Goal: Feedback & Contribution: Submit feedback/report problem

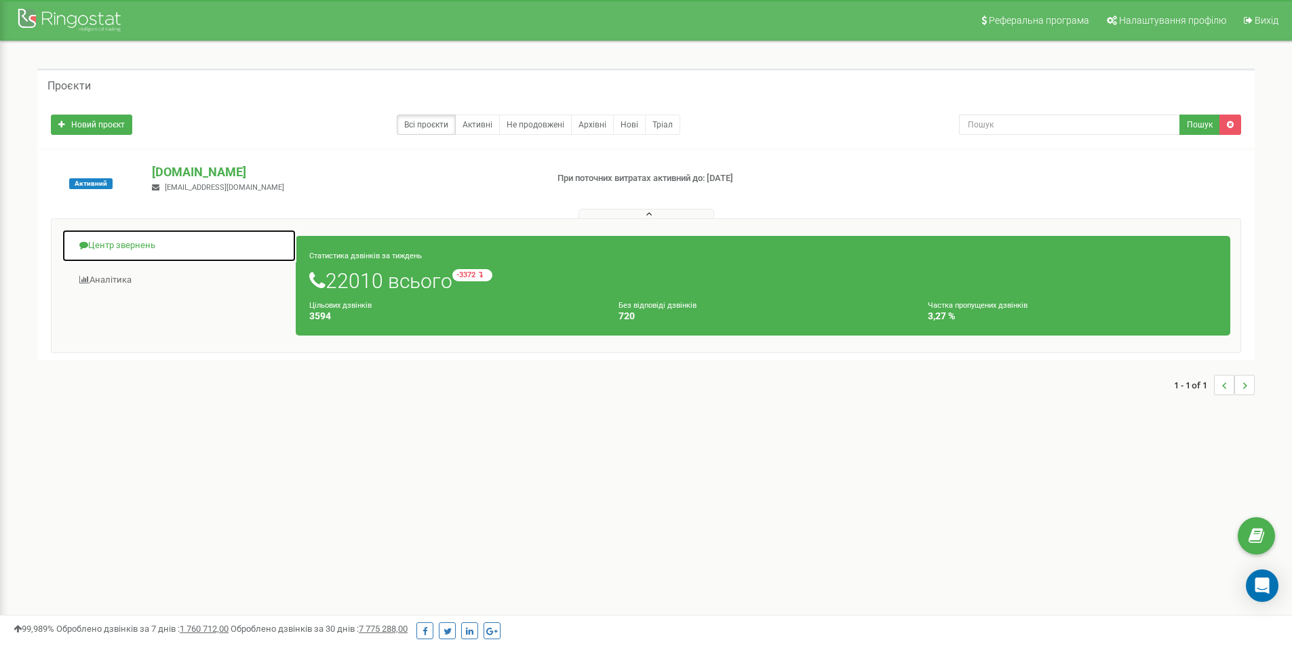
click at [129, 249] on link "Центр звернень" at bounding box center [179, 245] width 235 height 33
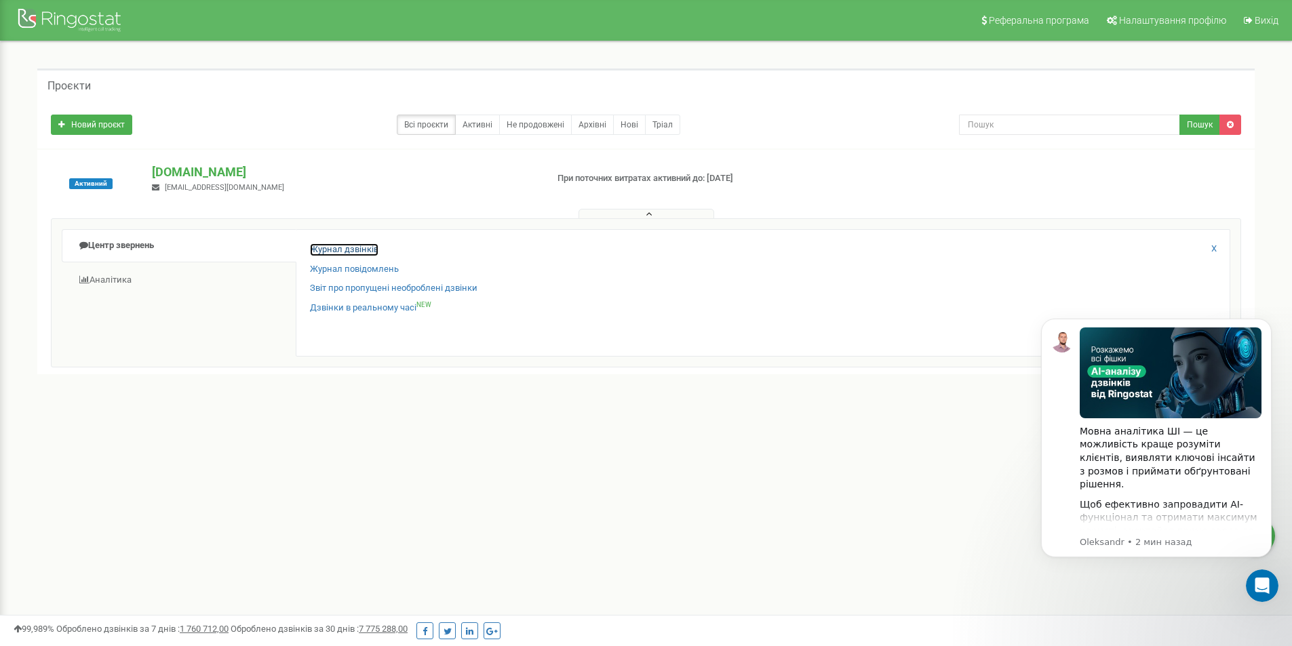
click at [351, 250] on link "Журнал дзвінків" at bounding box center [344, 249] width 68 height 13
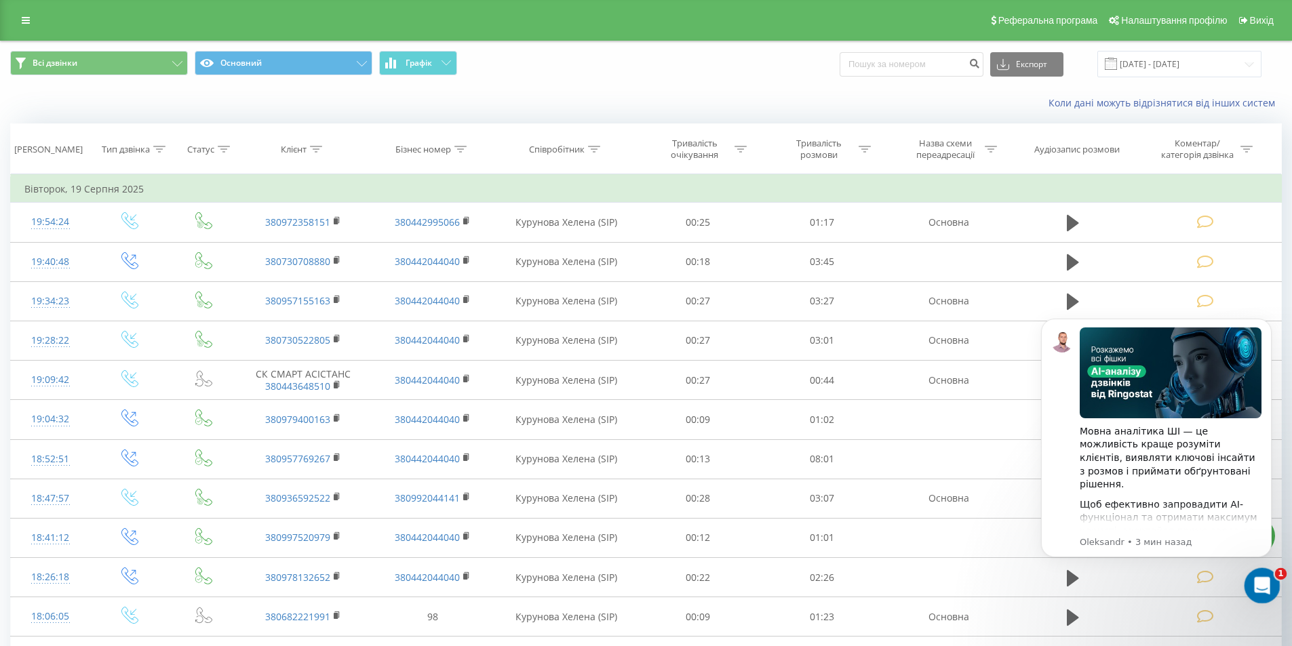
click at [1262, 585] on icon "Открыть службу сообщений Intercom" at bounding box center [1259, 583] width 9 height 11
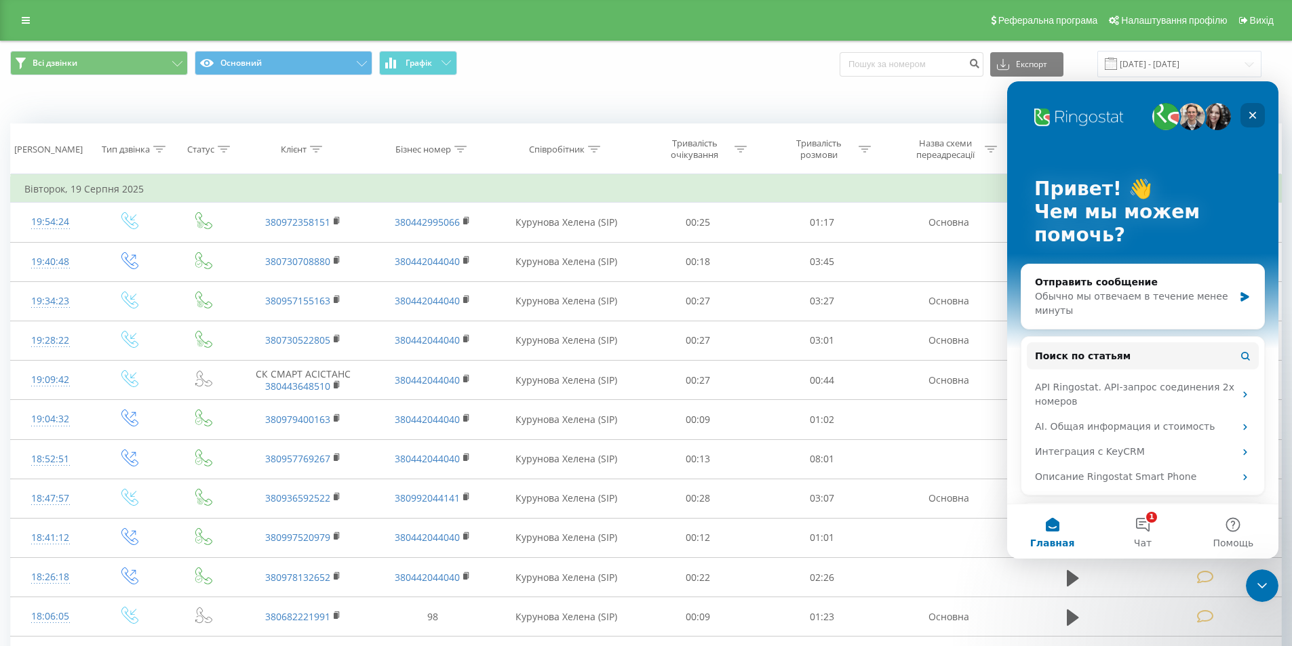
click at [1255, 114] on icon "Закрыть" at bounding box center [1252, 115] width 7 height 7
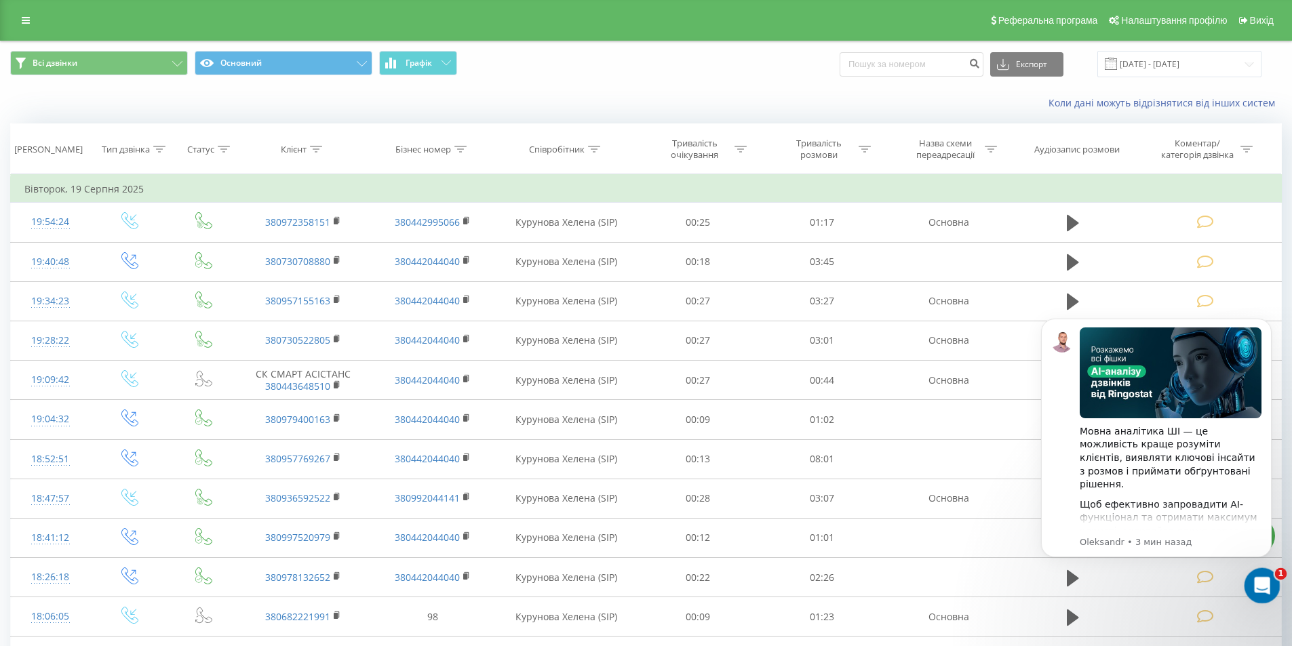
click at [1261, 583] on icon "Открыть службу сообщений Intercom" at bounding box center [1259, 583] width 9 height 11
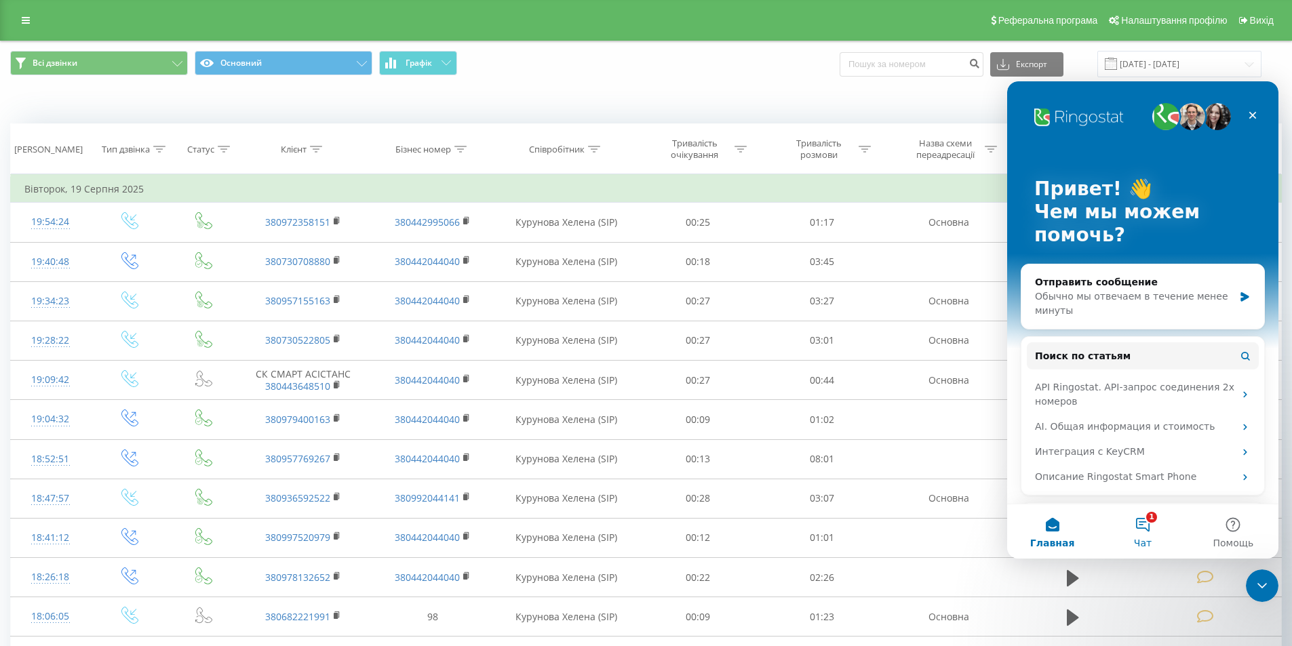
click at [1143, 526] on button "1 Чат" at bounding box center [1142, 532] width 90 height 54
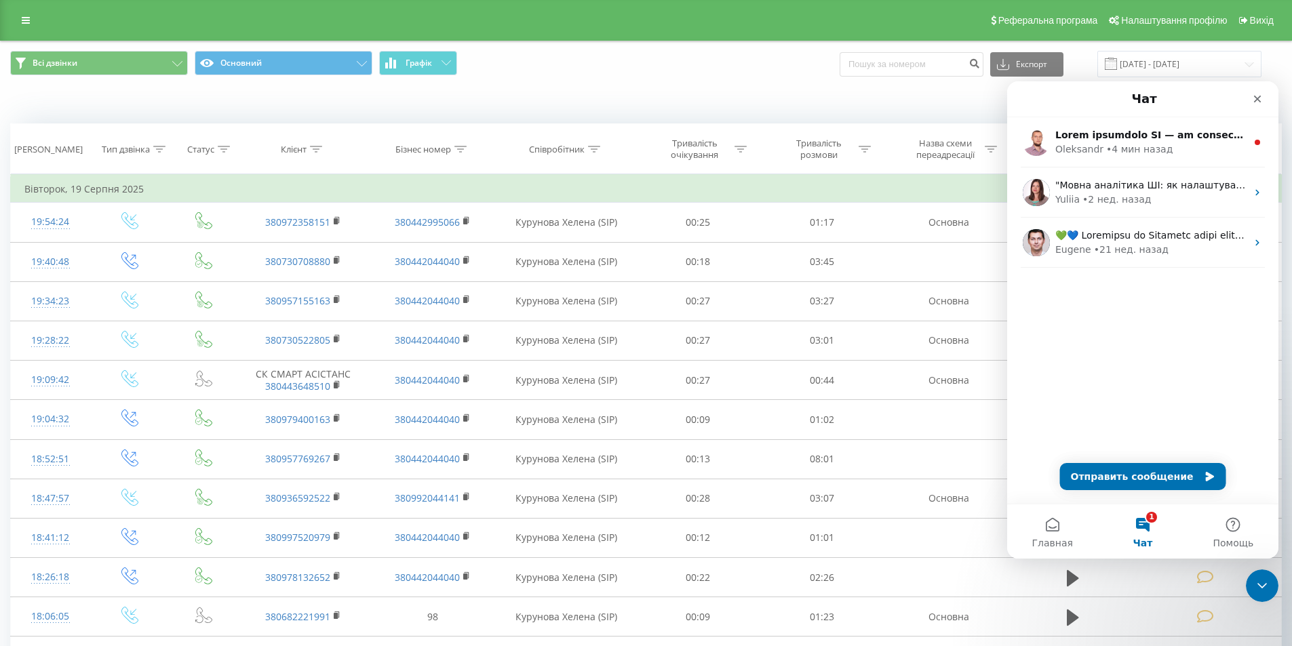
click at [1146, 523] on button "1 Чат" at bounding box center [1142, 532] width 90 height 54
drag, startPoint x: 1257, startPoint y: 98, endPoint x: 2263, endPoint y: 179, distance: 1008.9
click at [1257, 98] on icon "Закрыть" at bounding box center [1257, 99] width 11 height 11
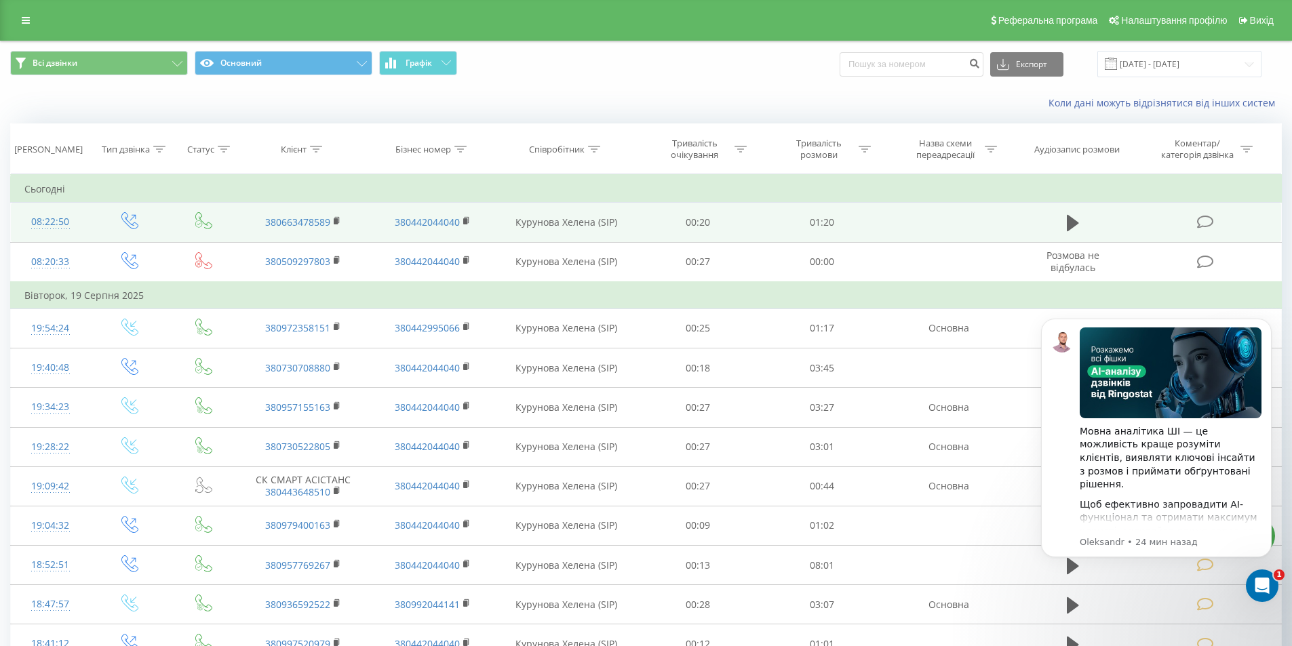
click at [1207, 220] on icon at bounding box center [1205, 222] width 17 height 14
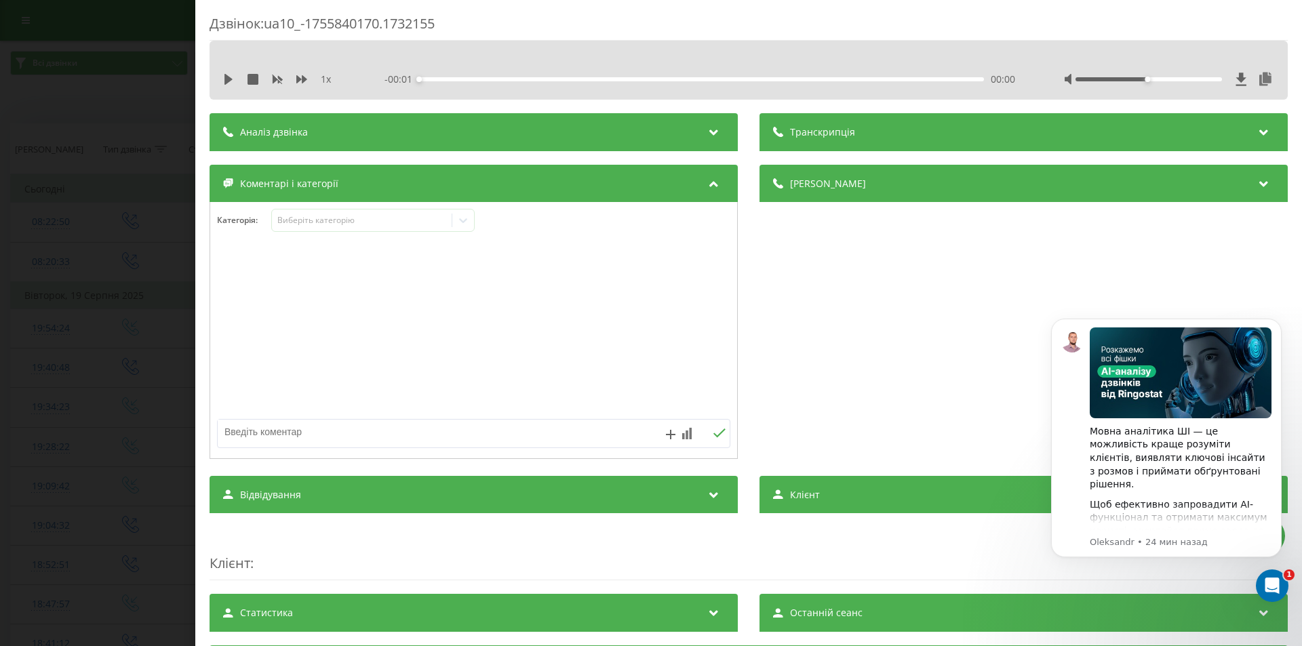
click at [405, 222] on div "Виберіть категорію" at bounding box center [362, 220] width 170 height 11
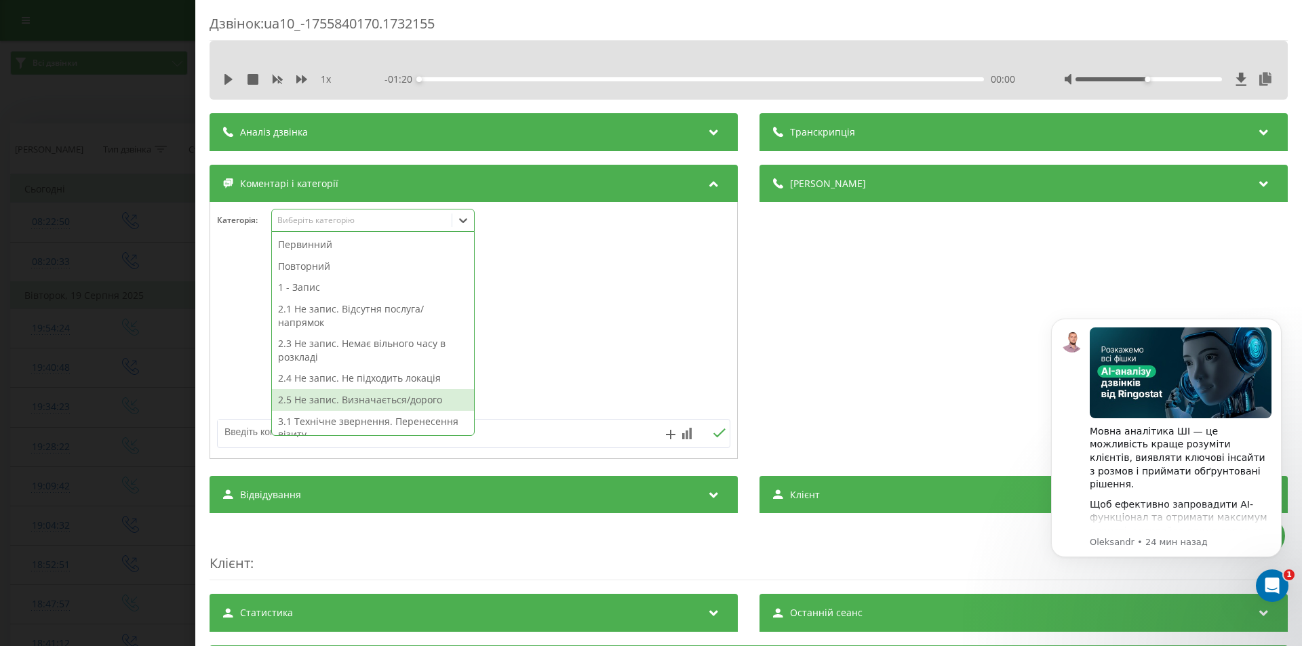
click at [420, 403] on div "2.5 Не запис. Визначається/дорого" at bounding box center [373, 400] width 202 height 22
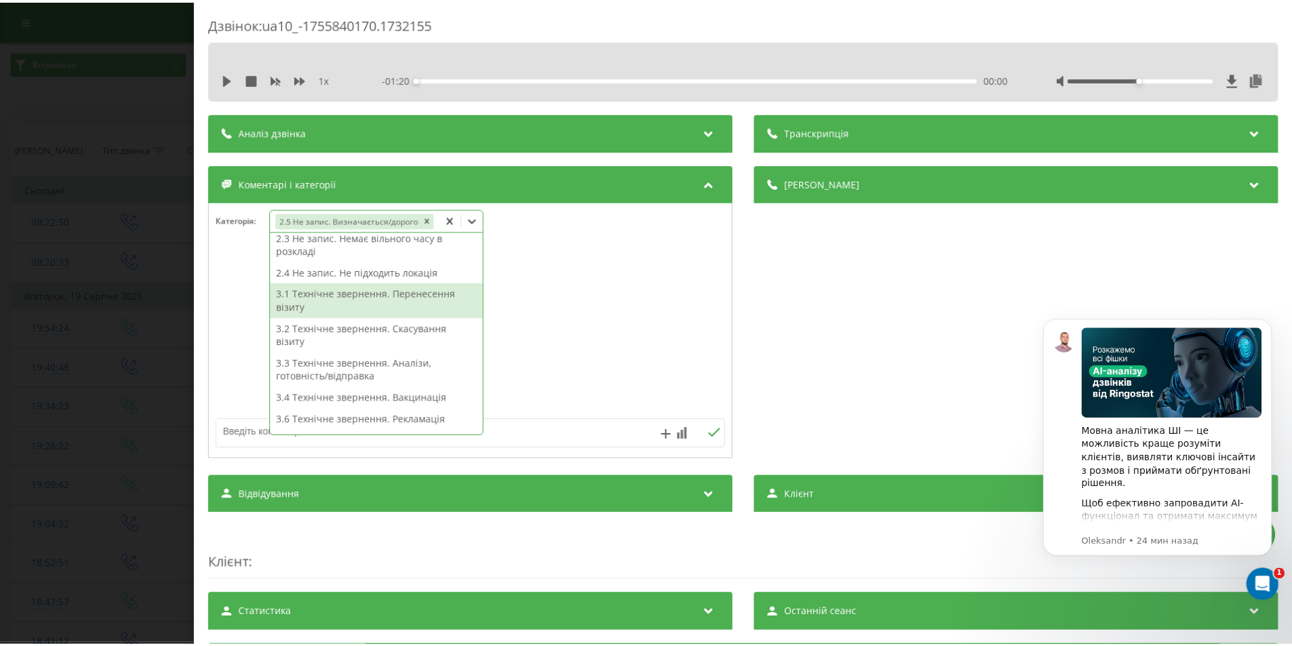
scroll to position [85, 0]
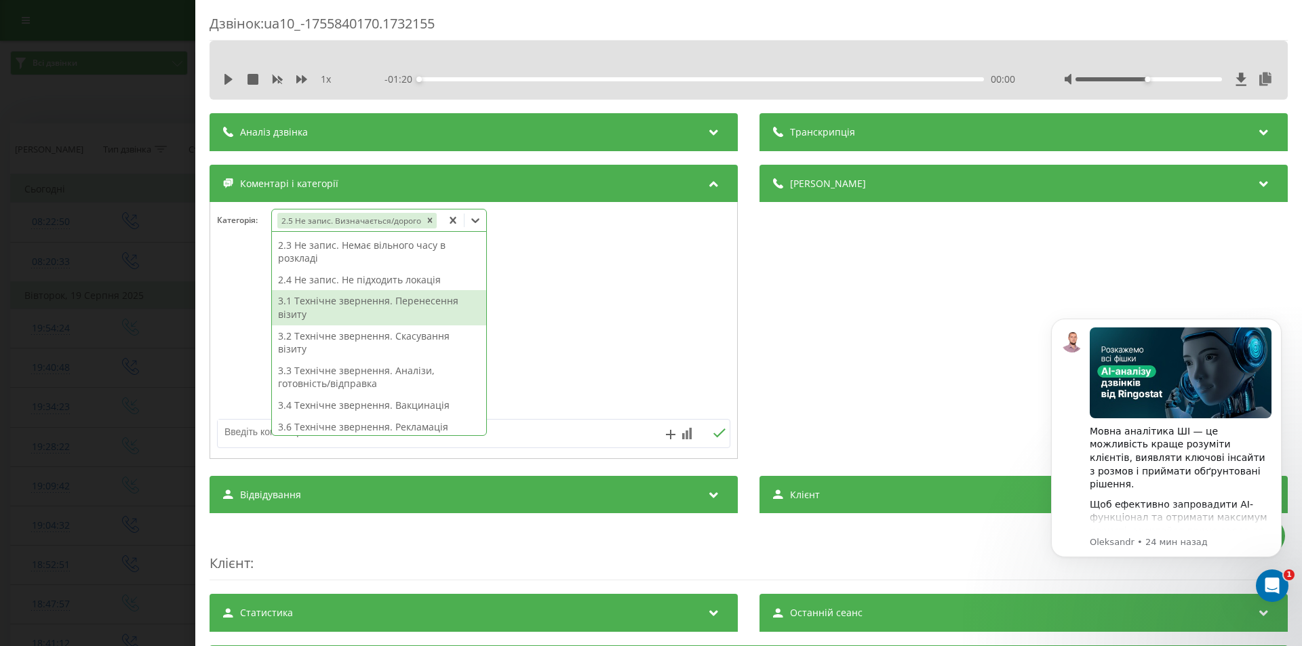
click at [802, 324] on div "Деталі дзвінка Загальне Дата дзвінка 2025-08-22 08:22:50 Тип дзвінка Вихідний С…" at bounding box center [1023, 314] width 528 height 298
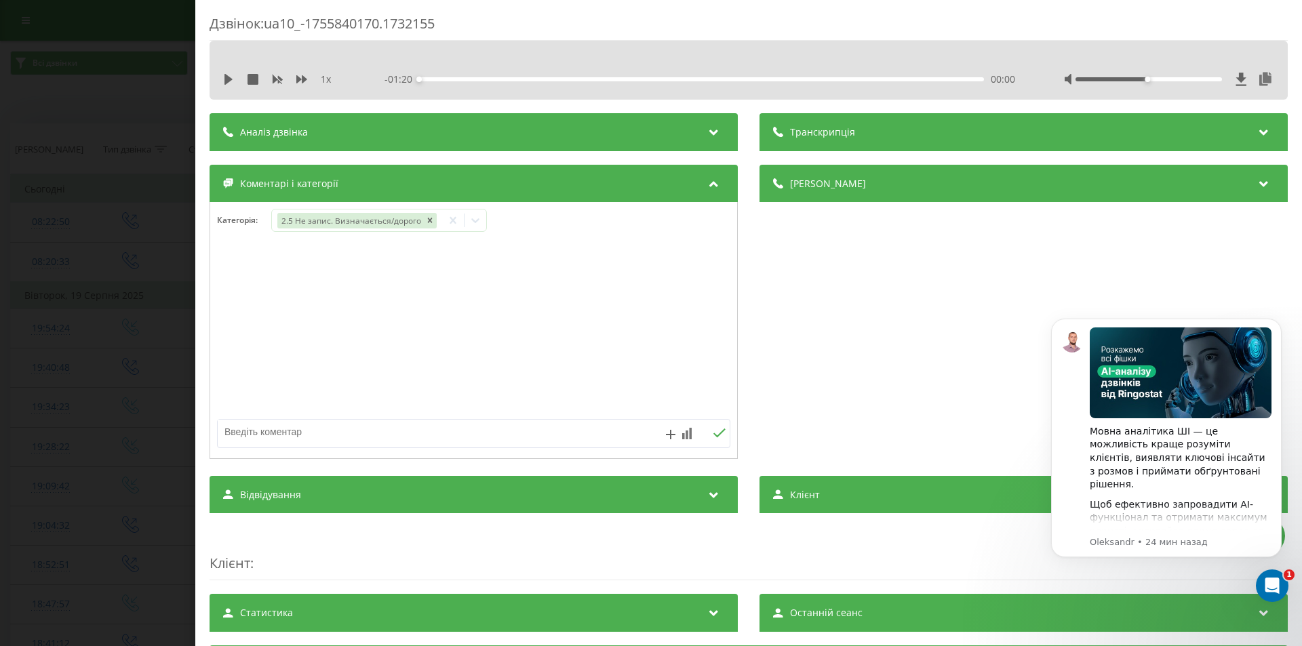
click at [144, 243] on div "Дзвінок : ua10_-1755840170.1732155 1 x - 01:20 00:00 00:00 Транскрипція Для AI-…" at bounding box center [651, 323] width 1302 height 646
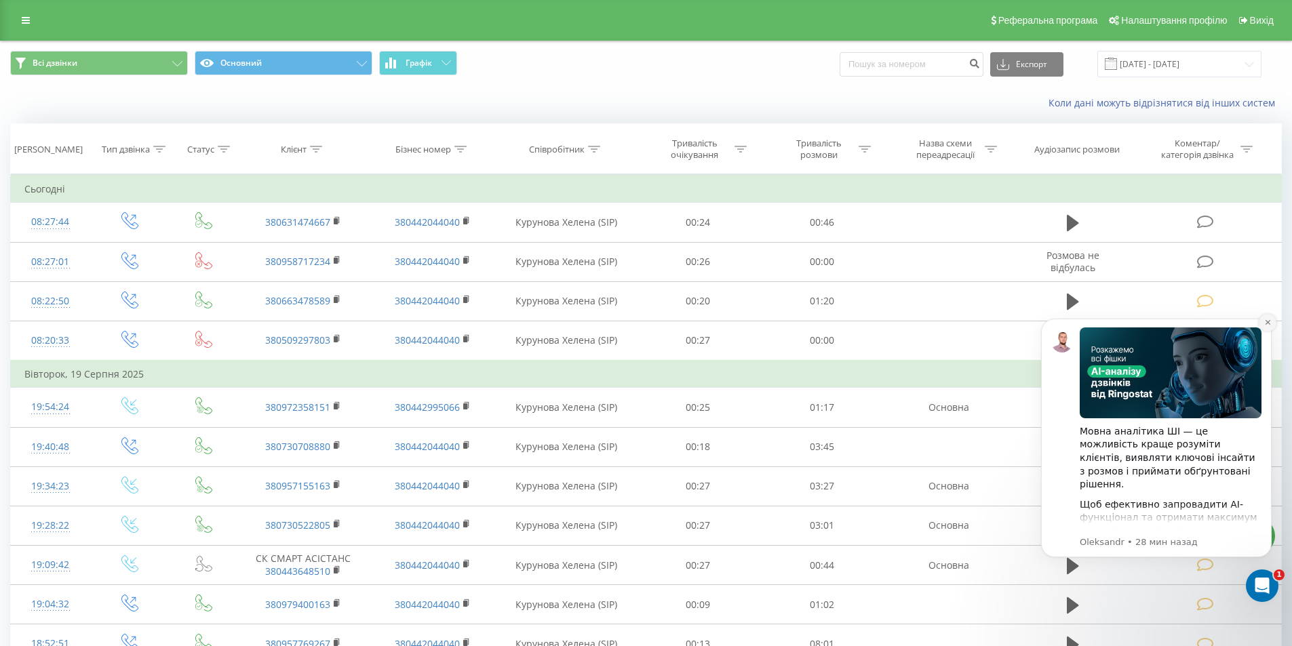
click at [1270, 323] on icon "Dismiss notification" at bounding box center [1267, 322] width 7 height 7
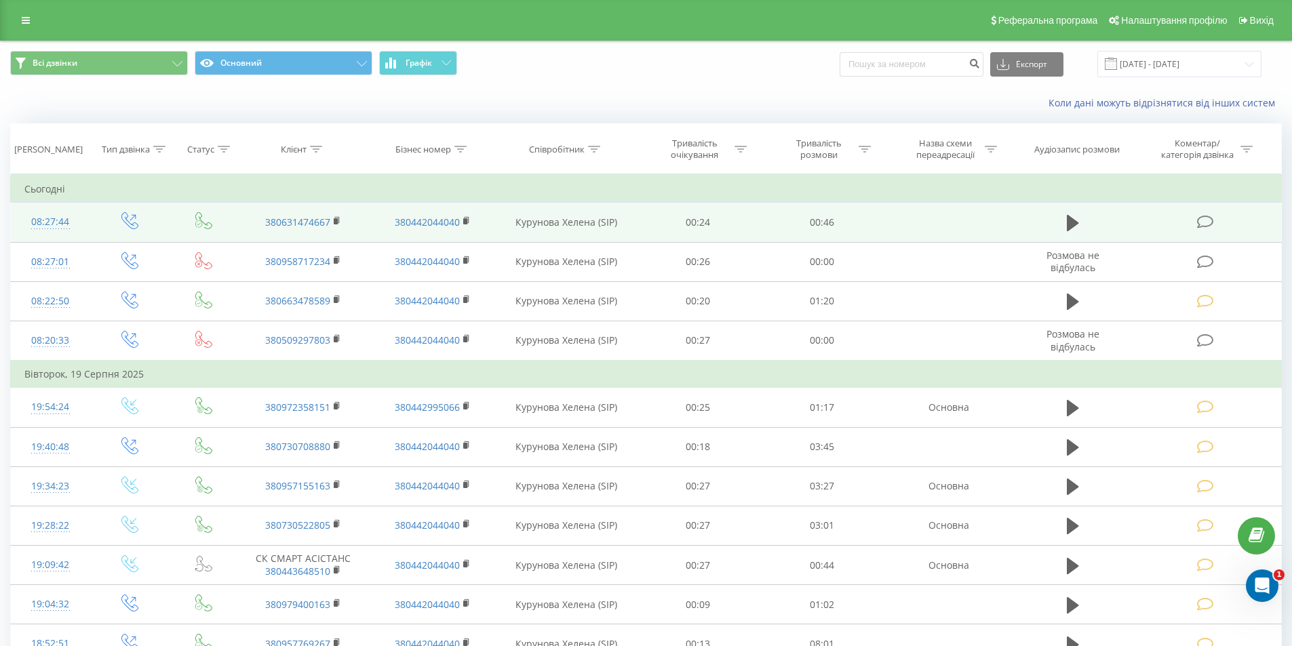
click at [1204, 221] on icon at bounding box center [1205, 222] width 17 height 14
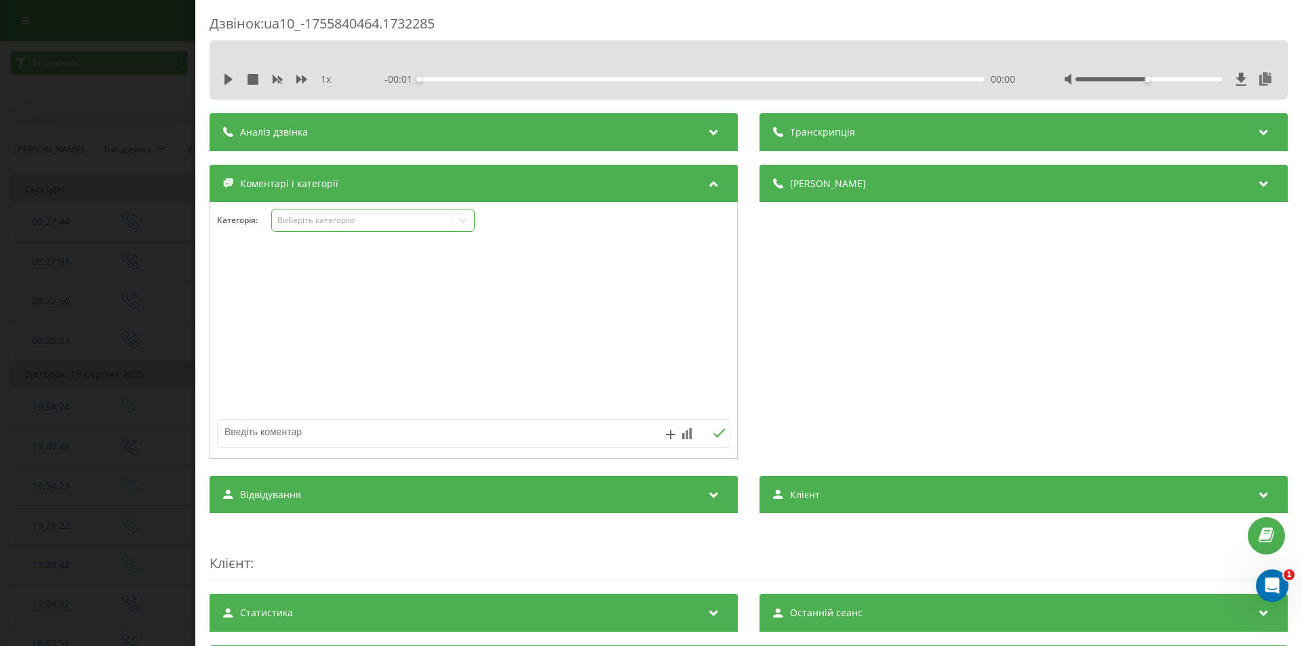
click at [313, 216] on div "Виберіть категорію" at bounding box center [362, 220] width 170 height 11
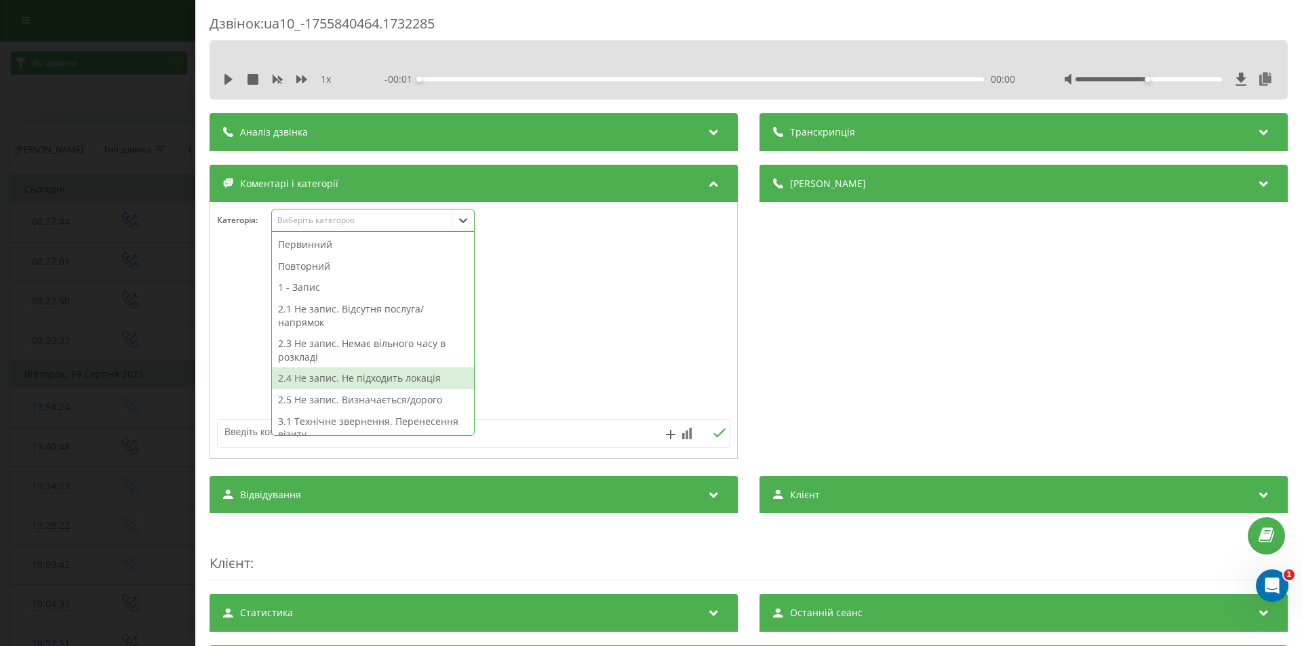
click at [368, 382] on div "2.4 Не запис. Не підходить локація" at bounding box center [373, 379] width 202 height 22
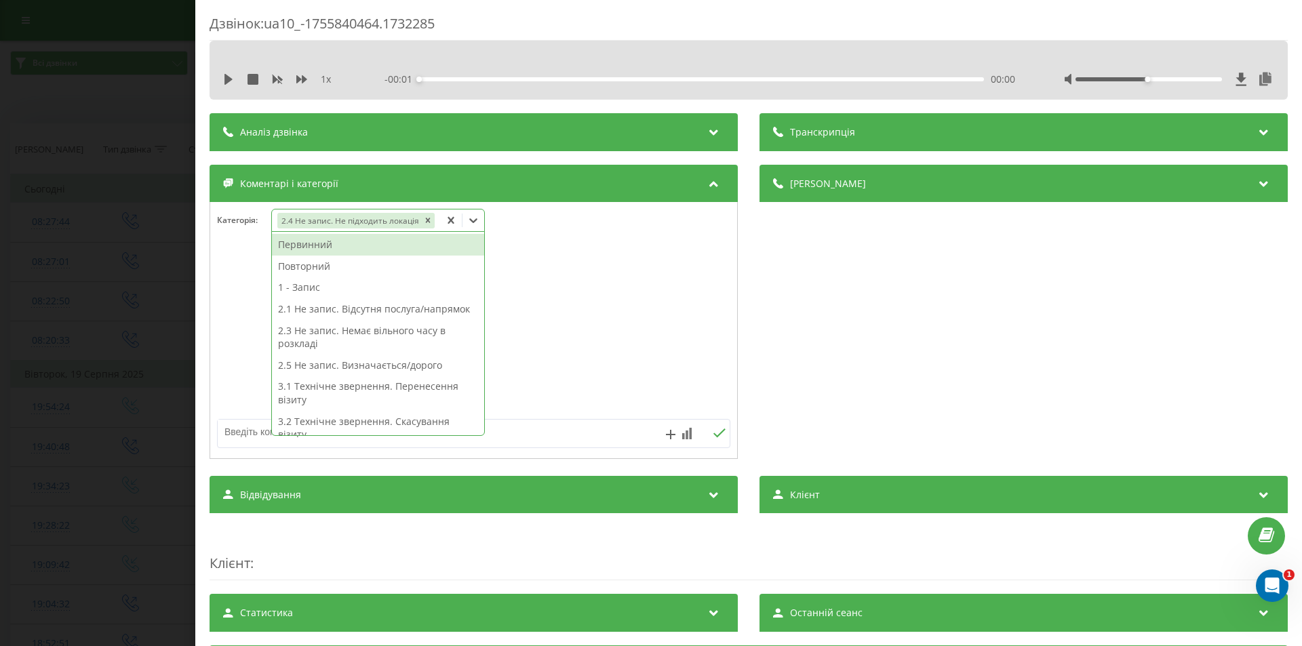
click at [820, 315] on div "Деталі дзвінка Загальне Дата дзвінка 2025-08-22 08:27:44 Тип дзвінка Вихідний С…" at bounding box center [1023, 314] width 528 height 298
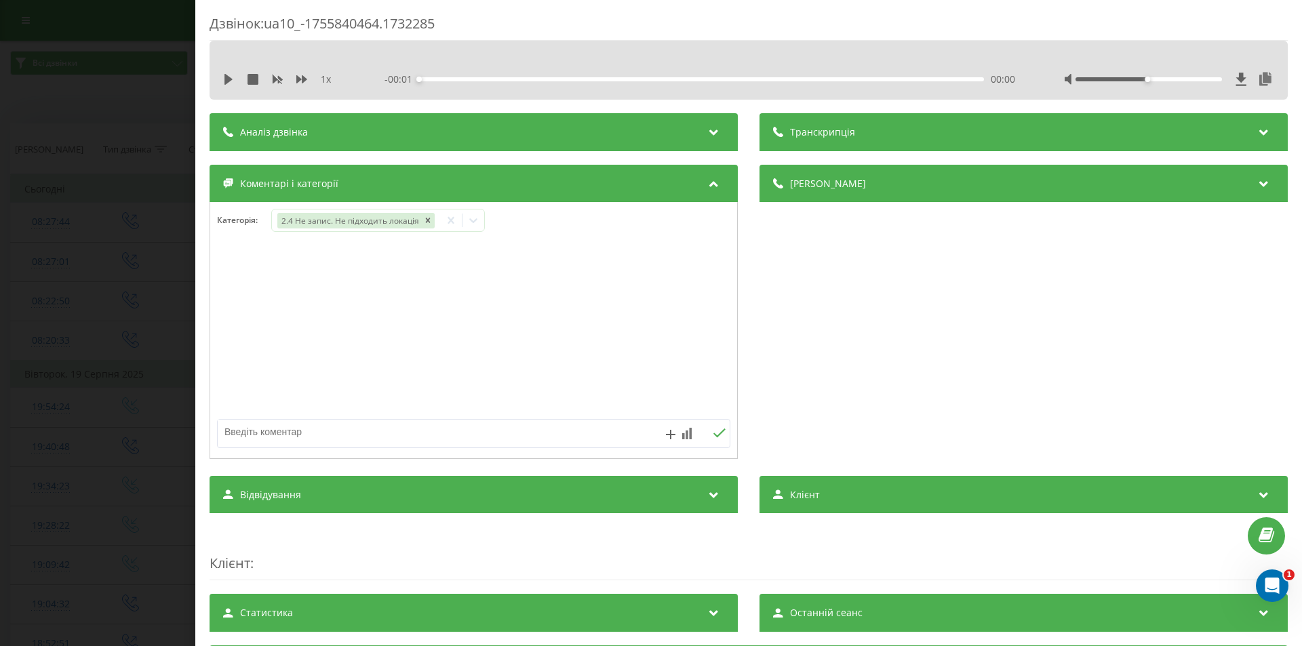
click at [103, 194] on div "Дзвінок : ua10_-1755840464.1732285 1 x - 00:01 00:00 00:00 Транскрипція Для AI-…" at bounding box center [651, 323] width 1302 height 646
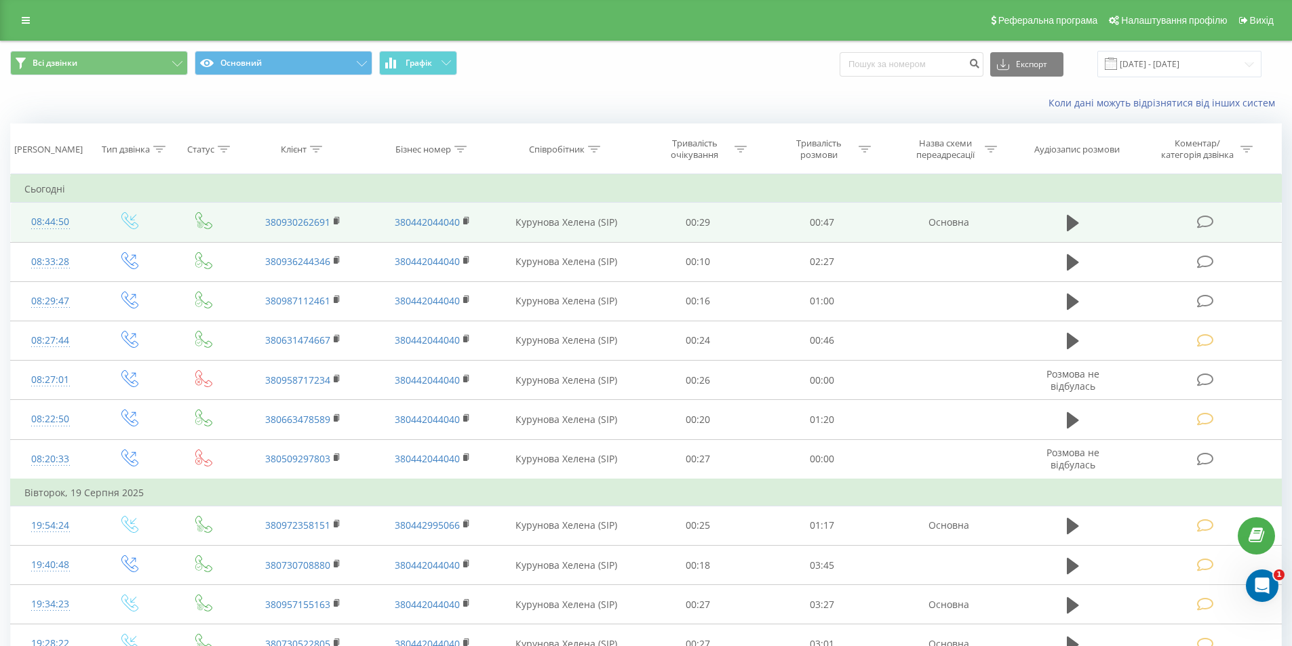
click at [1206, 222] on icon at bounding box center [1205, 222] width 17 height 14
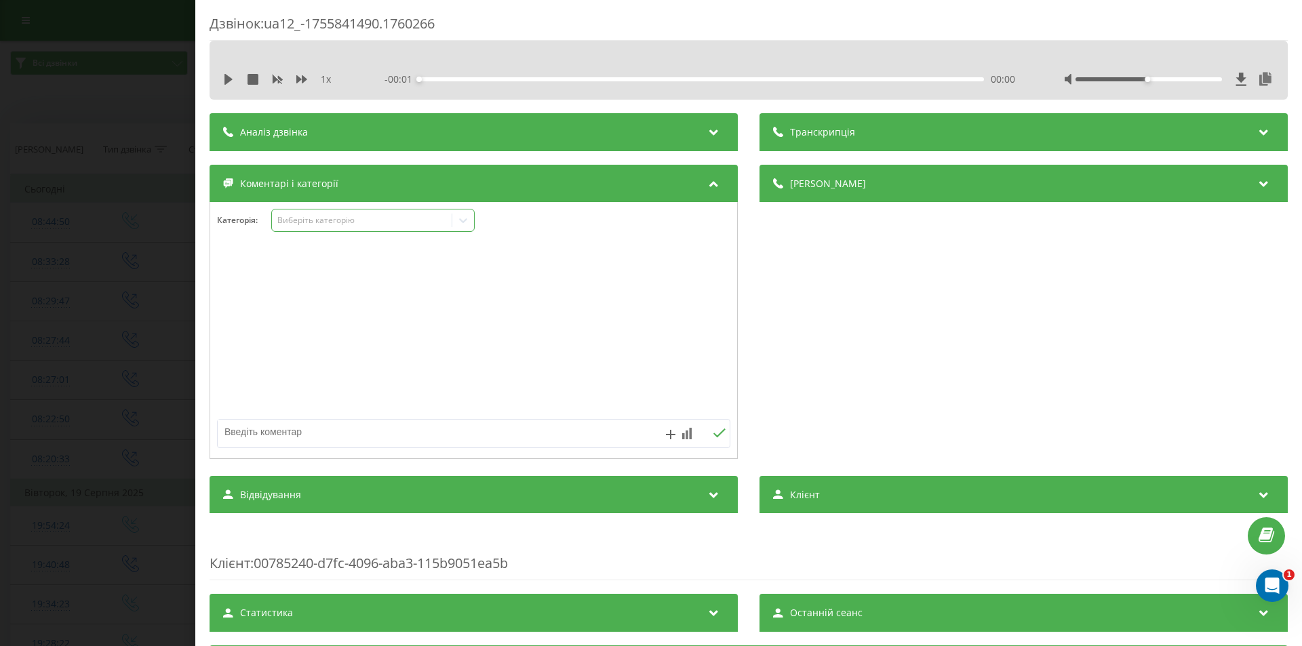
click at [330, 214] on div "Виберіть категорію" at bounding box center [362, 220] width 180 height 13
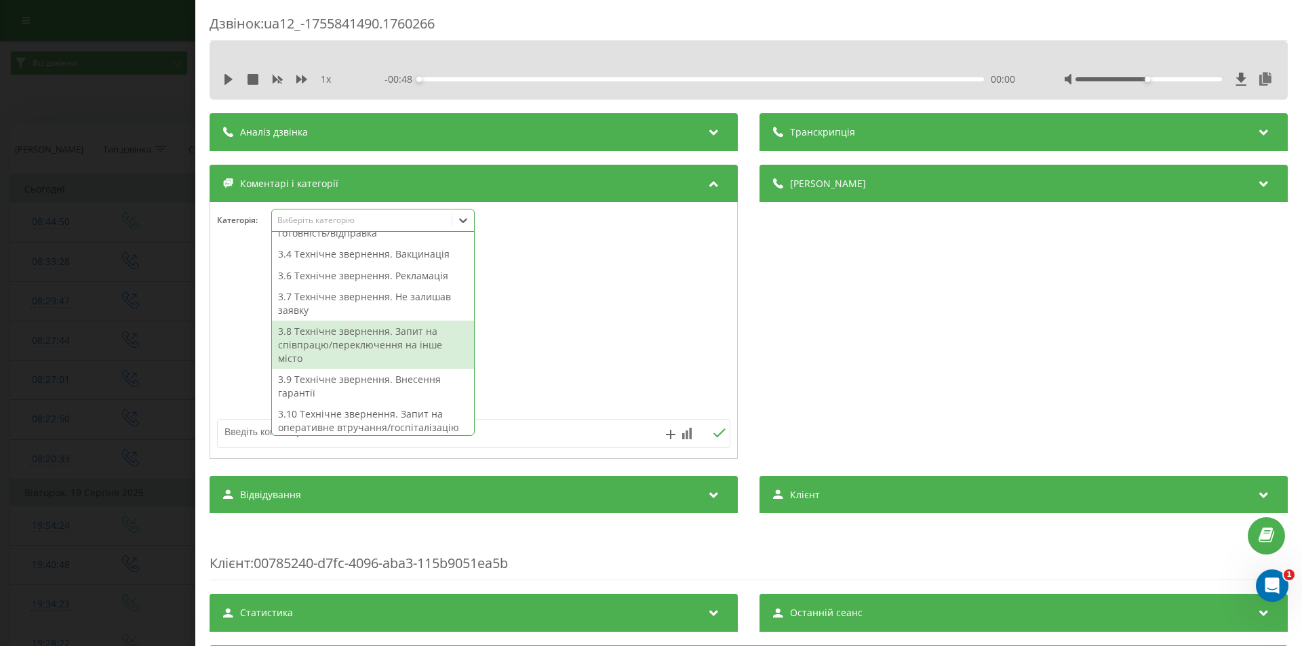
scroll to position [203, 0]
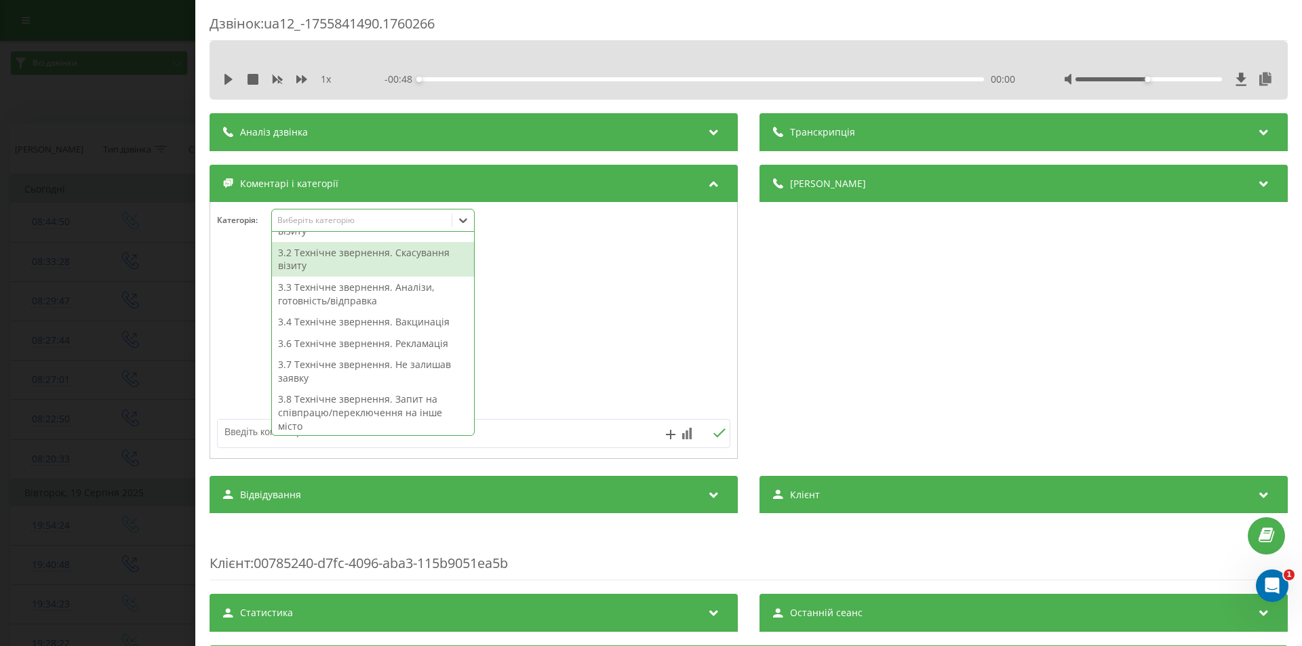
click at [368, 255] on div "3.2 Технічне звернення. Скасування візиту" at bounding box center [373, 259] width 202 height 35
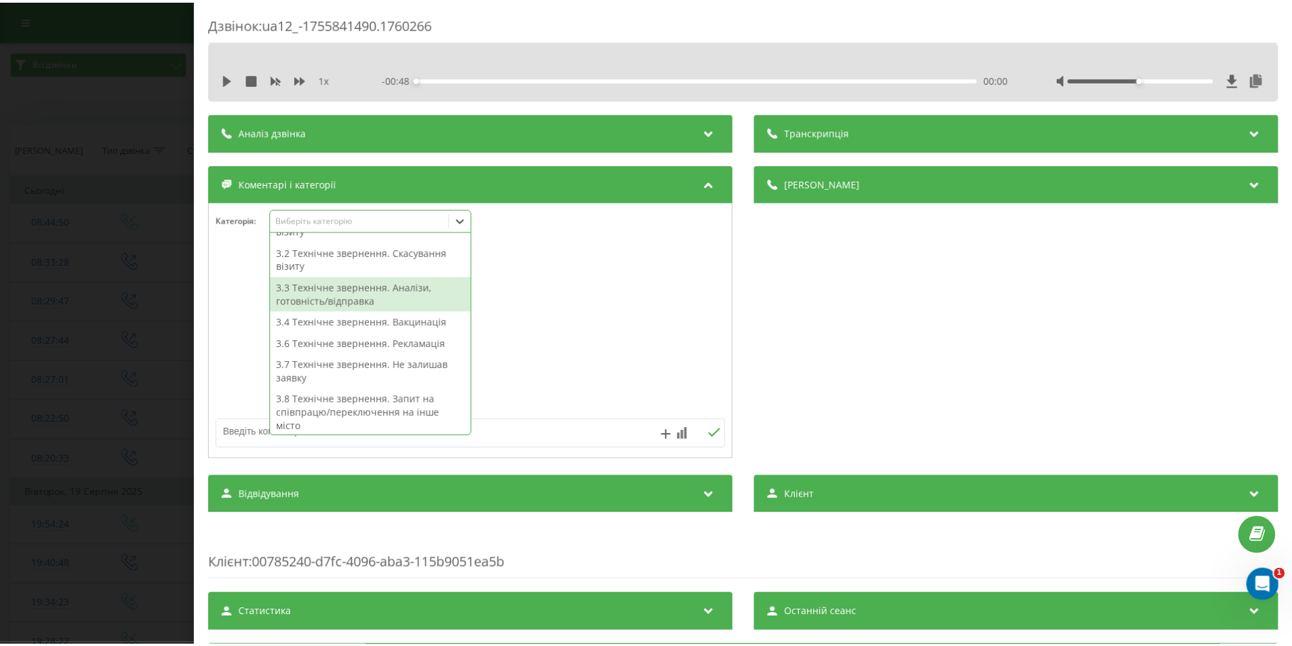
scroll to position [177, 0]
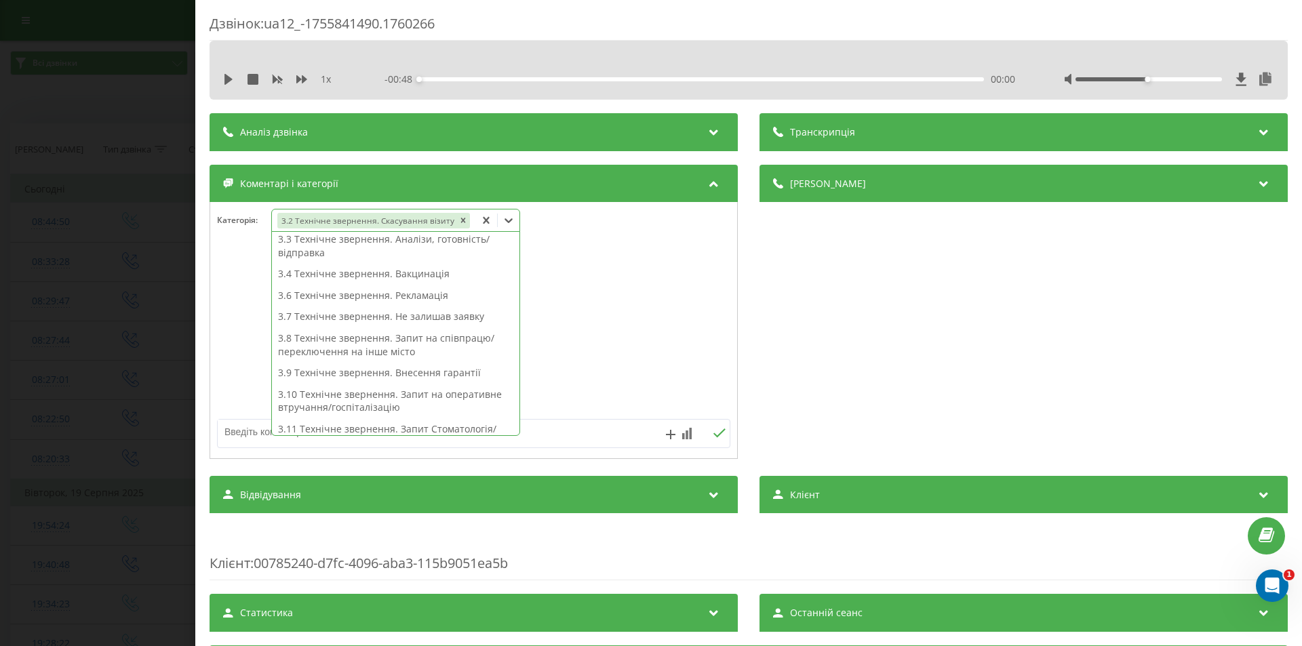
click at [853, 340] on div "Деталі дзвінка Загальне Дата дзвінка 2025-08-22 08:44:50 Тип дзвінка Вхідний Ст…" at bounding box center [1023, 314] width 528 height 298
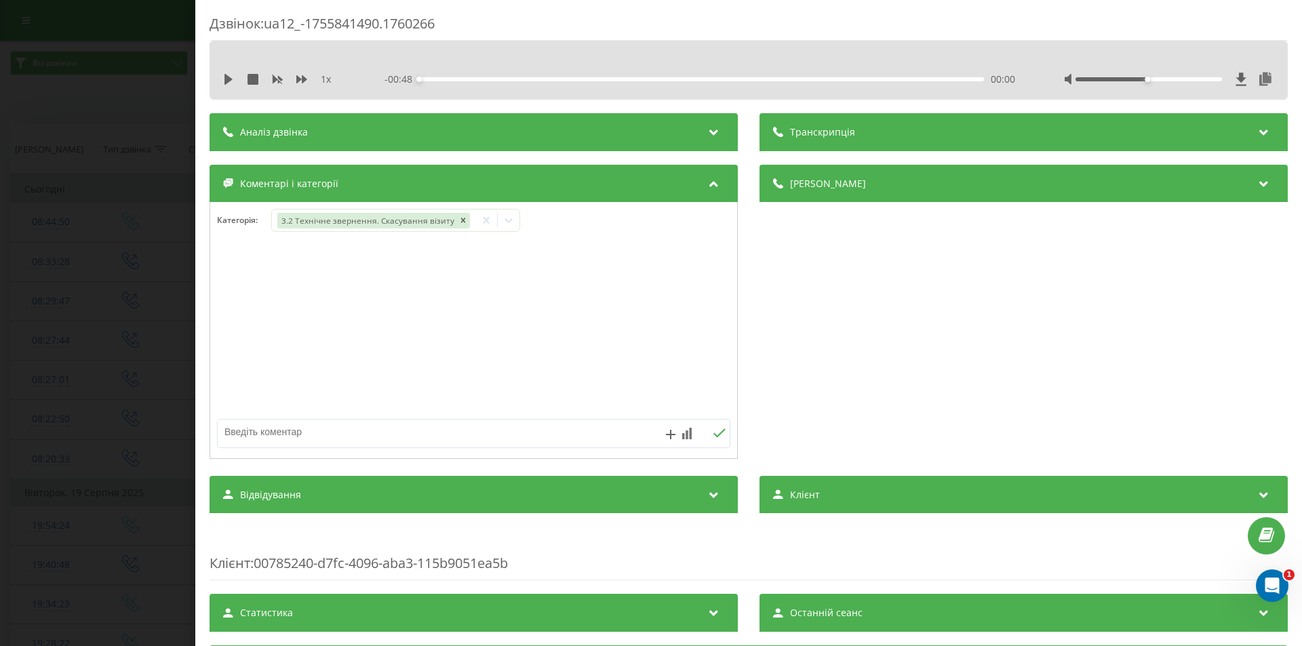
click at [119, 169] on div "Дзвінок : ua12_-1755841490.1760266 1 x - 00:48 00:00 00:00 Транскрипція Для AI-…" at bounding box center [651, 323] width 1302 height 646
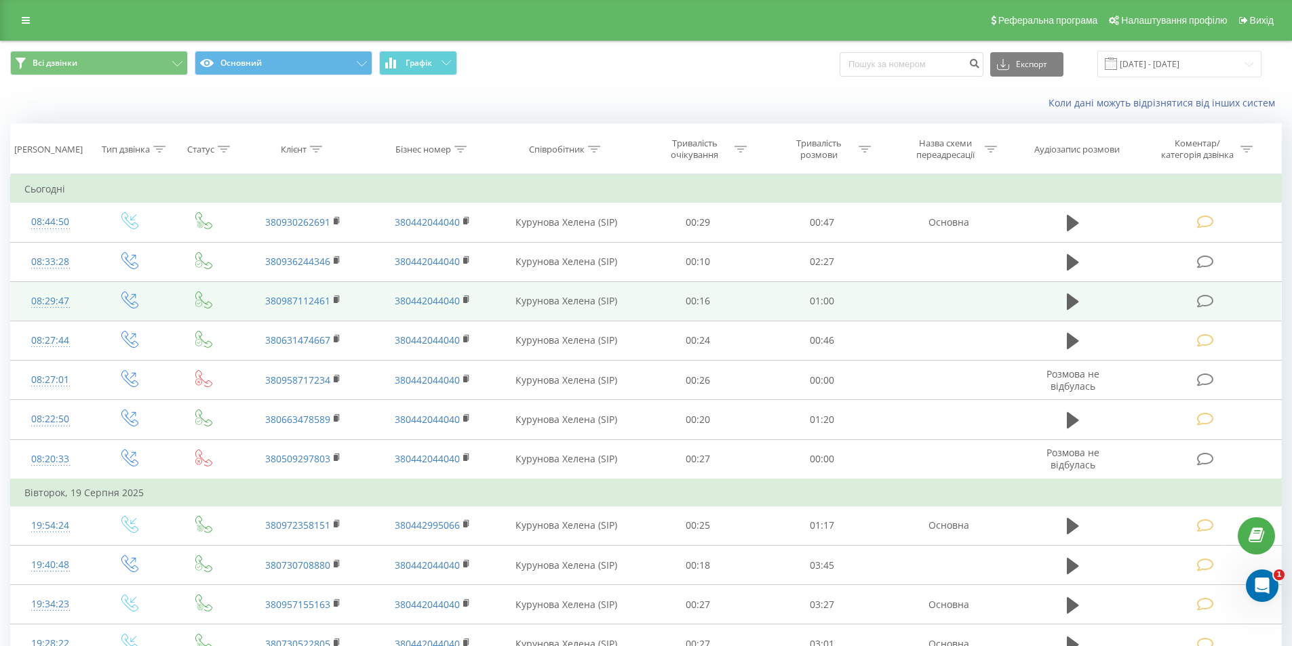
click at [1204, 300] on icon at bounding box center [1205, 301] width 17 height 14
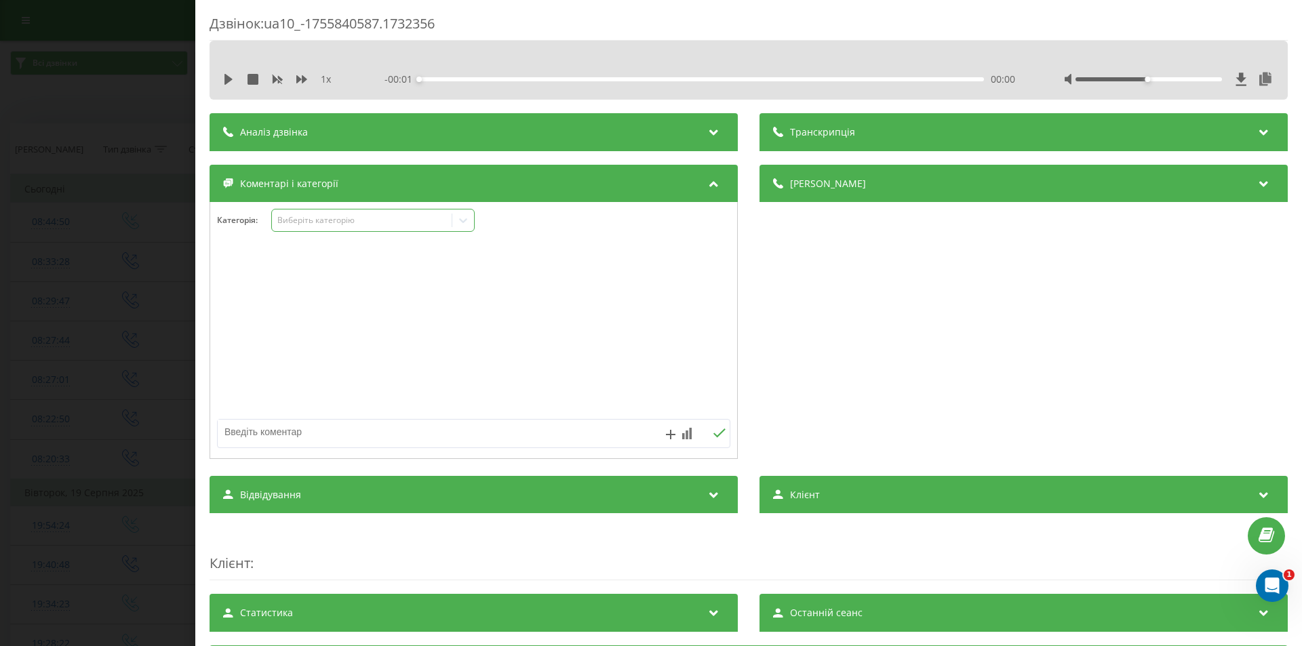
click at [333, 217] on div "Виберіть категорію" at bounding box center [362, 220] width 170 height 11
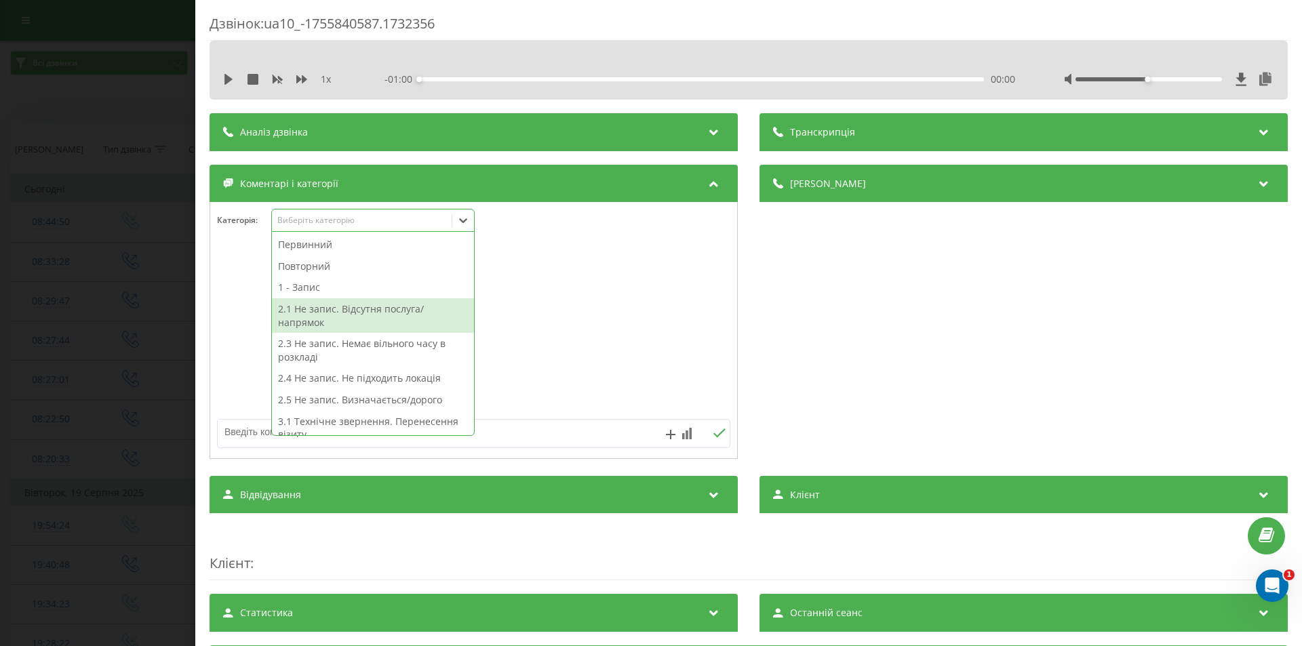
click at [387, 314] on div "2.1 Не запис. Відсутня послуга/напрямок" at bounding box center [373, 315] width 202 height 35
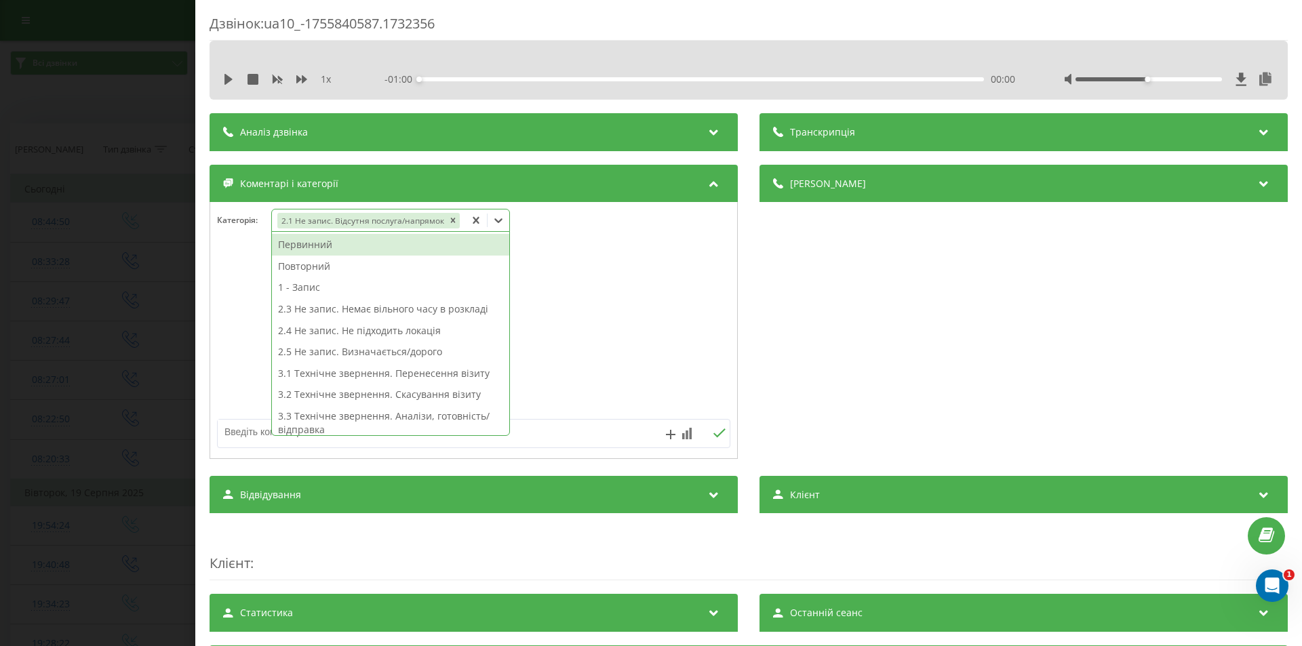
click at [81, 161] on div "Дзвінок : ua10_-1755840587.1732356 1 x - 01:00 00:00 00:00 Транскрипція Для AI-…" at bounding box center [651, 323] width 1302 height 646
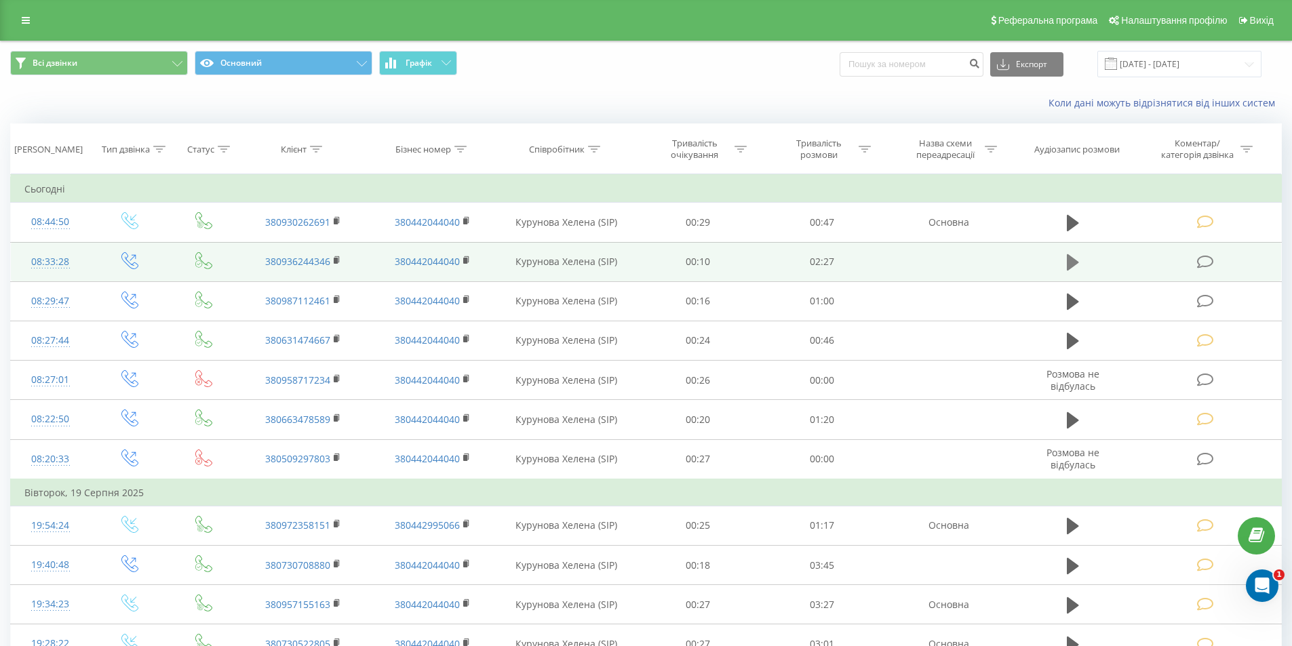
click at [1067, 264] on icon at bounding box center [1073, 262] width 12 height 19
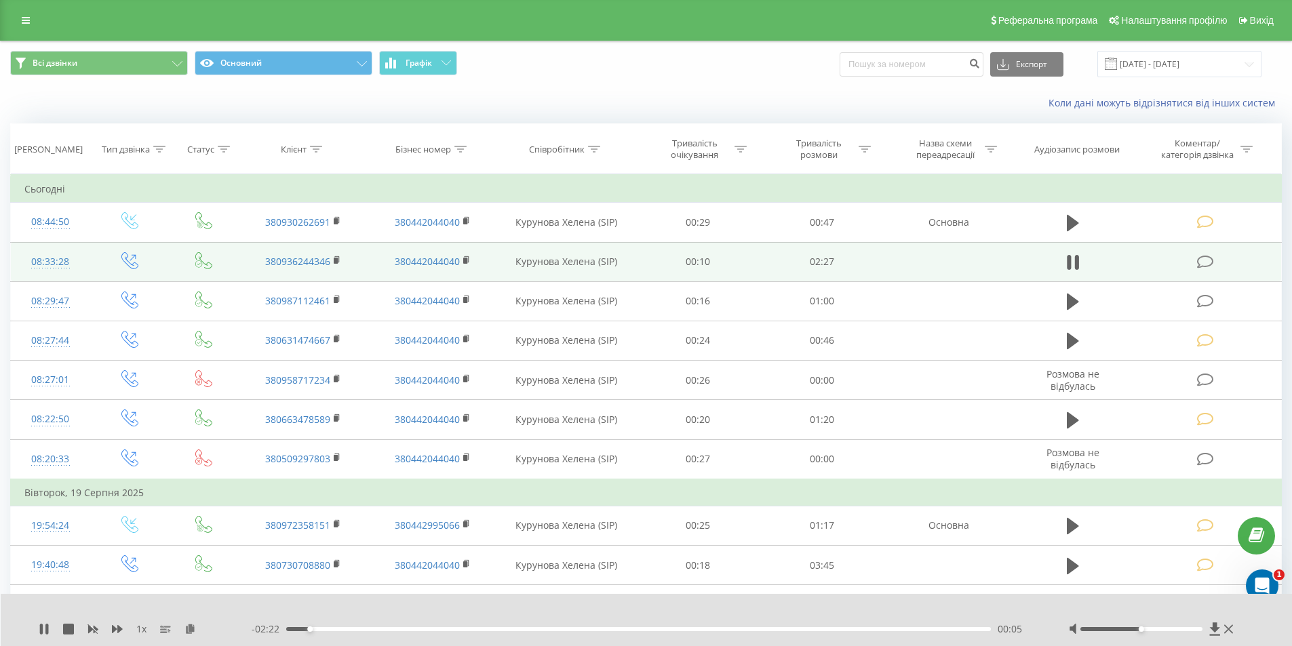
click at [893, 628] on div "00:05" at bounding box center [638, 629] width 705 height 4
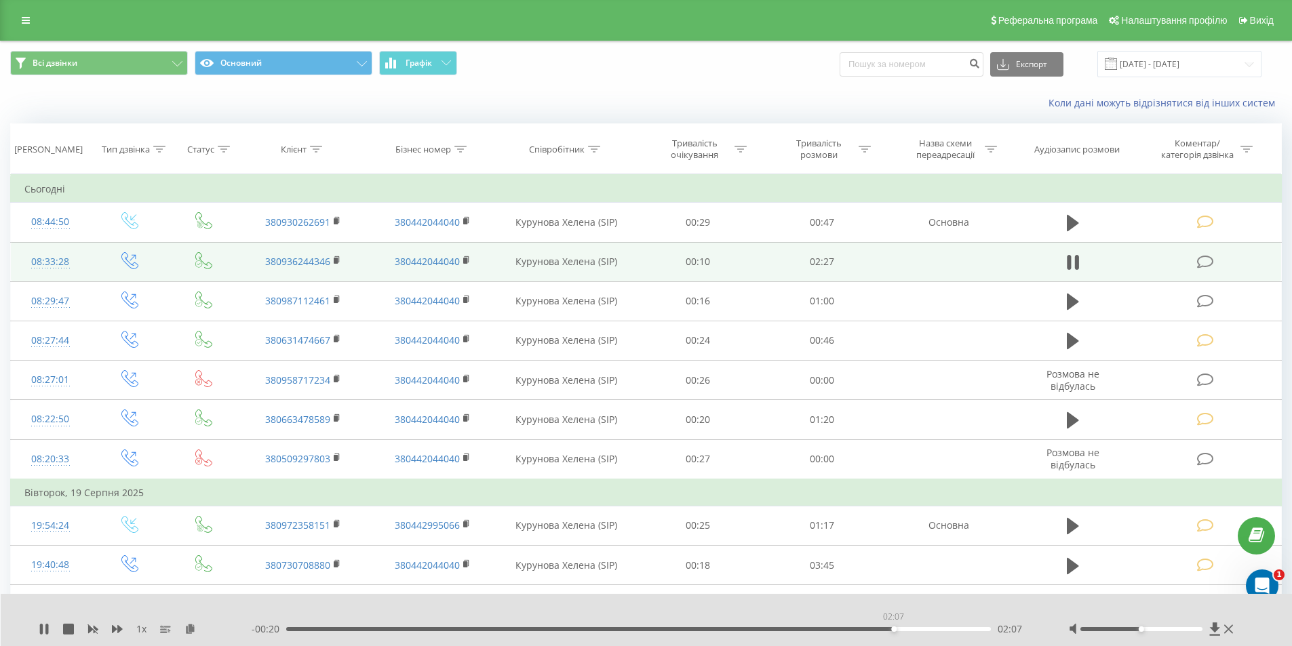
click at [893, 628] on div "02:07" at bounding box center [638, 629] width 705 height 4
click at [1208, 260] on icon at bounding box center [1205, 262] width 17 height 14
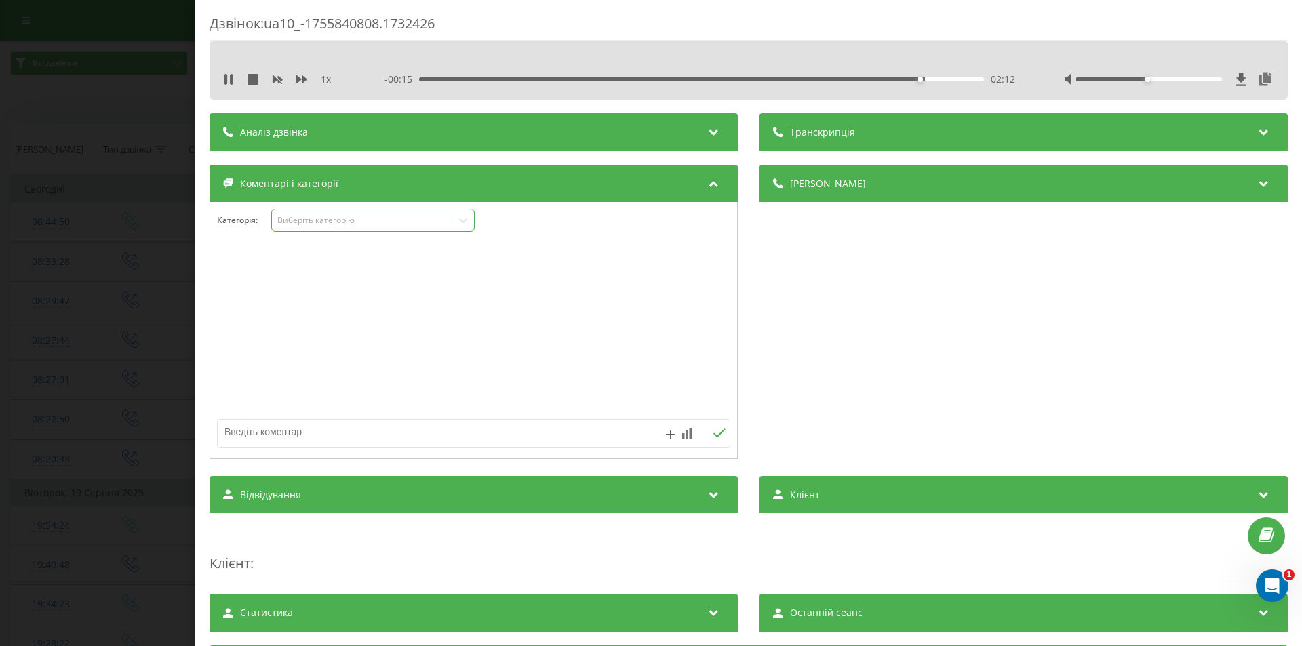
click at [304, 222] on div "Виберіть категорію" at bounding box center [362, 220] width 170 height 11
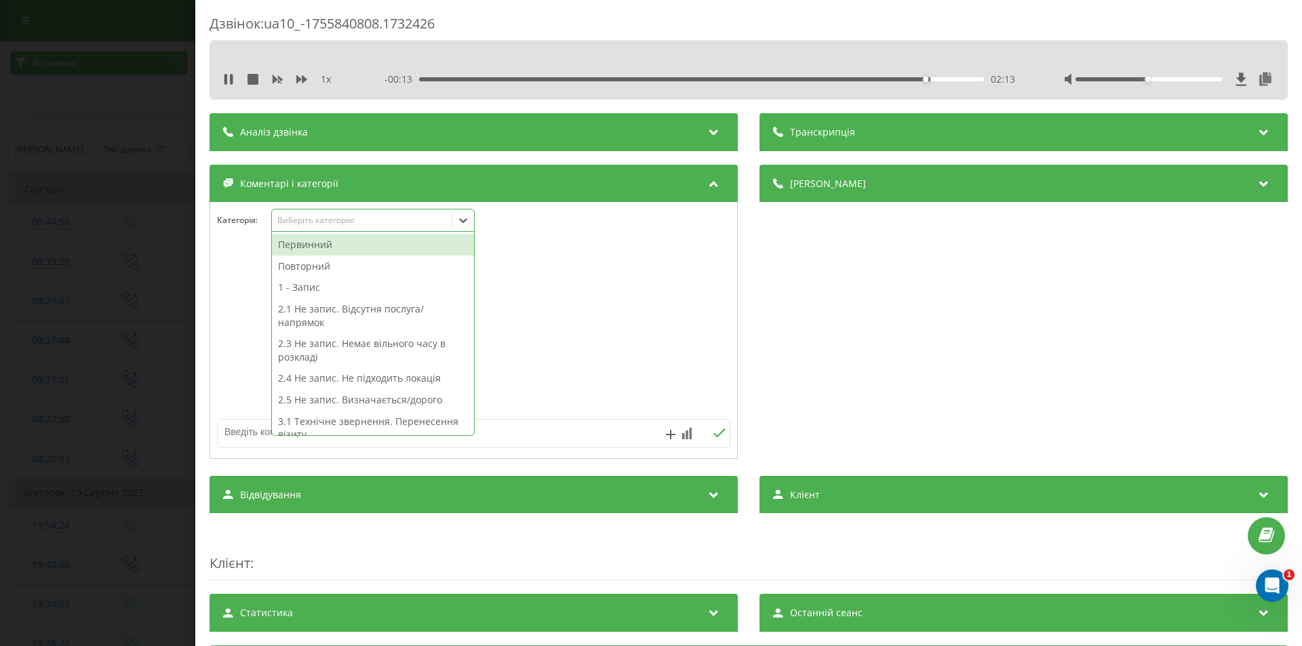
click at [330, 290] on div "1 - Запис" at bounding box center [373, 288] width 202 height 22
click at [507, 435] on textarea at bounding box center [423, 432] width 410 height 24
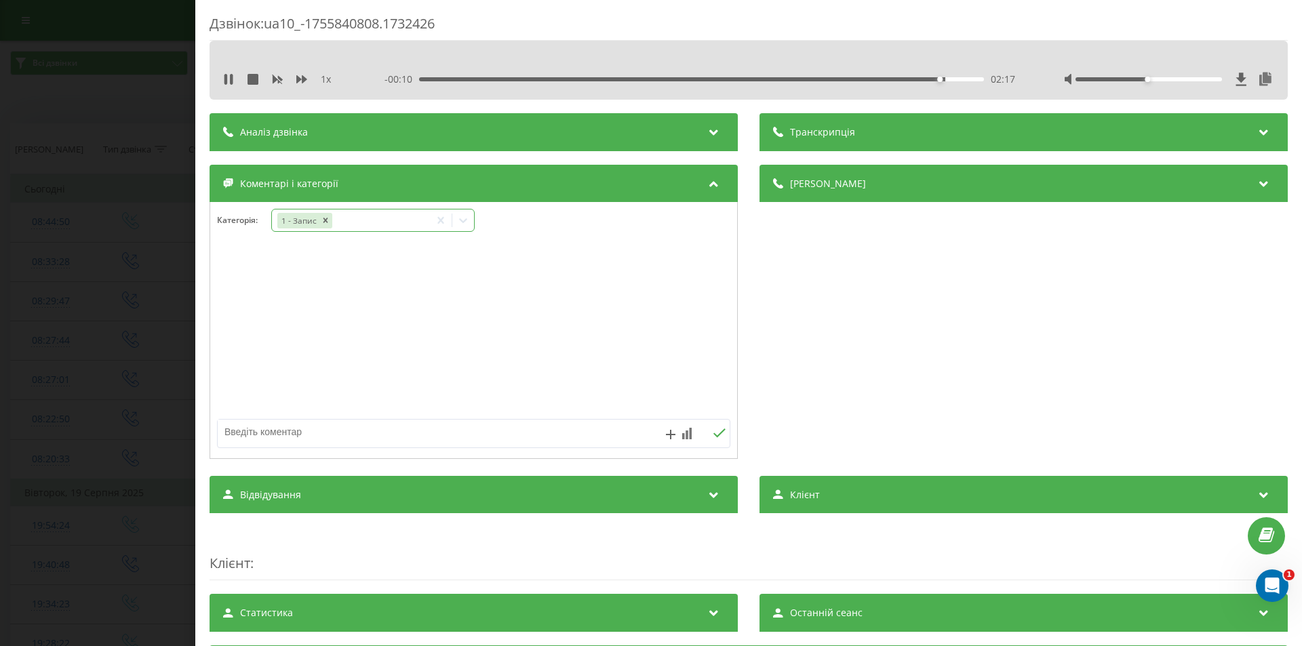
click at [401, 214] on div "1 - Запис" at bounding box center [351, 221] width 158 height 20
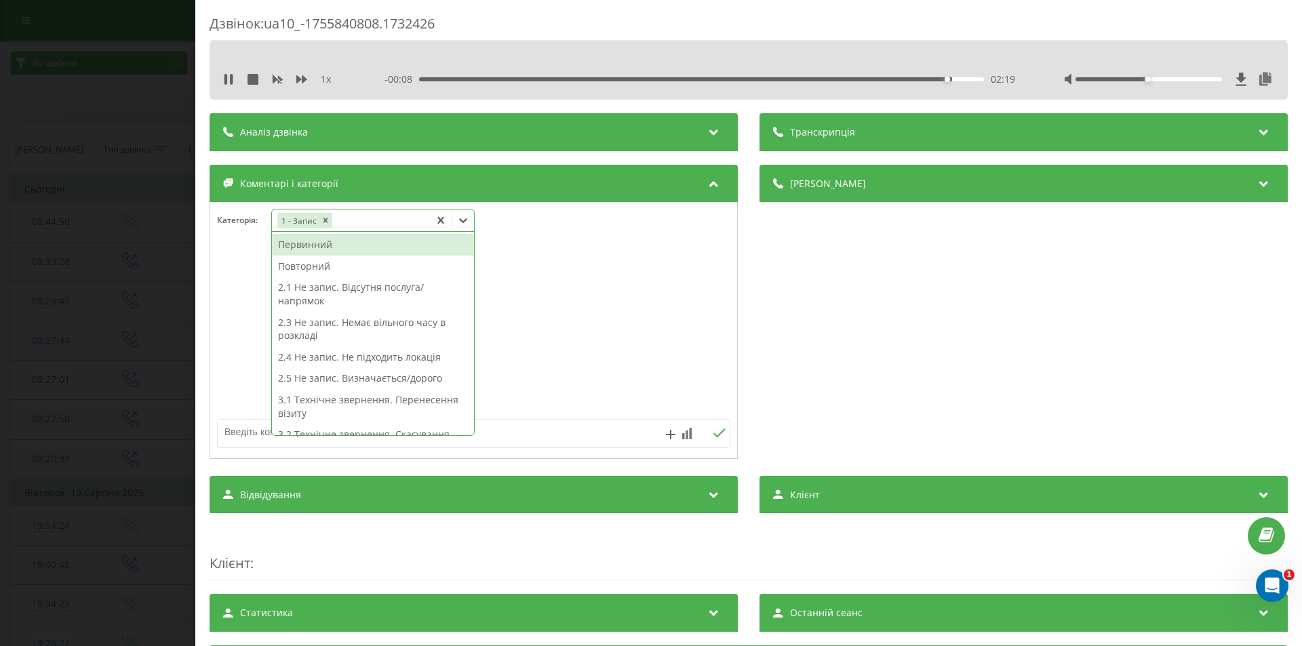
click at [342, 266] on div "Повторний" at bounding box center [373, 267] width 202 height 22
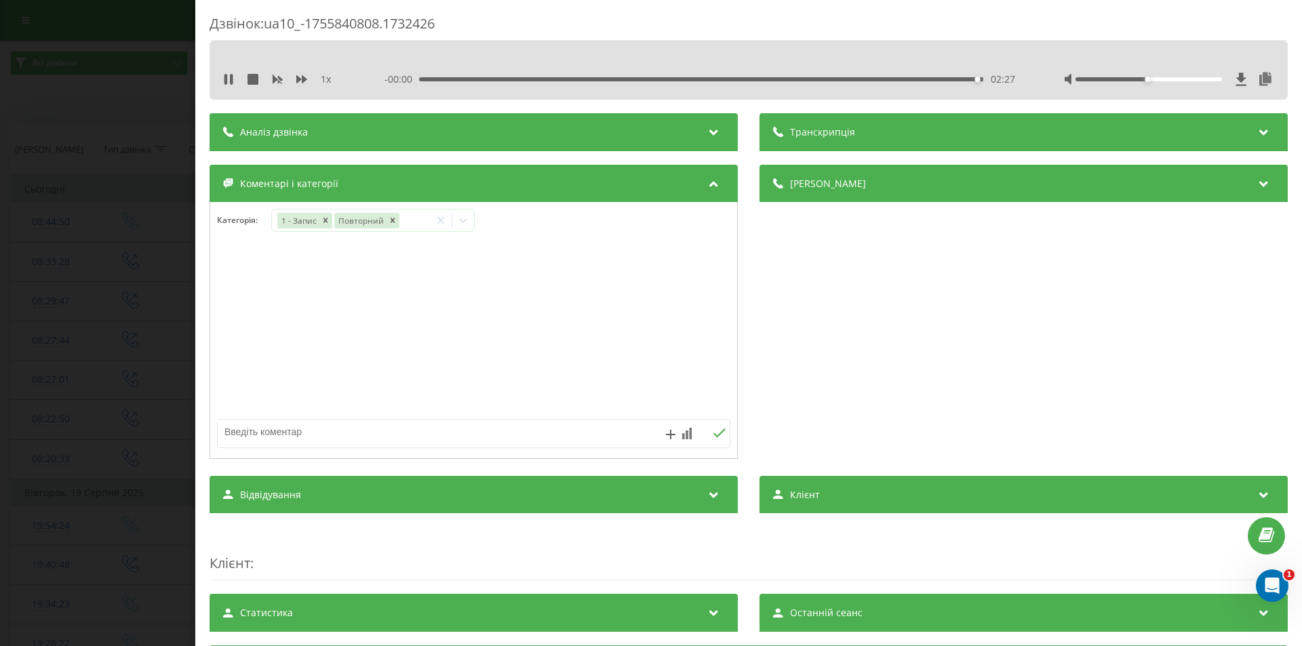
click at [112, 193] on div "Дзвінок : ua10_-1755840808.1732426 1 x - 00:00 02:27 02:27 Транскрипція Для AI-…" at bounding box center [651, 323] width 1302 height 646
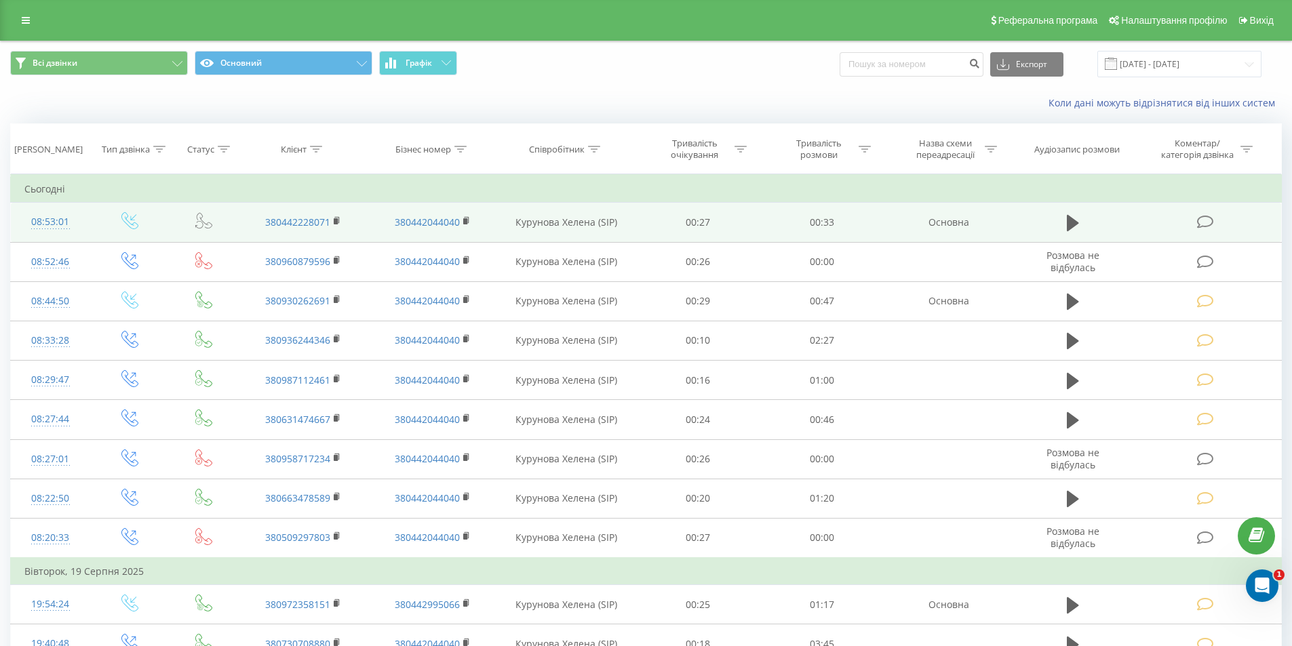
click at [1207, 223] on icon at bounding box center [1205, 222] width 17 height 14
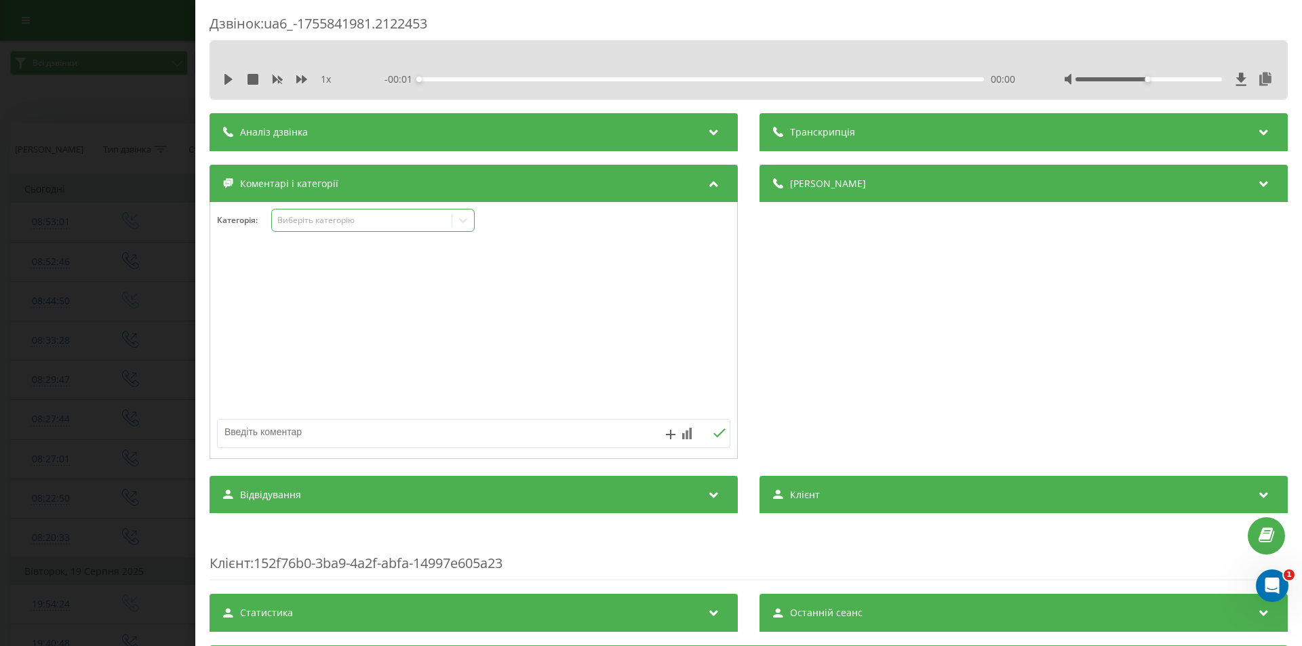
click at [325, 218] on div "Виберіть категорію" at bounding box center [362, 220] width 170 height 11
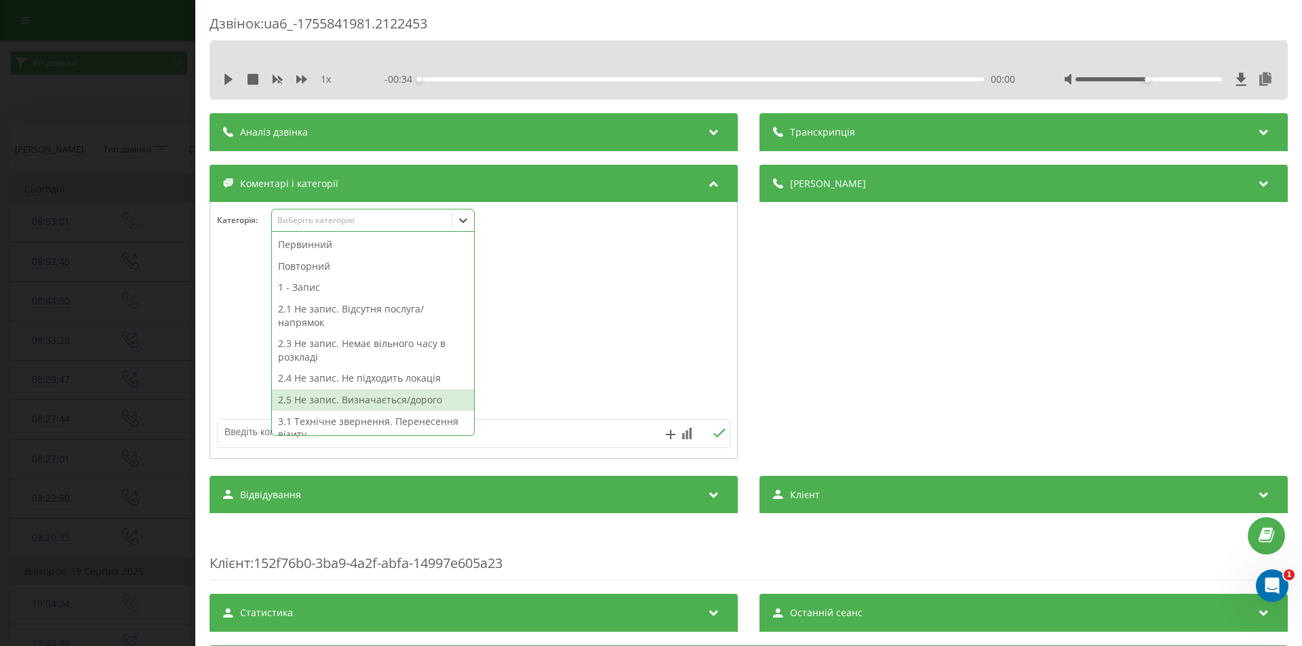
click at [378, 396] on div "2.5 Не запис. Визначається/дорого" at bounding box center [373, 400] width 202 height 22
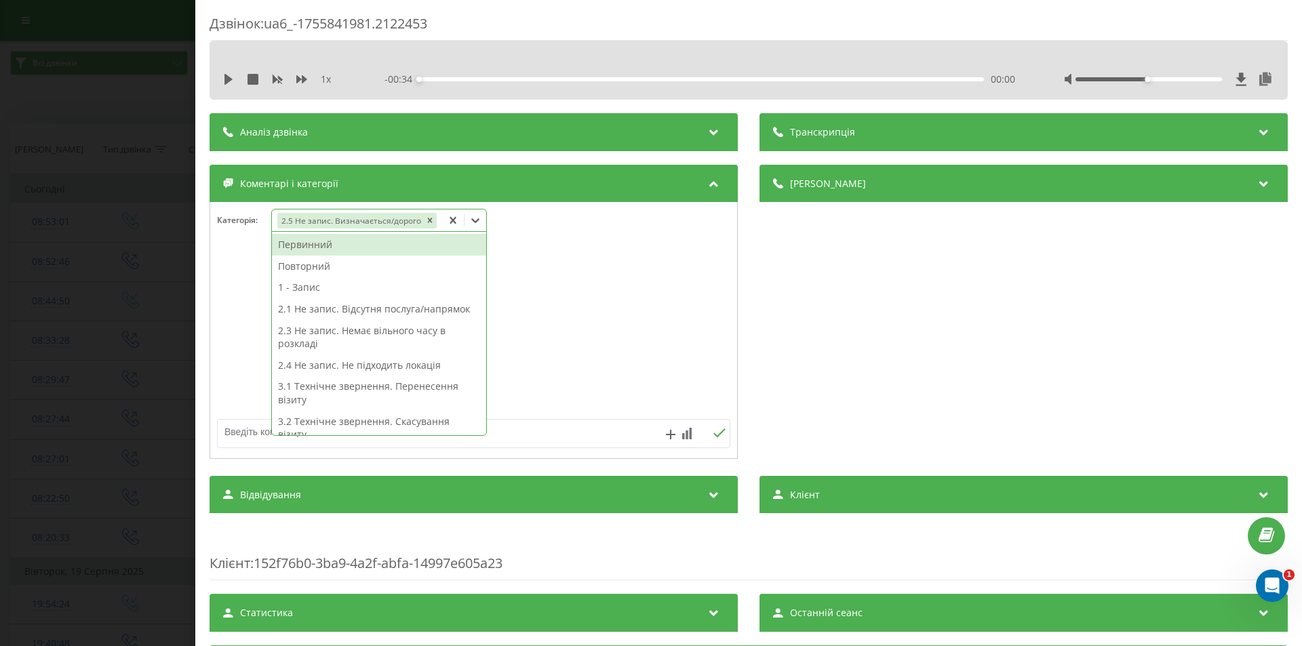
click at [144, 190] on div "Дзвінок : ua6_-1755841981.2122453 1 x - 00:34 00:00 00:00 Транскрипція Для AI-а…" at bounding box center [651, 323] width 1302 height 646
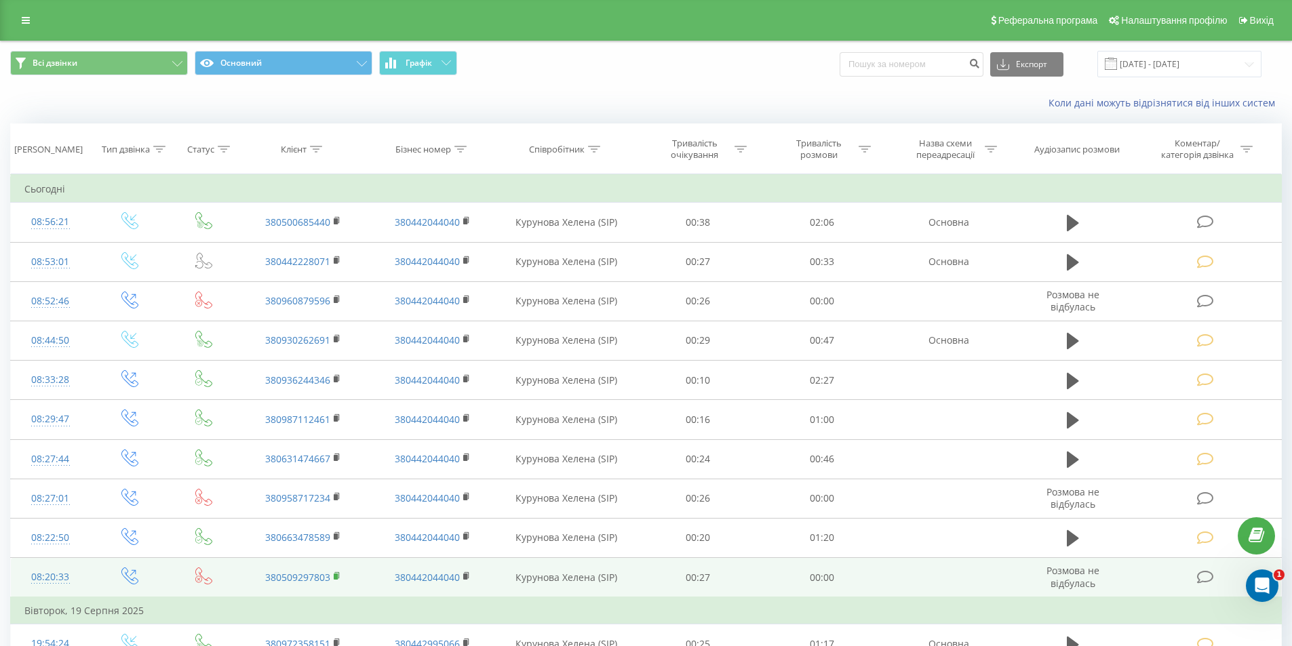
click at [337, 577] on rect at bounding box center [336, 577] width 4 height 6
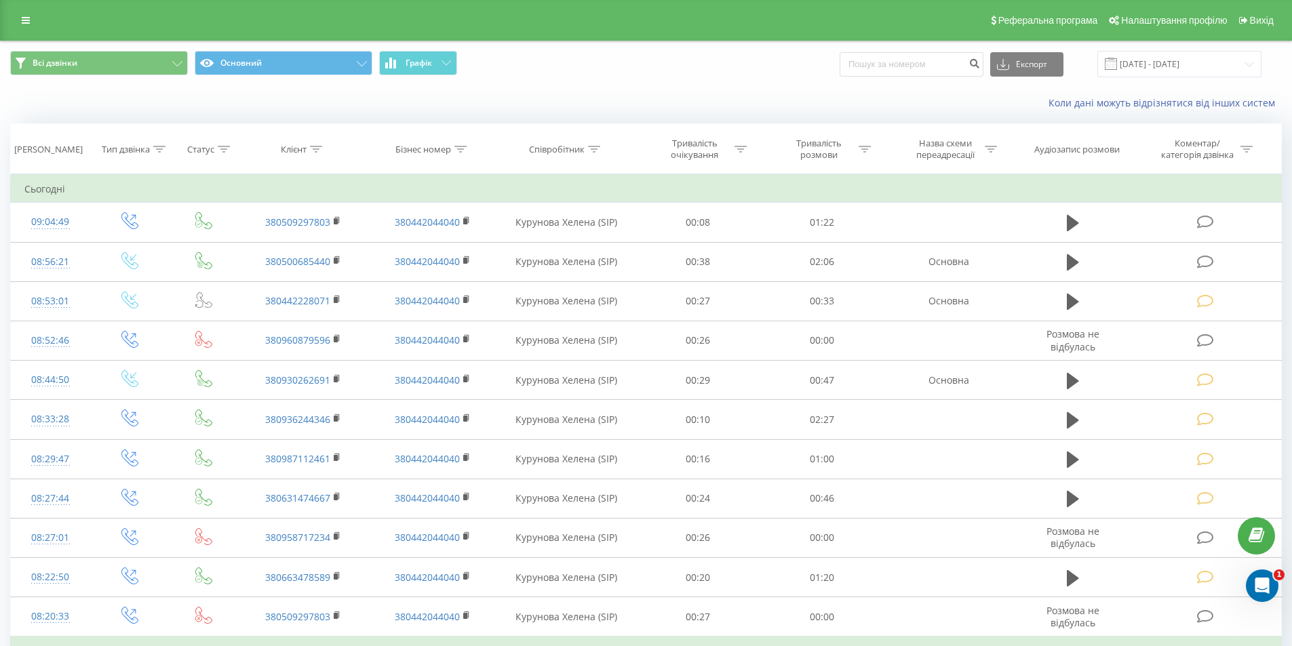
click at [1201, 224] on icon at bounding box center [1205, 222] width 17 height 14
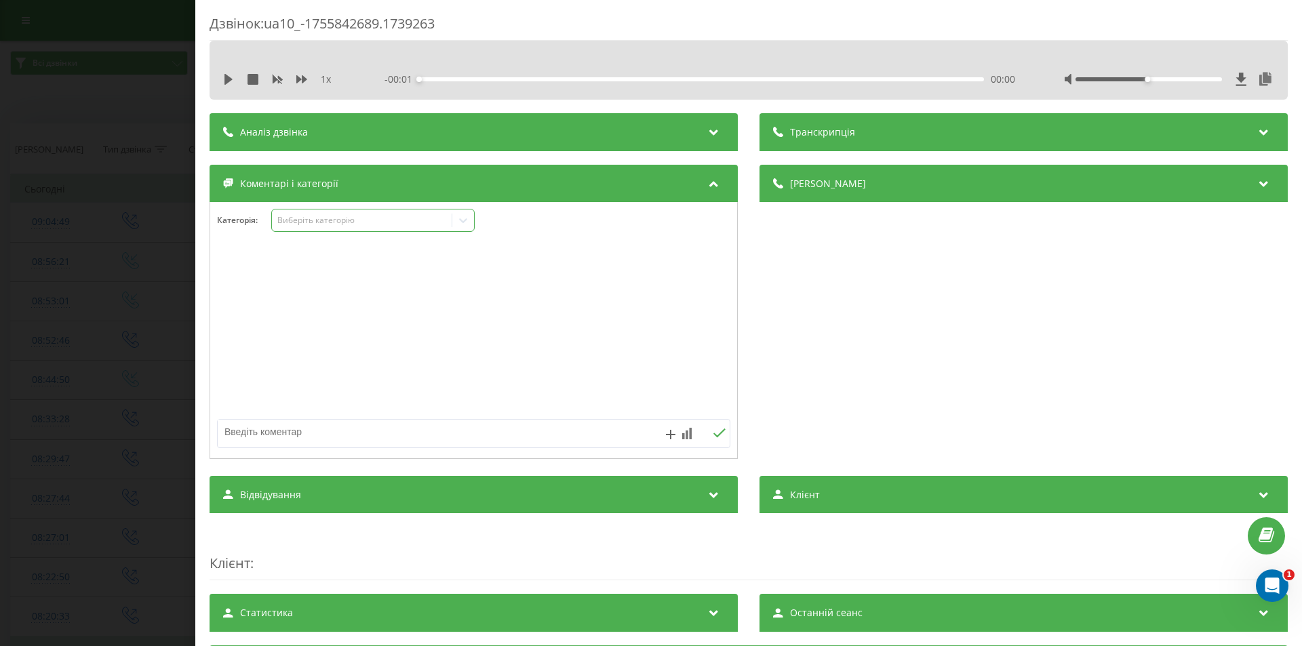
click at [325, 222] on div "Виберіть категорію" at bounding box center [362, 220] width 170 height 11
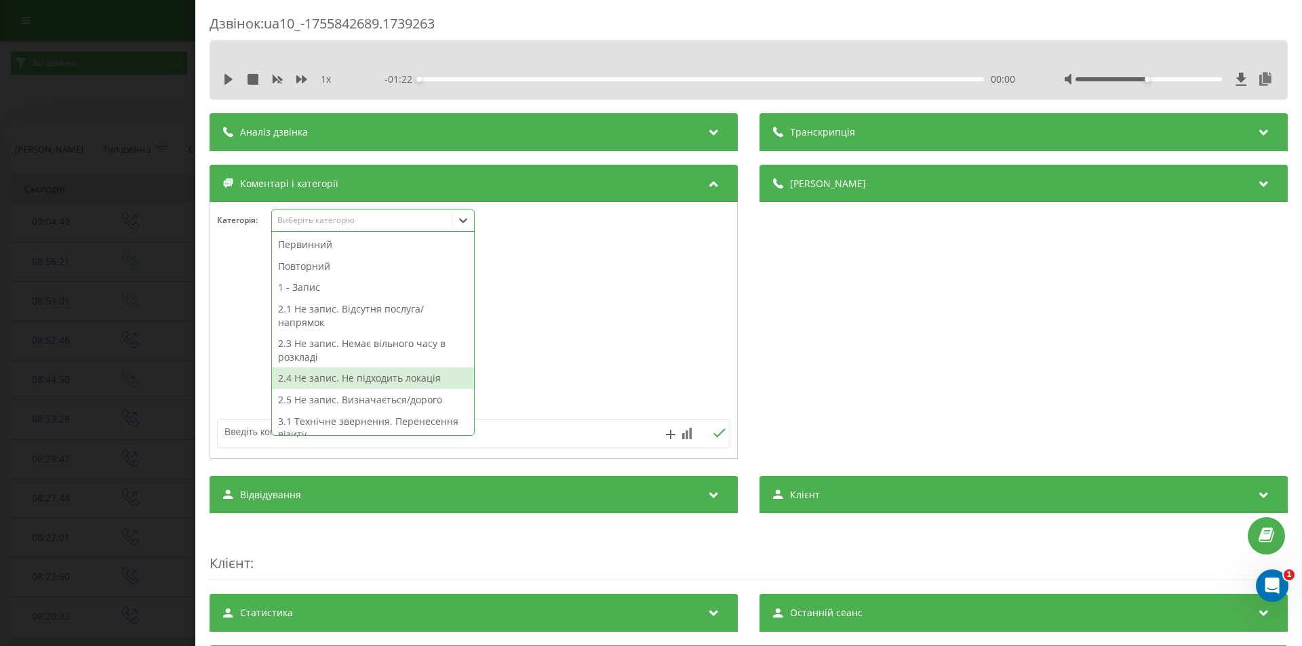
click at [399, 374] on div "2.4 Не запис. Не підходить локація" at bounding box center [373, 379] width 202 height 22
click at [911, 325] on div "Деталі дзвінка Загальне Дата дзвінка 2025-08-22 09:04:49 Тип дзвінка Вихідний С…" at bounding box center [1023, 314] width 528 height 298
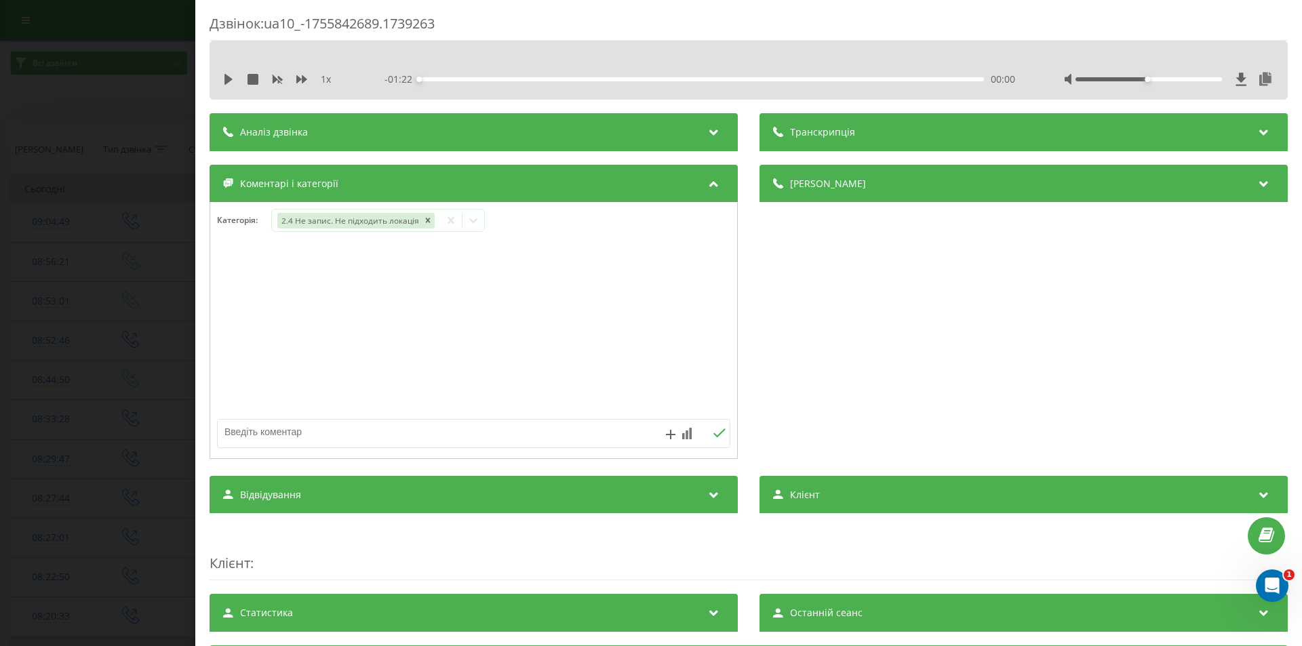
click at [140, 321] on div "Дзвінок : ua10_-1755842689.1739263 1 x - 01:22 00:00 00:00 Транскрипція Для AI-…" at bounding box center [651, 323] width 1302 height 646
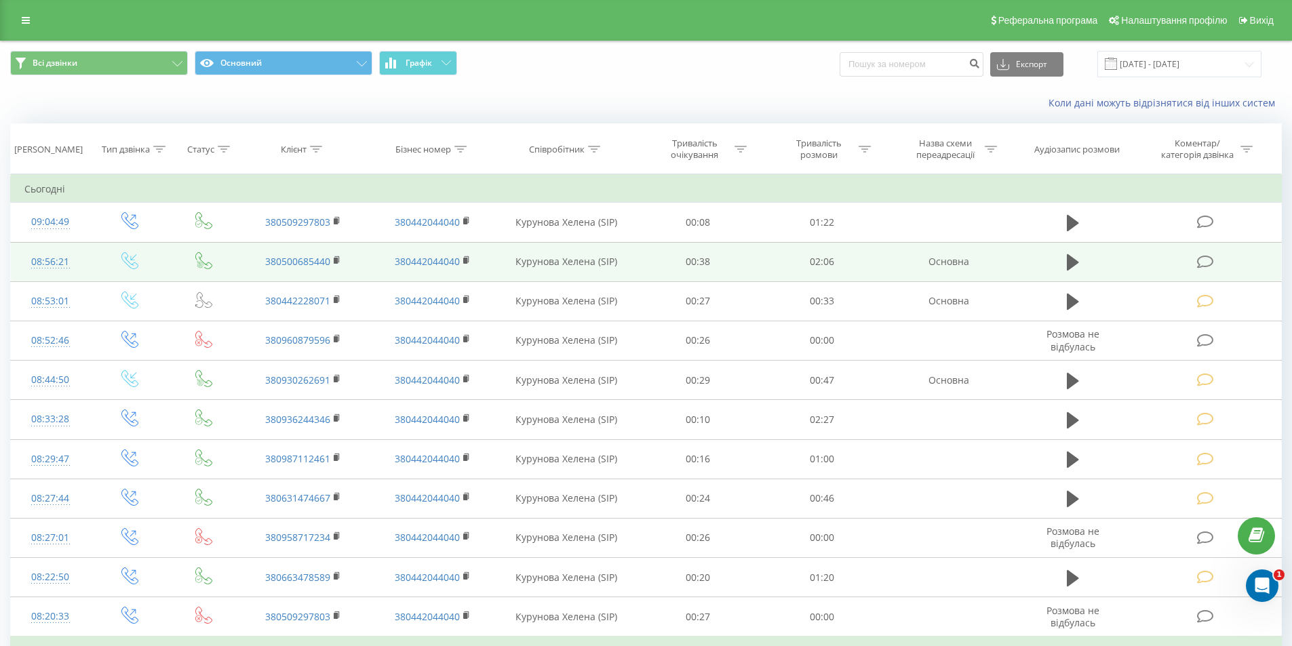
click at [1203, 259] on icon at bounding box center [1205, 262] width 17 height 14
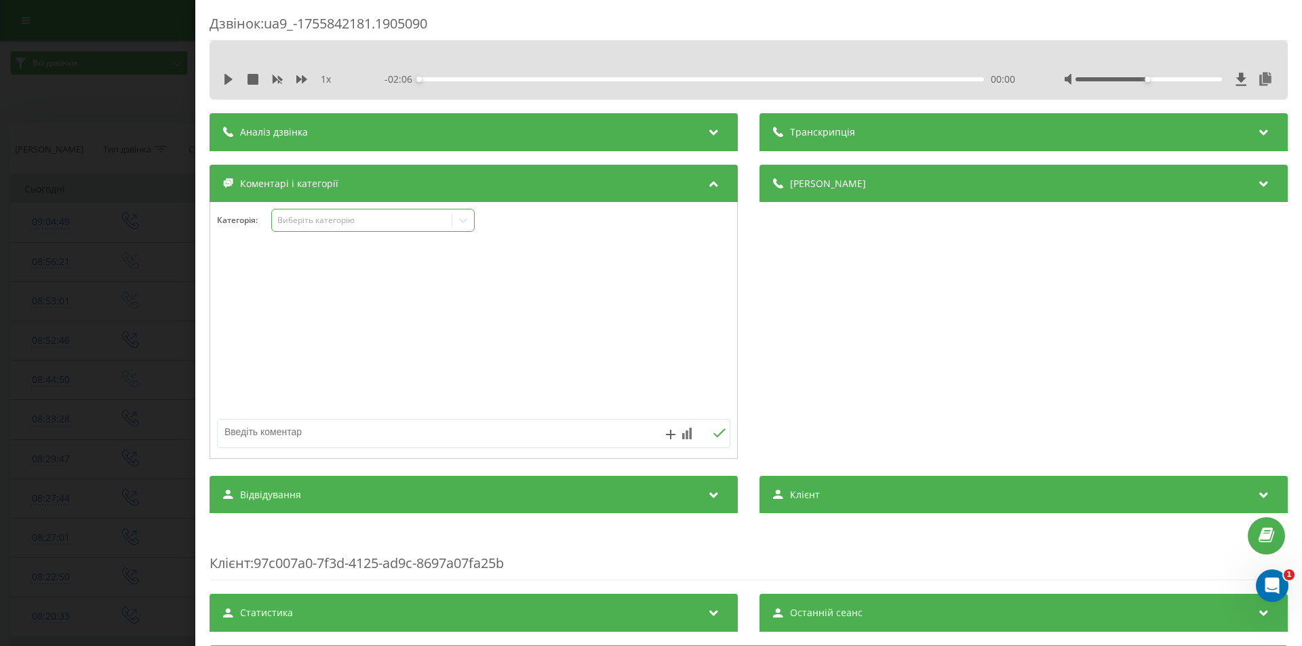
click at [358, 218] on div "Виберіть категорію" at bounding box center [362, 220] width 170 height 11
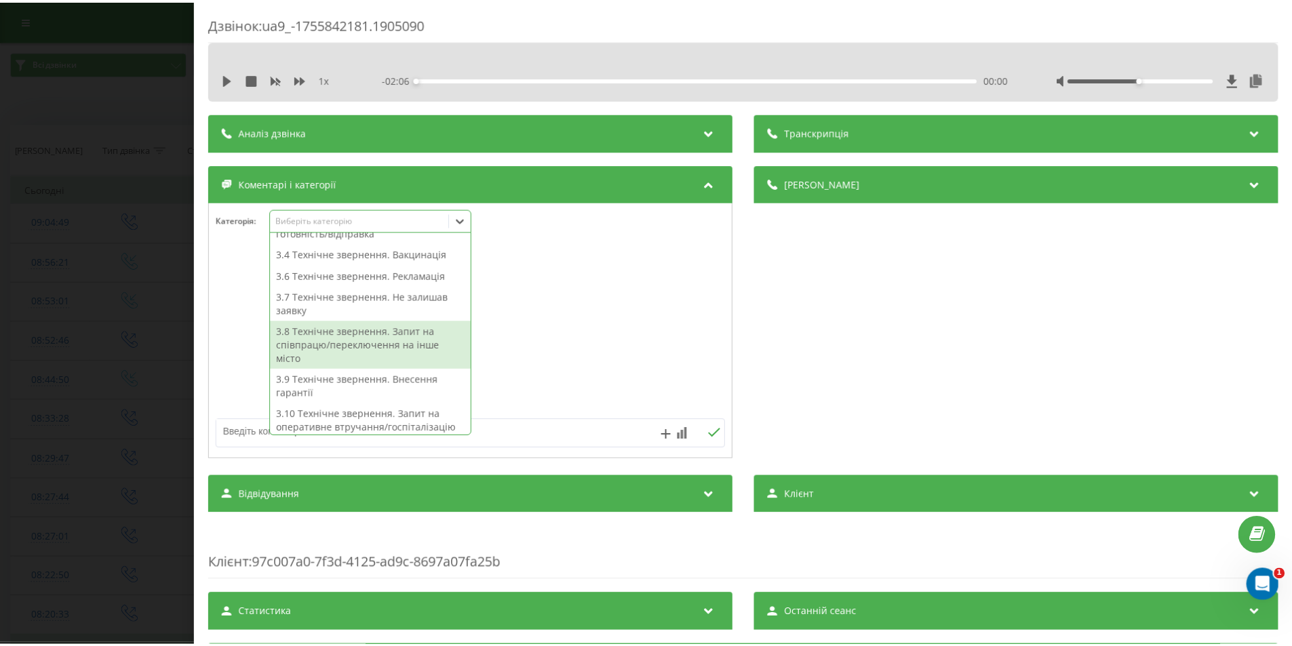
scroll to position [339, 0]
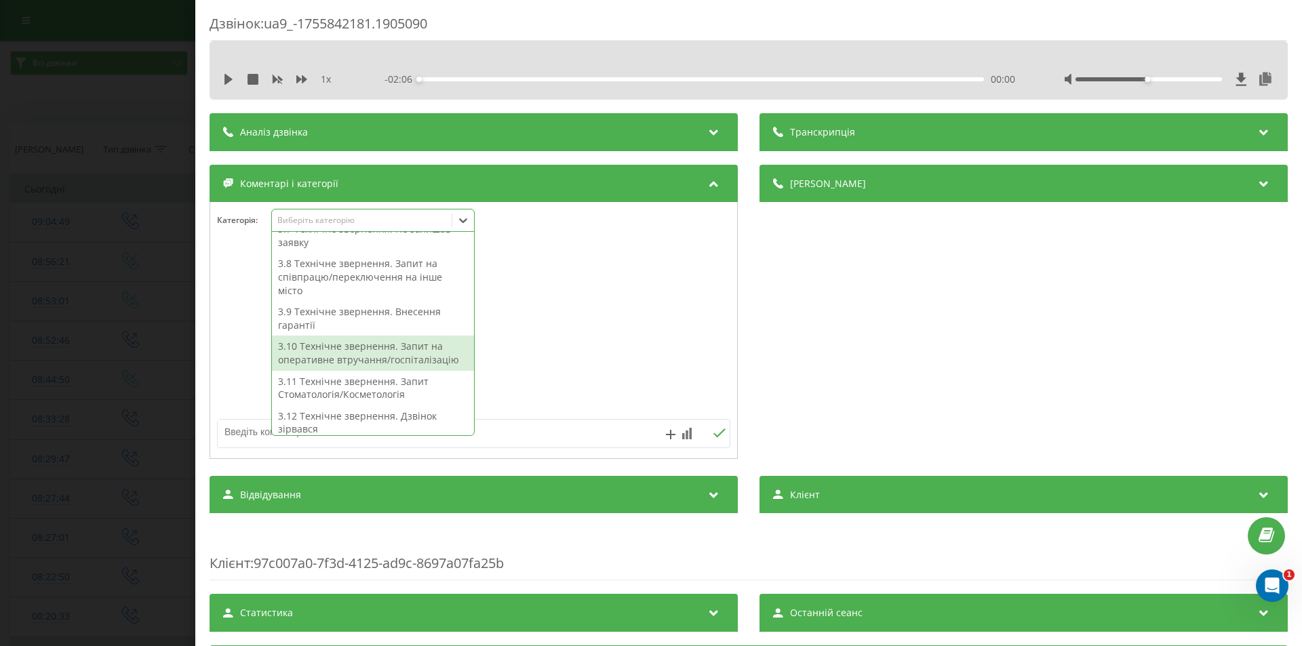
click at [378, 363] on div "3.10 Технічне звернення. Запит на оперативне втручання/госпіталізацію" at bounding box center [373, 353] width 202 height 35
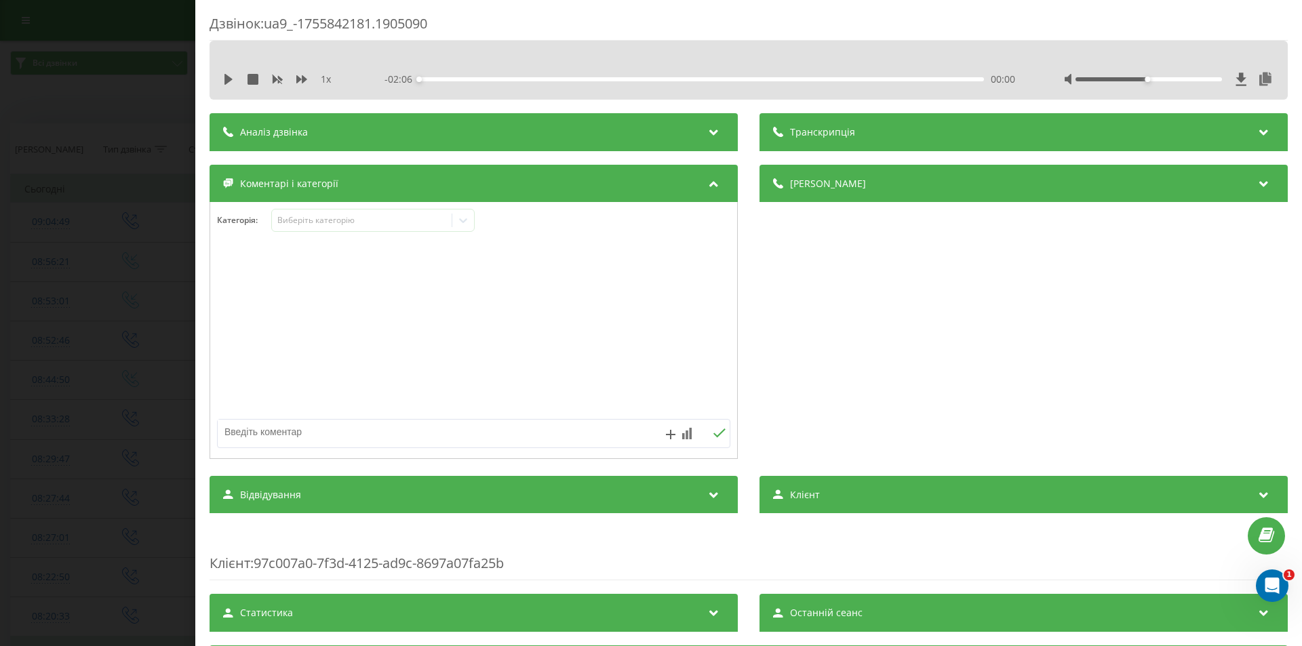
click at [163, 341] on div "Дзвінок : ua9_-1755842181.1905090 1 x - 02:06 00:00 00:00 Транскрипція Для AI-а…" at bounding box center [651, 323] width 1302 height 646
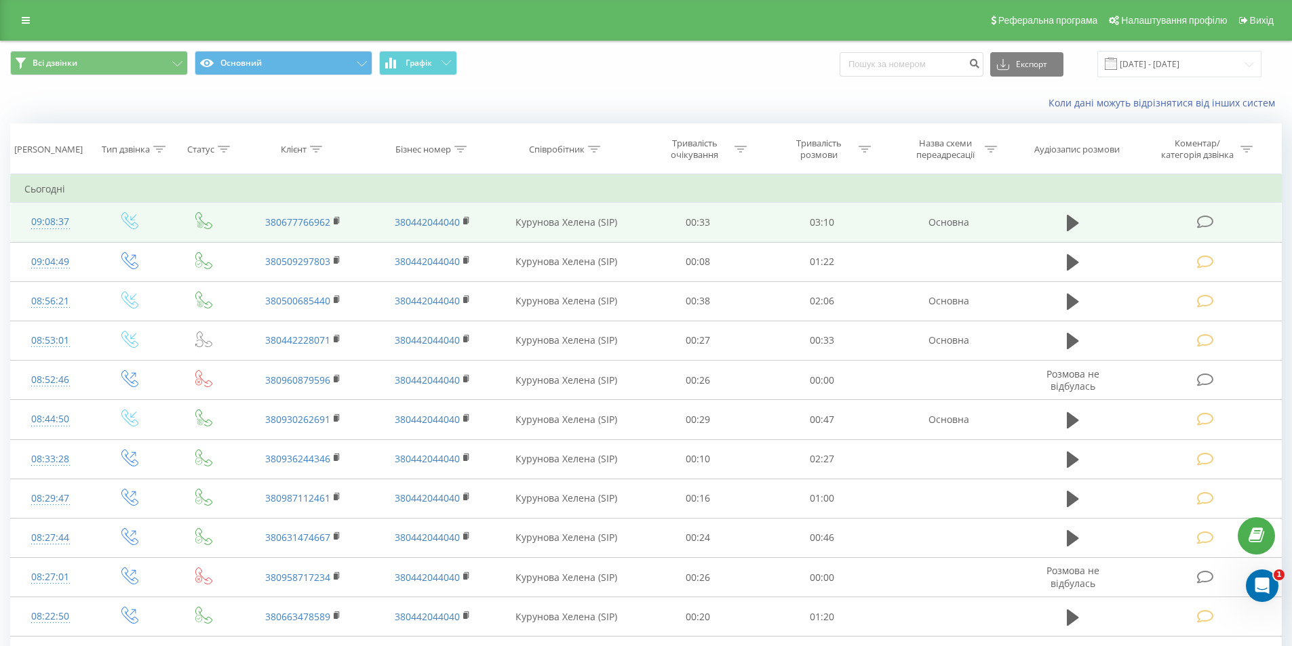
click at [1069, 222] on icon at bounding box center [1073, 223] width 12 height 16
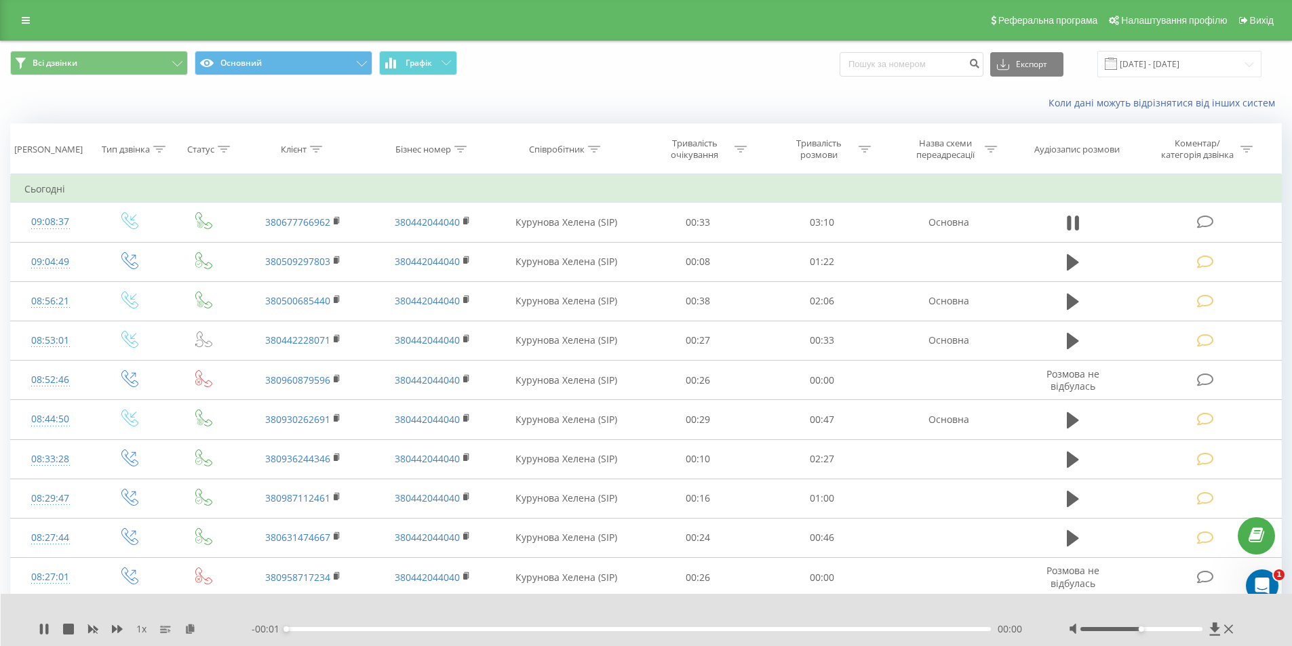
click at [899, 629] on div "00:00" at bounding box center [638, 629] width 705 height 4
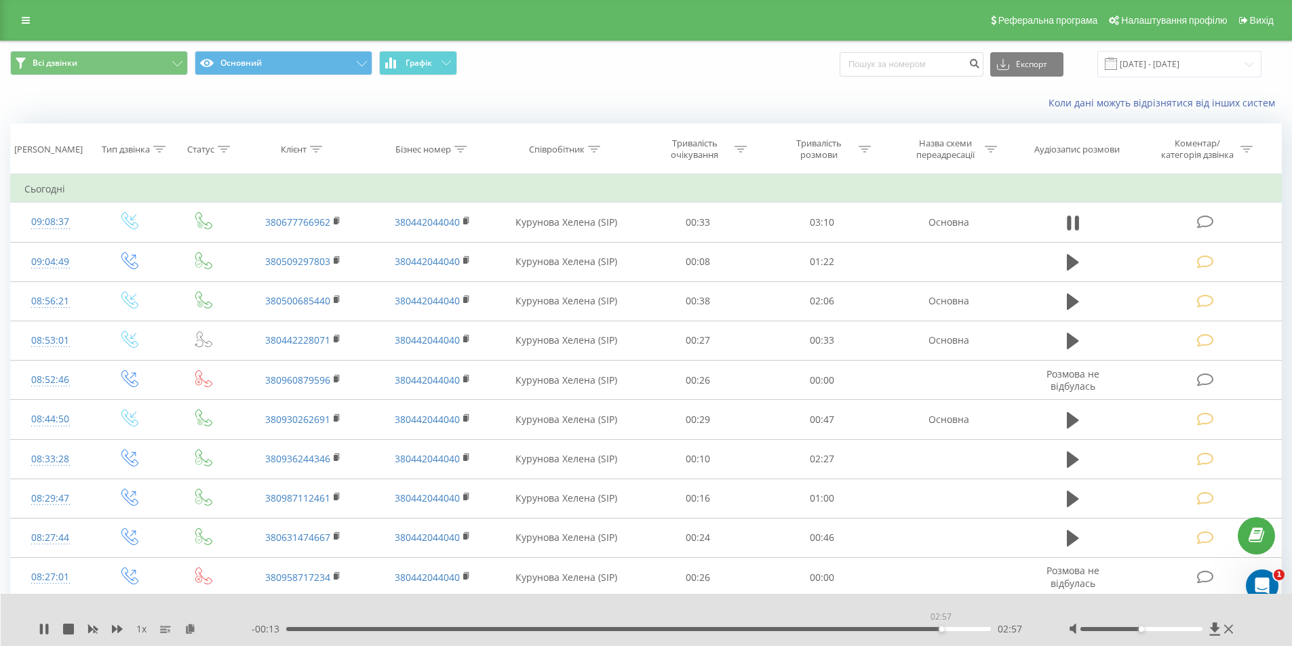
click at [941, 630] on div "02:57" at bounding box center [638, 629] width 705 height 4
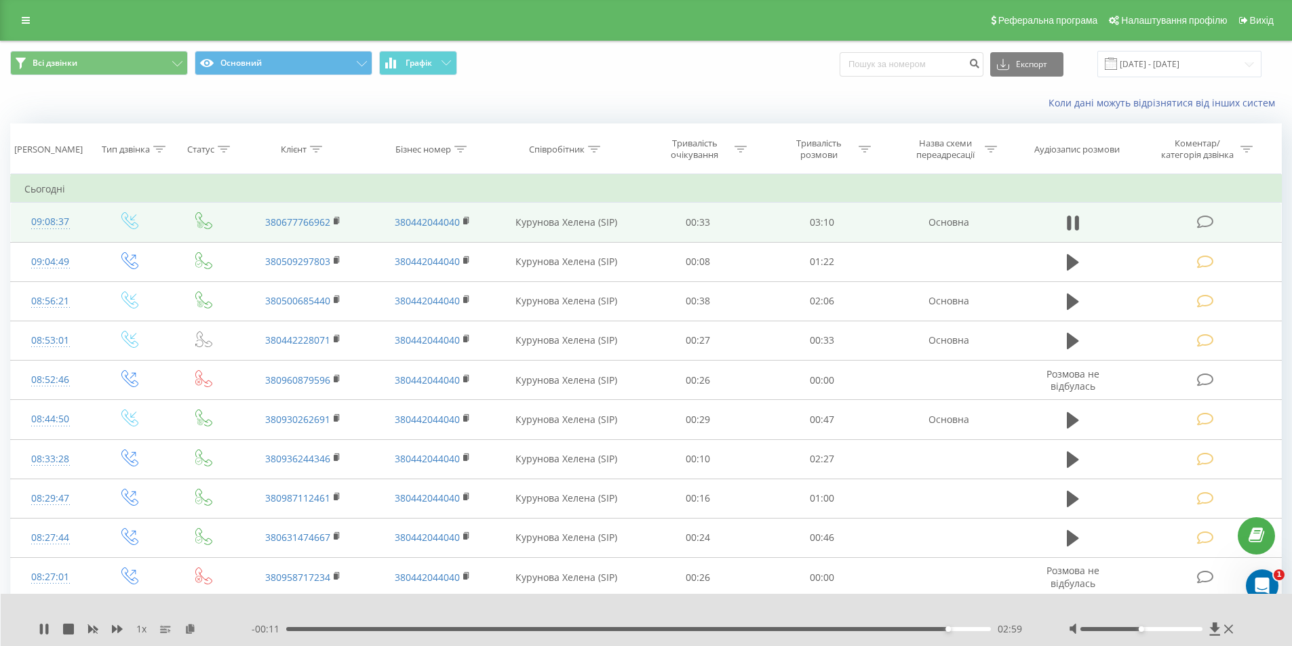
click at [1205, 224] on icon at bounding box center [1205, 222] width 17 height 14
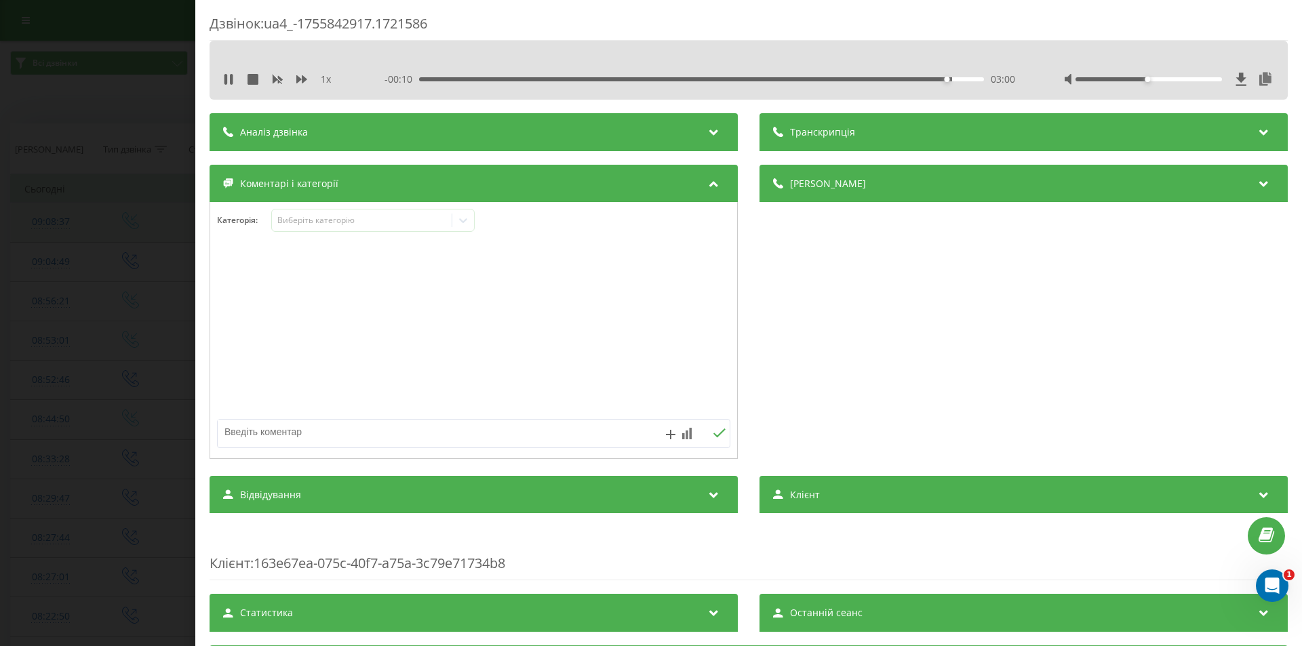
click at [288, 225] on div "Виберіть категорію" at bounding box center [362, 220] width 170 height 11
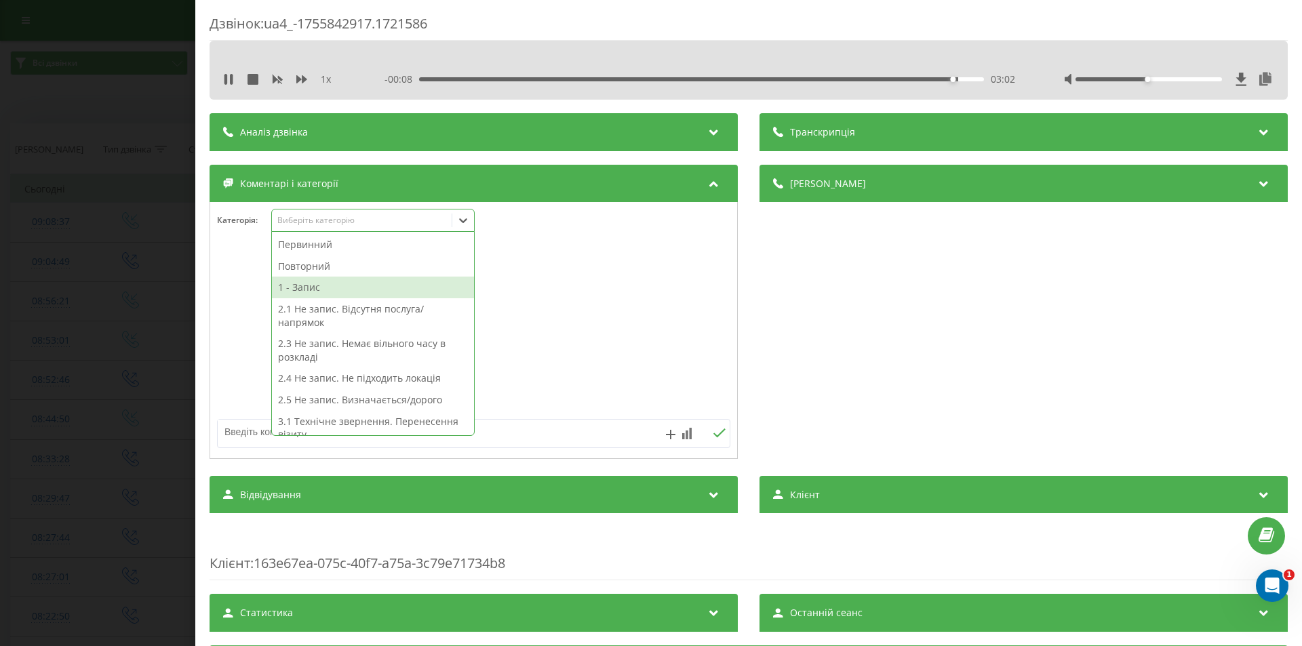
click at [296, 286] on div "1 - Запис" at bounding box center [373, 288] width 202 height 22
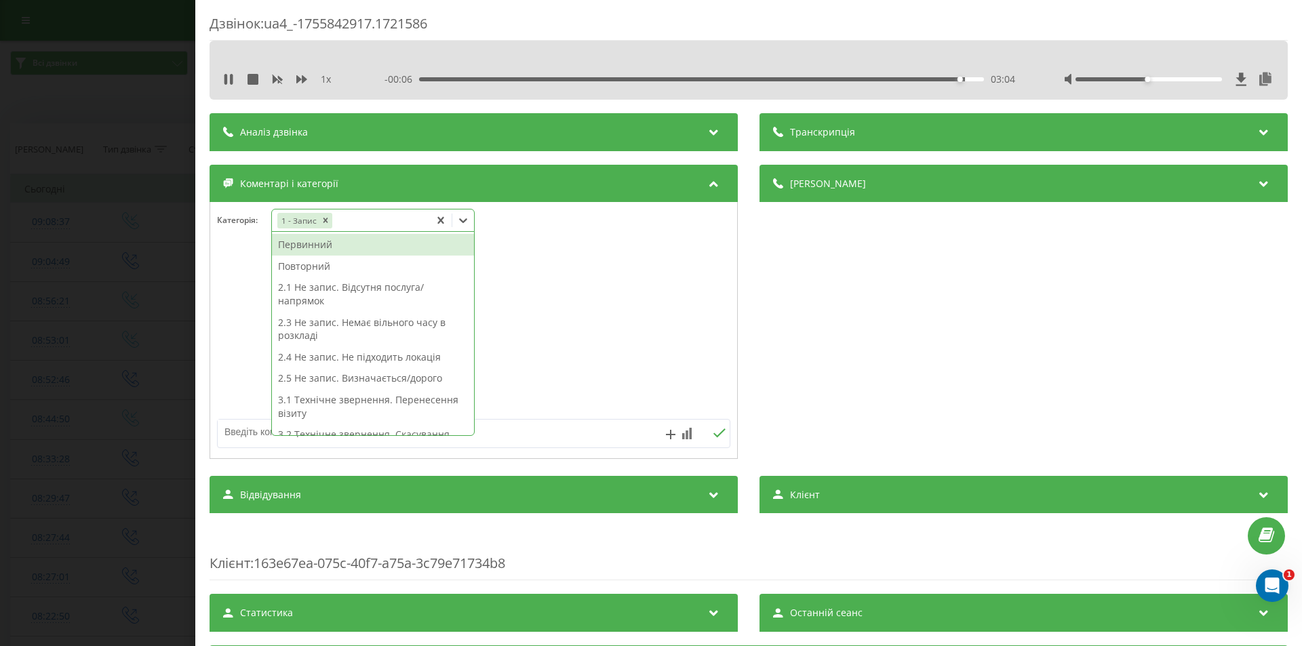
click at [331, 269] on div "Повторний" at bounding box center [373, 267] width 202 height 22
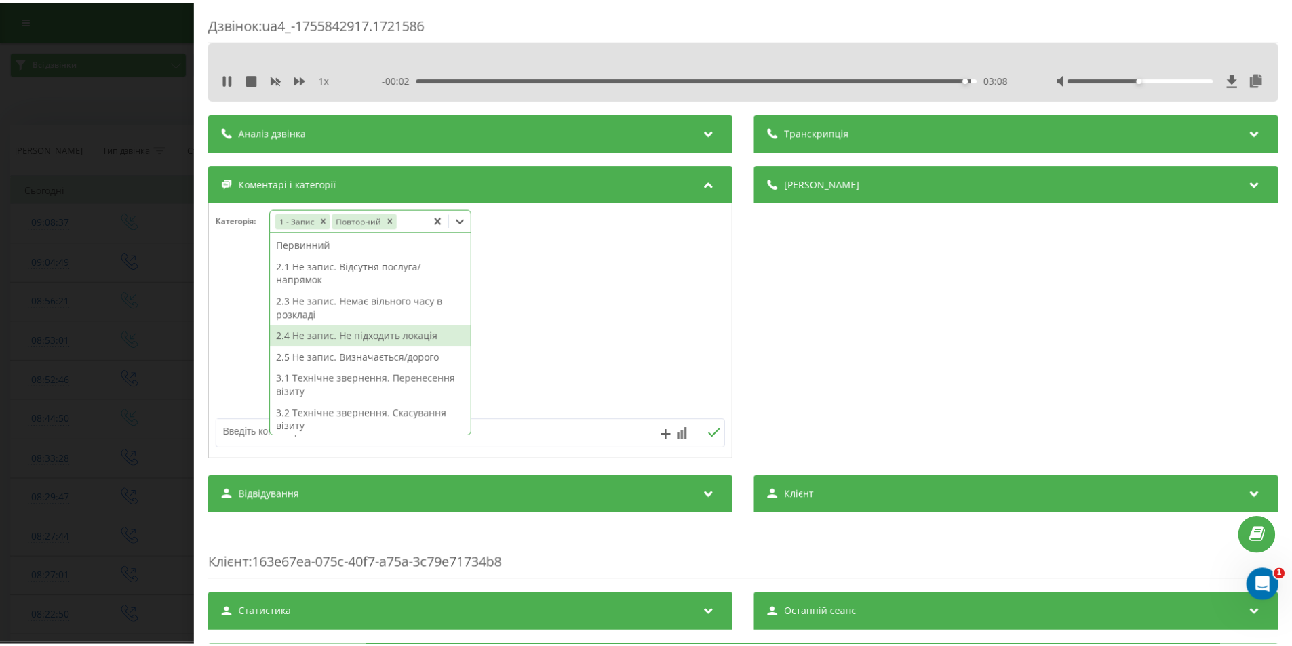
scroll to position [303, 0]
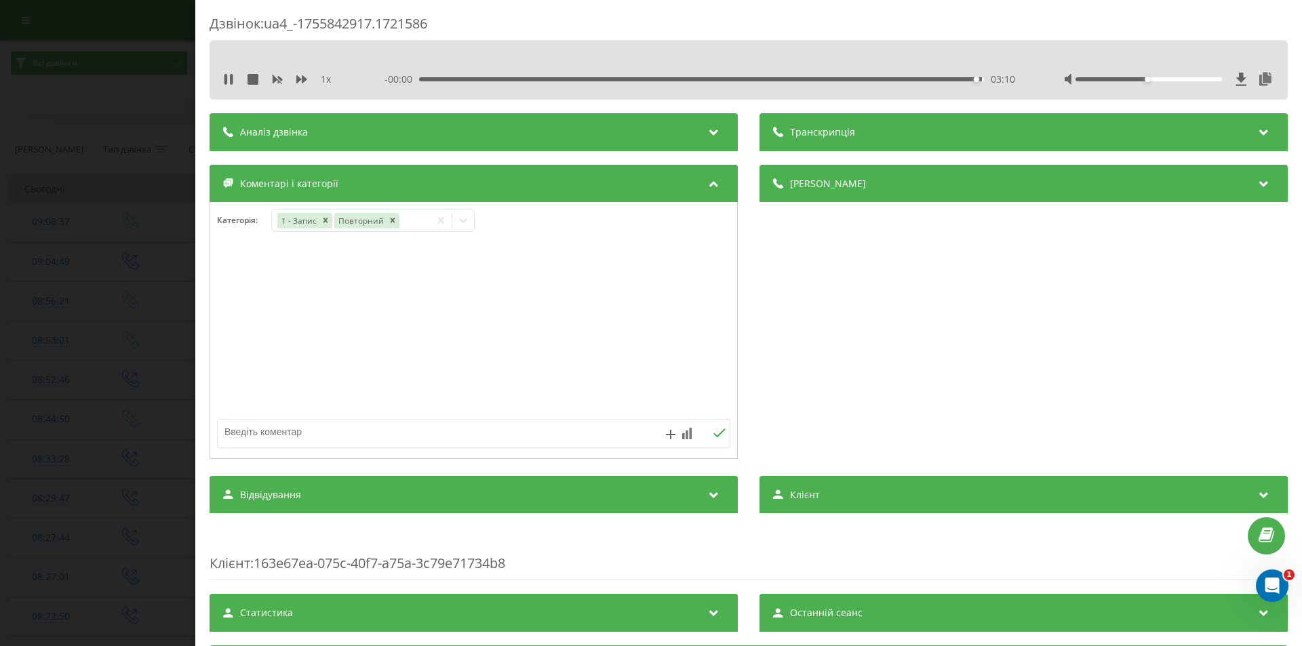
click at [76, 321] on div "Дзвінок : ua4_-1755842917.1721586 1 x - 00:00 03:10 03:10 Транскрипція Для AI-а…" at bounding box center [651, 323] width 1302 height 646
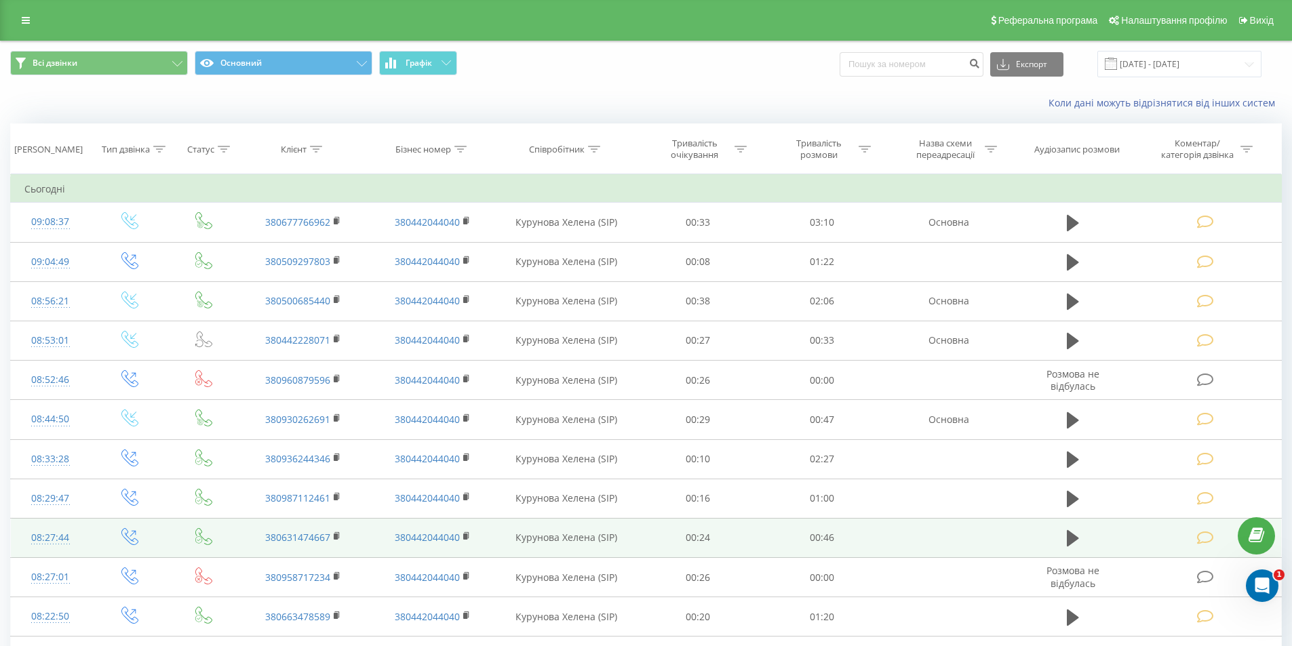
scroll to position [136, 0]
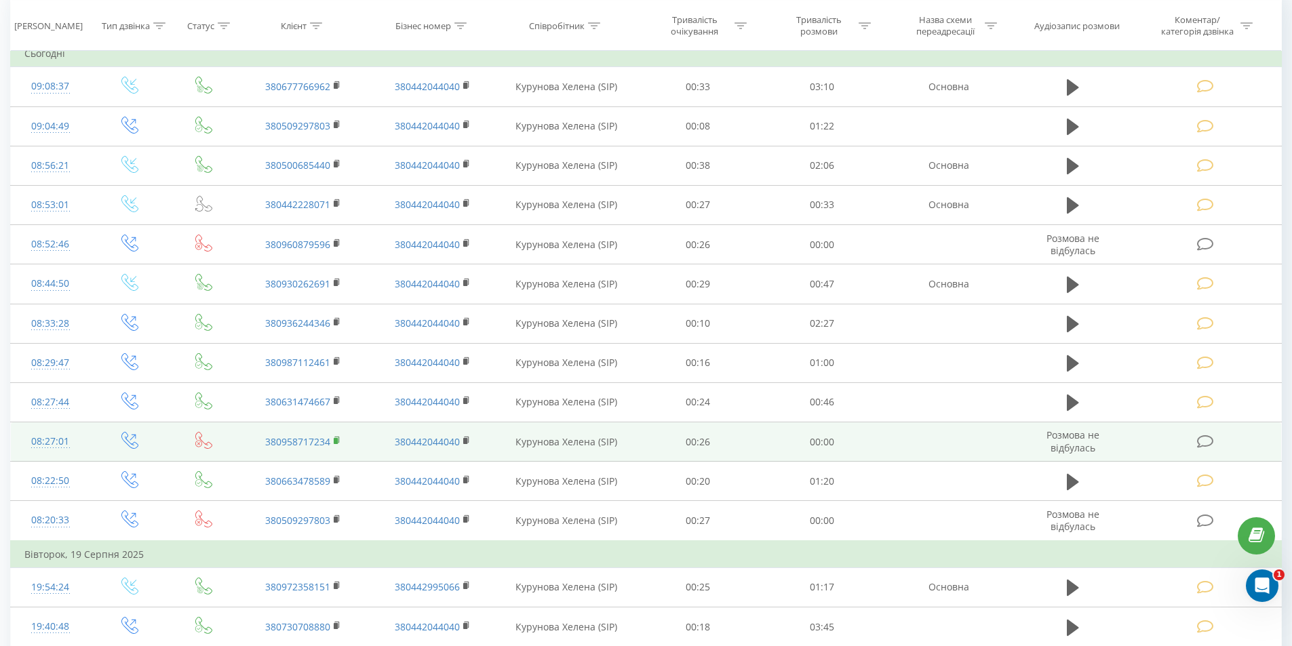
click at [334, 441] on rect at bounding box center [336, 441] width 4 height 6
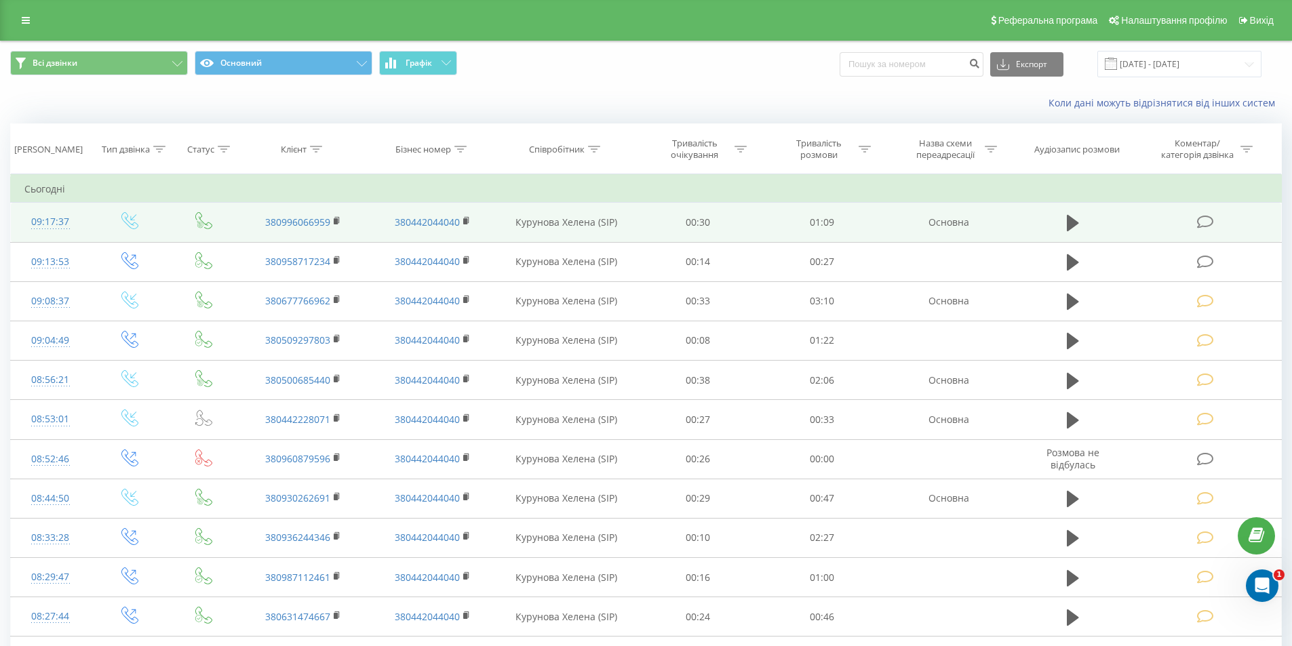
click at [1200, 222] on icon at bounding box center [1205, 222] width 17 height 14
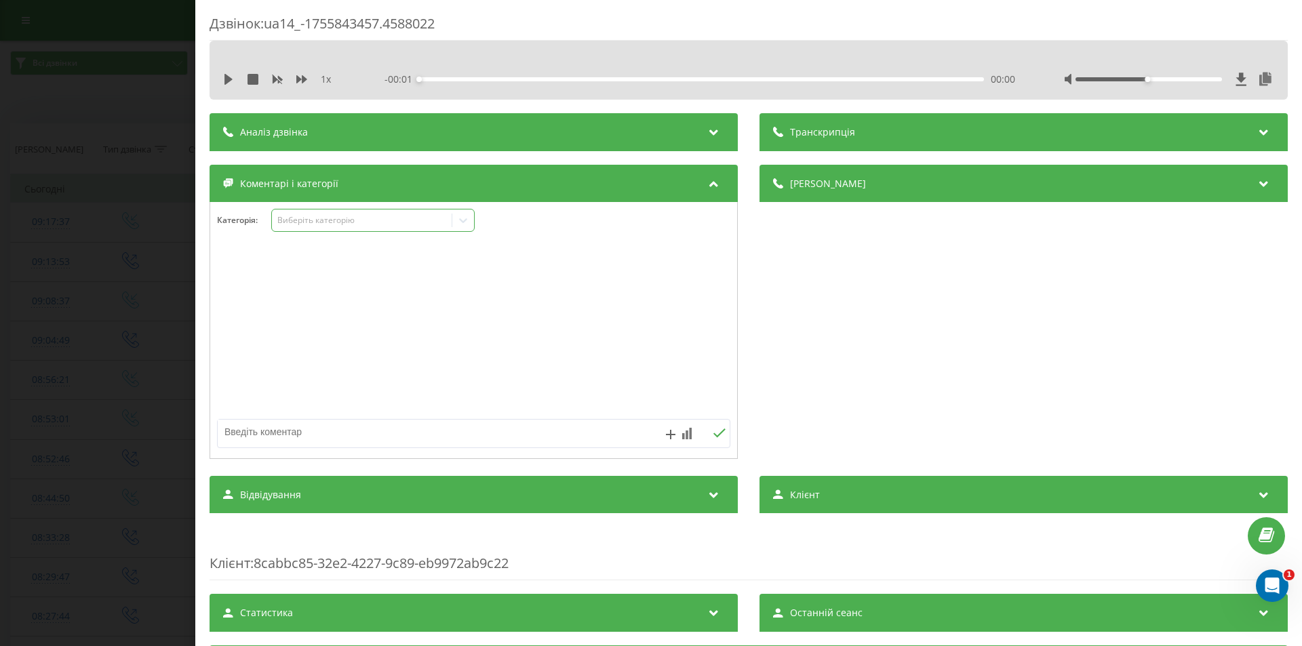
click at [304, 222] on div "Виберіть категорію" at bounding box center [362, 220] width 170 height 11
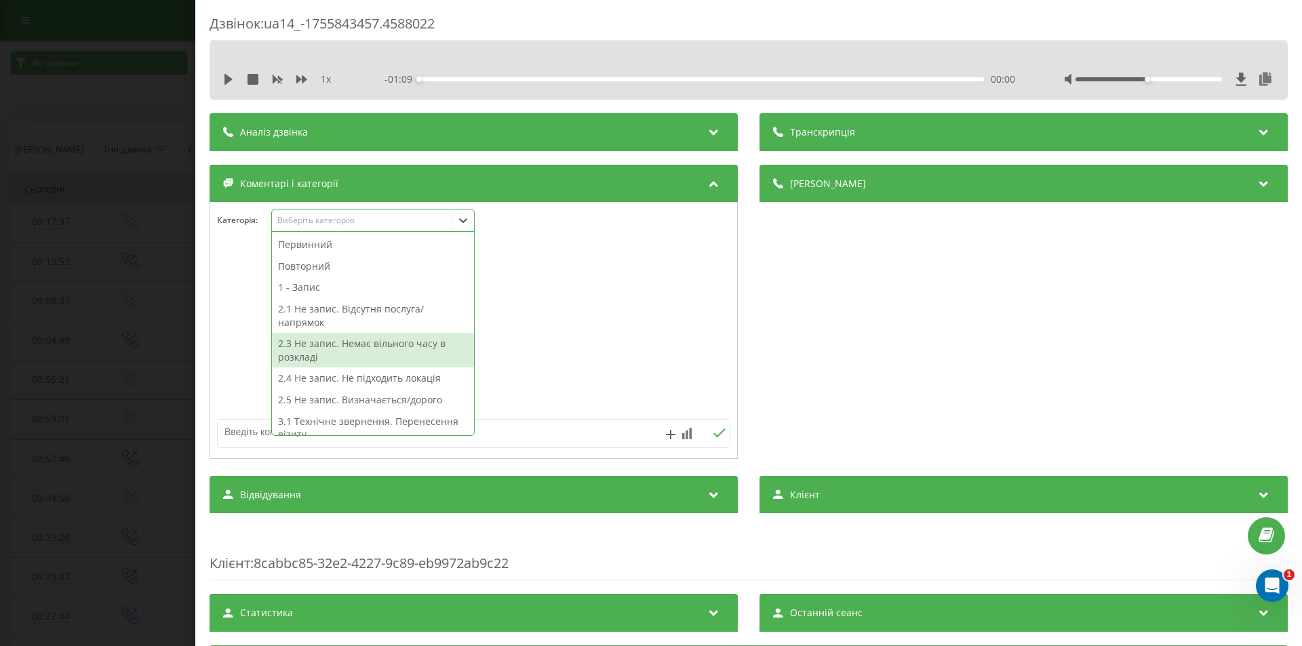
click at [344, 345] on div "2.3 Не запис. Немає вільного часу в розкладі" at bounding box center [373, 350] width 202 height 35
click at [74, 347] on div "Дзвінок : ua14_-1755843457.4588022 1 x - 01:09 00:00 00:00 Транскрипція Для AI-…" at bounding box center [651, 323] width 1302 height 646
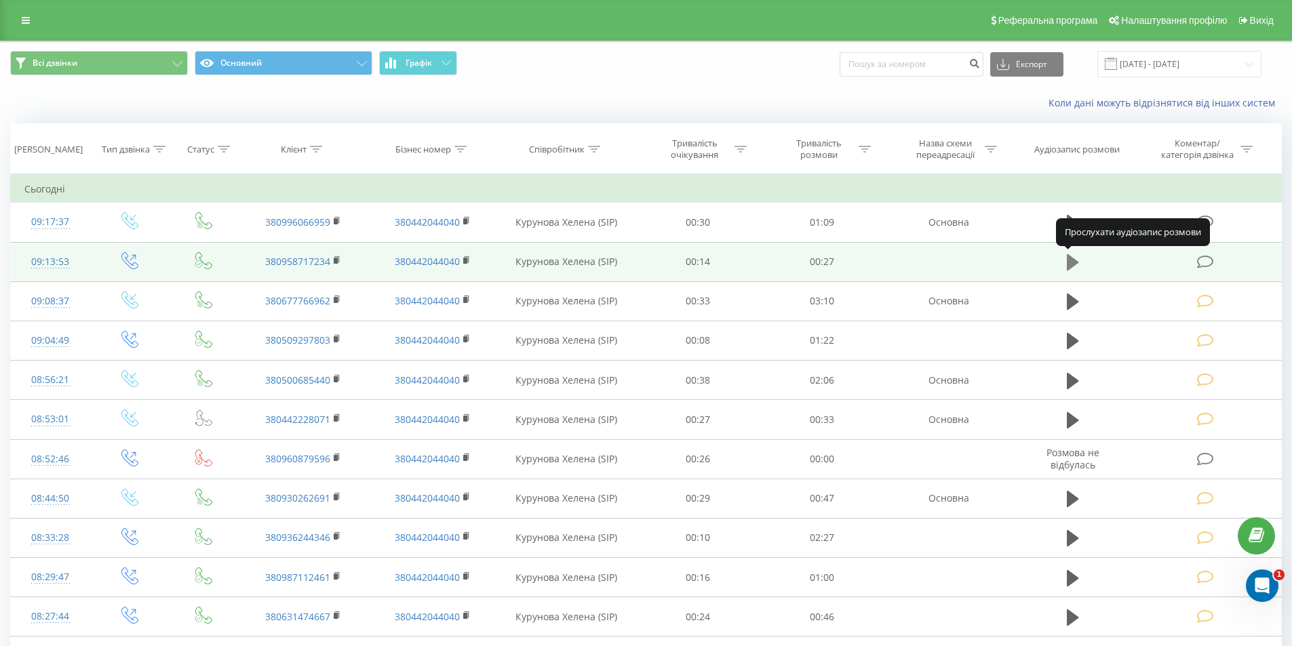
click at [1068, 262] on icon at bounding box center [1073, 262] width 12 height 16
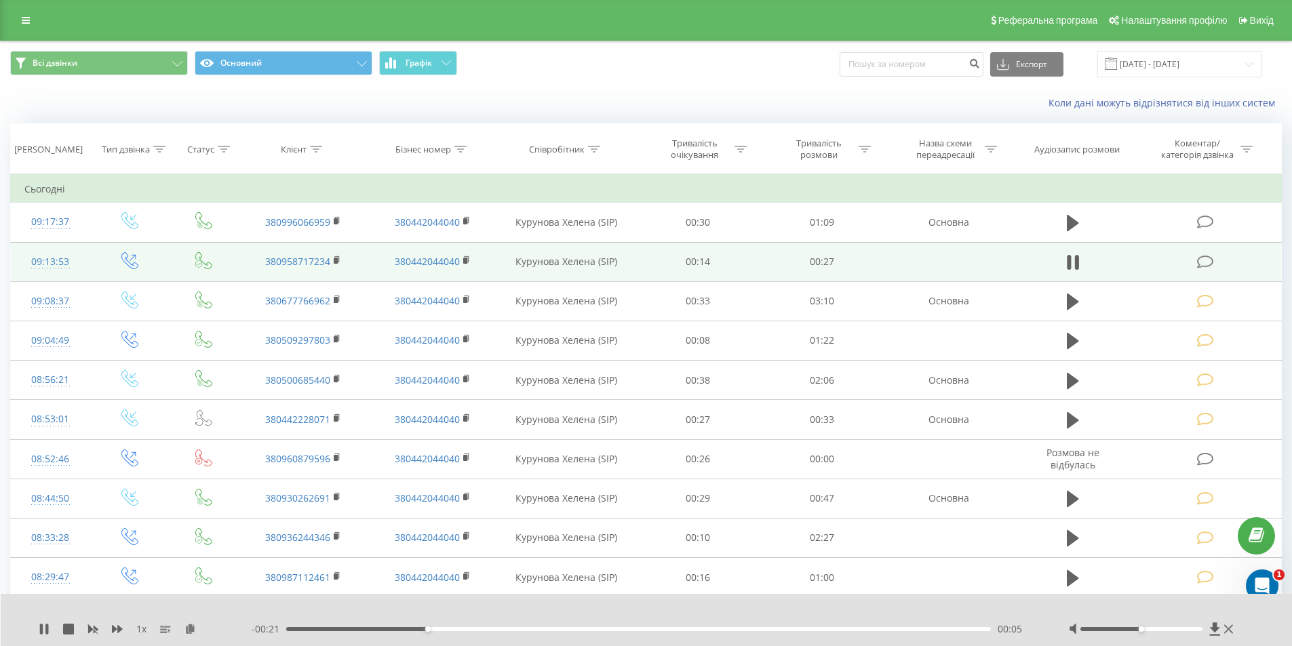
click at [903, 630] on div "00:05" at bounding box center [638, 629] width 705 height 4
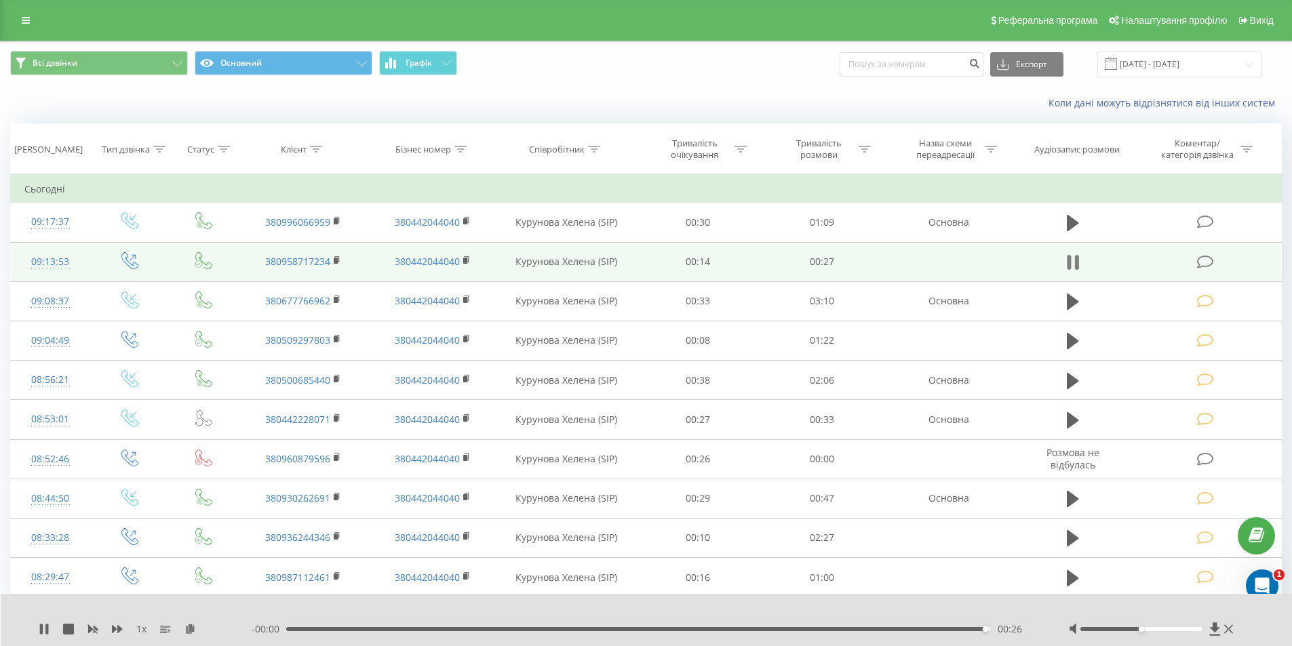
click at [1073, 260] on icon at bounding box center [1073, 262] width 12 height 19
click at [334, 260] on icon at bounding box center [337, 260] width 7 height 9
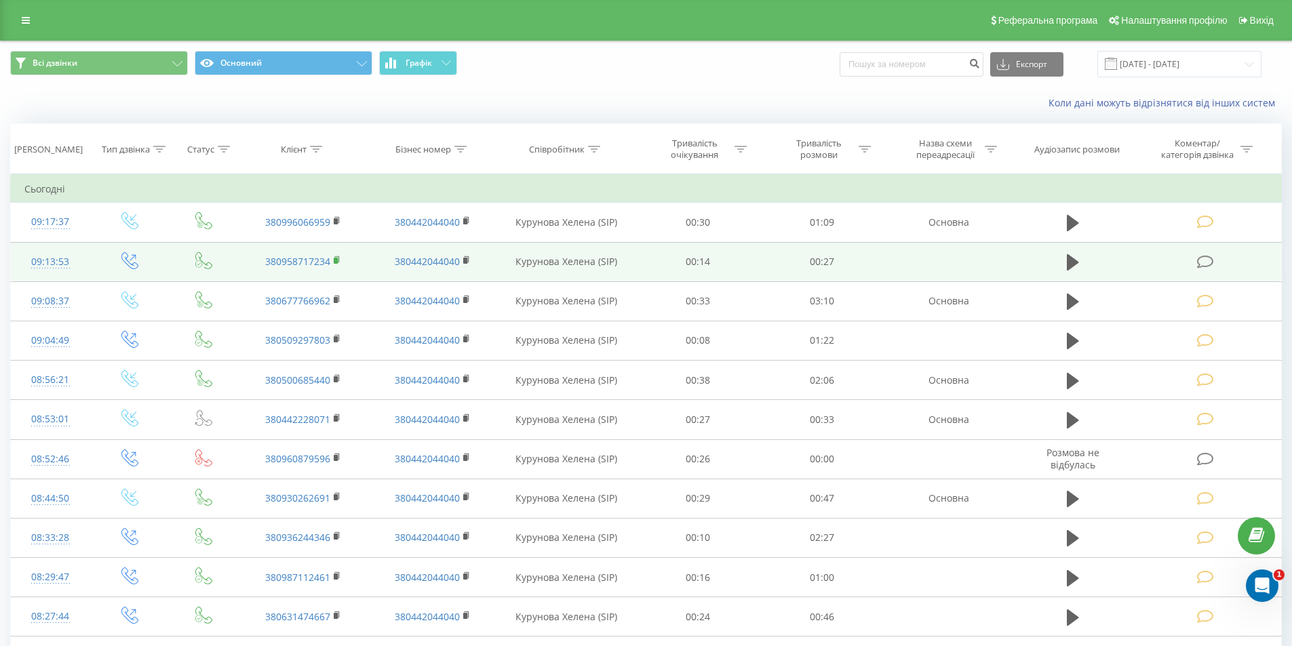
click at [336, 256] on icon at bounding box center [337, 259] width 5 height 6
click at [334, 260] on icon at bounding box center [337, 260] width 7 height 9
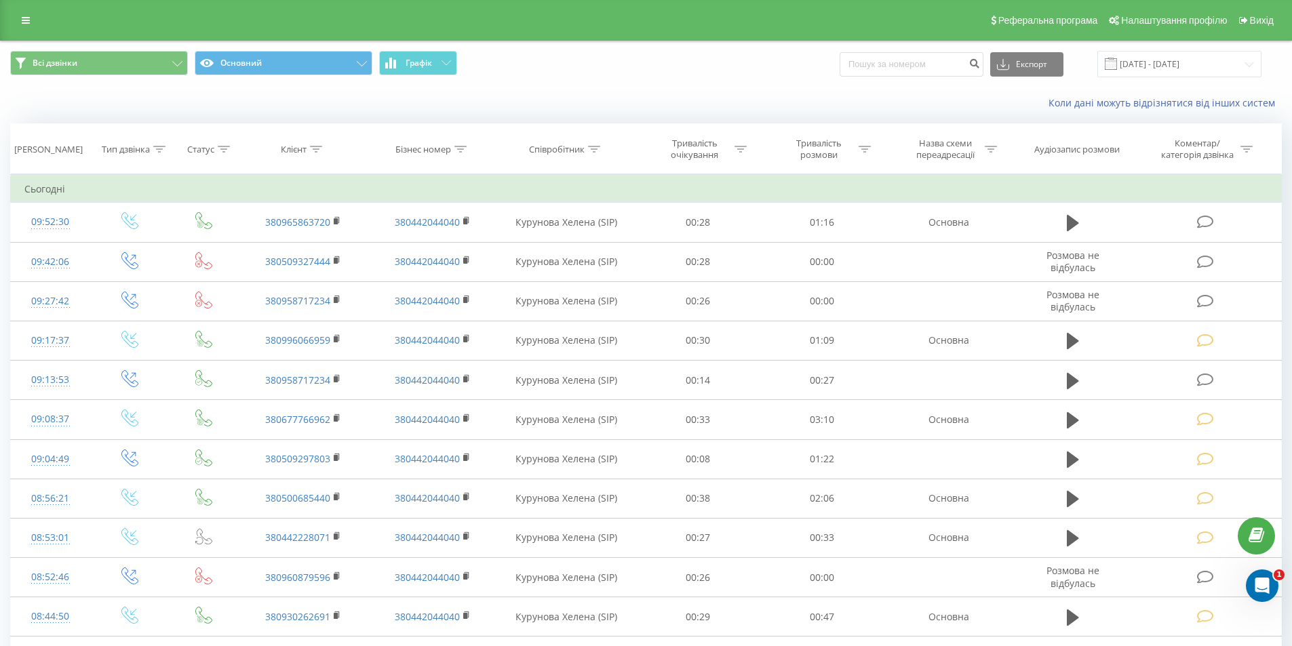
click at [595, 90] on div "Коли дані можуть відрізнятися вiд інших систем" at bounding box center [646, 103] width 1290 height 33
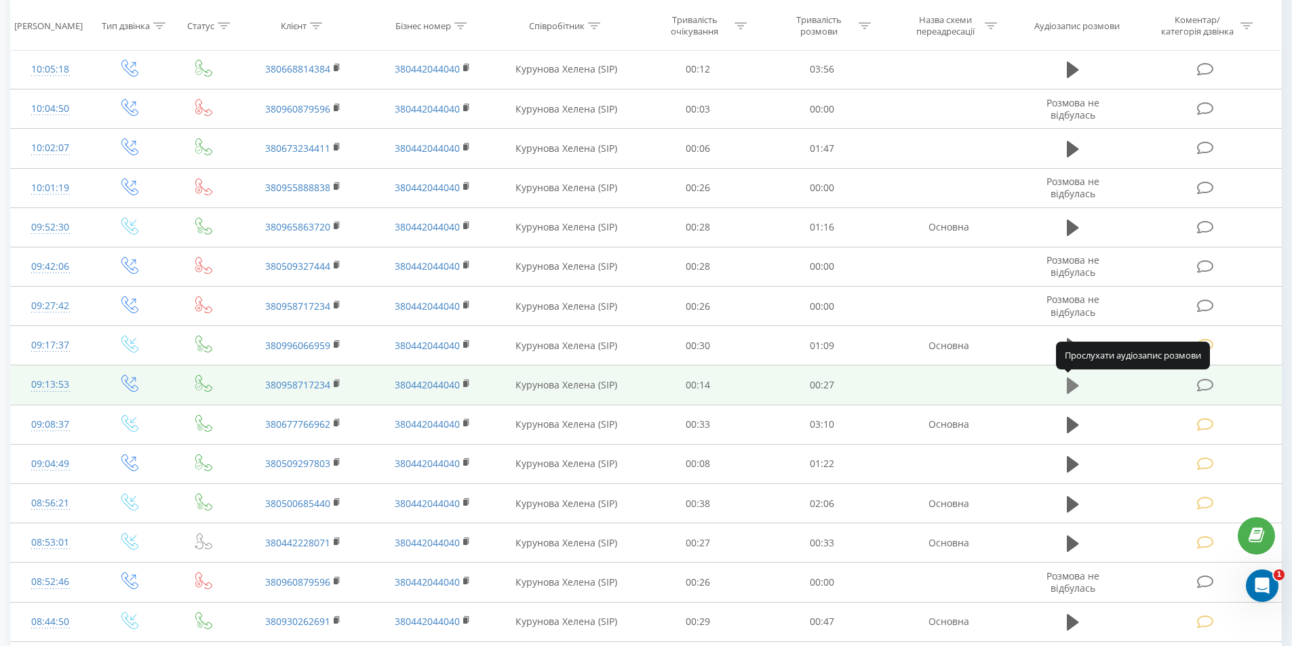
click at [1072, 383] on icon at bounding box center [1073, 386] width 12 height 16
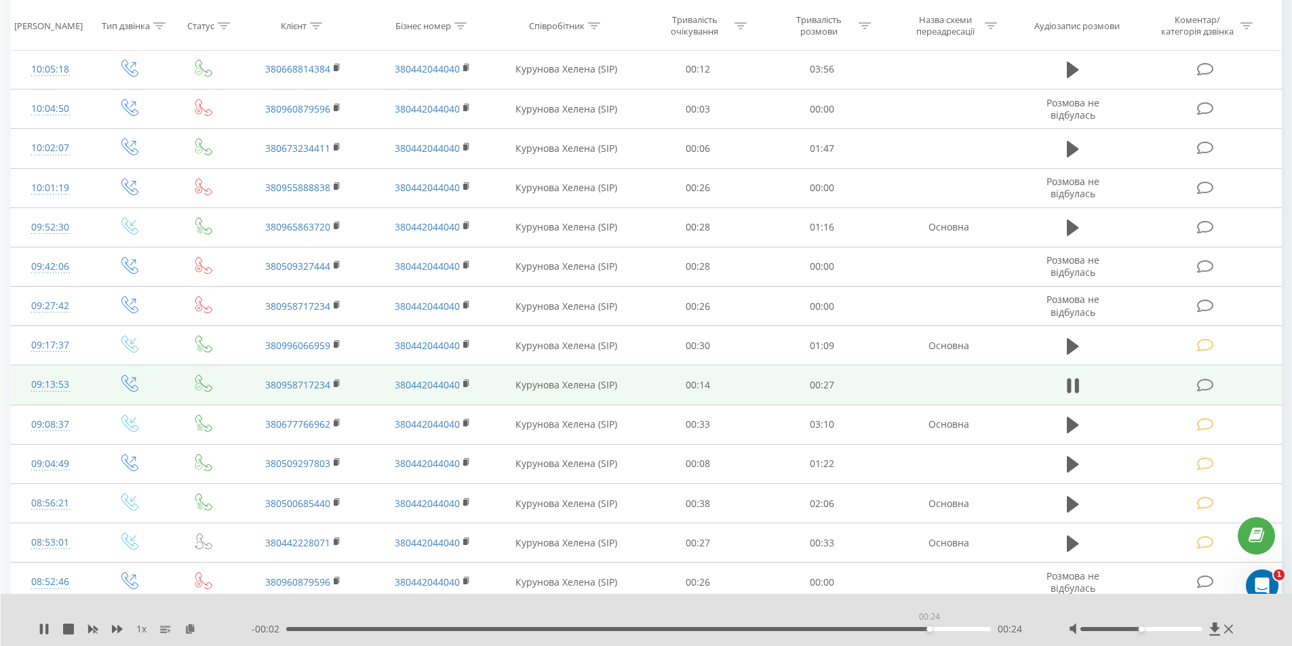
click at [928, 628] on div "00:24" at bounding box center [638, 629] width 705 height 4
click at [1204, 385] on icon at bounding box center [1205, 385] width 17 height 14
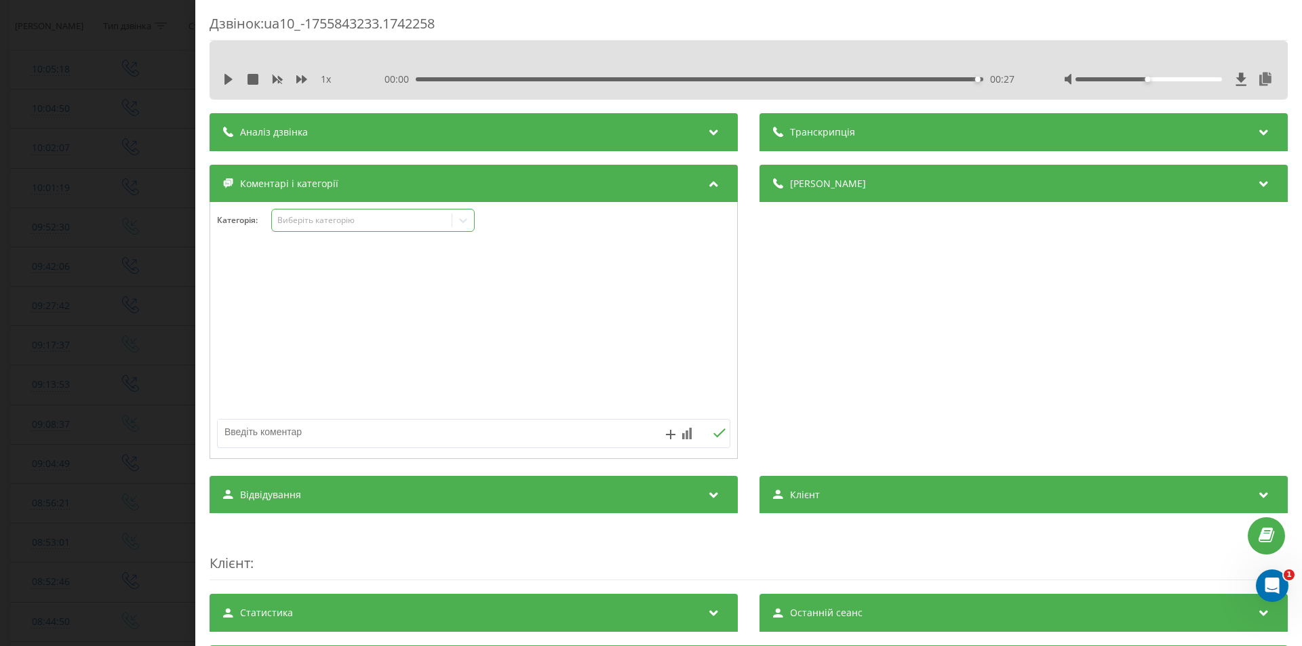
click at [350, 221] on div "Виберіть категорію" at bounding box center [362, 220] width 170 height 11
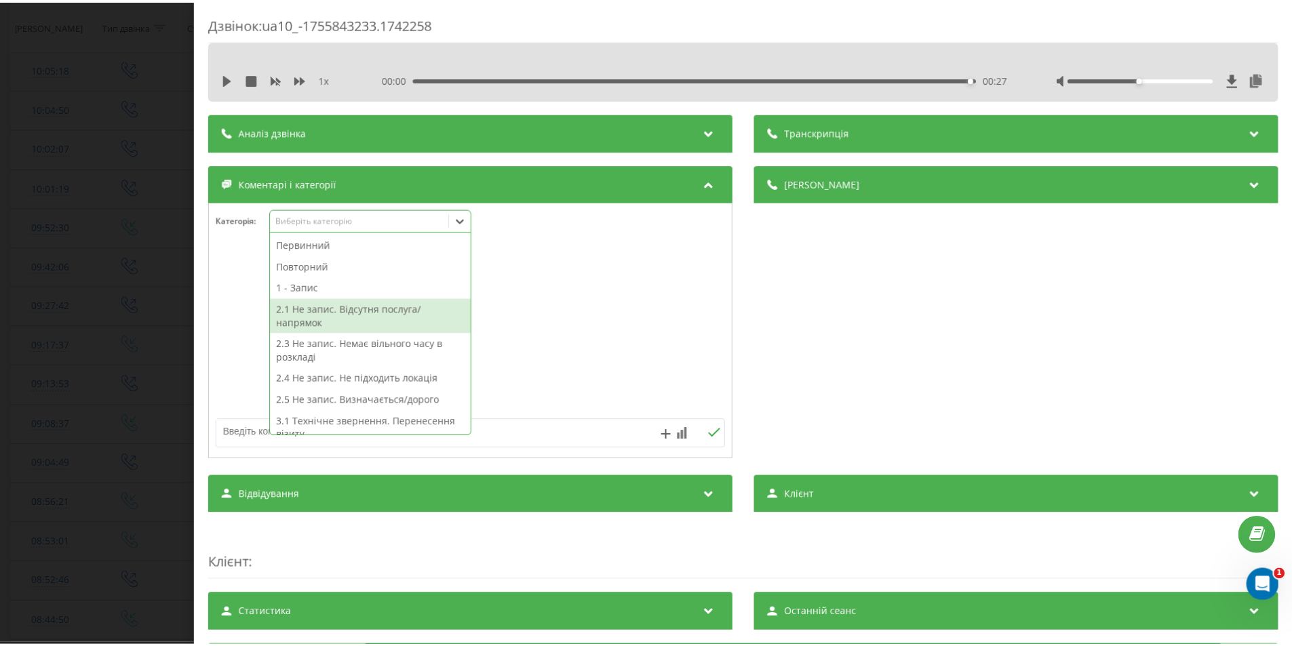
scroll to position [136, 0]
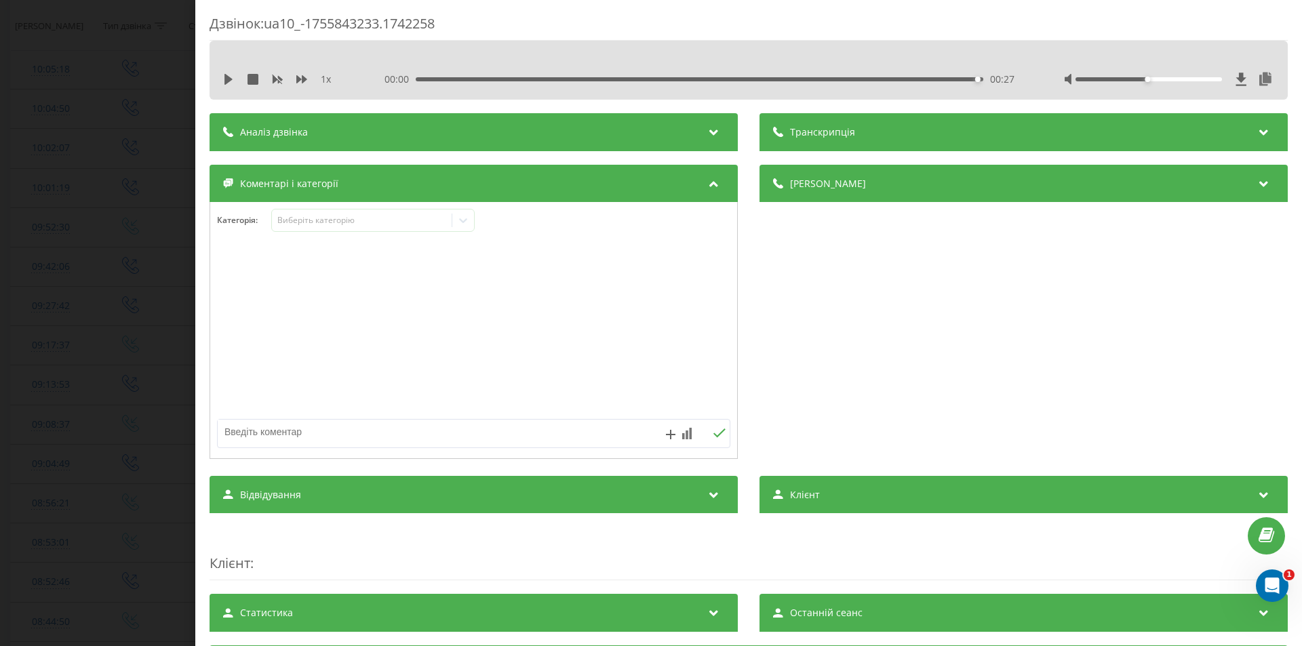
click at [532, 435] on textarea at bounding box center [423, 432] width 410 height 24
type textarea "технічне, перенабрала пізніше"
click at [715, 436] on icon at bounding box center [719, 433] width 13 height 9
click at [75, 315] on div "Дзвінок : ua10_-1755843233.1742258 1 x 00:00 00:27 00:27 Транскрипція Для AI-ан…" at bounding box center [651, 323] width 1302 height 646
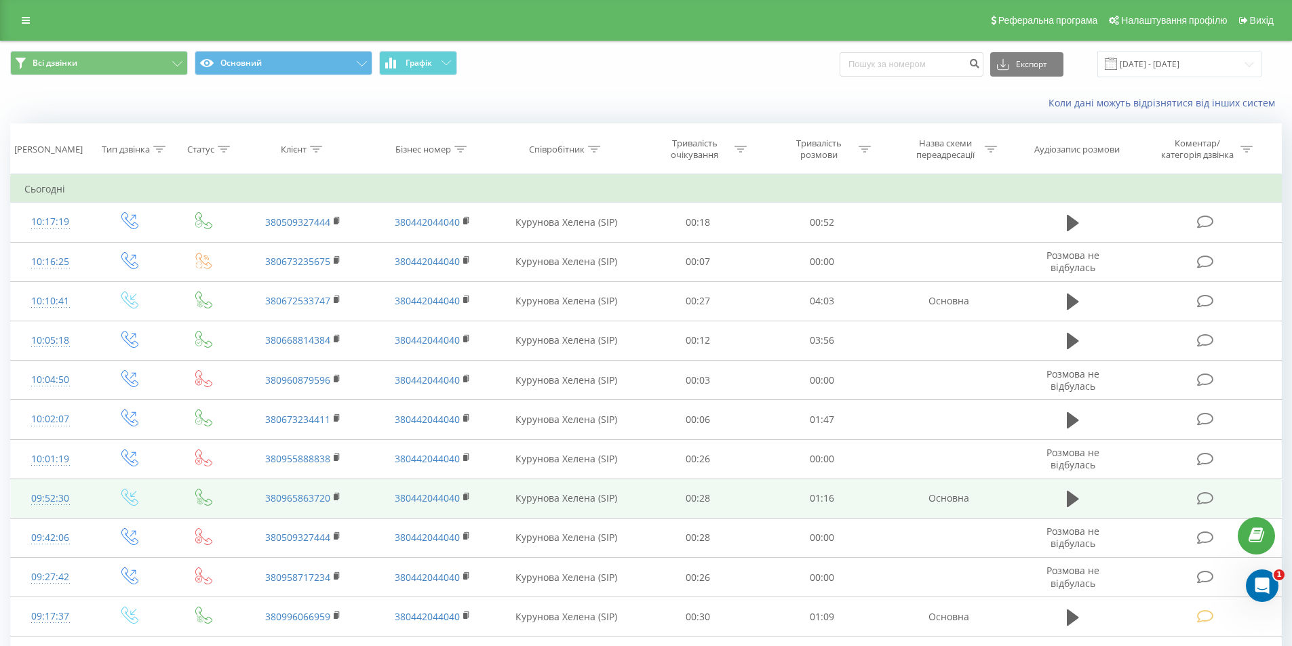
scroll to position [68, 0]
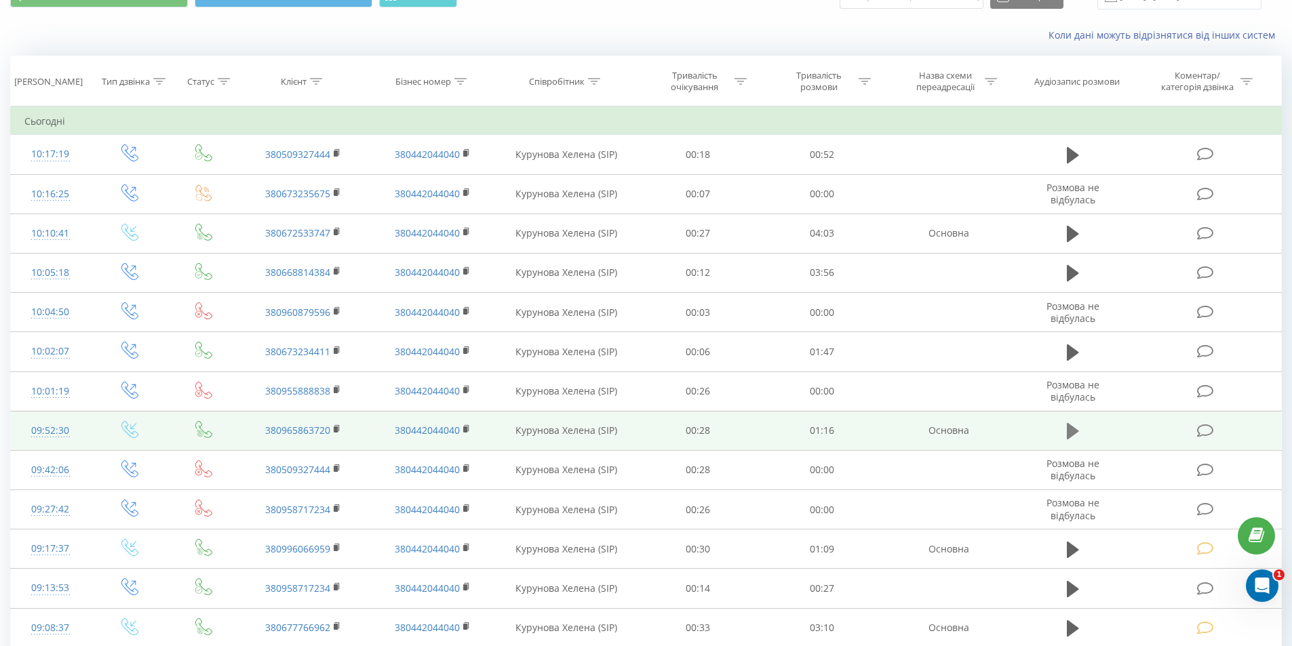
click at [1067, 430] on icon at bounding box center [1073, 431] width 12 height 19
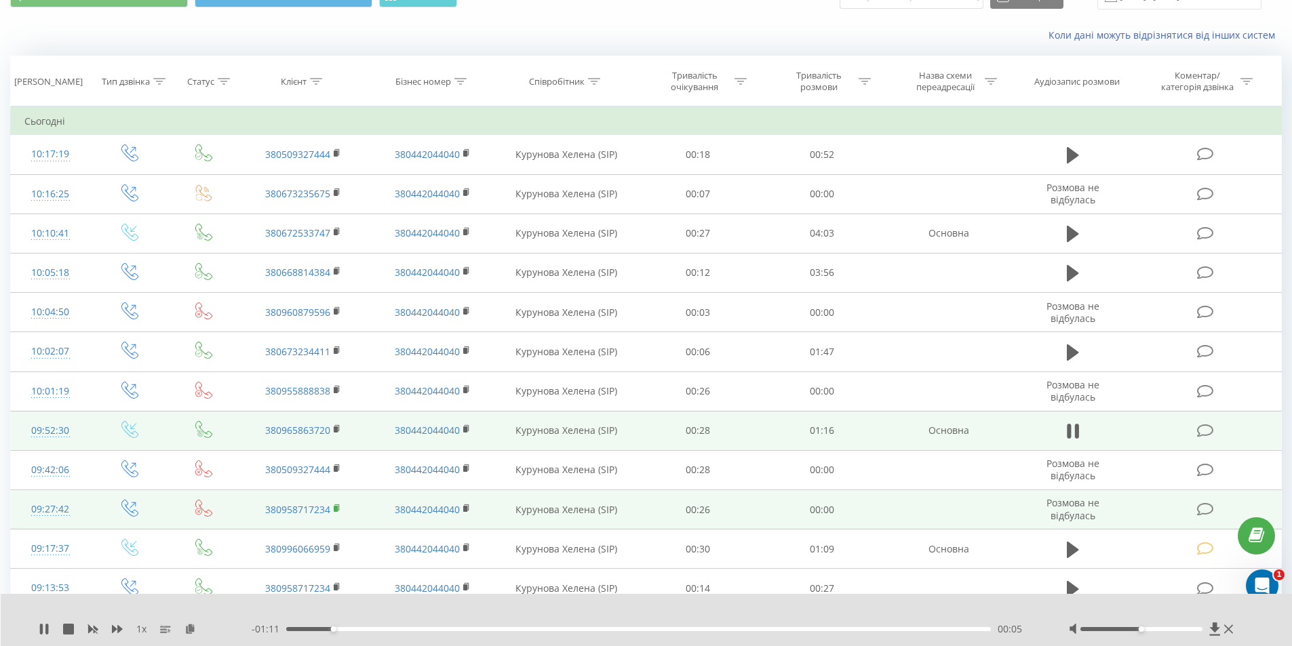
click at [336, 509] on rect at bounding box center [336, 509] width 4 height 6
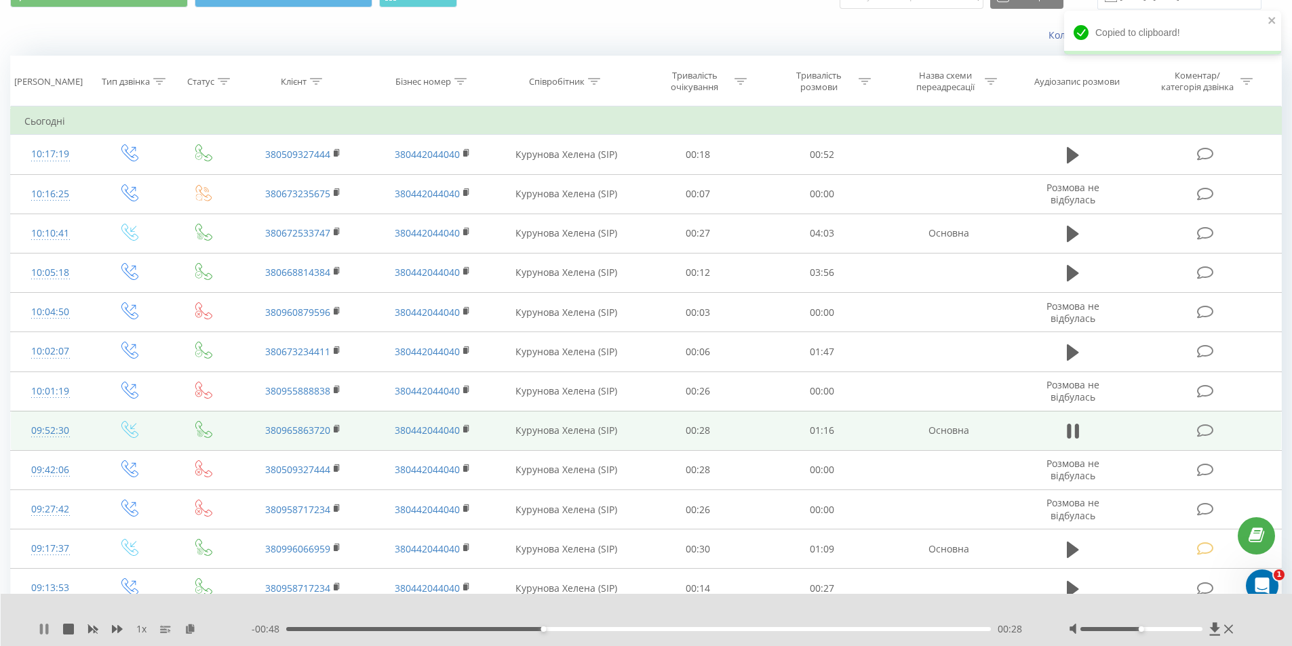
click at [43, 627] on icon at bounding box center [41, 629] width 3 height 11
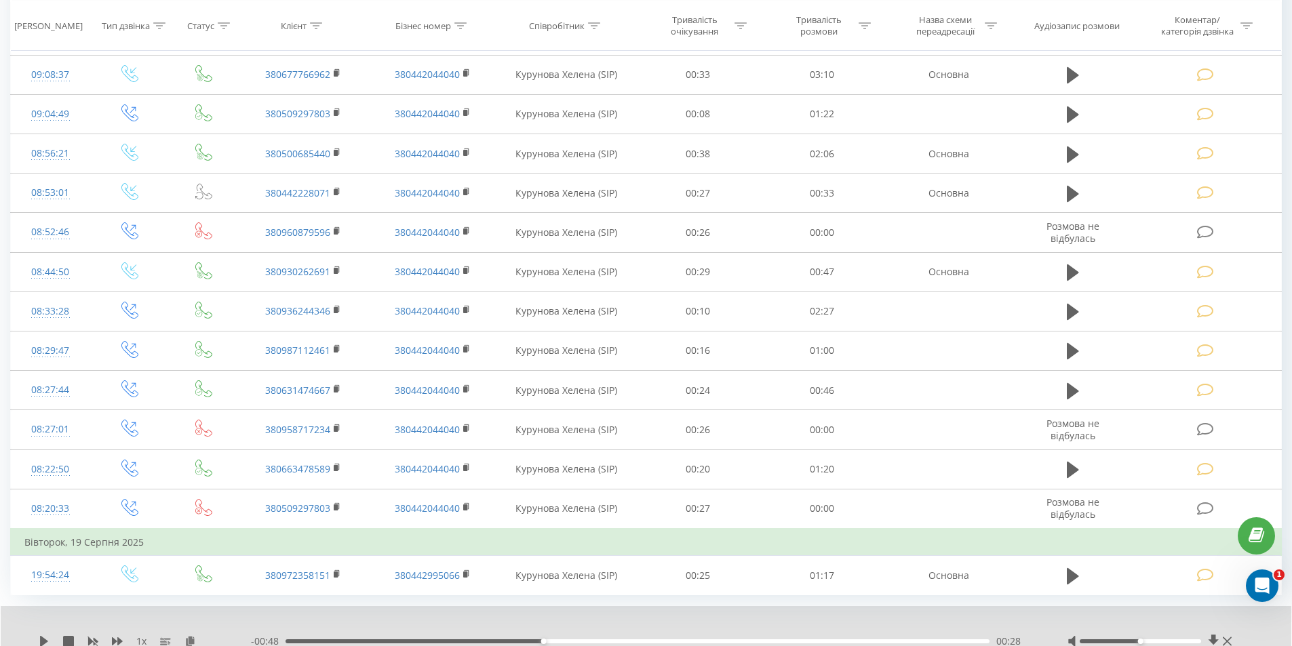
scroll to position [418, 0]
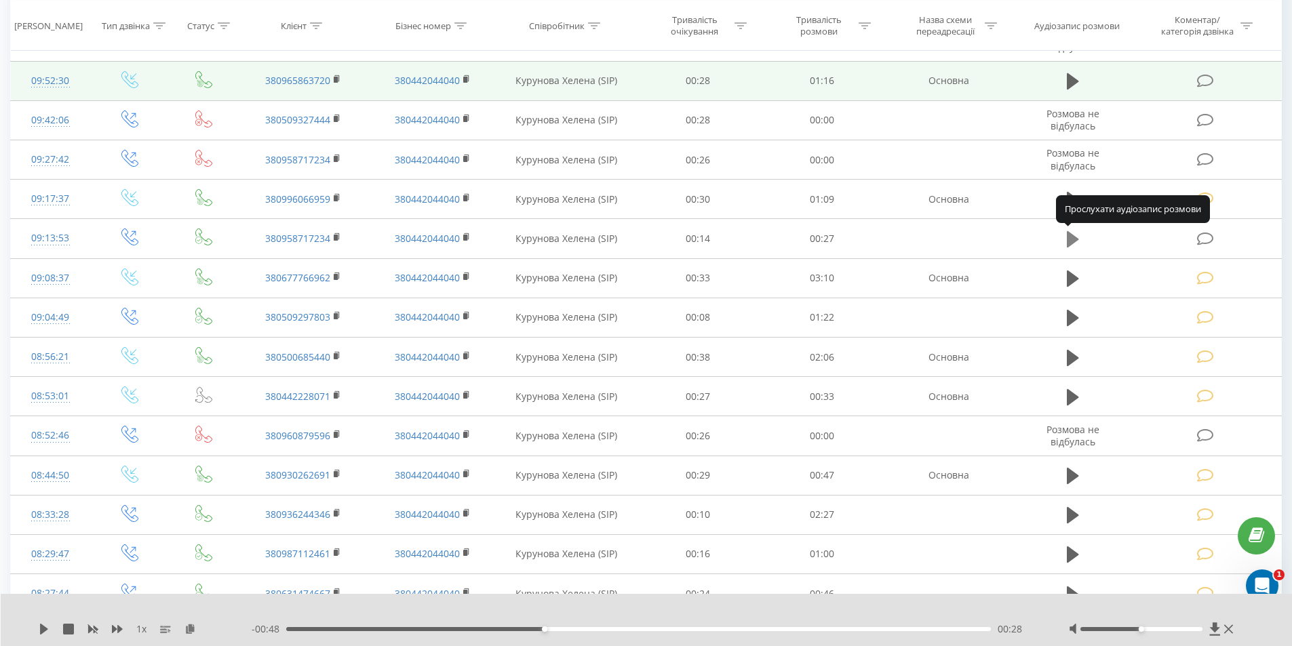
click at [1071, 237] on icon at bounding box center [1073, 239] width 12 height 16
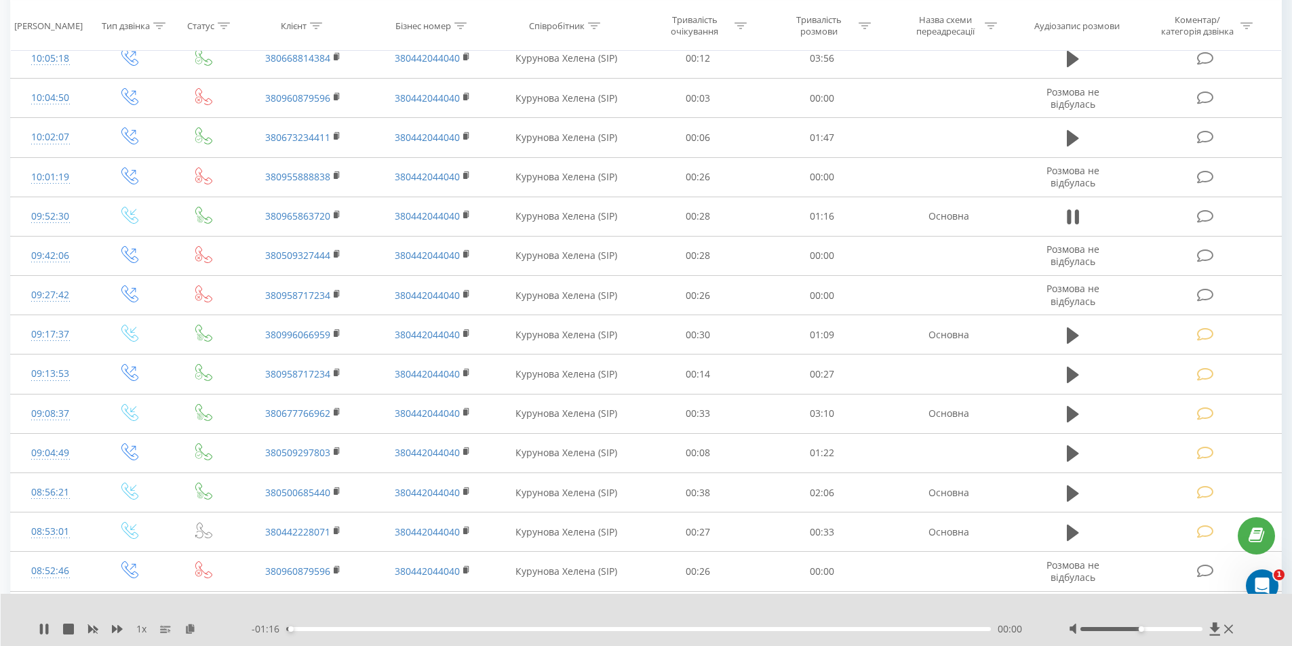
click at [918, 629] on div "00:00" at bounding box center [638, 629] width 705 height 4
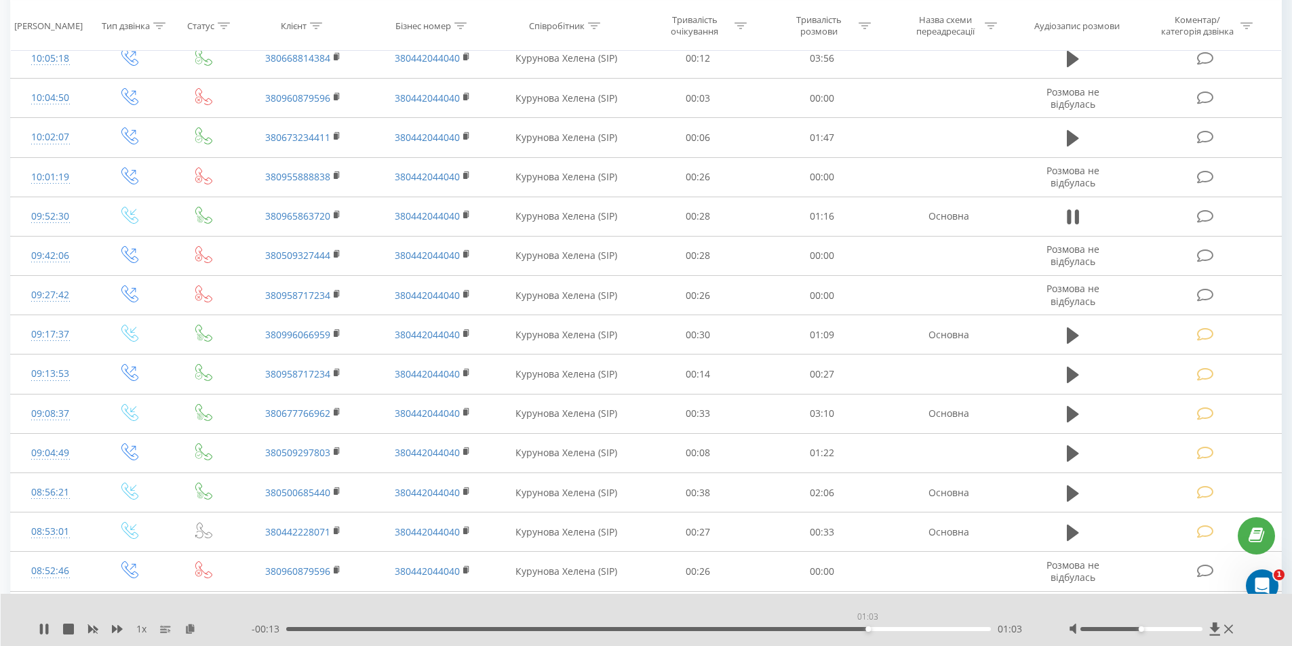
click at [867, 629] on div "01:03" at bounding box center [638, 629] width 705 height 4
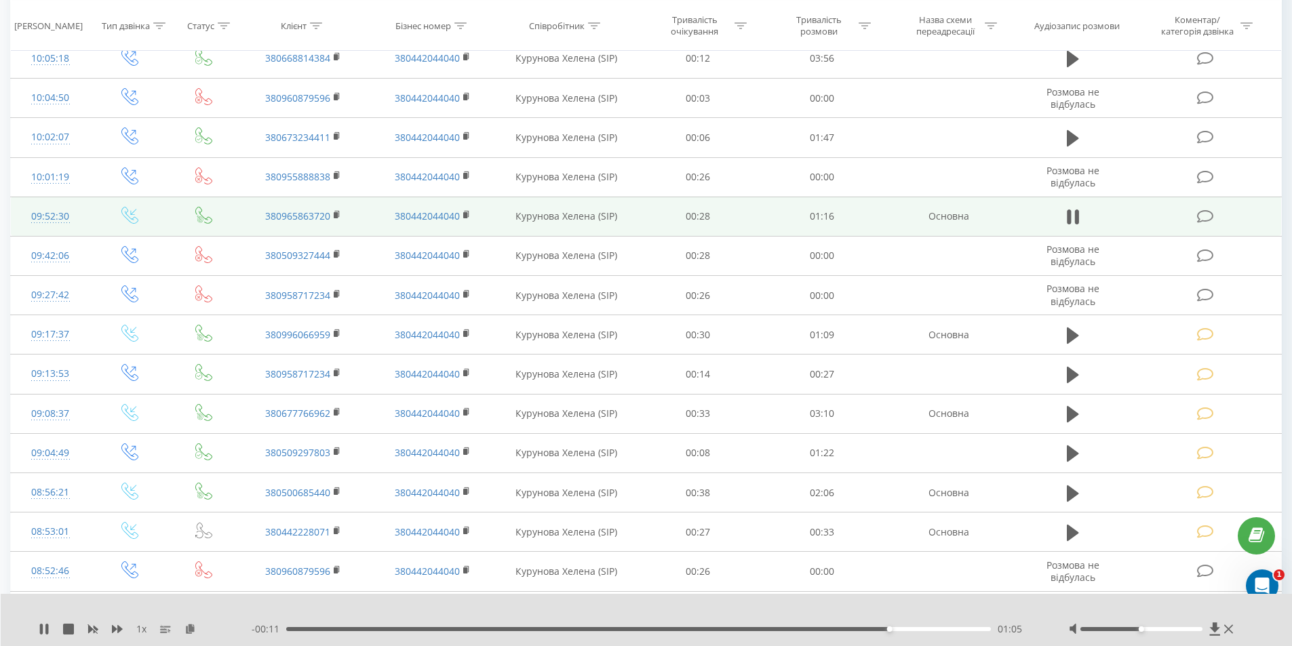
click at [1202, 216] on icon at bounding box center [1205, 217] width 17 height 14
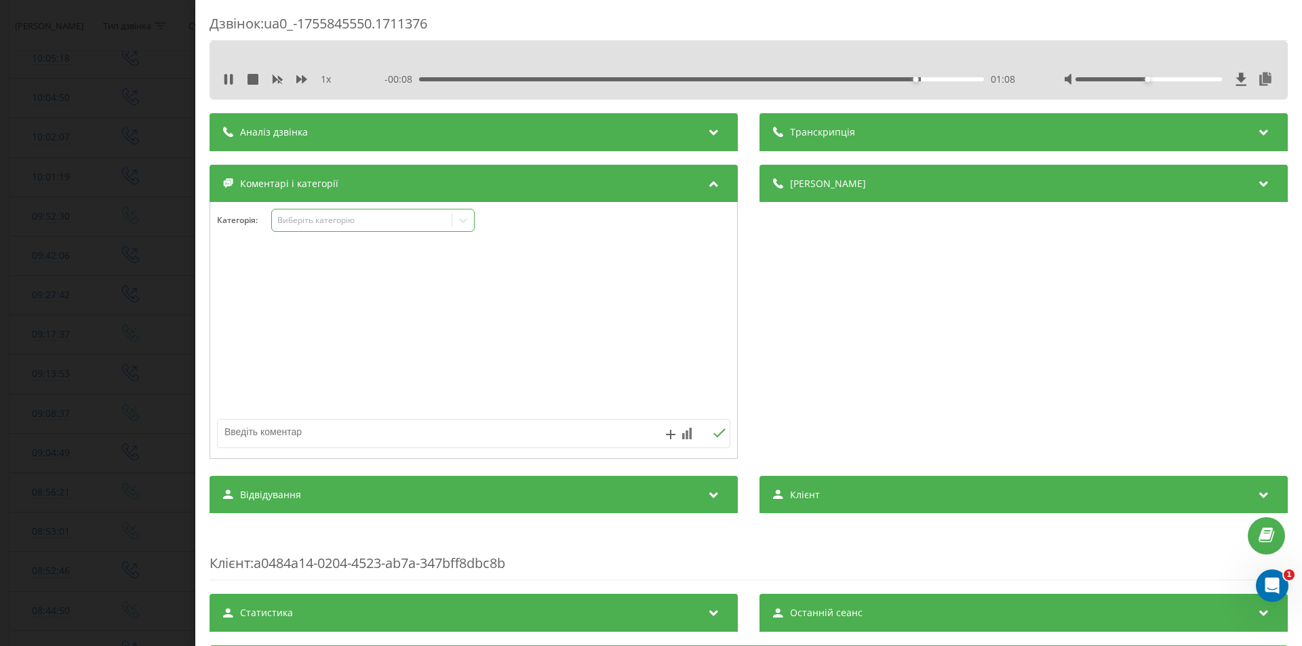
click at [351, 219] on div "Виберіть категорію" at bounding box center [362, 220] width 170 height 11
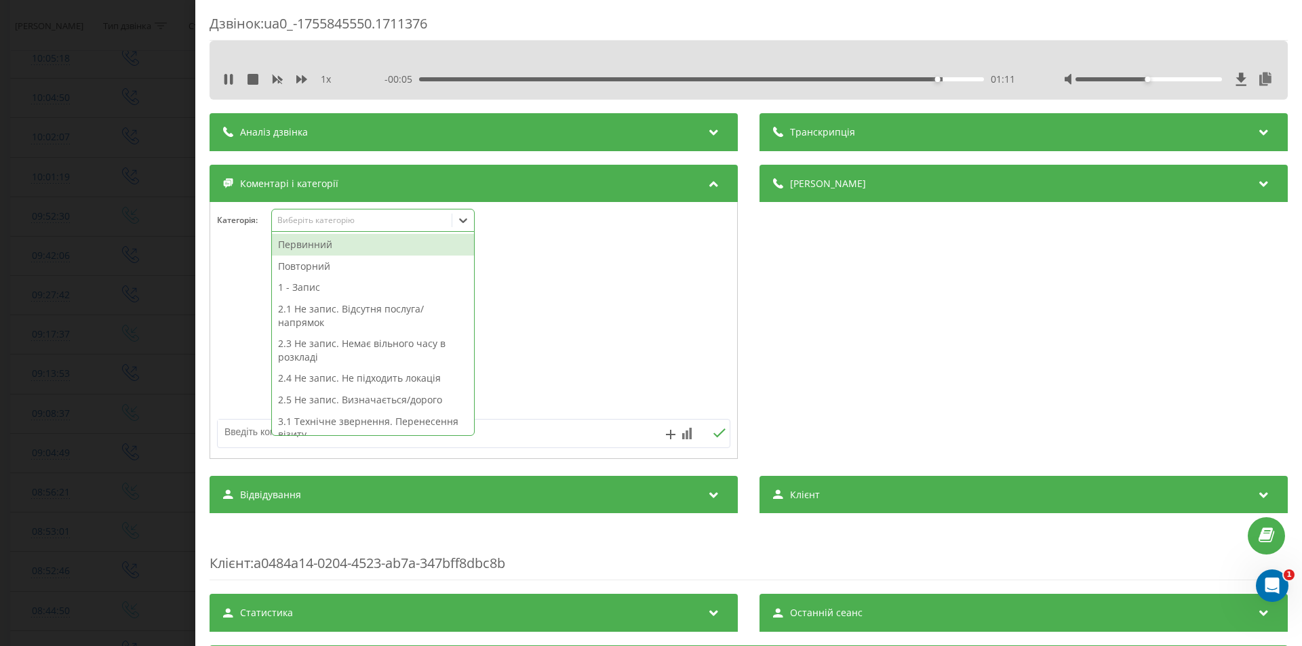
click at [367, 351] on div "2.3 Не запис. Немає вільного часу в розкладі" at bounding box center [373, 350] width 202 height 35
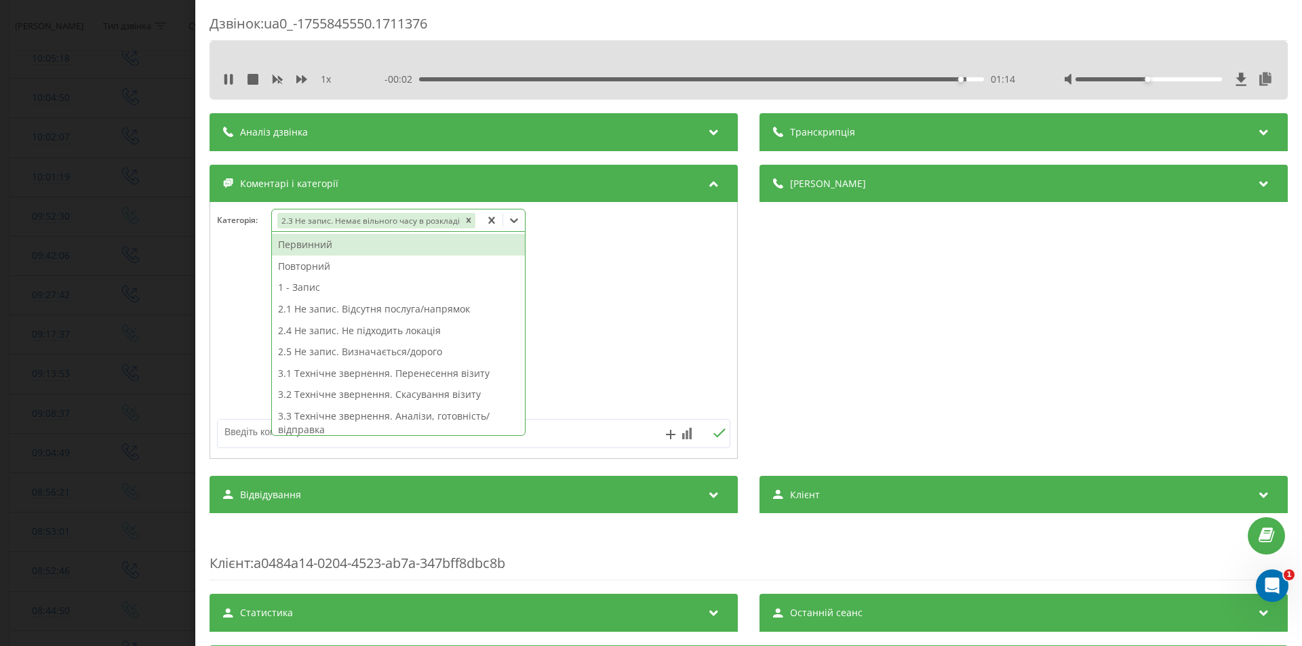
click at [98, 349] on div "Дзвінок : ua0_-1755845550.1711376 1 x - 00:02 01:14 01:14 Транскрипція Для AI-а…" at bounding box center [651, 323] width 1302 height 646
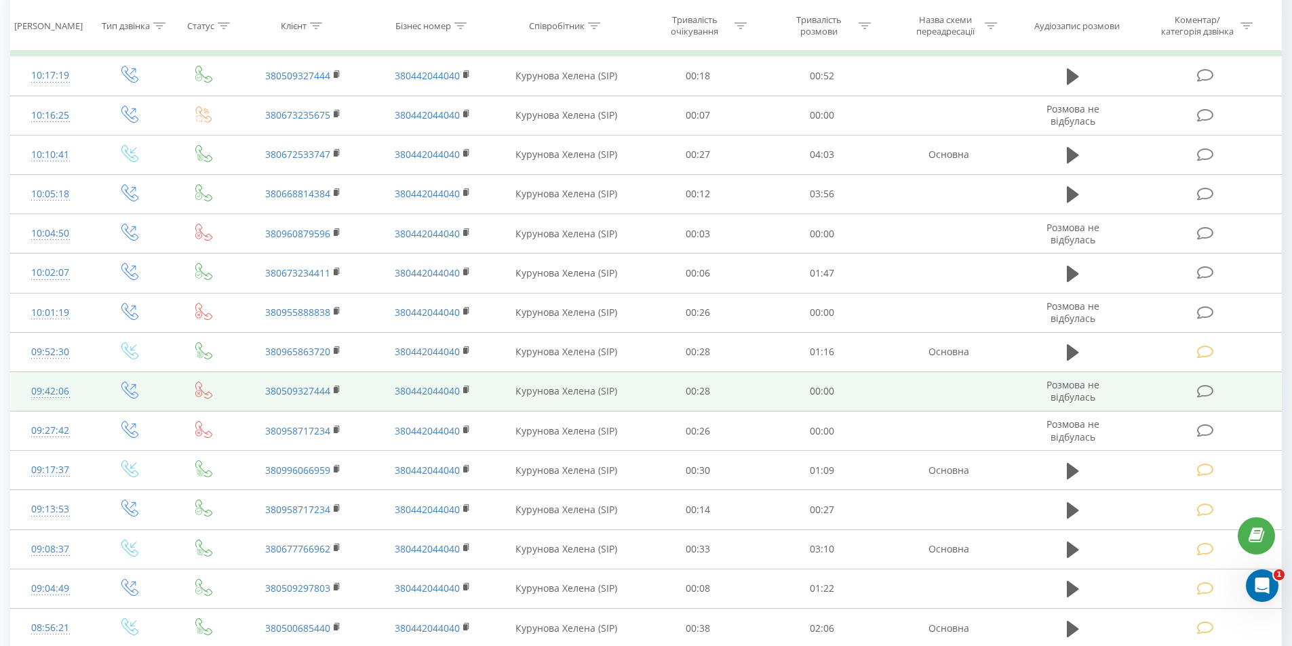
scroll to position [79, 0]
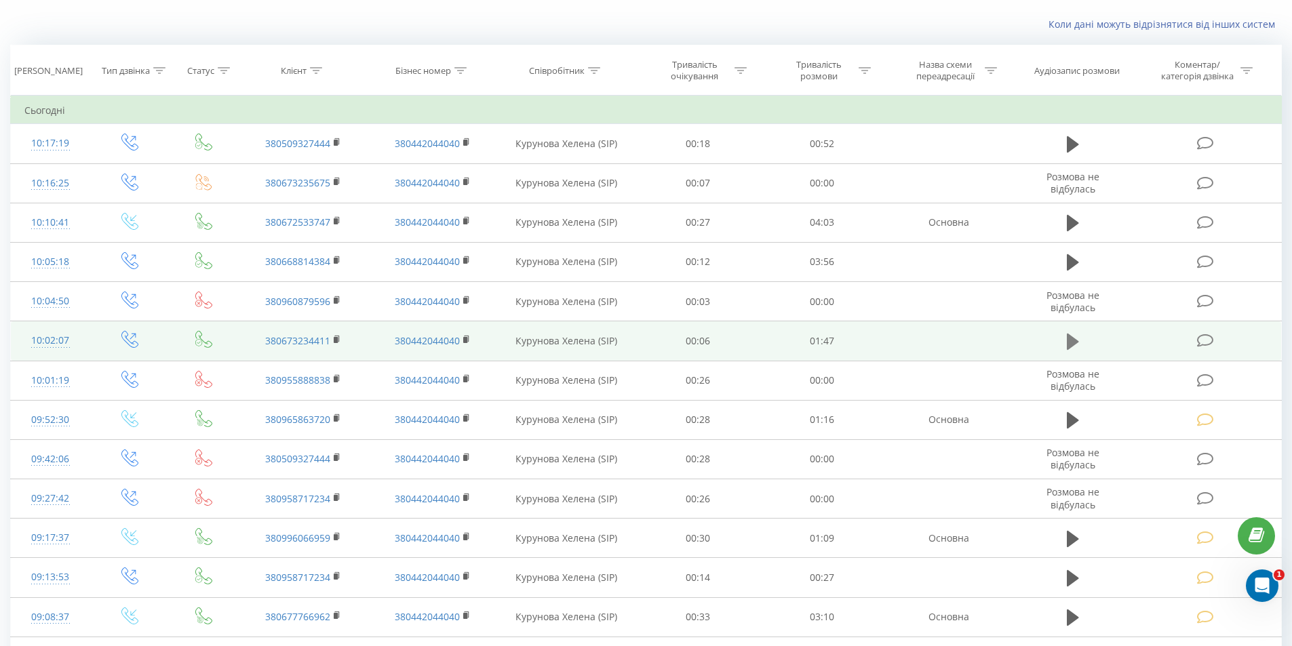
click at [1071, 342] on icon at bounding box center [1073, 342] width 12 height 16
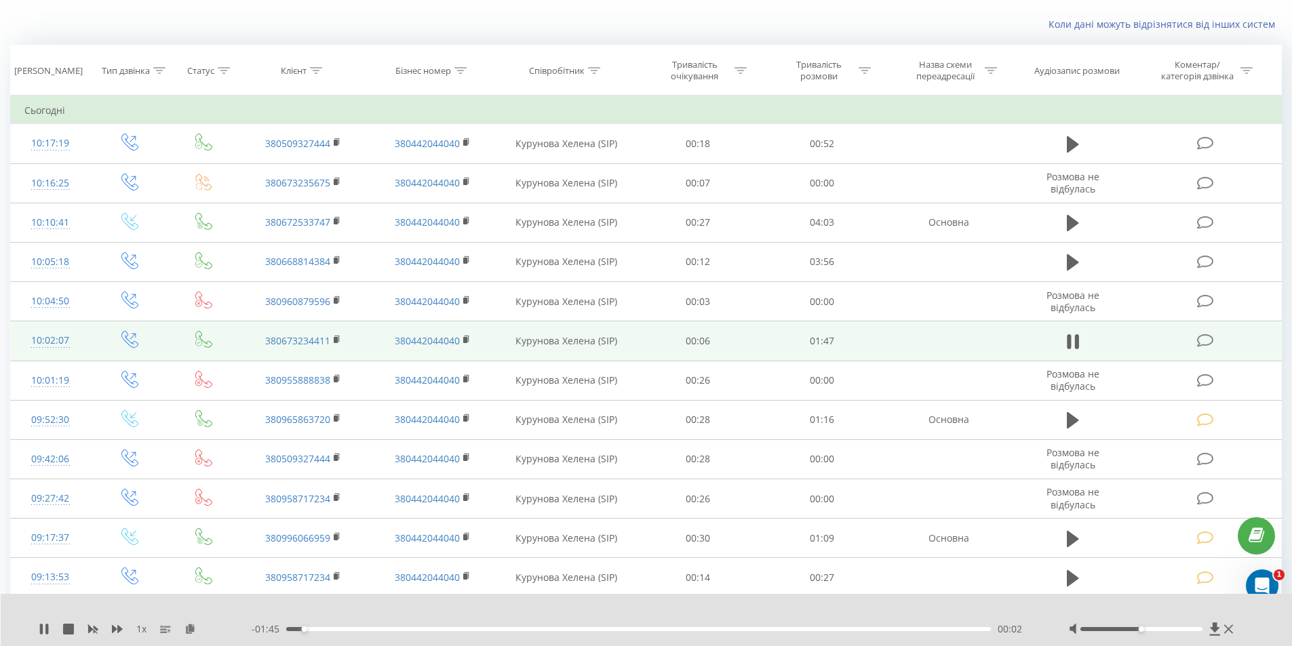
click at [915, 627] on div "00:02" at bounding box center [638, 629] width 705 height 4
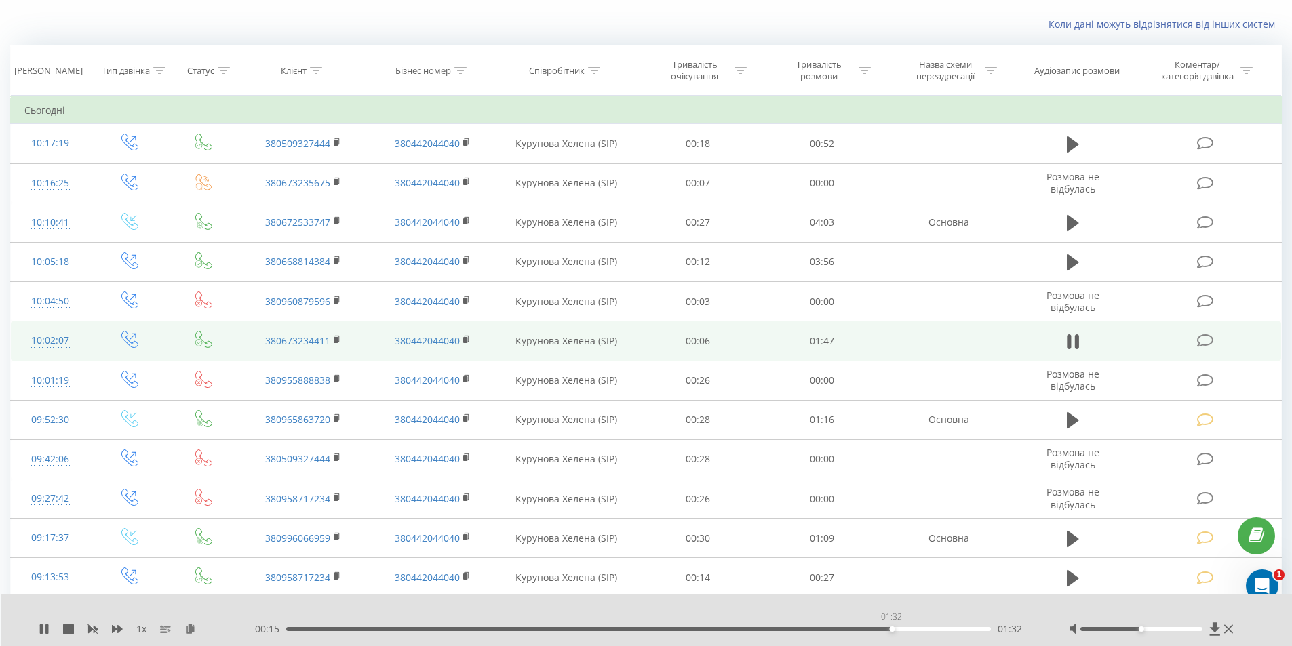
click at [891, 629] on div "01:32" at bounding box center [638, 629] width 705 height 4
click at [793, 629] on div "01:36" at bounding box center [638, 629] width 705 height 4
click at [723, 629] on div "01:19" at bounding box center [638, 629] width 705 height 4
click at [1206, 337] on icon at bounding box center [1205, 341] width 17 height 14
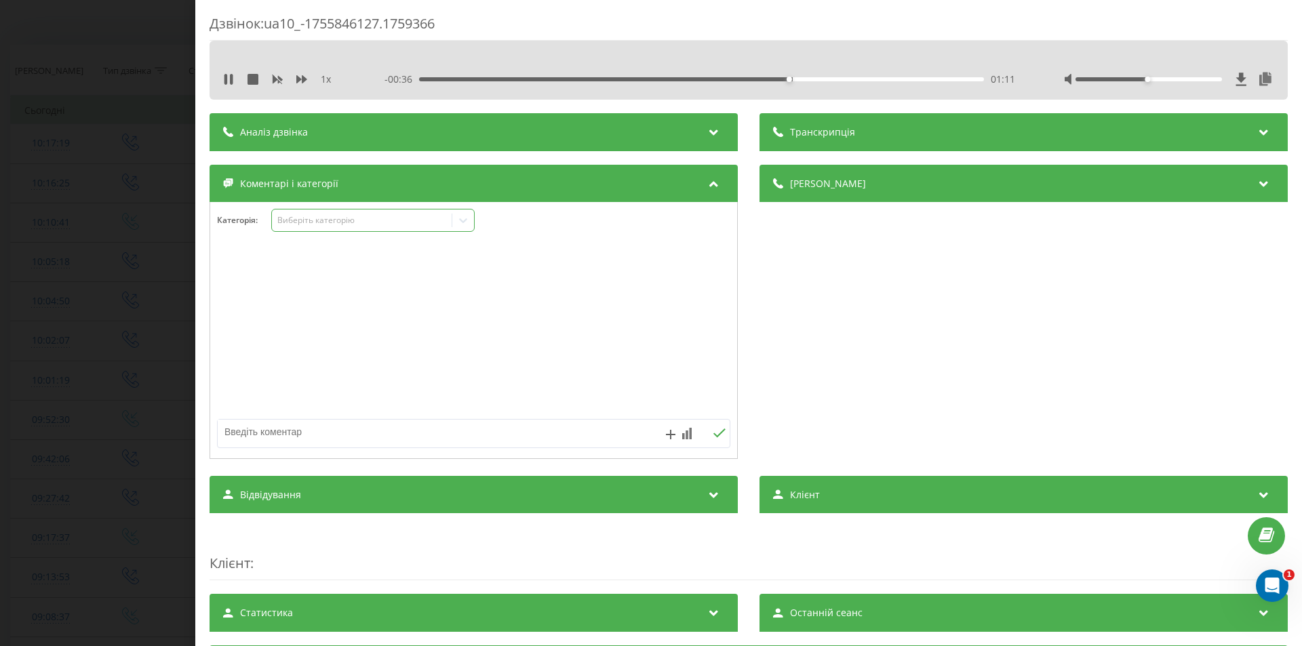
click at [303, 222] on div "Виберіть категорію" at bounding box center [362, 220] width 170 height 11
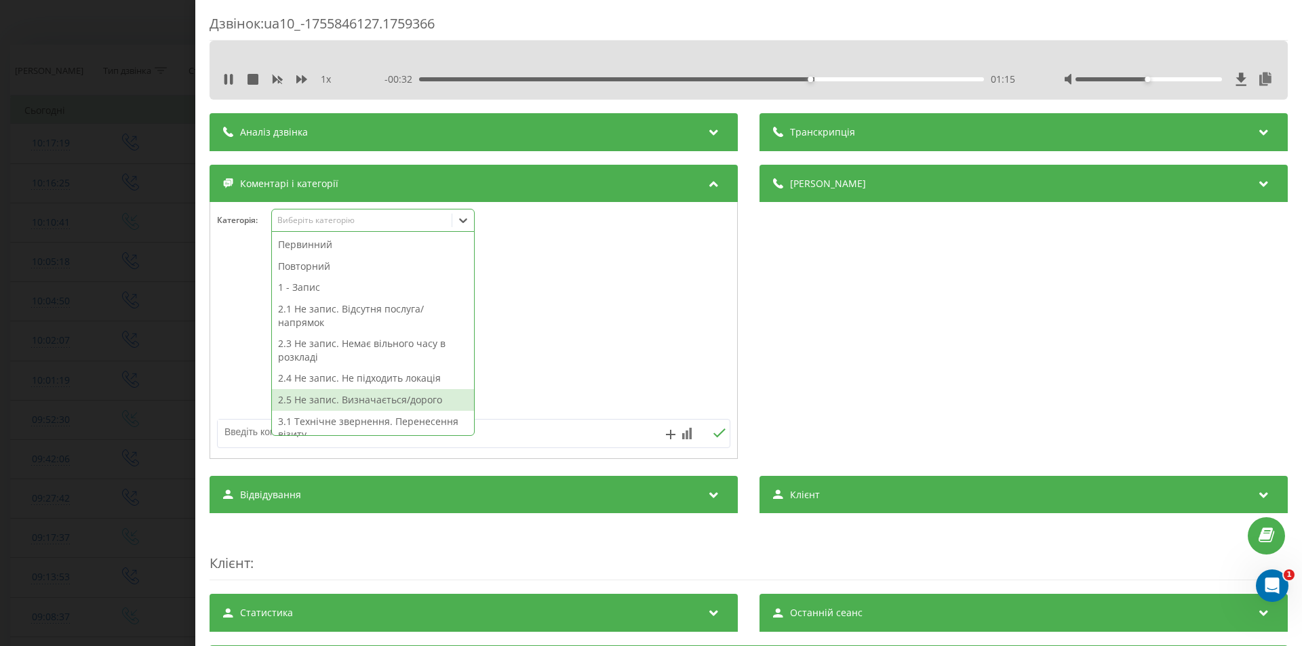
click at [368, 401] on div "2.5 Не запис. Визначається/дорого" at bounding box center [373, 400] width 202 height 22
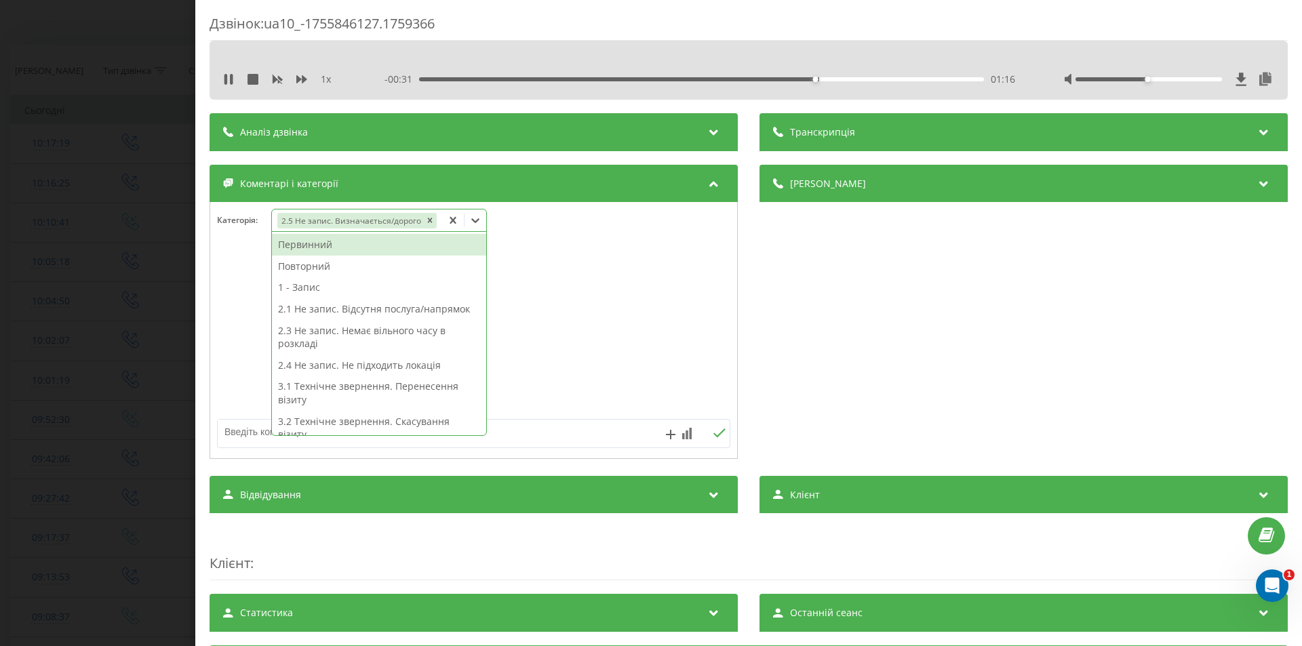
click at [159, 305] on div "Дзвінок : ua10_-1755846127.1759366 1 x - 00:31 01:16 01:16 Транскрипція Для AI-…" at bounding box center [651, 323] width 1302 height 646
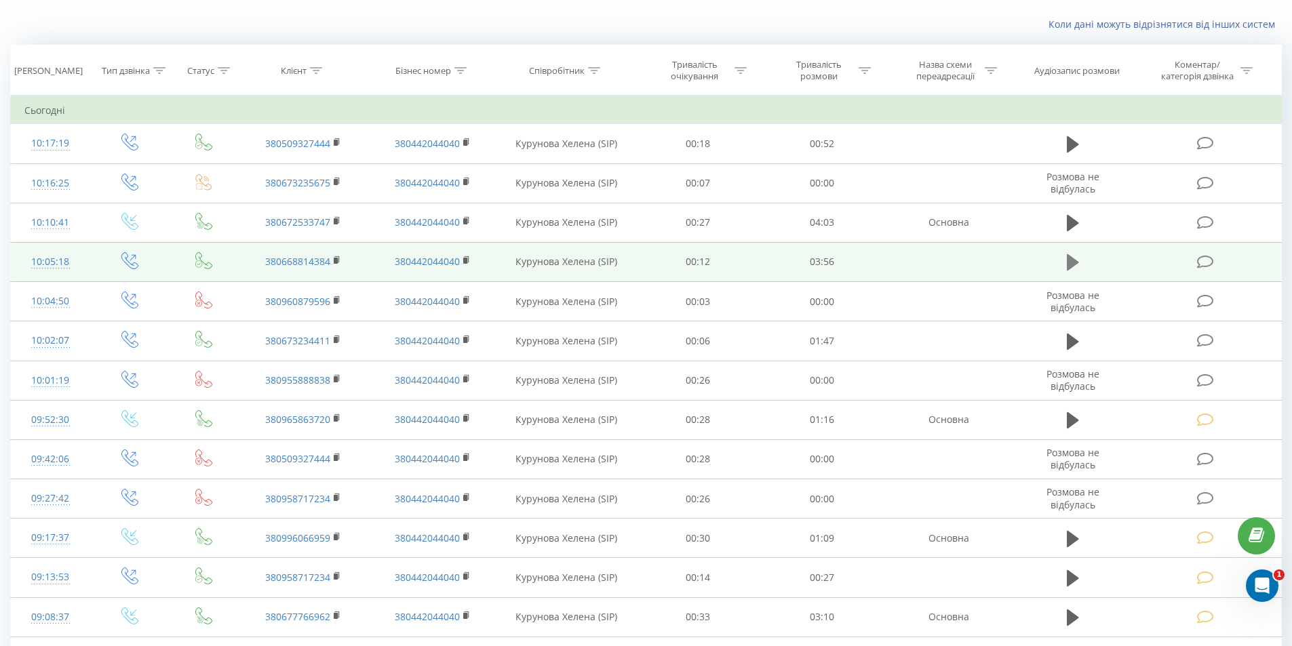
click at [1068, 265] on icon at bounding box center [1073, 262] width 12 height 16
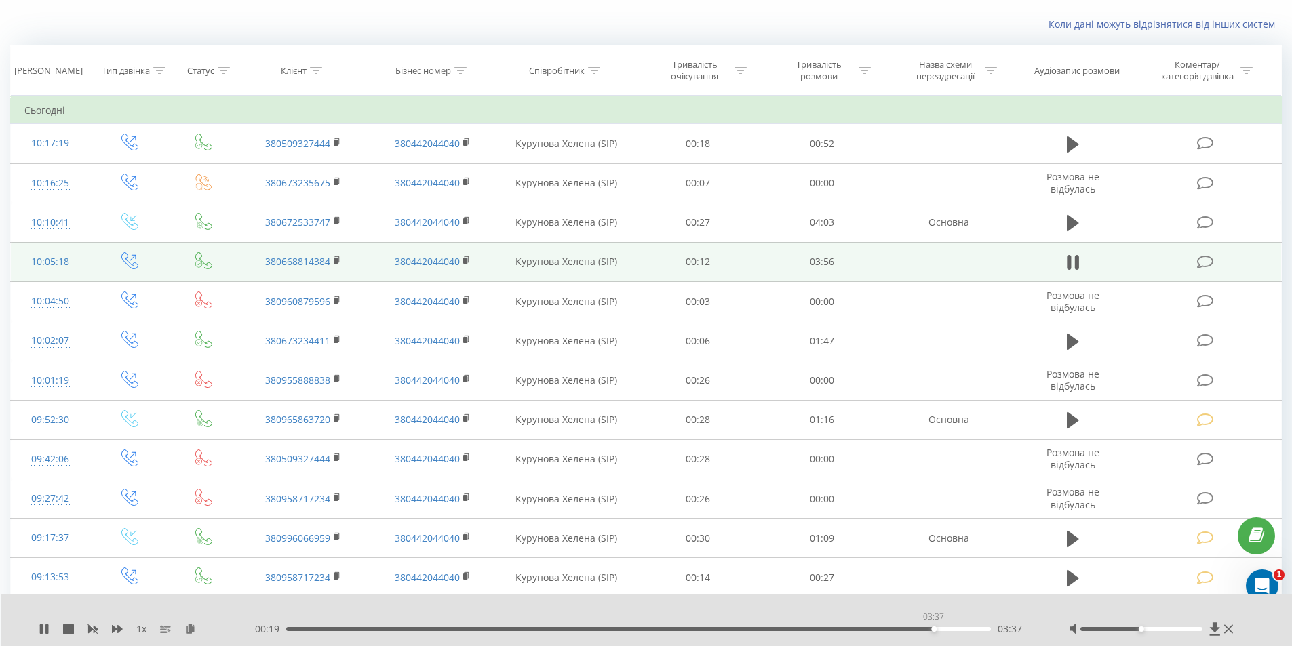
click at [933, 631] on div "03:37" at bounding box center [638, 629] width 705 height 4
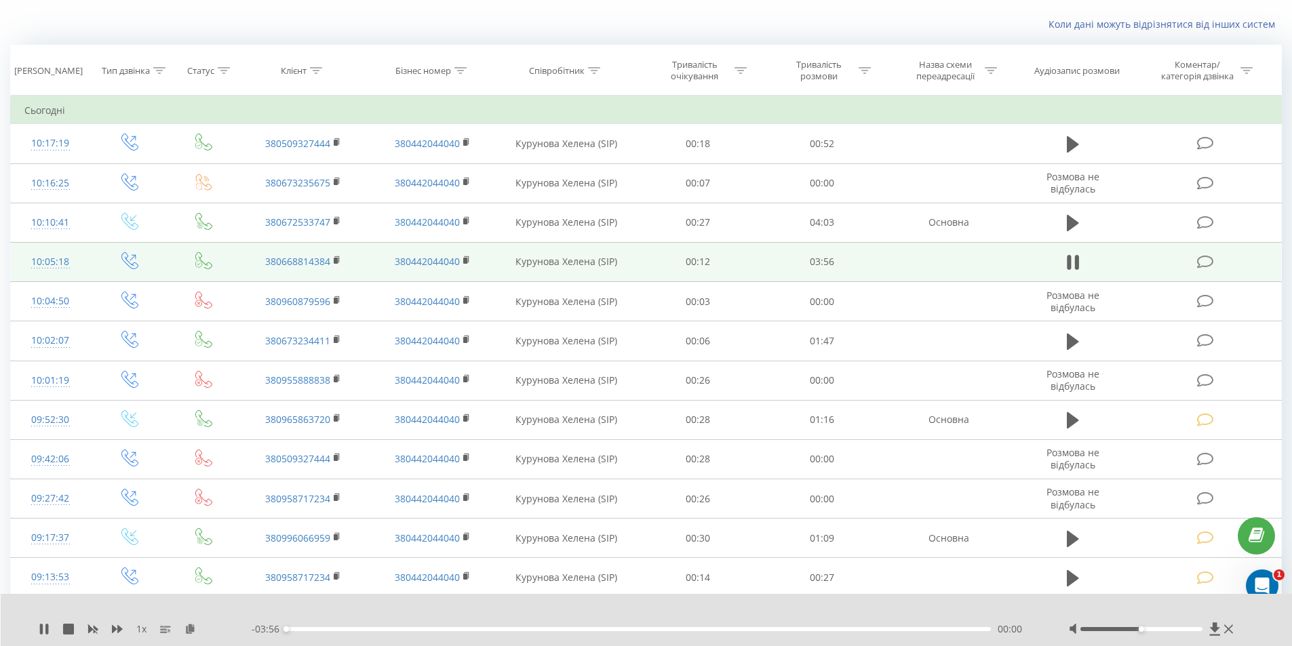
click at [919, 627] on div "- 03:56 00:00 00:00" at bounding box center [643, 630] width 783 height 14
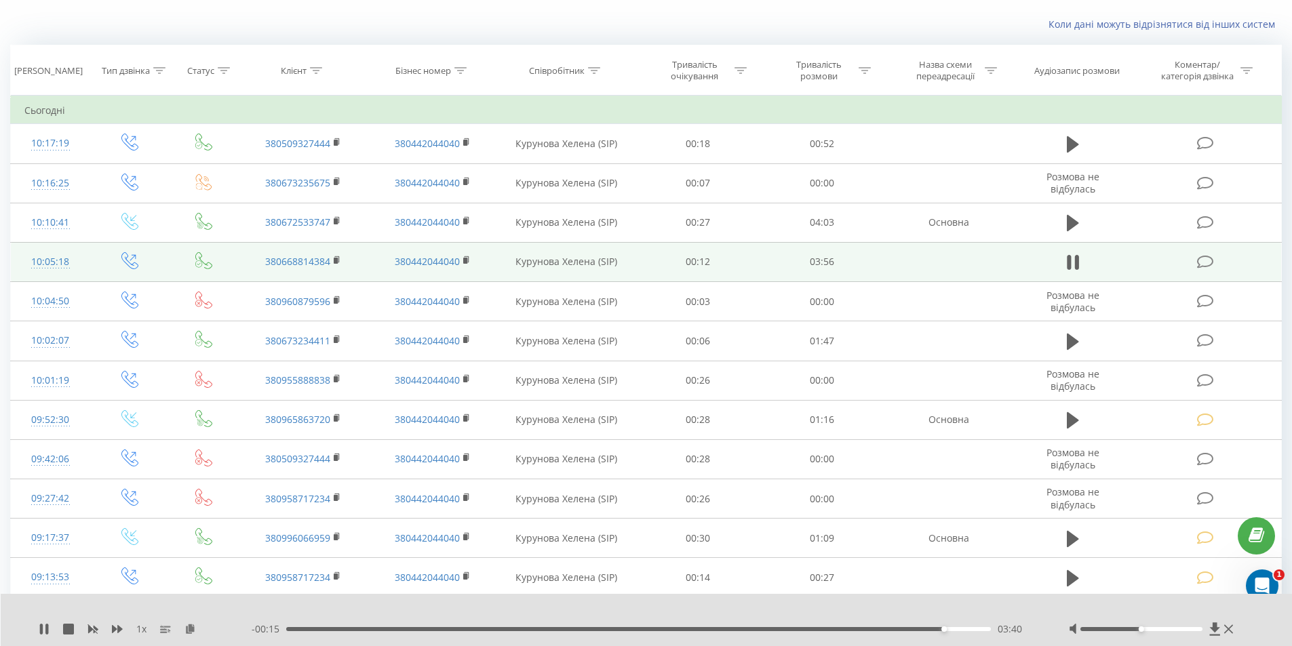
click at [911, 629] on div "03:40" at bounding box center [638, 629] width 705 height 4
click at [911, 629] on div "03:29" at bounding box center [911, 629] width 5 height 5
click at [1205, 263] on icon at bounding box center [1205, 262] width 17 height 14
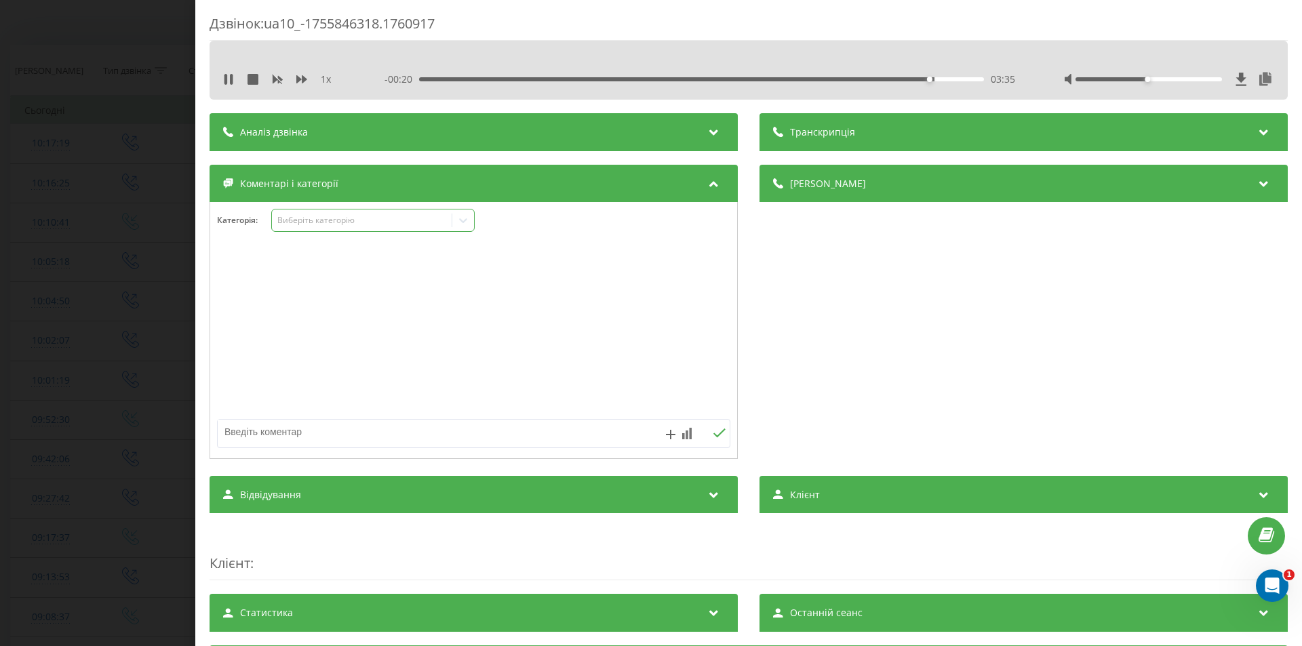
click at [345, 219] on div "Виберіть категорію" at bounding box center [362, 220] width 170 height 11
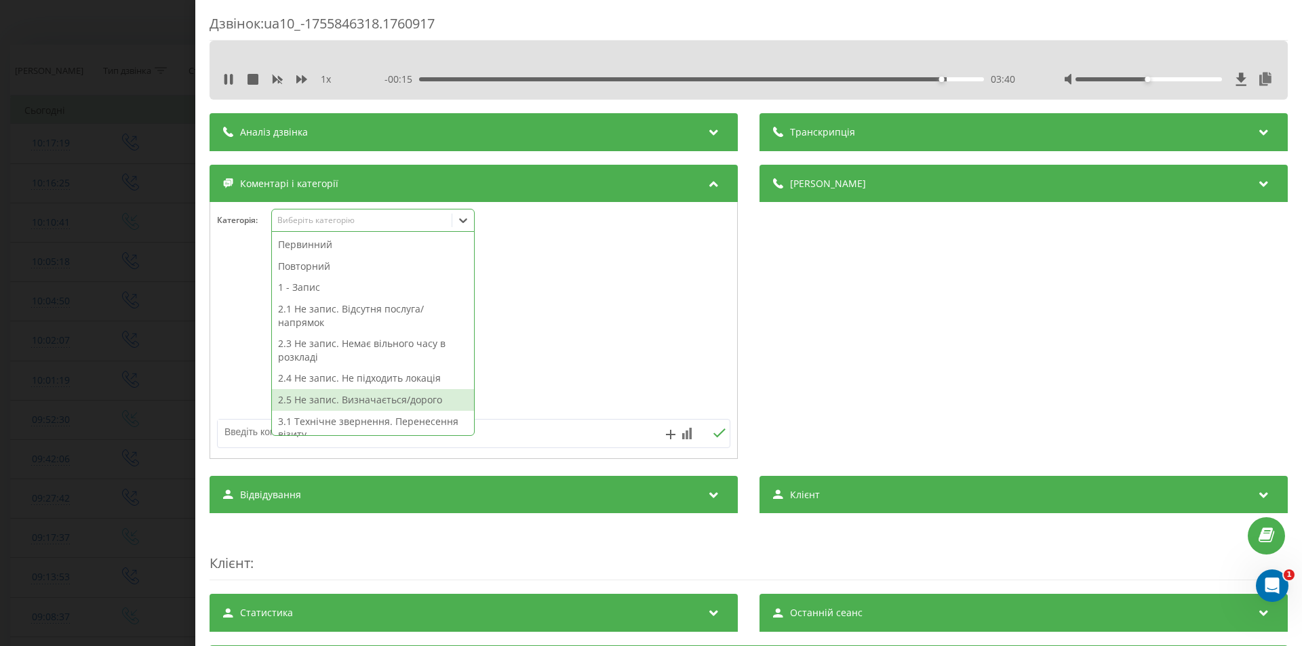
click at [374, 404] on div "2.5 Не запис. Визначається/дорого" at bounding box center [373, 400] width 202 height 22
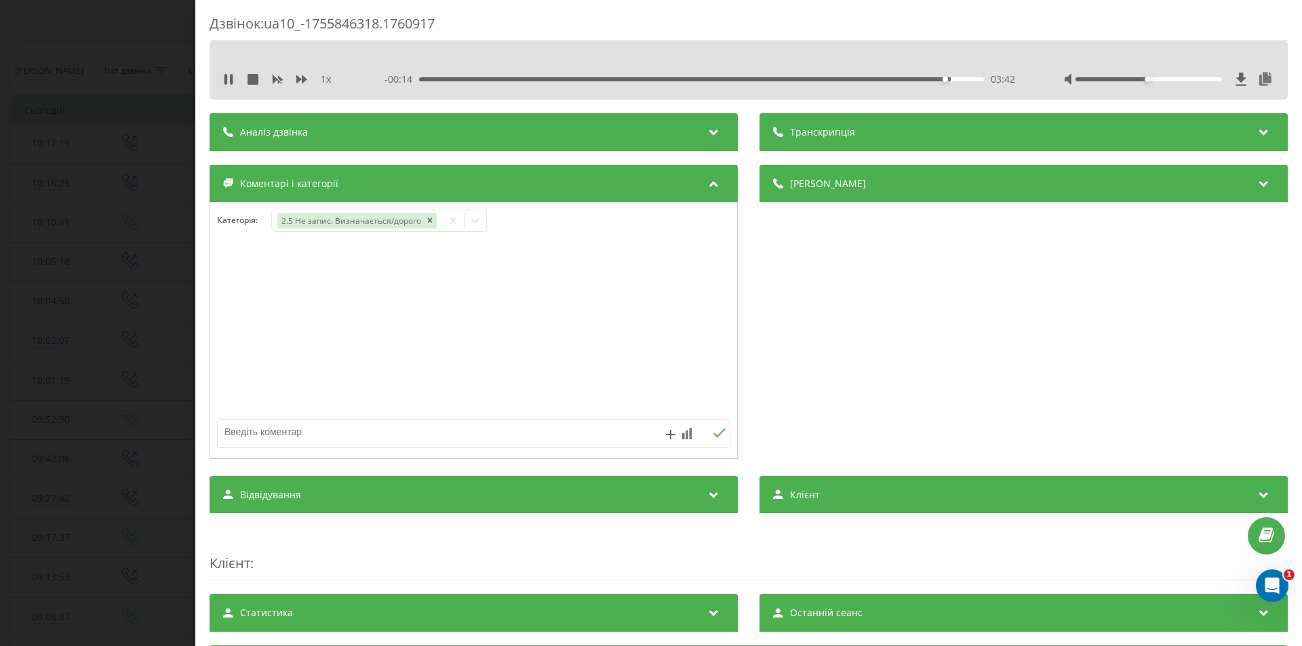
click at [143, 348] on div "Дзвінок : ua10_-1755846318.1760917 1 x - 00:14 03:42 03:42 Транскрипція Для AI-…" at bounding box center [651, 323] width 1302 height 646
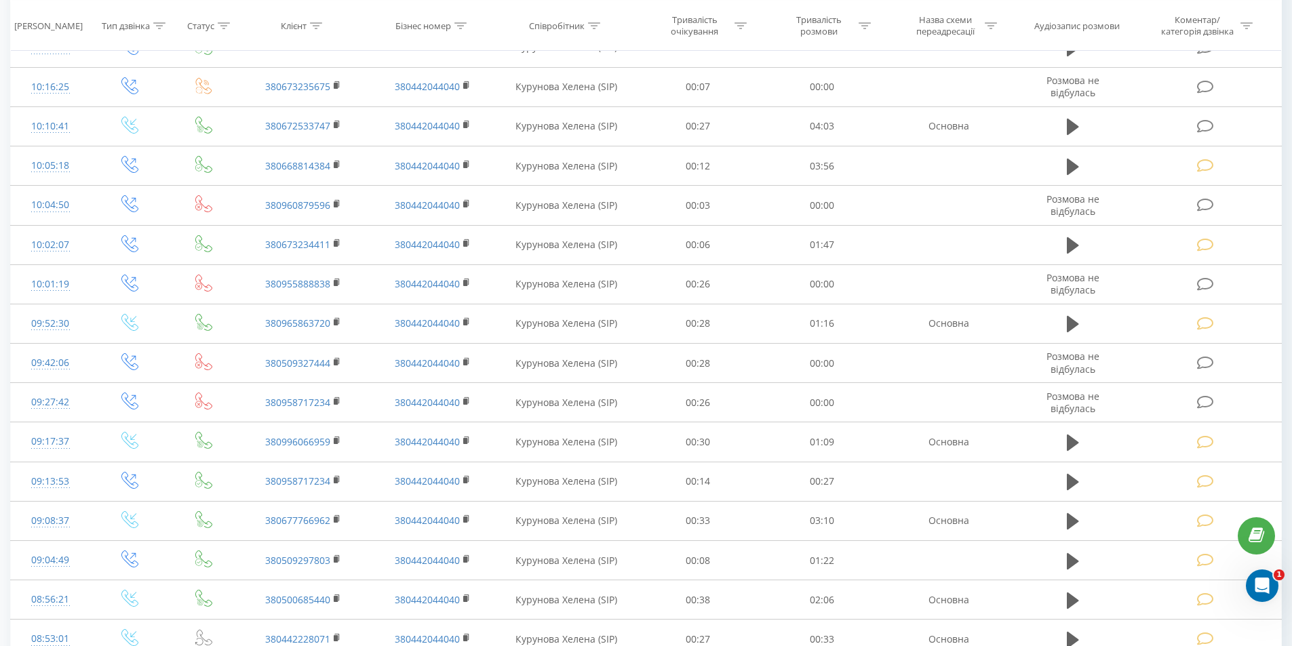
scroll to position [79, 0]
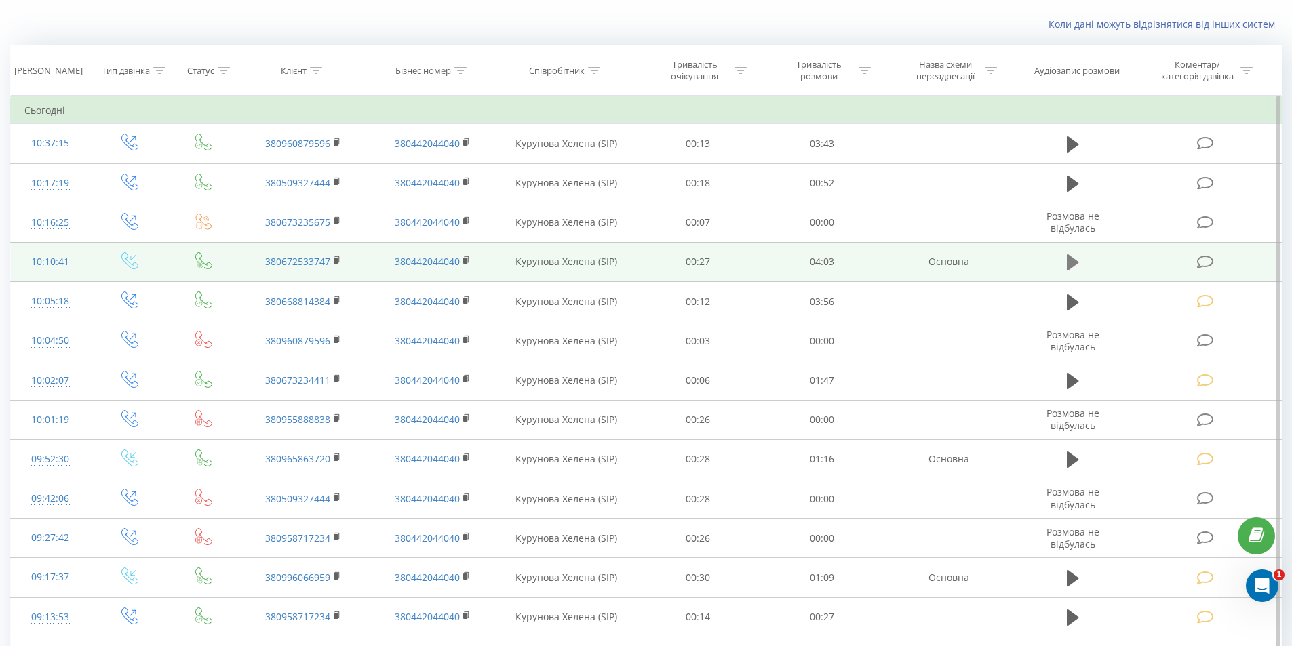
click at [1068, 263] on icon at bounding box center [1073, 262] width 12 height 16
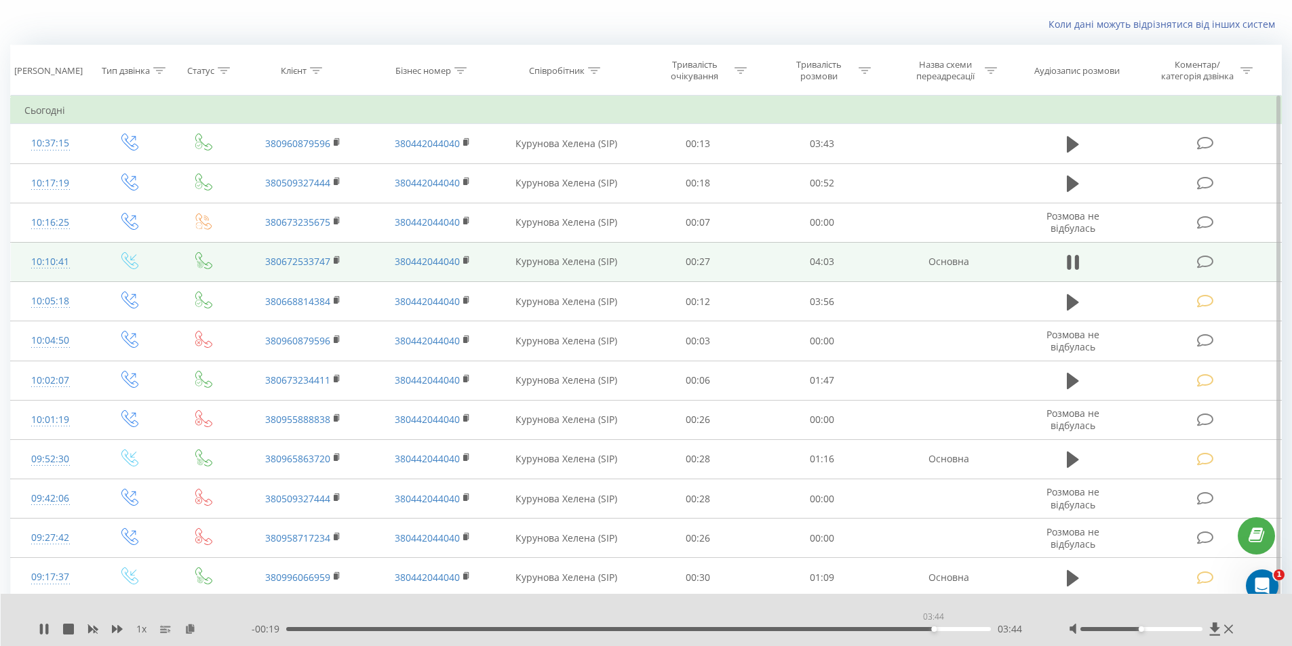
click at [933, 629] on div "03:44" at bounding box center [638, 629] width 705 height 4
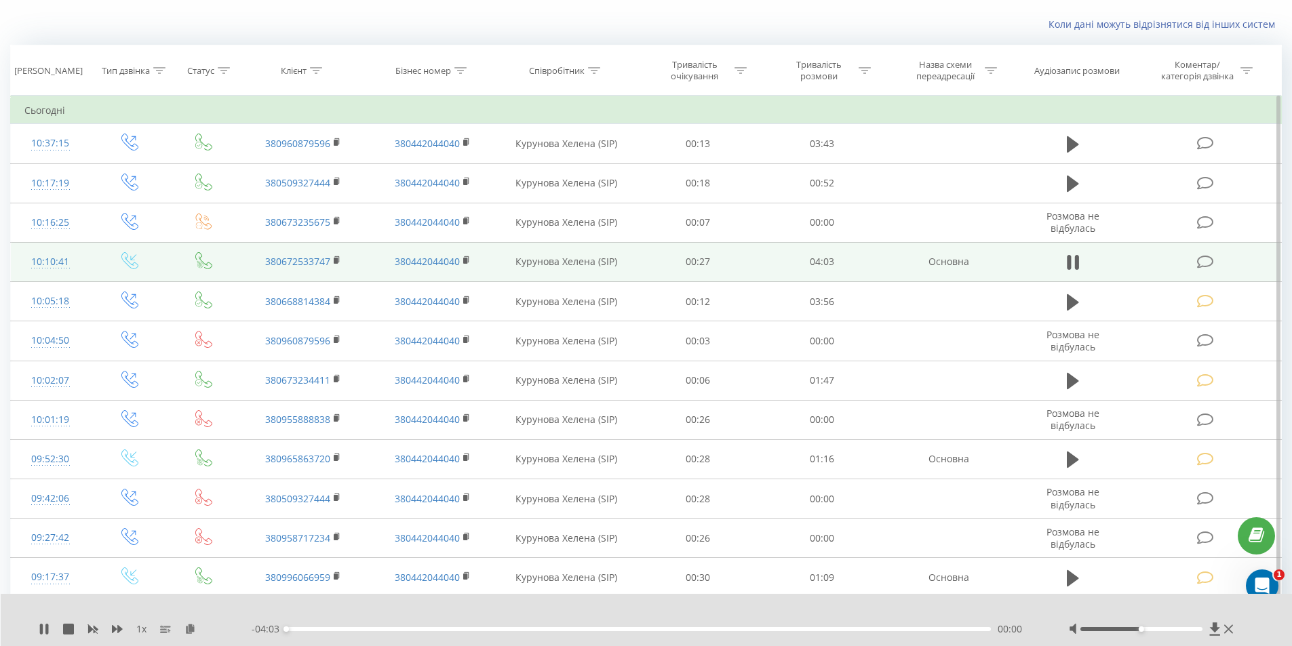
click at [912, 627] on div "- 04:03 00:00 00:00" at bounding box center [643, 630] width 783 height 14
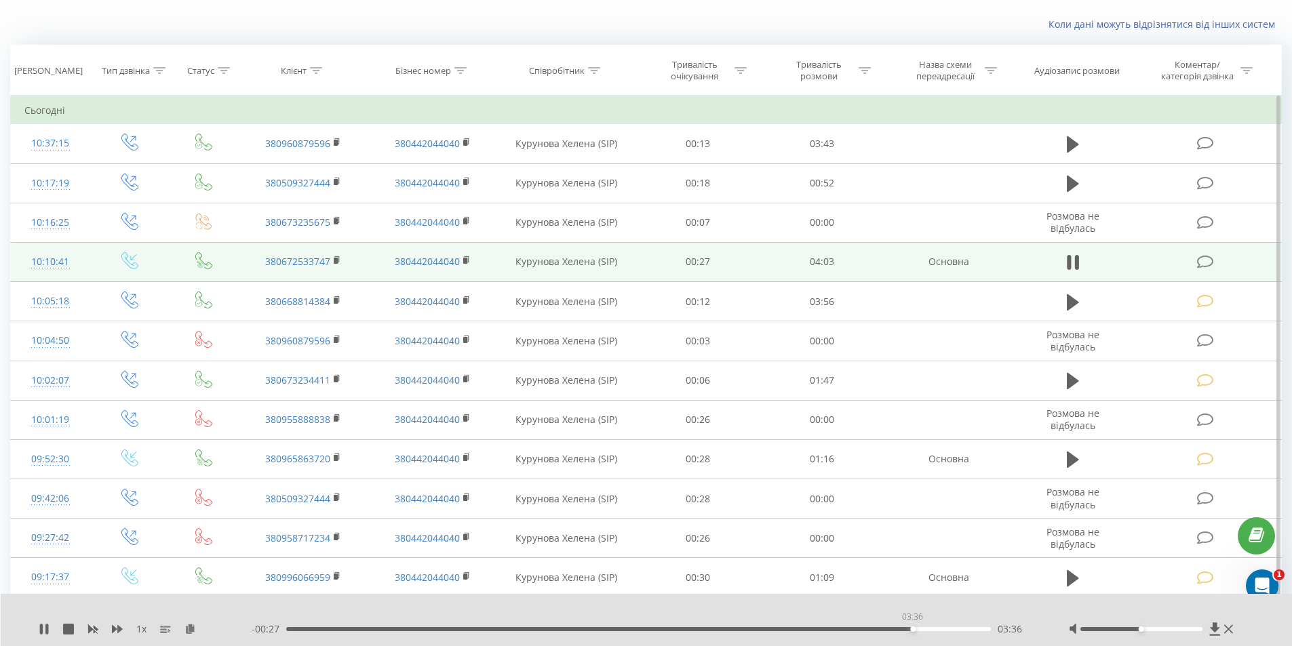
click at [912, 628] on div "03:36" at bounding box center [638, 629] width 705 height 4
click at [1202, 264] on icon at bounding box center [1205, 262] width 17 height 14
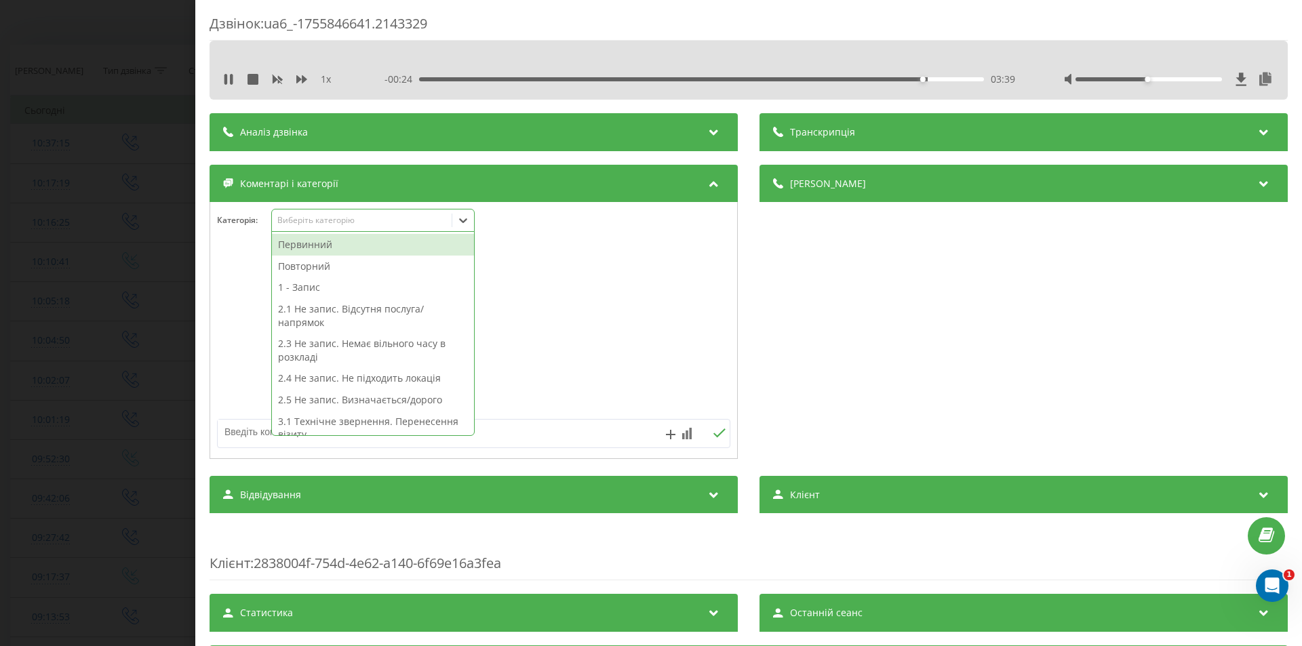
click at [393, 218] on div "Виберіть категорію" at bounding box center [362, 220] width 170 height 11
click at [323, 268] on div "Повторний" at bounding box center [373, 267] width 202 height 22
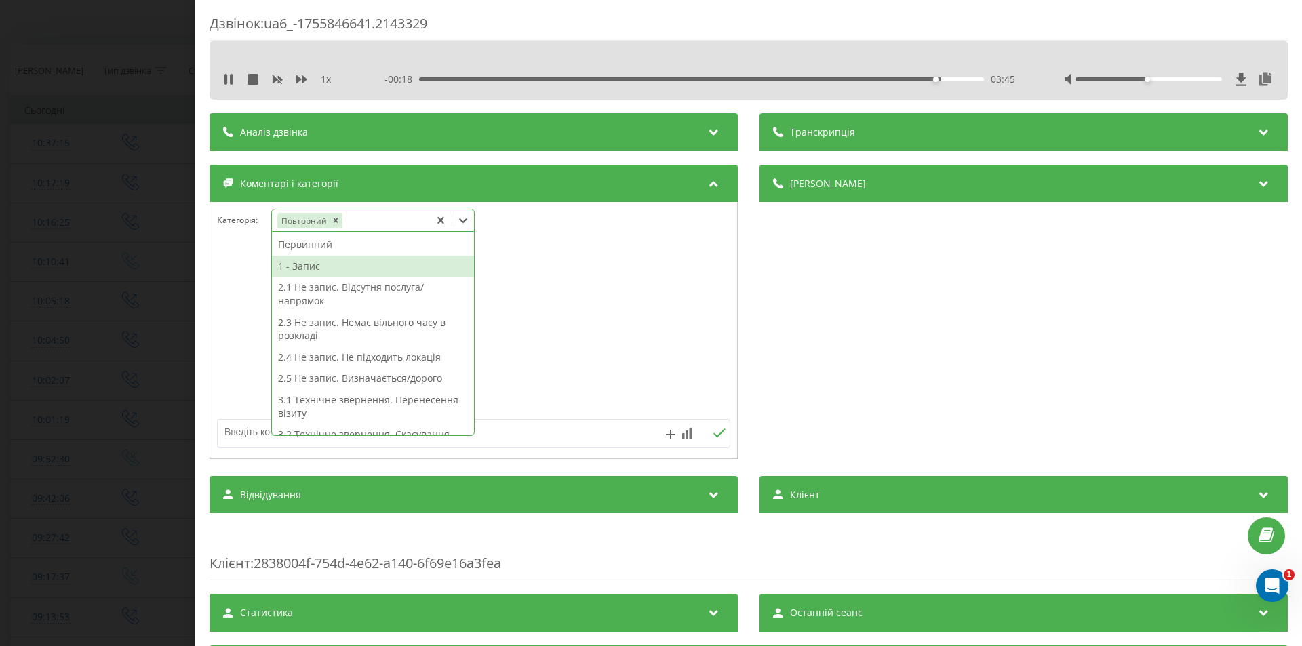
click at [313, 269] on div "1 - Запис" at bounding box center [373, 267] width 202 height 22
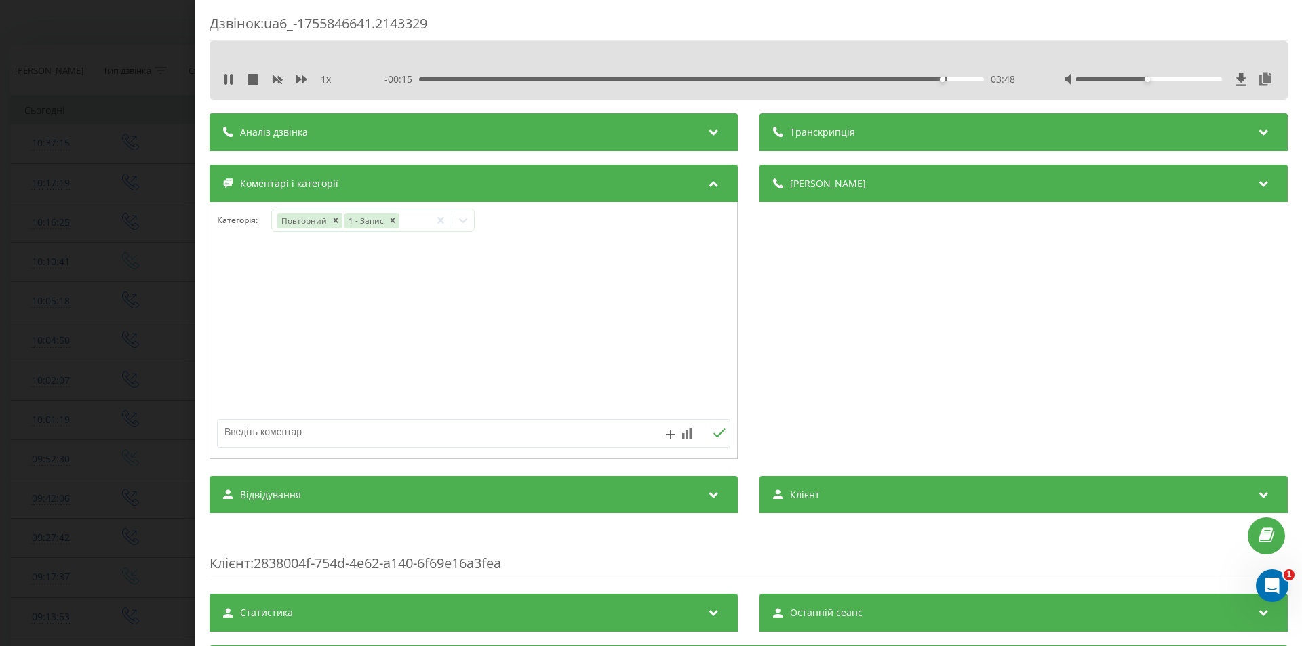
click at [174, 321] on div "Дзвінок : ua6_-1755846641.2143329 1 x - 00:15 03:48 03:48 Транскрипція Для AI-а…" at bounding box center [651, 323] width 1302 height 646
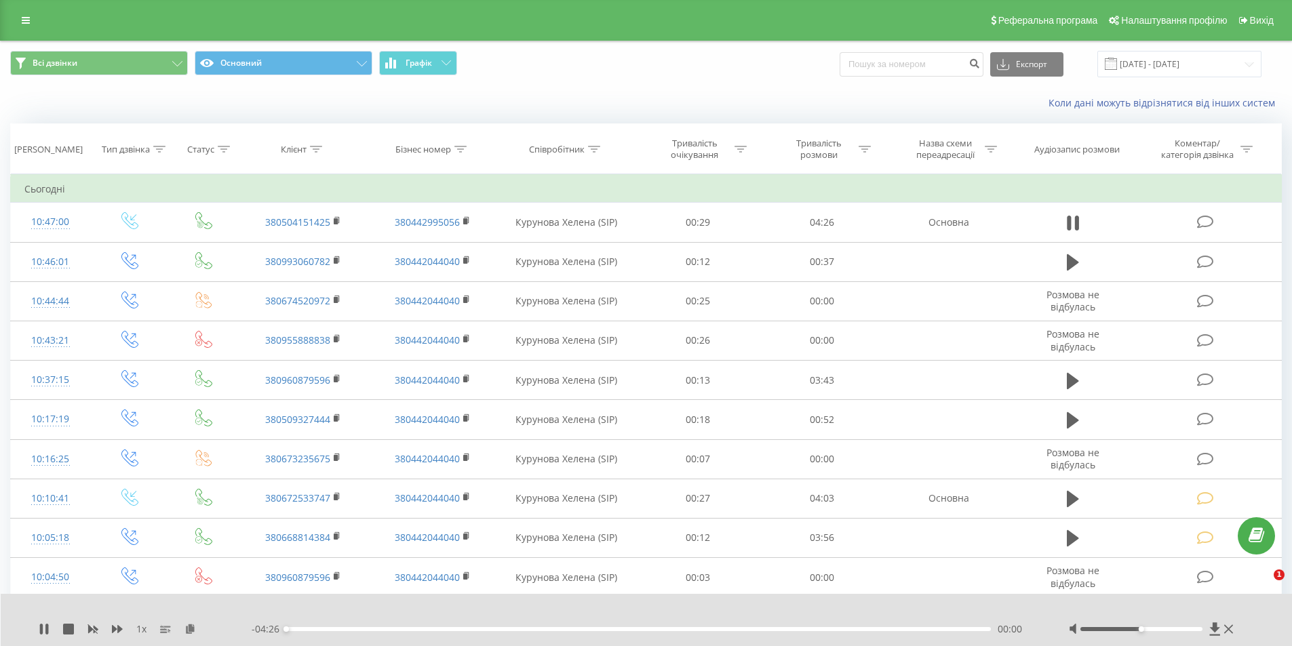
click at [916, 629] on div "00:00" at bounding box center [638, 629] width 705 height 4
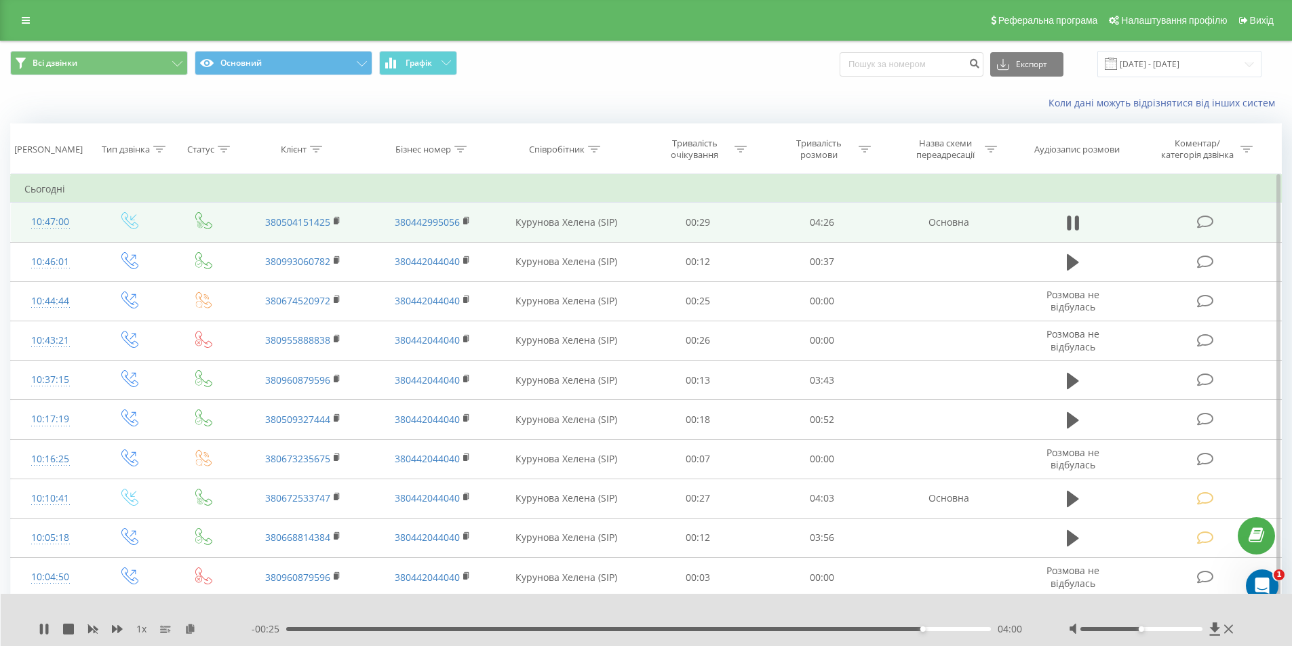
click at [1206, 216] on icon at bounding box center [1205, 222] width 17 height 14
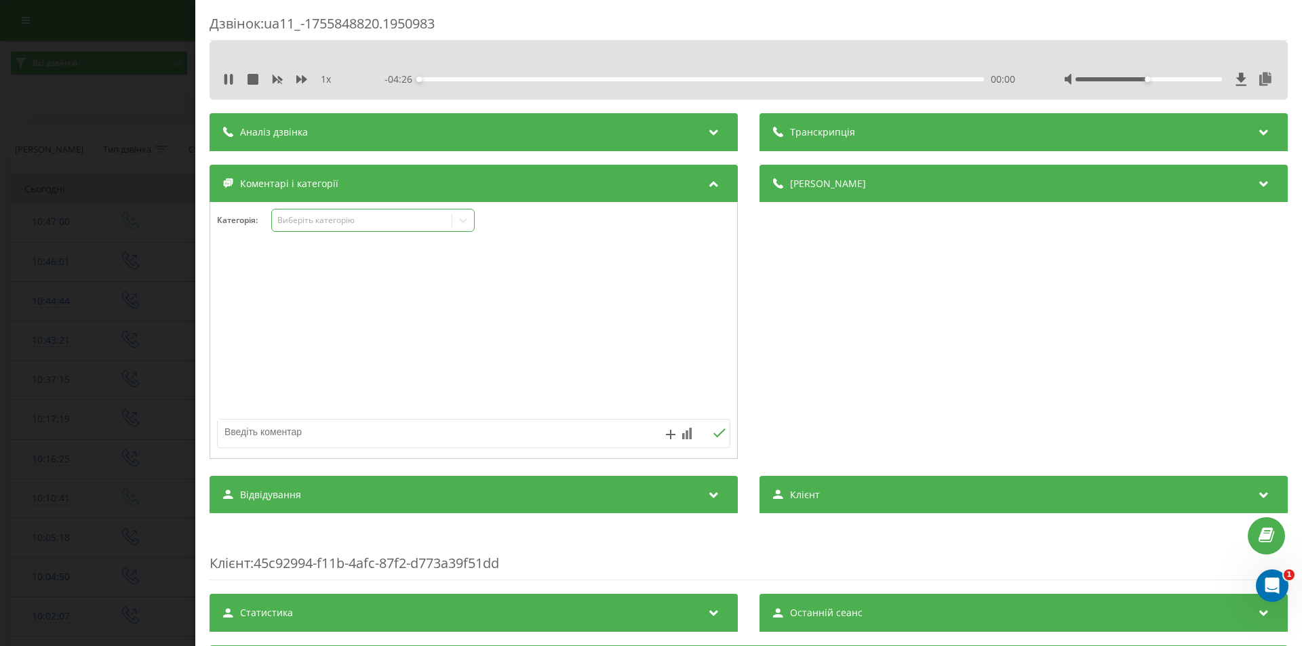
click at [389, 223] on div "Виберіть категорію" at bounding box center [362, 220] width 170 height 11
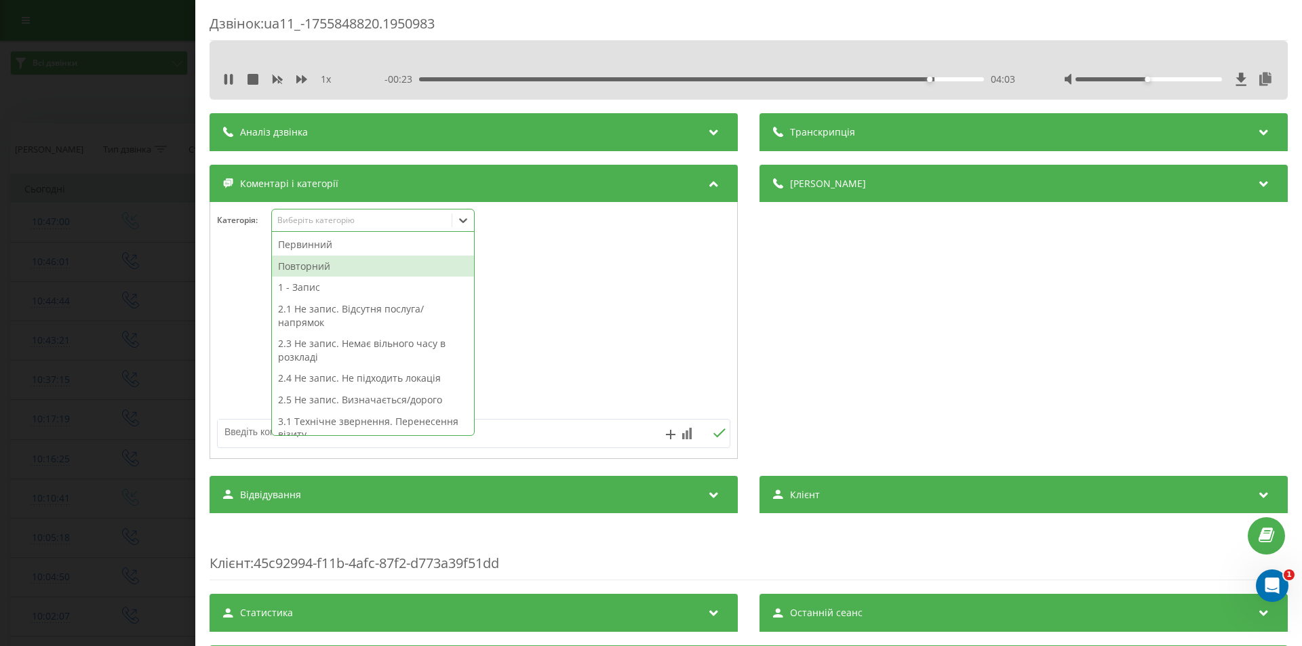
click at [346, 268] on div "Повторний" at bounding box center [373, 267] width 202 height 22
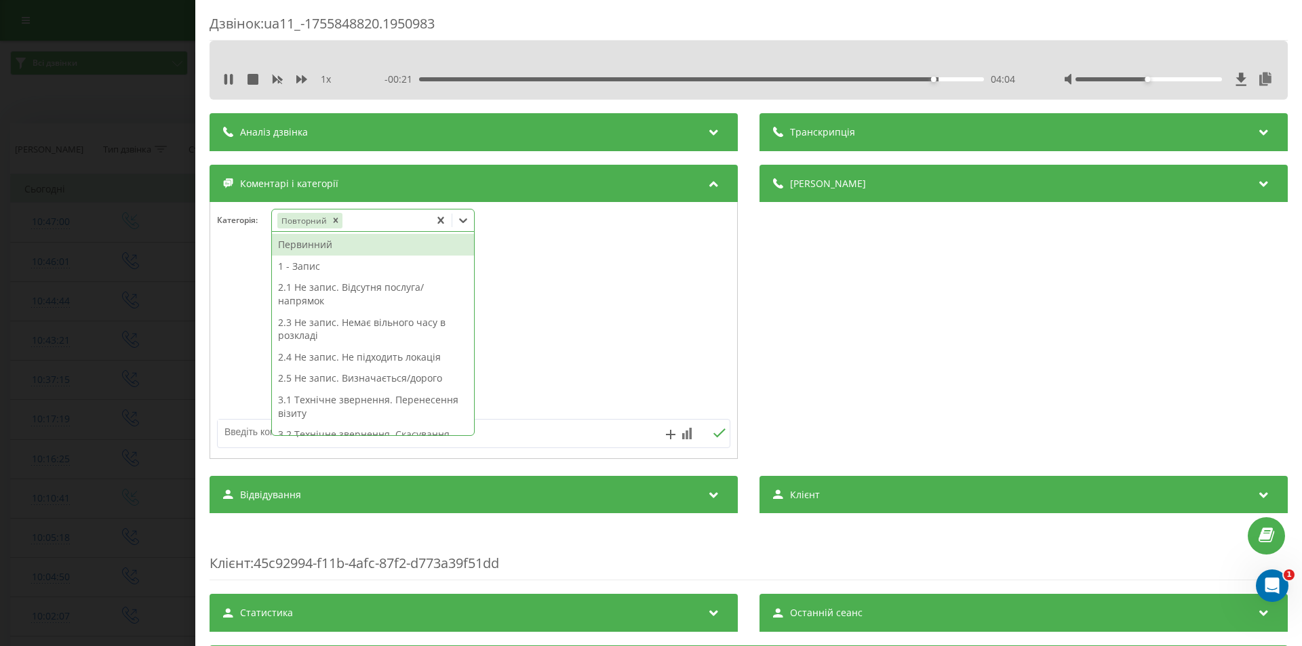
click at [321, 266] on div "1 - Запис" at bounding box center [373, 267] width 202 height 22
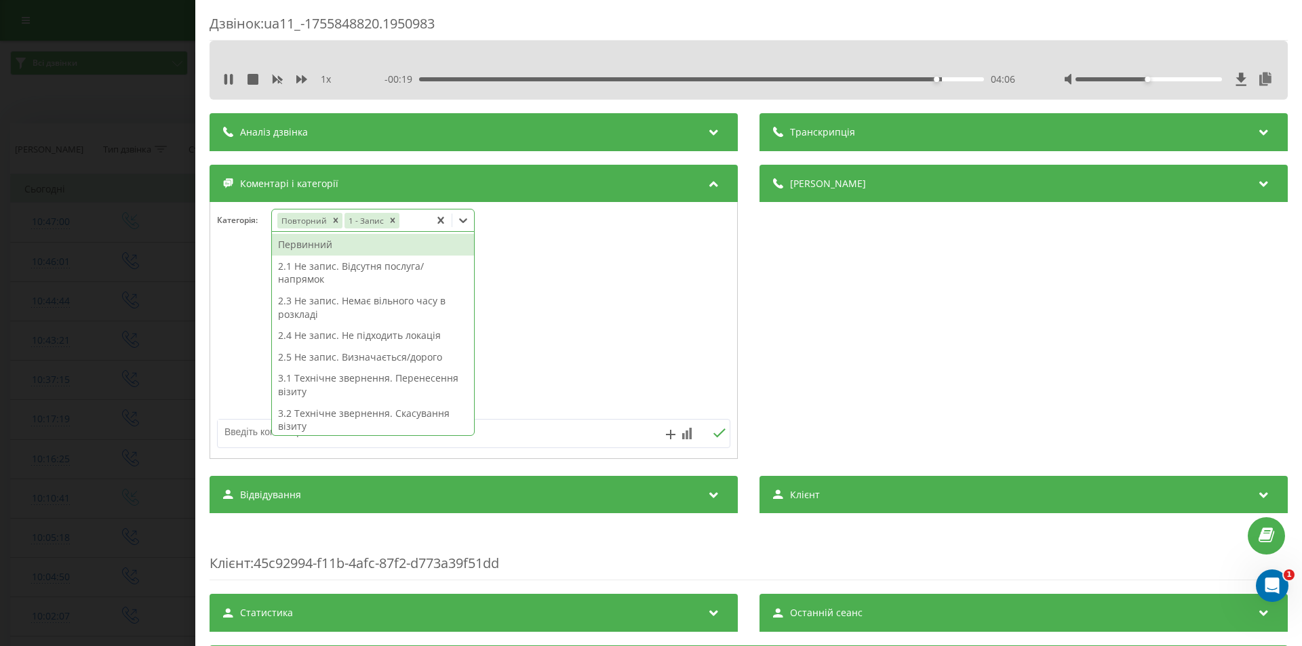
click at [157, 337] on div "Дзвінок : ua11_-1755848820.1950983 1 x - 00:19 04:06 04:06 Транскрипція Для AI-…" at bounding box center [651, 323] width 1302 height 646
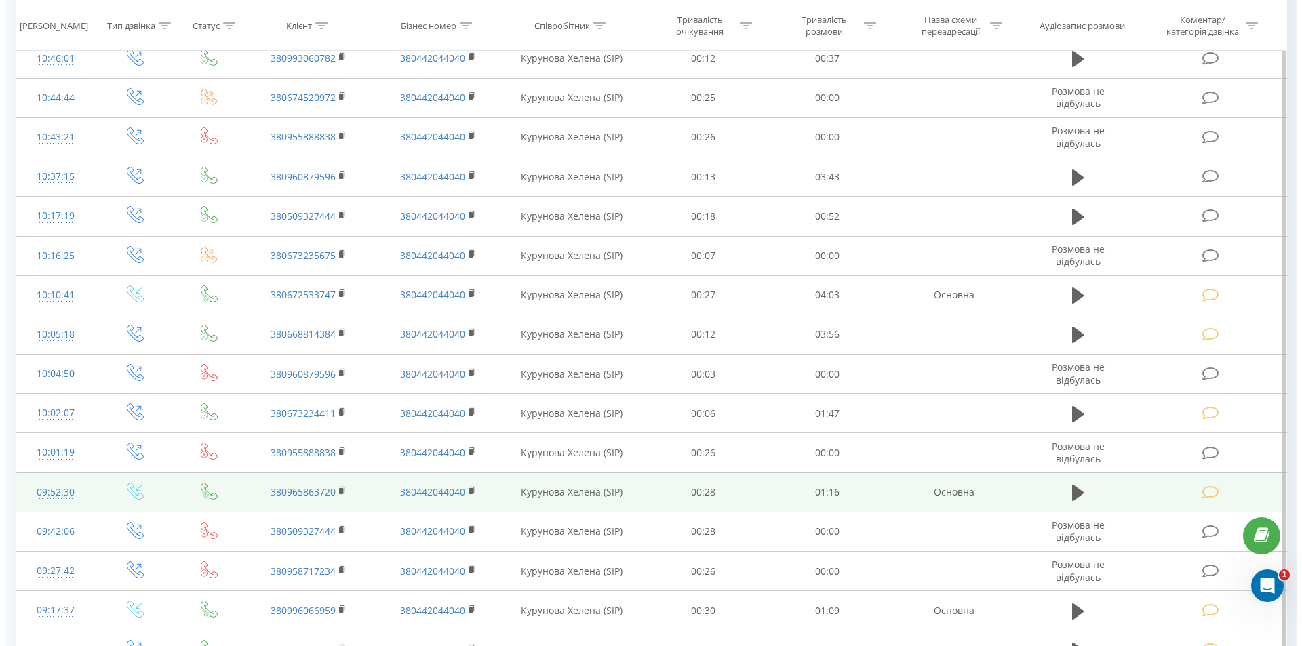
scroll to position [68, 0]
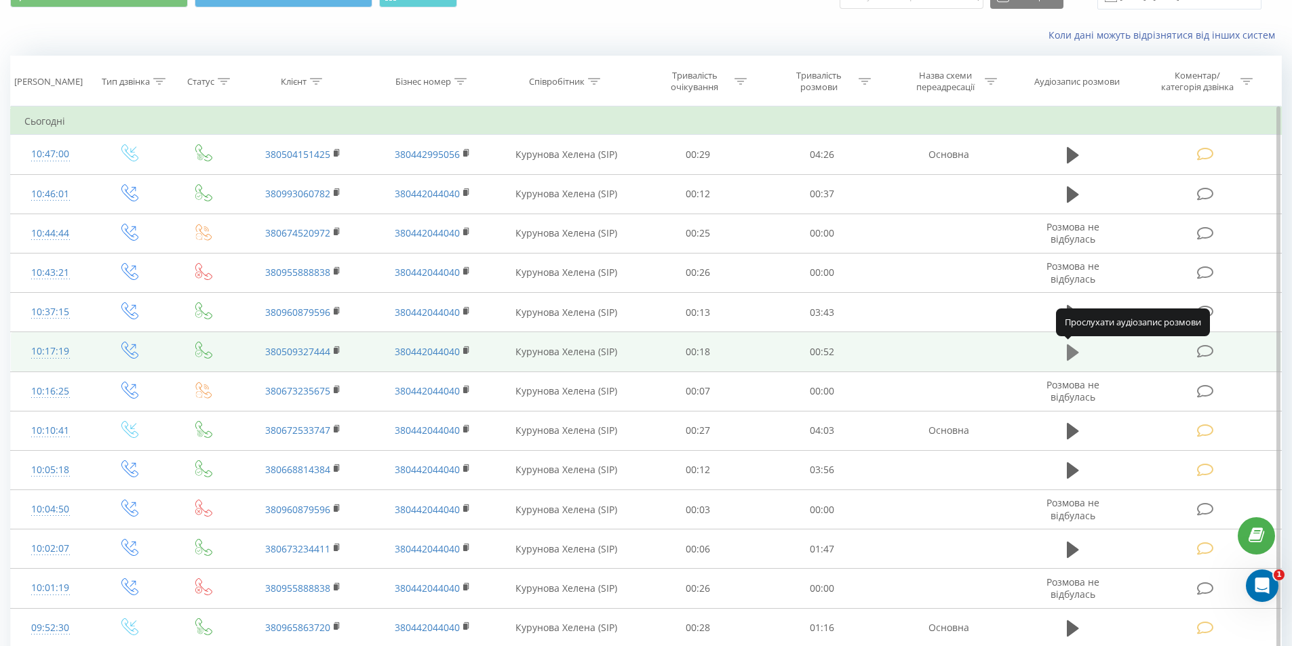
click at [1070, 350] on icon at bounding box center [1073, 352] width 12 height 16
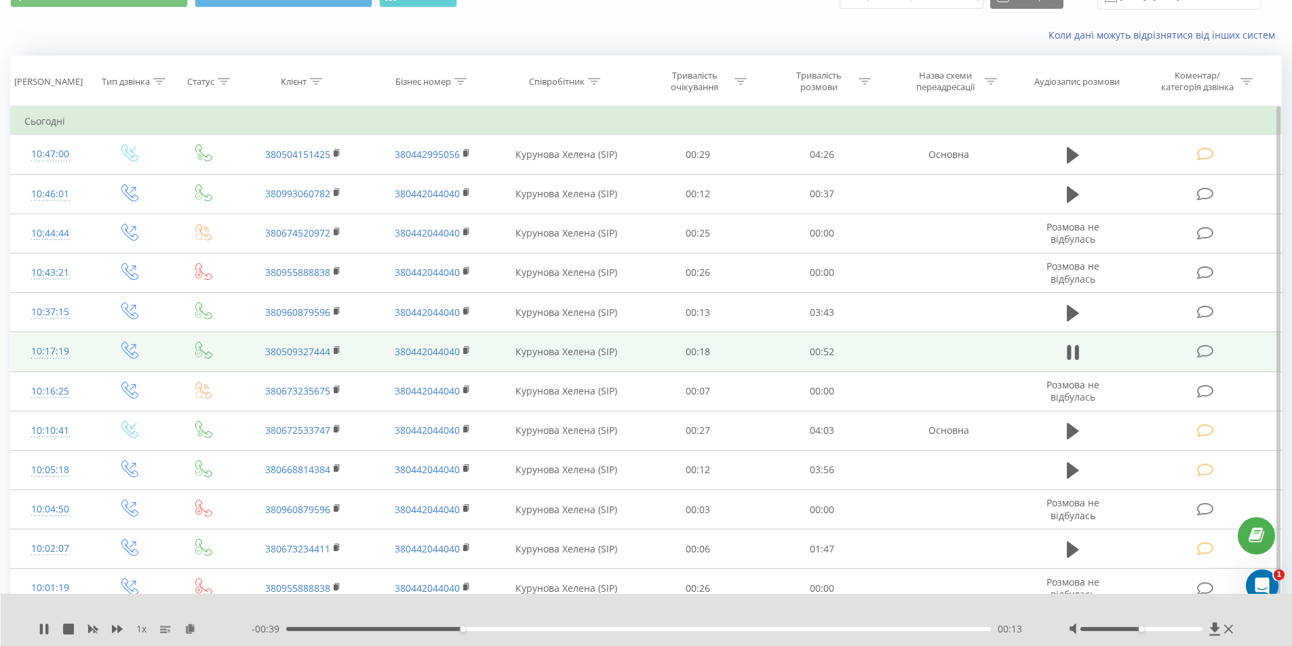
click at [1206, 353] on icon at bounding box center [1205, 351] width 17 height 14
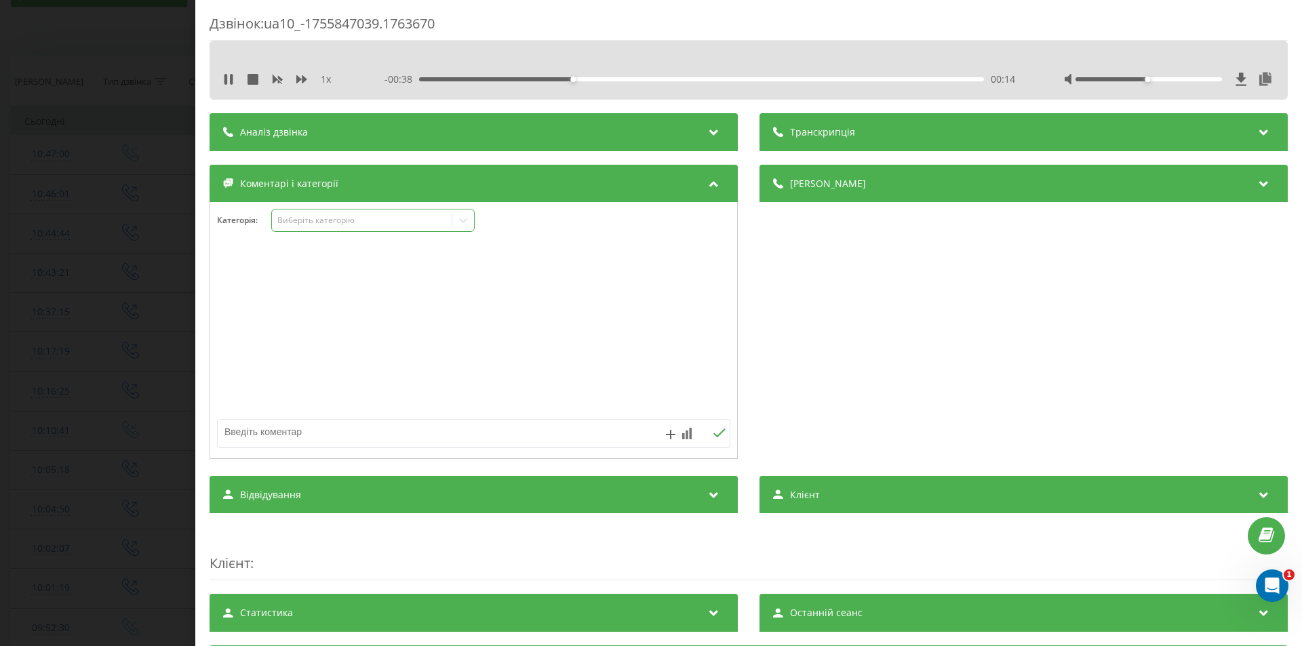
click at [392, 224] on div "Виберіть категорію" at bounding box center [362, 220] width 170 height 11
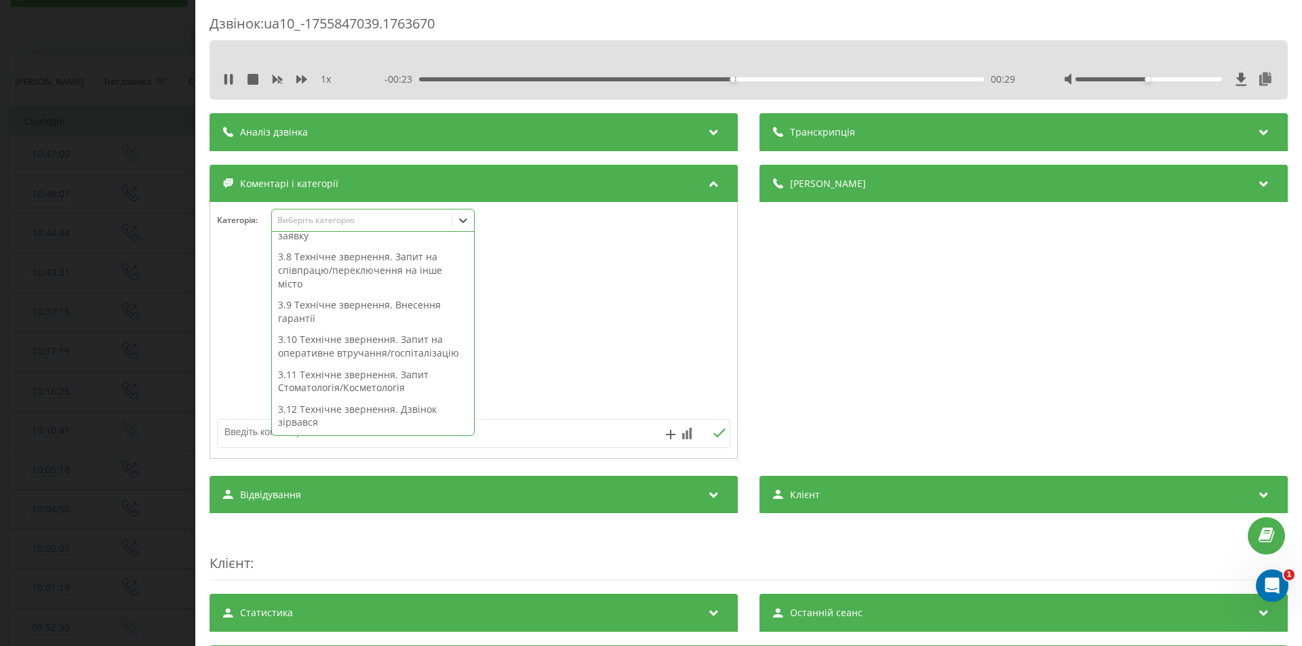
scroll to position [278, 0]
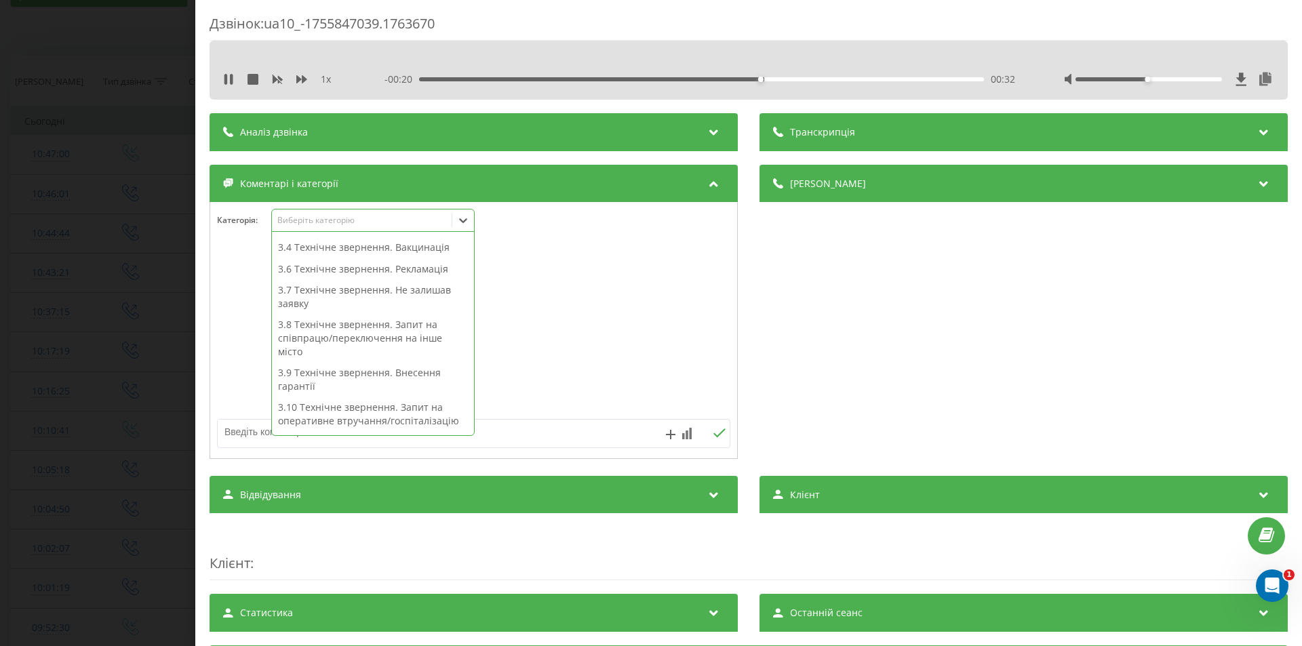
click at [385, 298] on div "3.7 Технічне звернення. Не залишав заявку" at bounding box center [373, 296] width 202 height 35
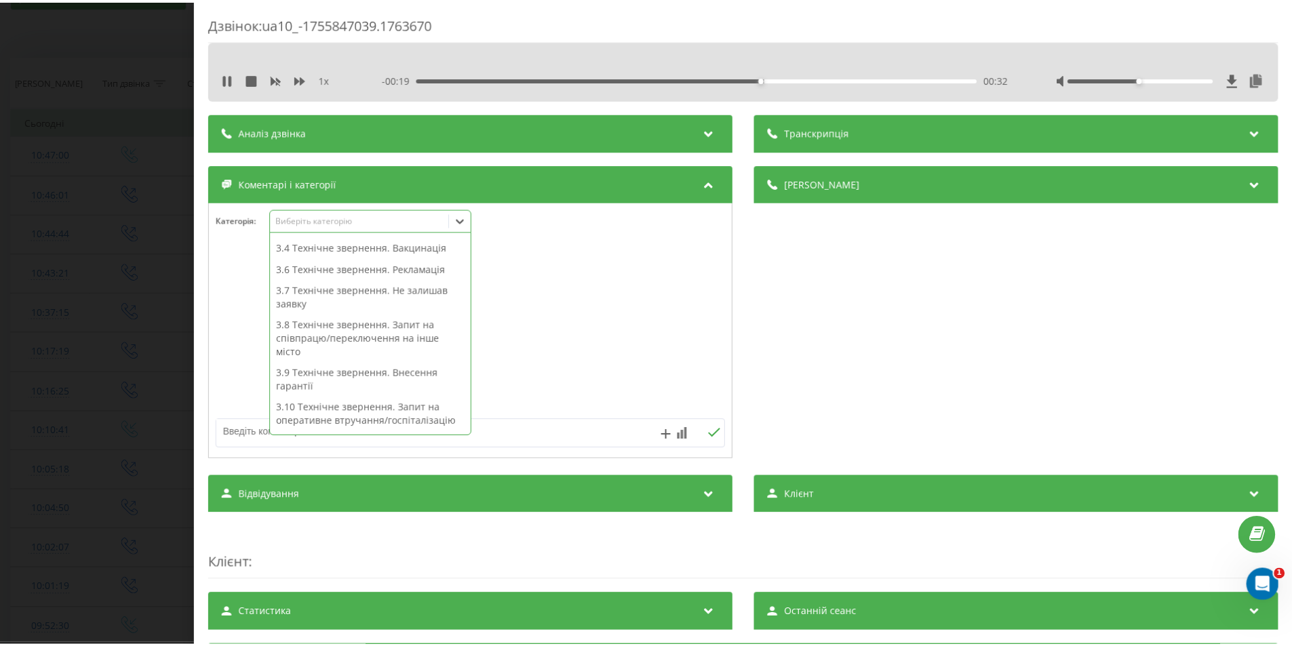
scroll to position [218, 0]
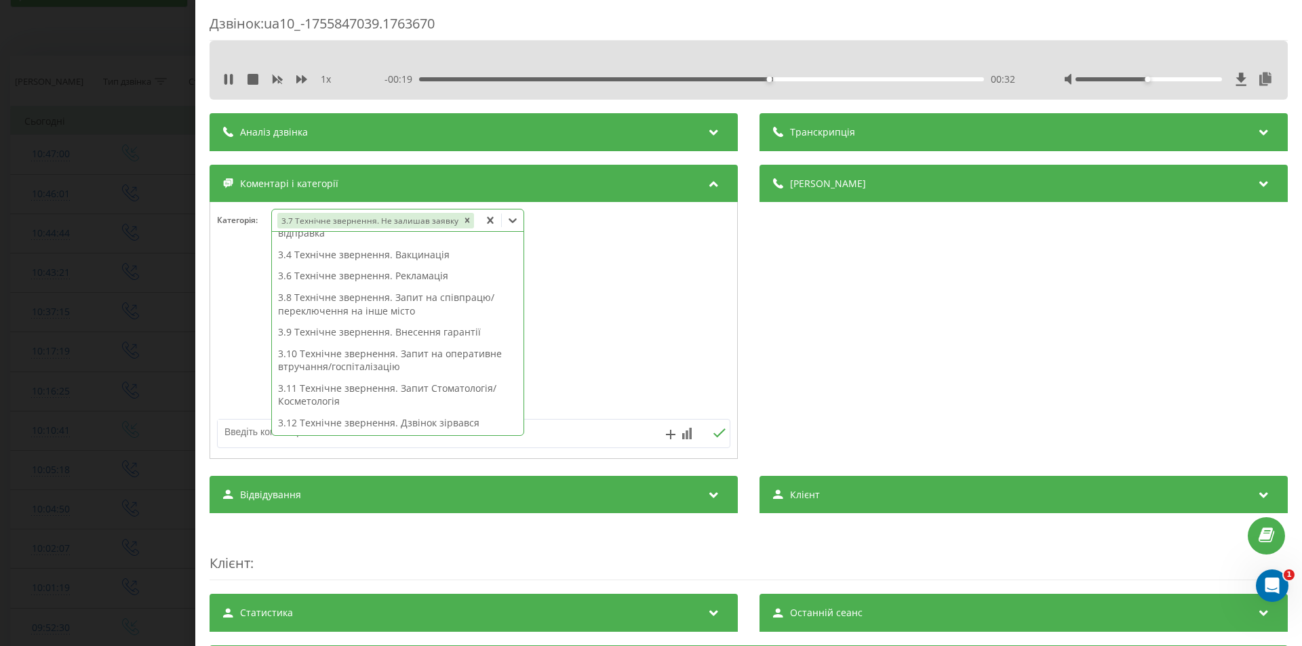
click at [855, 369] on div "Деталі дзвінка Загальне Дата дзвінка 2025-08-22 10:17:19 Тип дзвінка Вихідний С…" at bounding box center [1023, 314] width 528 height 298
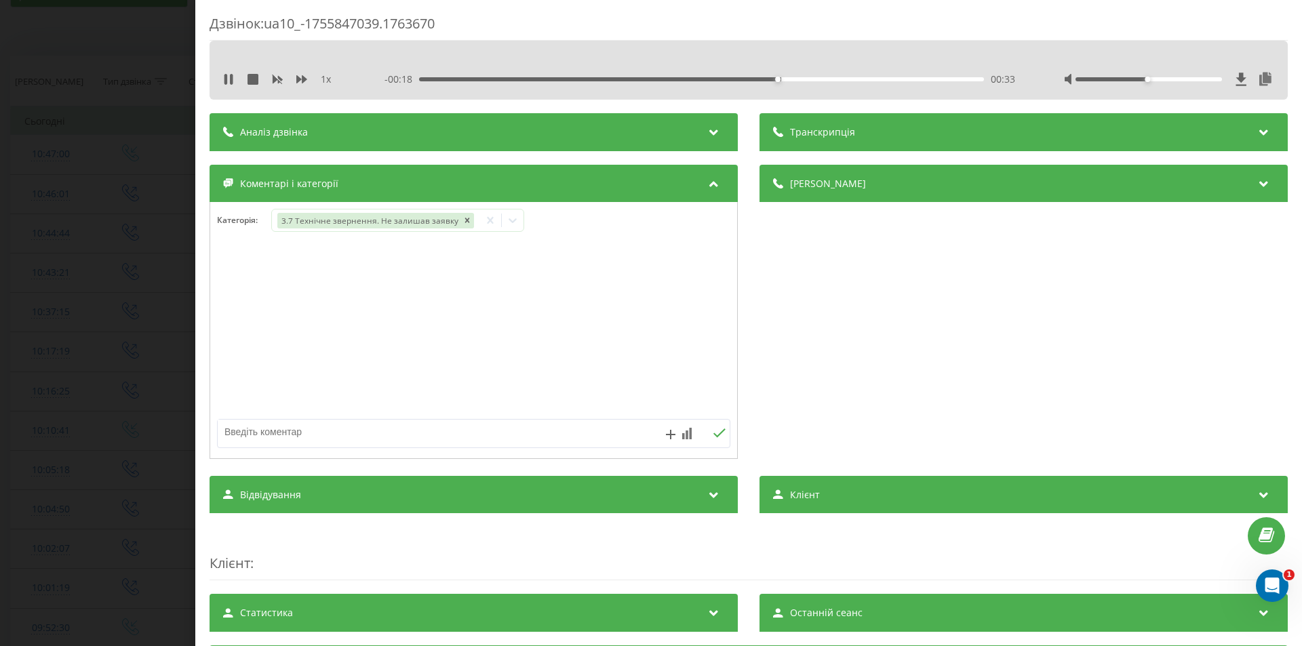
click at [77, 344] on div "Дзвінок : ua10_-1755847039.1763670 1 x - 00:18 00:33 00:33 Транскрипція Для AI-…" at bounding box center [651, 323] width 1302 height 646
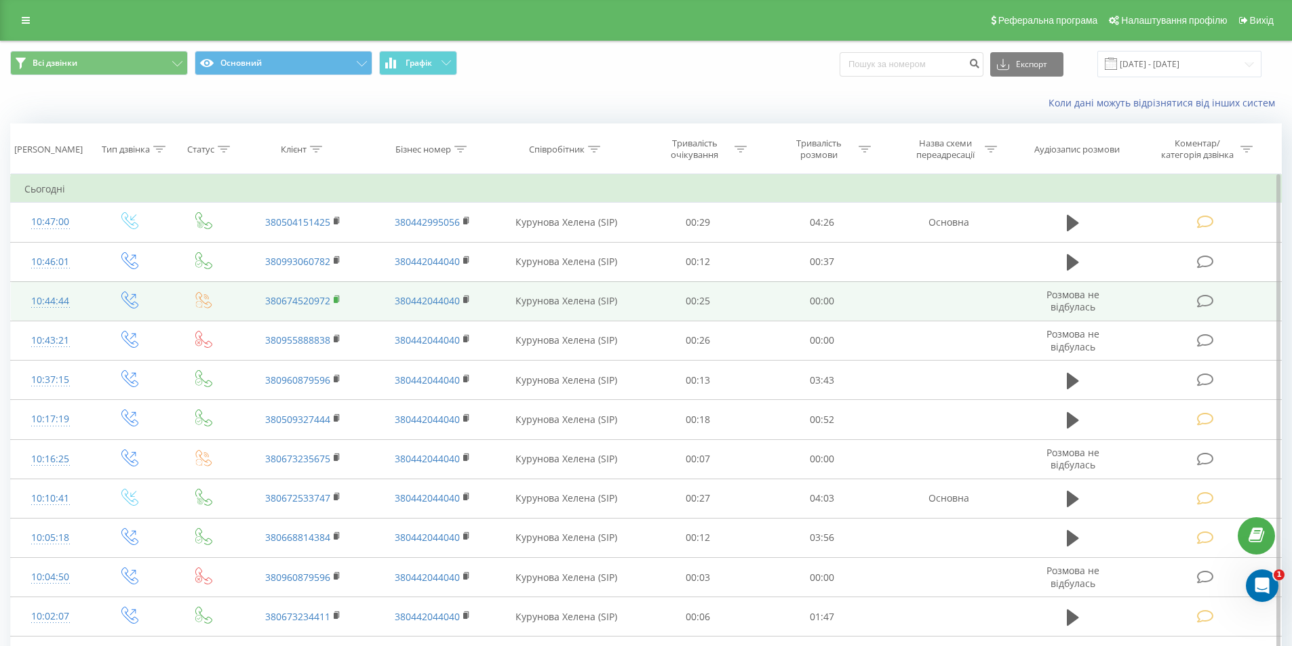
click at [335, 298] on rect at bounding box center [336, 300] width 4 height 6
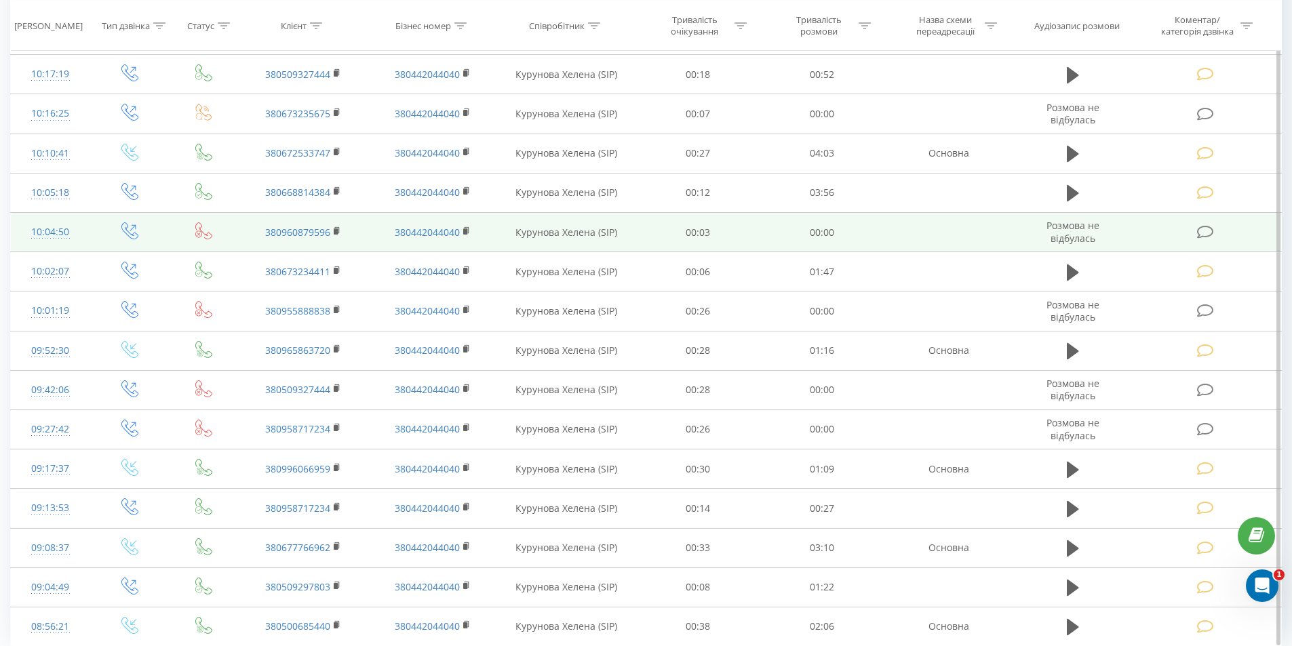
scroll to position [407, 0]
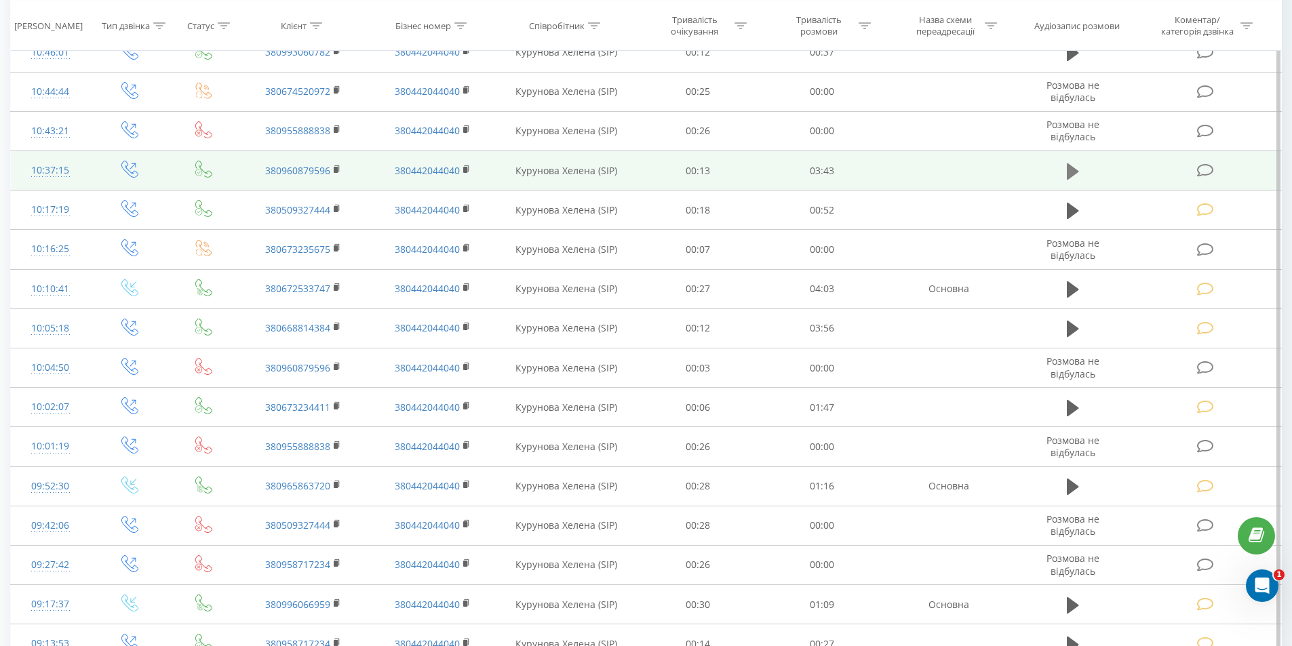
click at [1072, 175] on icon at bounding box center [1073, 171] width 12 height 16
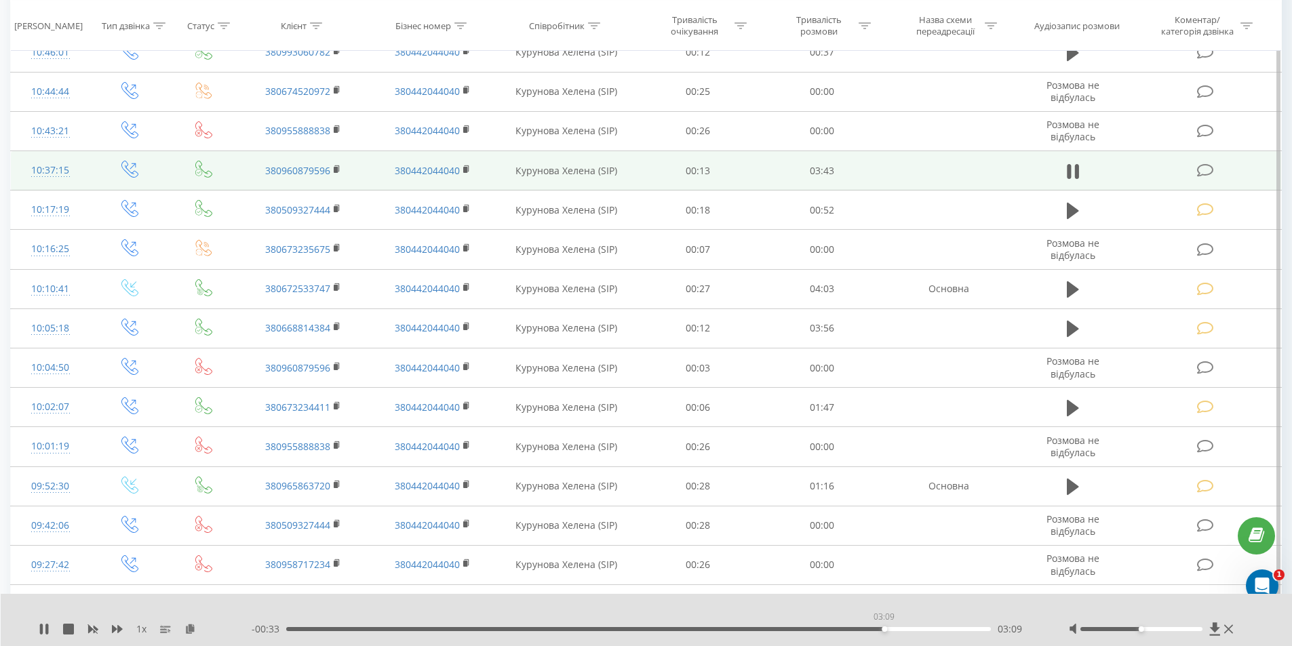
click at [884, 628] on div "03:09" at bounding box center [638, 629] width 705 height 4
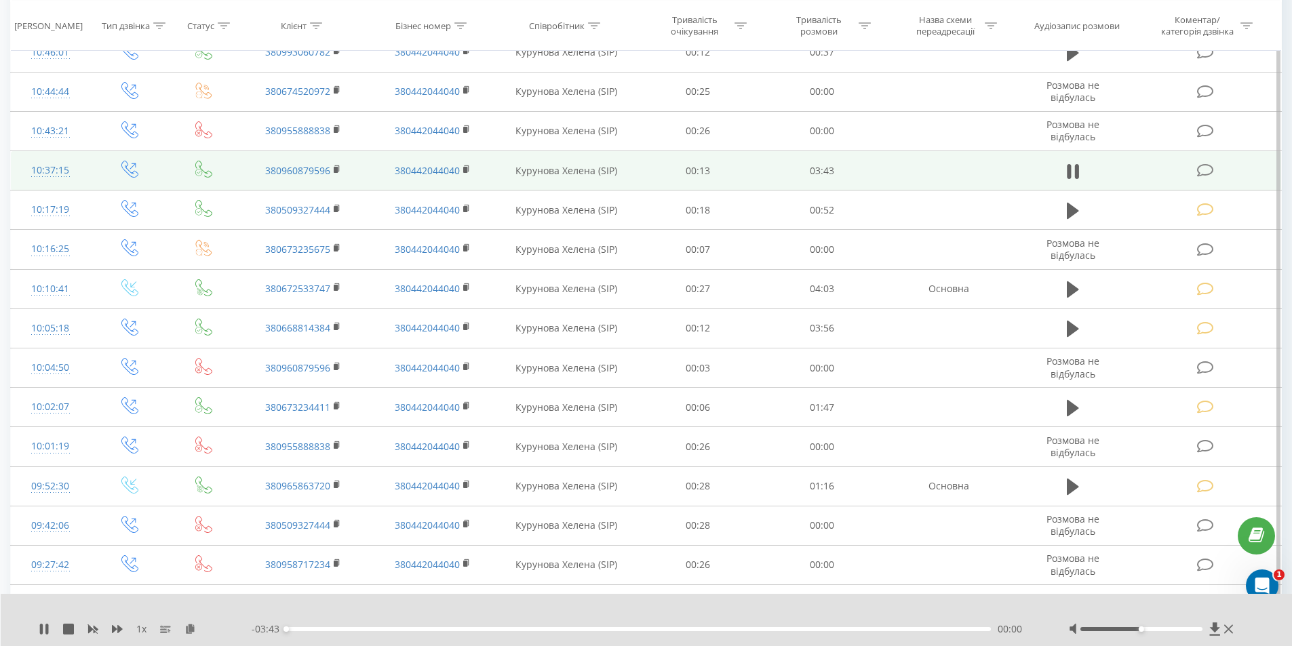
click at [884, 628] on div "00:00" at bounding box center [638, 629] width 705 height 4
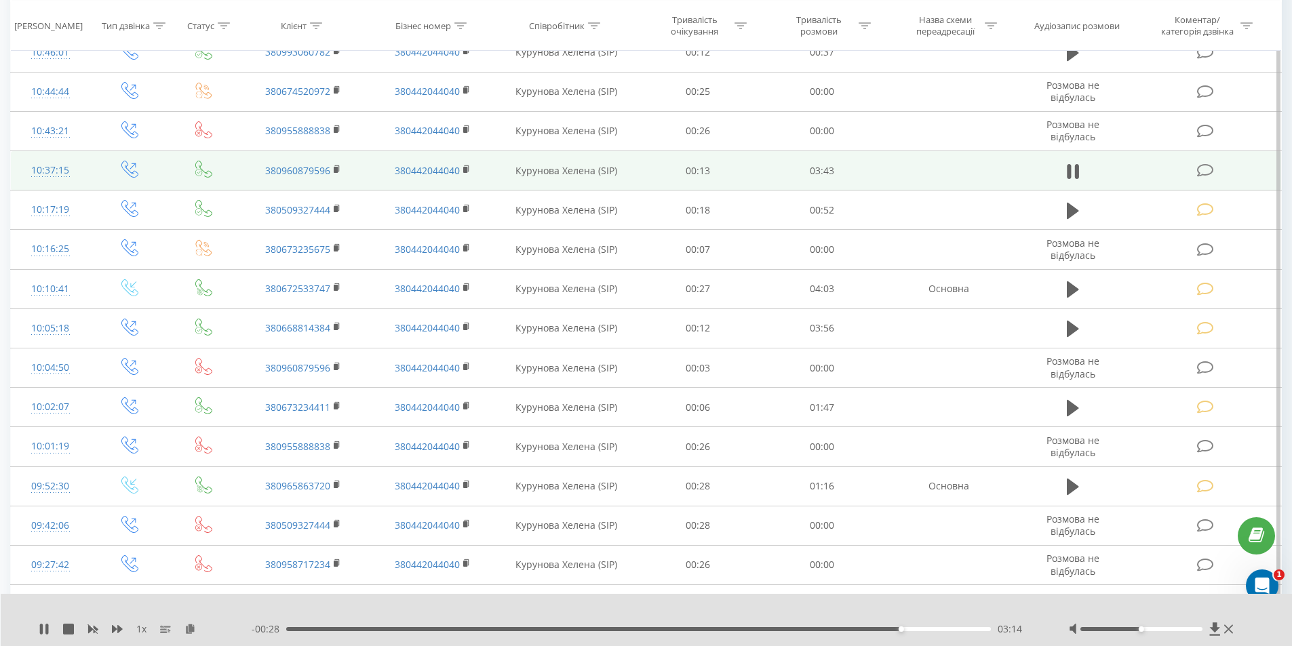
click at [1202, 171] on icon at bounding box center [1205, 170] width 17 height 14
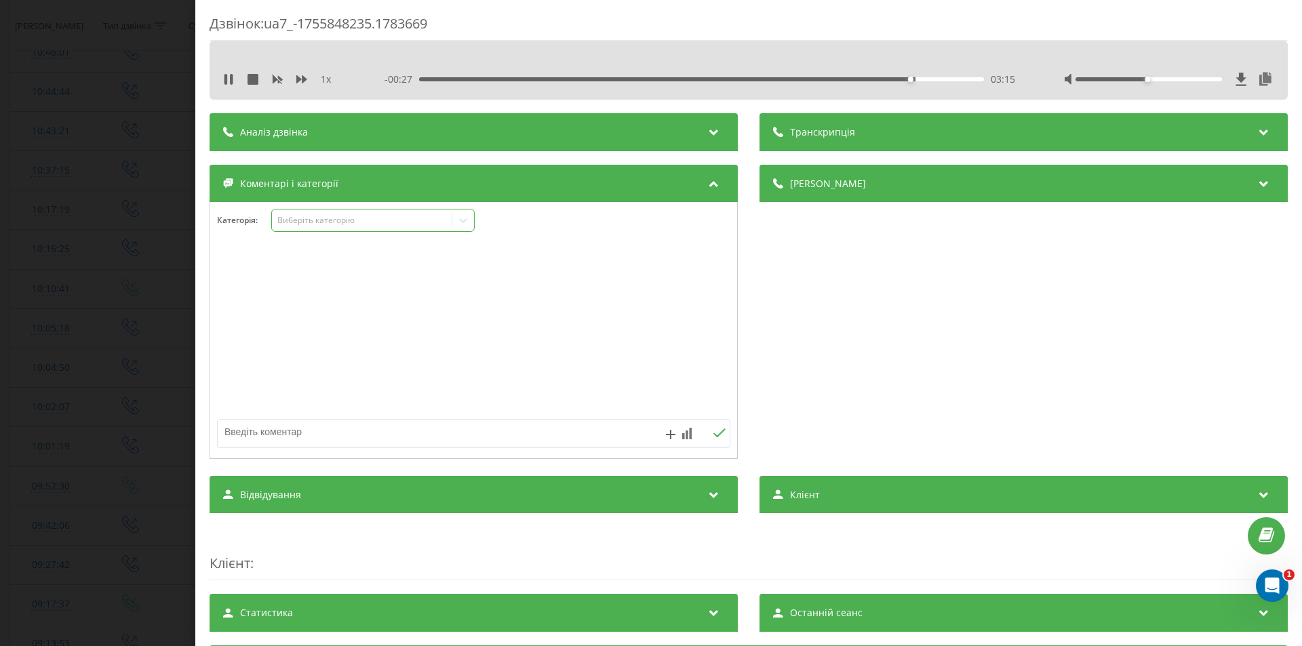
click at [373, 221] on div "Виберіть категорію" at bounding box center [362, 220] width 170 height 11
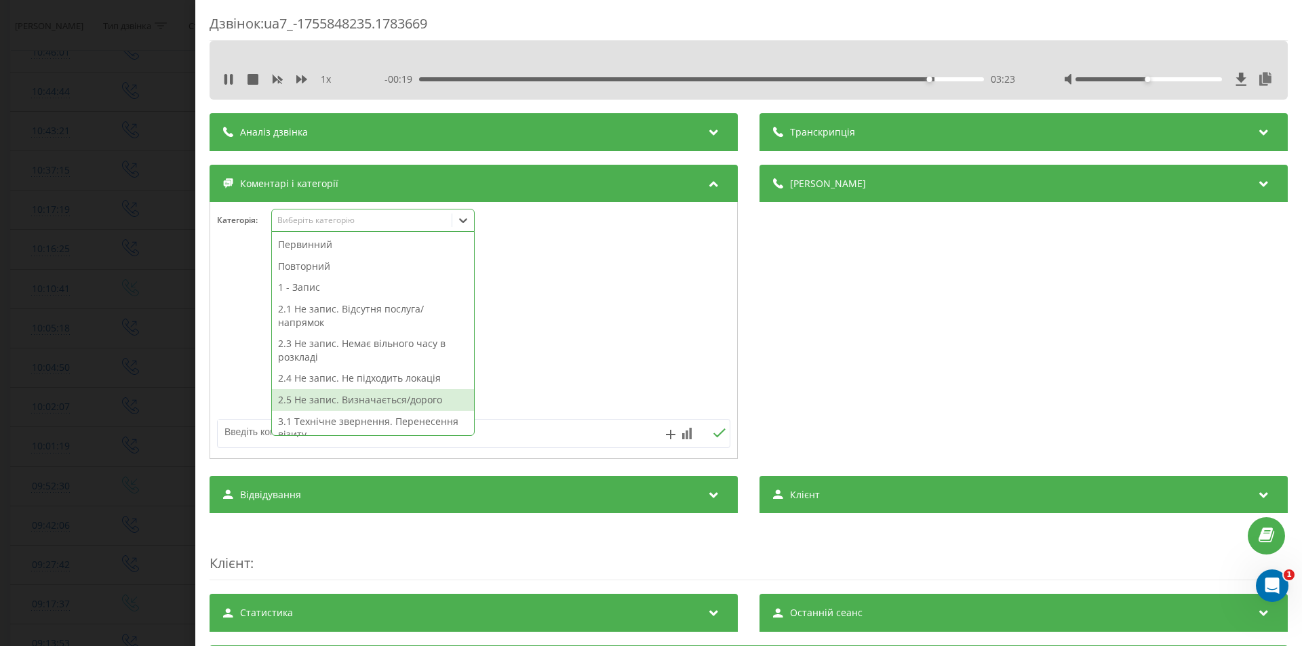
click at [384, 398] on div "2.5 Не запис. Визначається/дорого" at bounding box center [373, 400] width 202 height 22
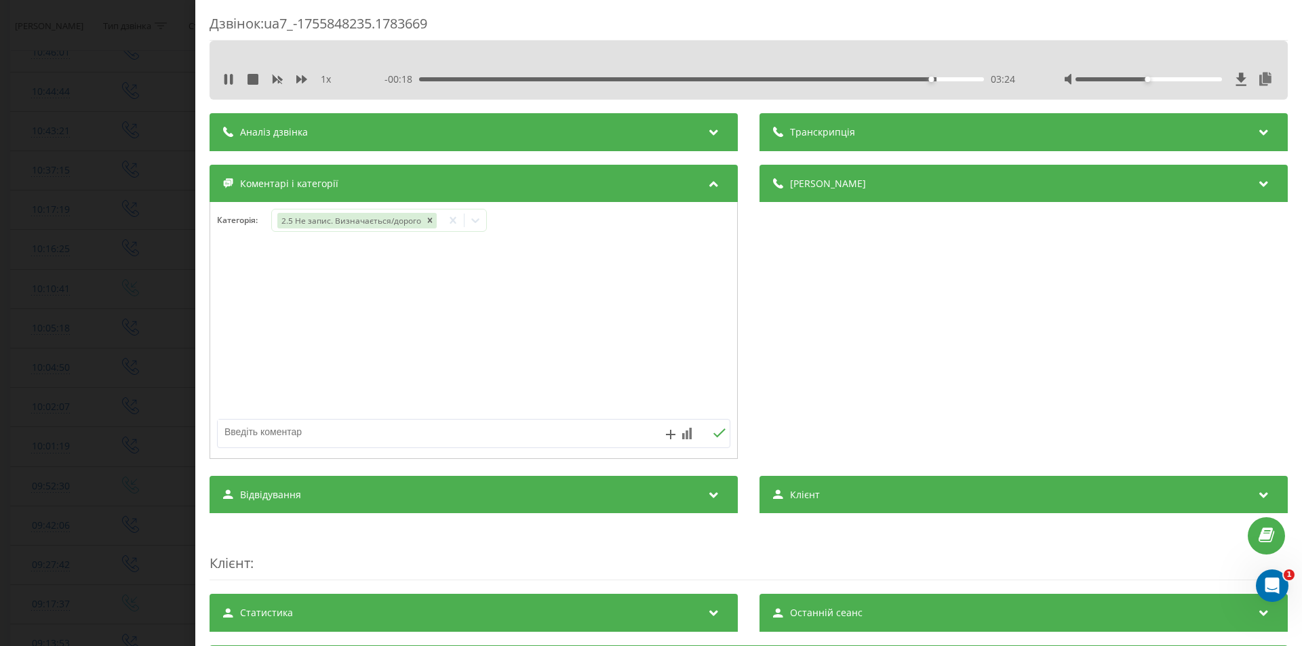
click at [835, 361] on div "Деталі дзвінка Загальне Дата дзвінка 2025-08-22 10:37:15 Тип дзвінка Вихідний С…" at bounding box center [1023, 314] width 528 height 298
click at [149, 376] on div "Дзвінок : ua7_-1755848235.1783669 1 x - 00:18 03:25 03:25 Транскрипція Для AI-а…" at bounding box center [651, 323] width 1302 height 646
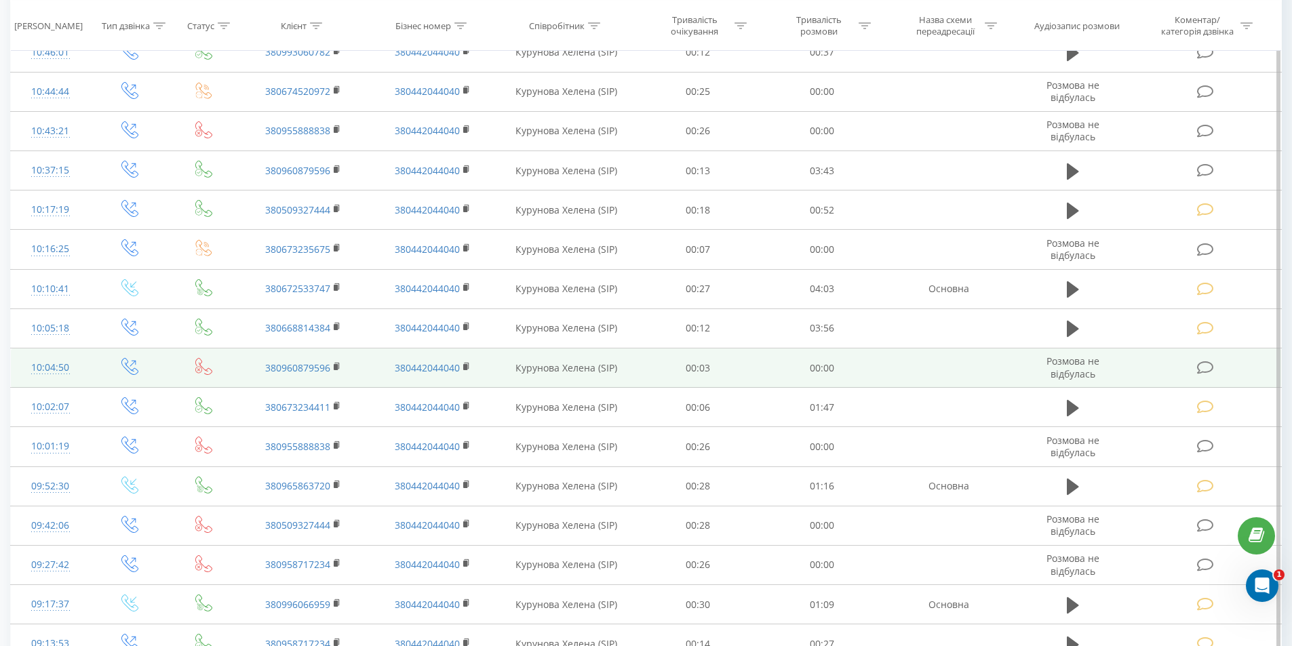
scroll to position [339, 0]
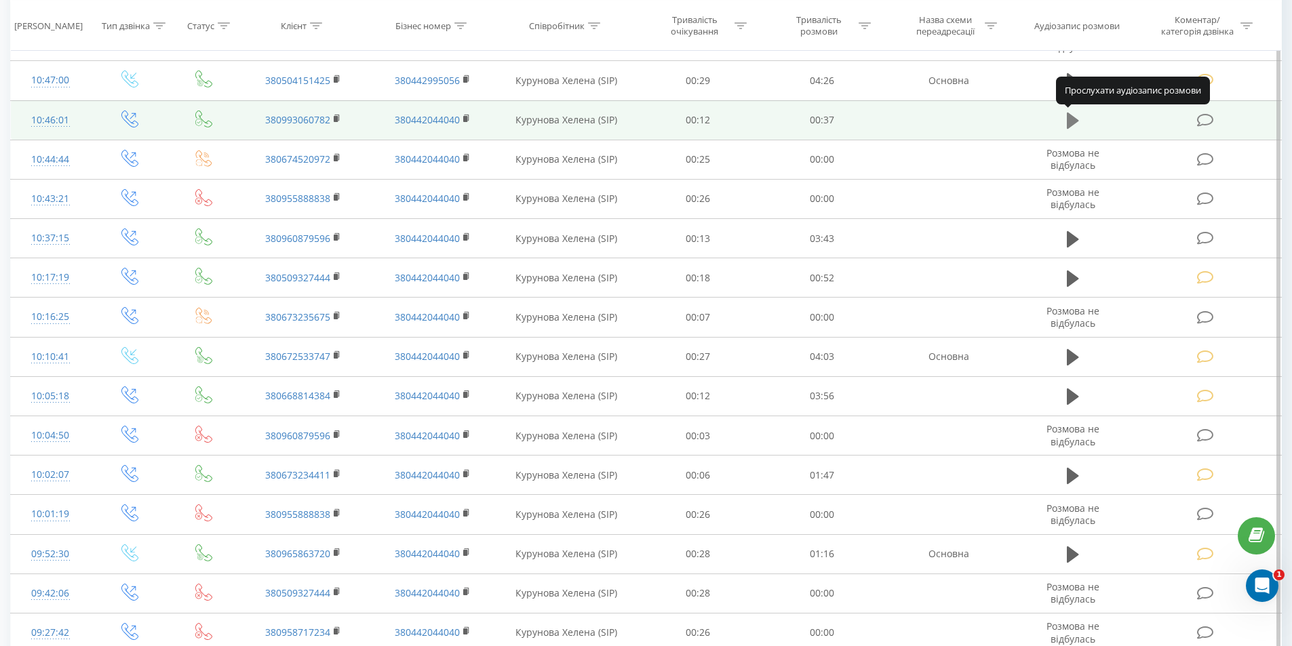
click at [1070, 123] on icon at bounding box center [1073, 121] width 12 height 16
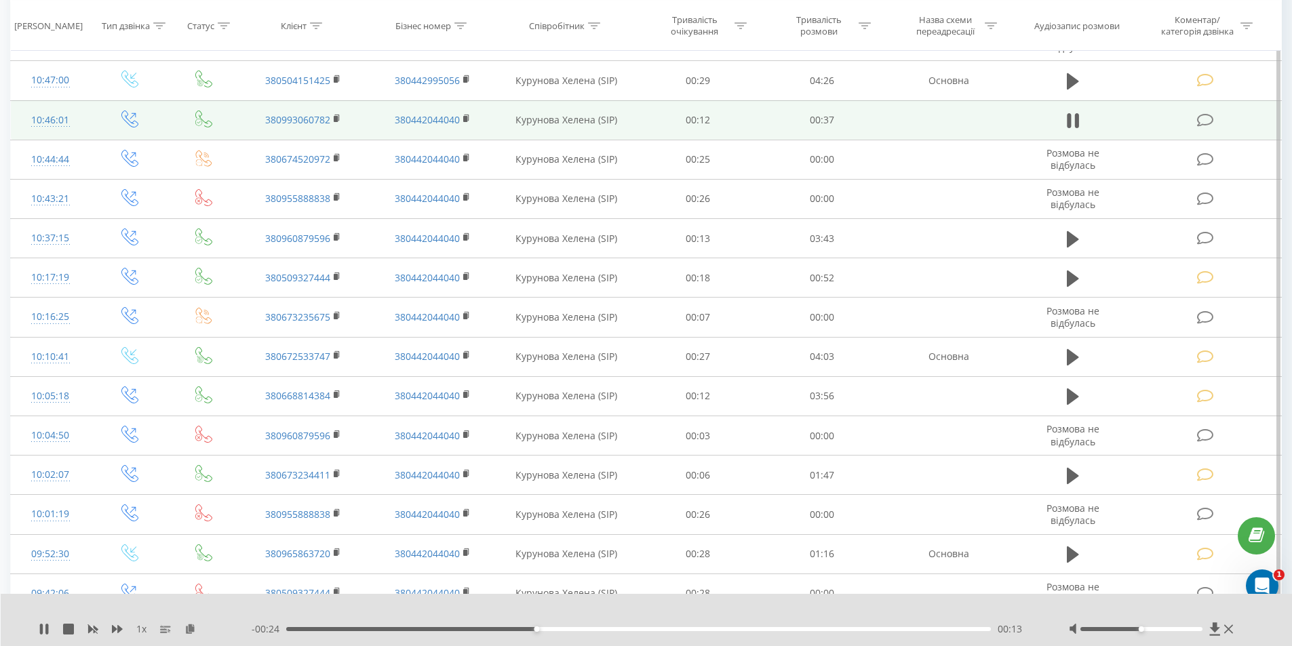
click at [1204, 116] on icon at bounding box center [1205, 120] width 17 height 14
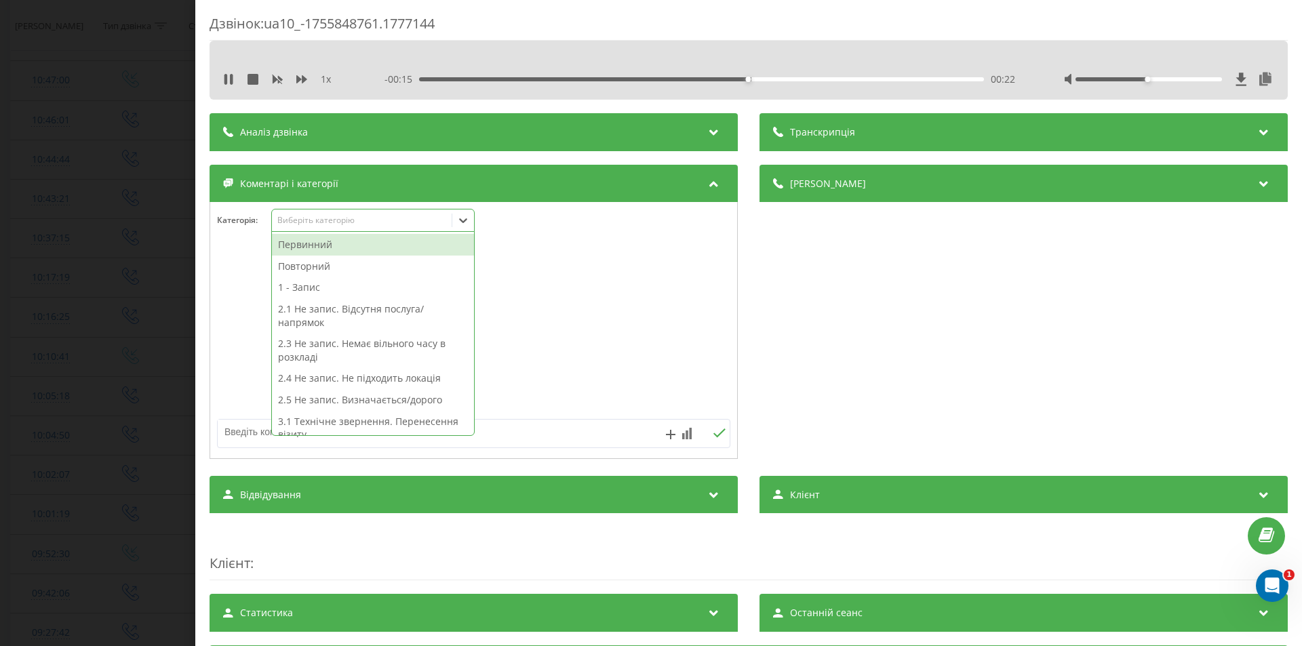
click at [355, 216] on div "Виберіть категорію" at bounding box center [362, 220] width 170 height 11
click at [381, 399] on div "2.5 Не запис. Визначається/дорого" at bounding box center [373, 400] width 202 height 22
click at [172, 389] on div "Дзвінок : ua10_-1755848761.1777144 1 x - 00:12 00:25 00:25 Транскрипція Для AI-…" at bounding box center [651, 323] width 1302 height 646
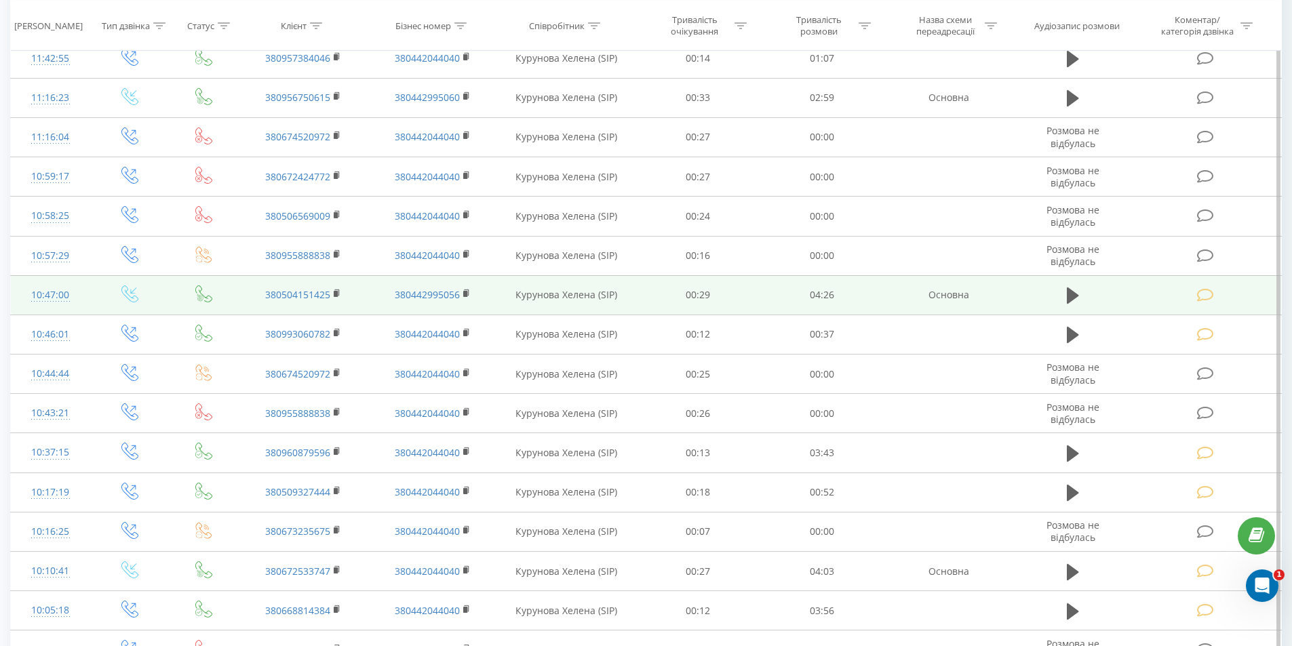
scroll to position [136, 0]
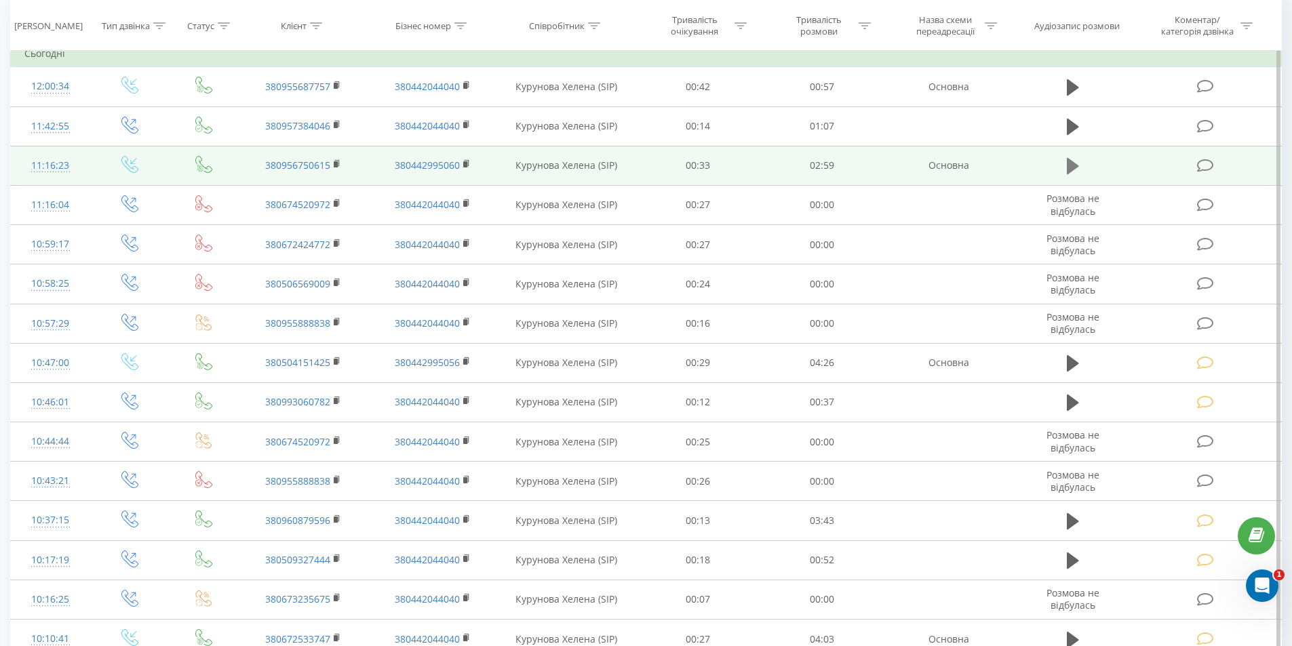
click at [1073, 169] on icon at bounding box center [1073, 166] width 12 height 16
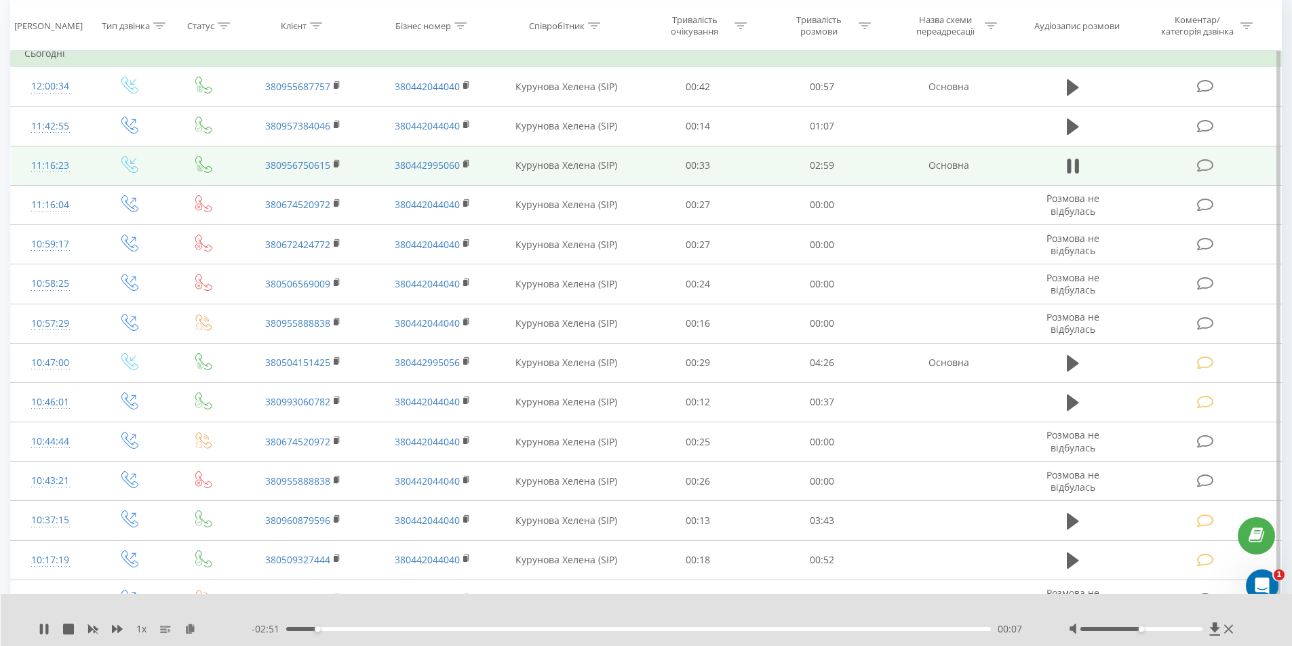
click at [1208, 164] on icon at bounding box center [1205, 166] width 17 height 14
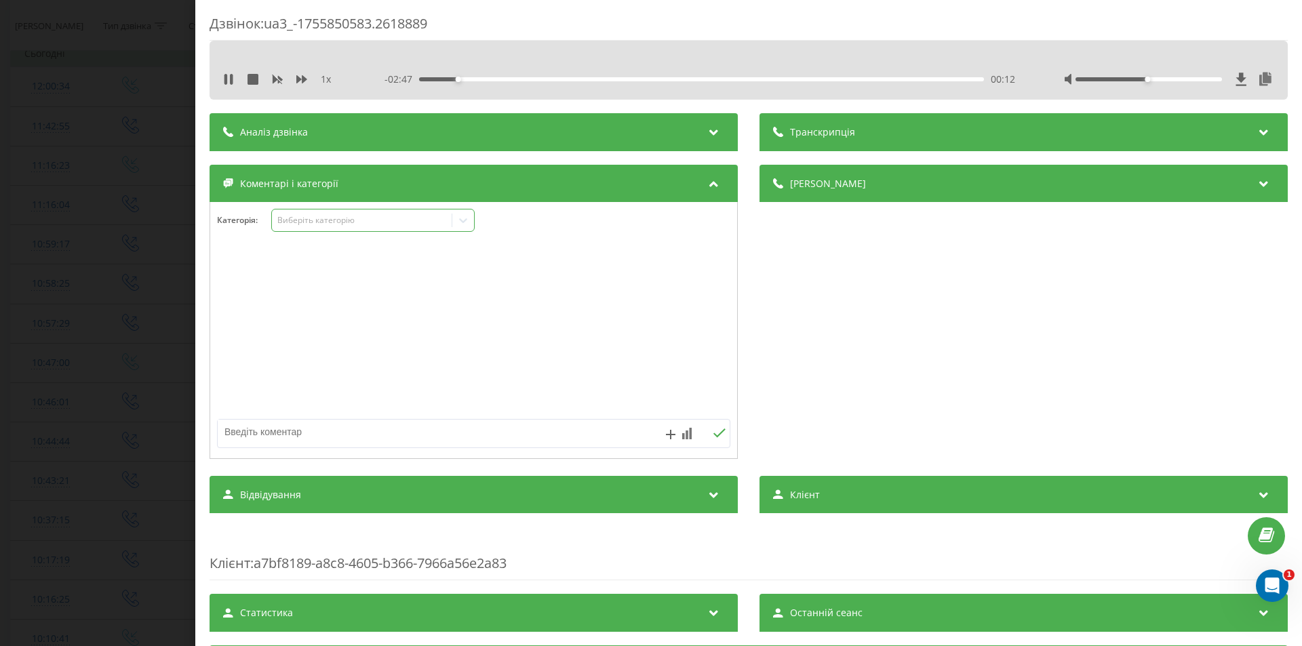
click at [332, 219] on div "Виберіть категорію" at bounding box center [362, 220] width 170 height 11
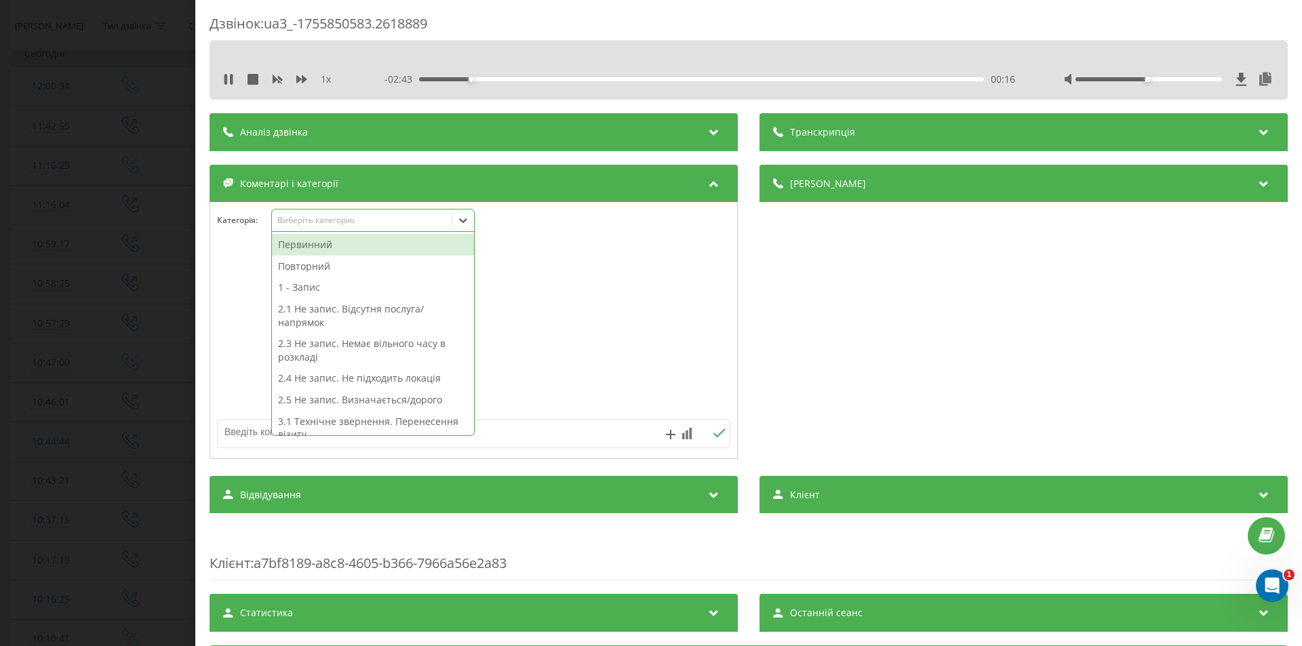
click at [321, 289] on div "1 - Запис" at bounding box center [373, 288] width 202 height 22
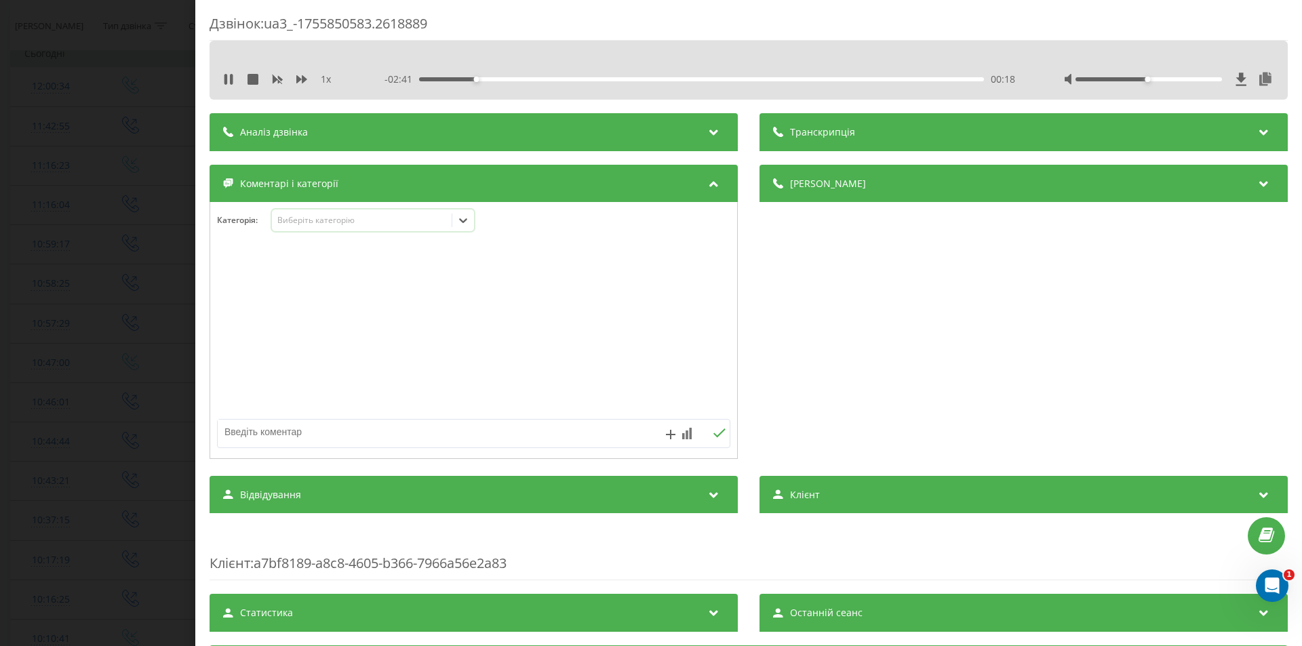
click at [406, 222] on div "Виберіть категорію" at bounding box center [362, 220] width 170 height 11
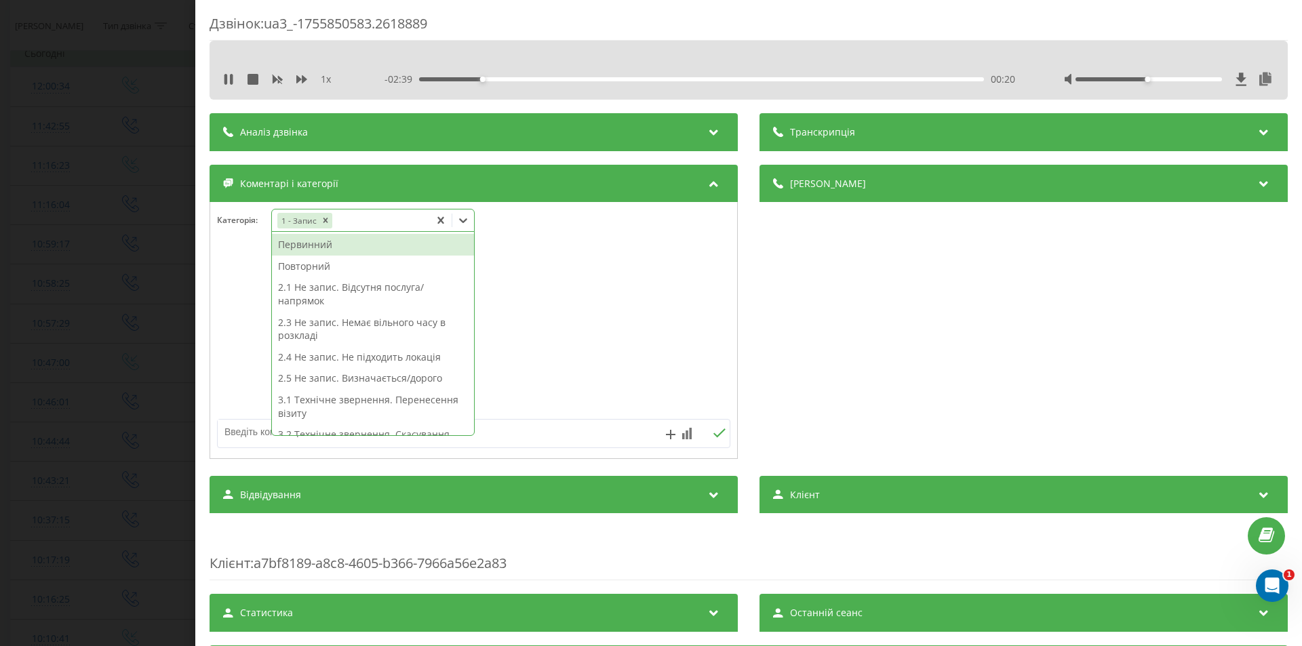
click at [420, 218] on div "1 - Запис" at bounding box center [351, 221] width 158 height 20
click at [370, 242] on div "Первинний" at bounding box center [373, 245] width 202 height 22
click at [781, 319] on div "Деталі дзвінка Загальне Дата дзвінка 2025-08-22 11:16:23 Тип дзвінка Вхідний Ст…" at bounding box center [1023, 314] width 528 height 298
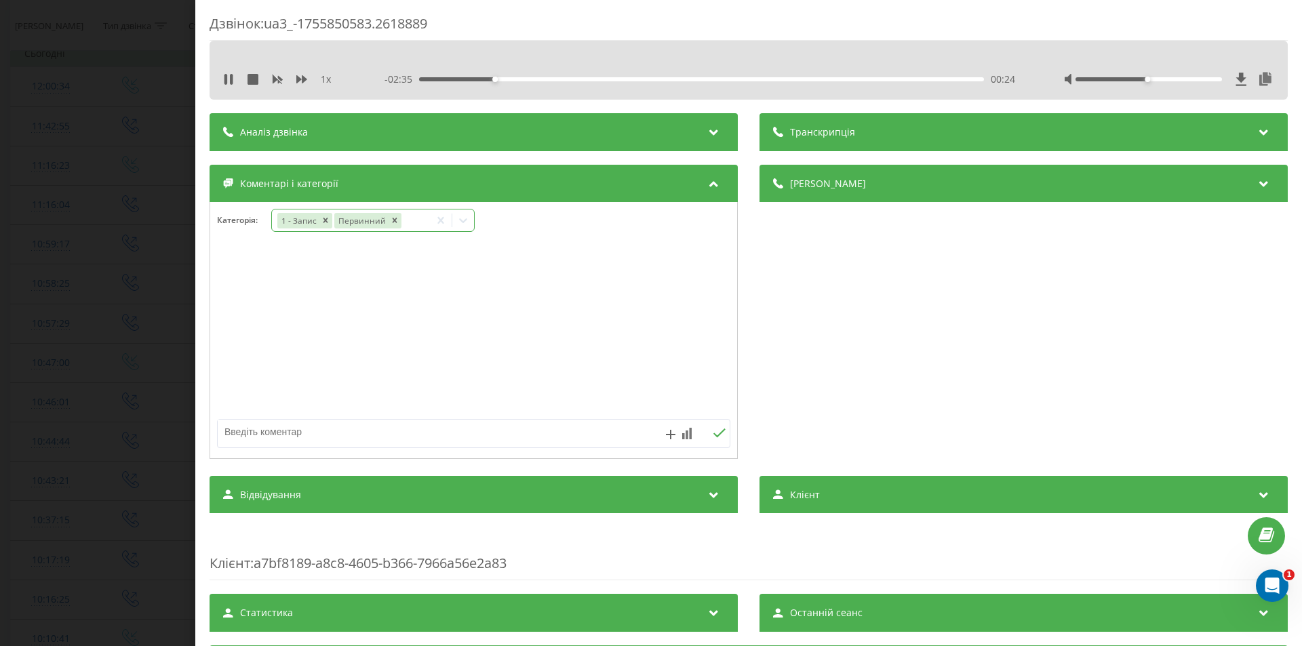
click at [122, 334] on div "Дзвінок : ua3_-1755850583.2618889 1 x - 02:35 00:24 00:24 Транскрипція Для AI-а…" at bounding box center [651, 323] width 1302 height 646
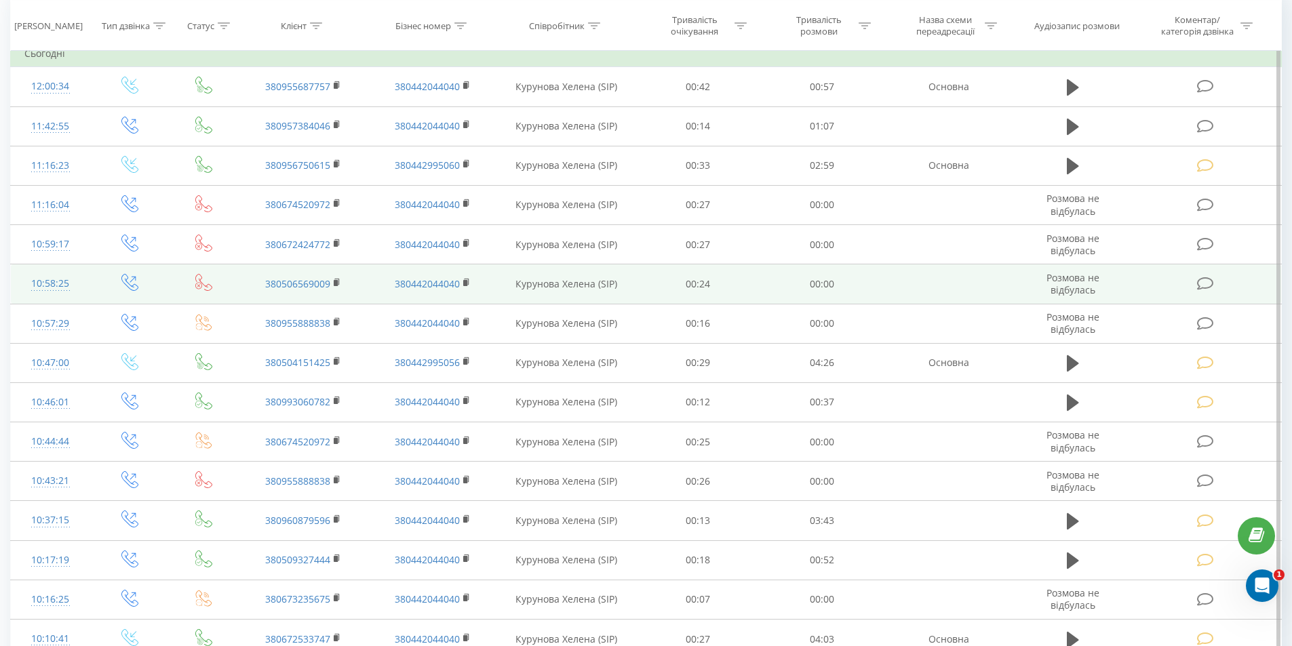
scroll to position [68, 0]
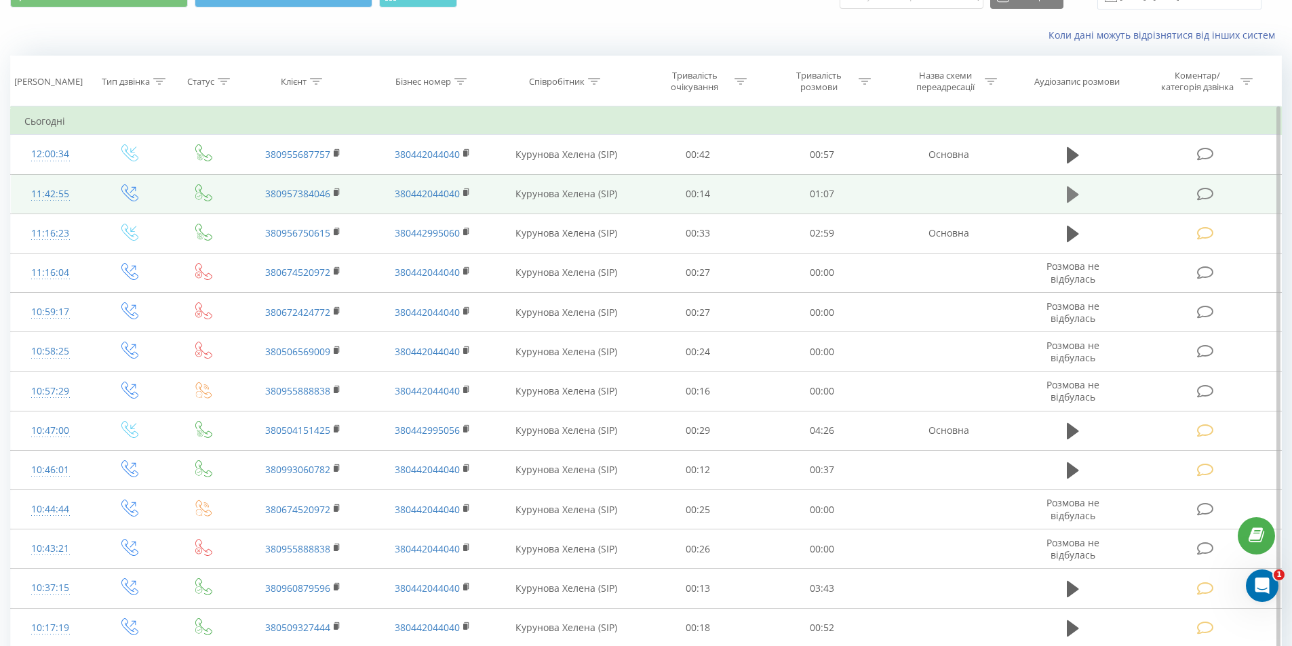
click at [1073, 194] on icon at bounding box center [1073, 194] width 12 height 16
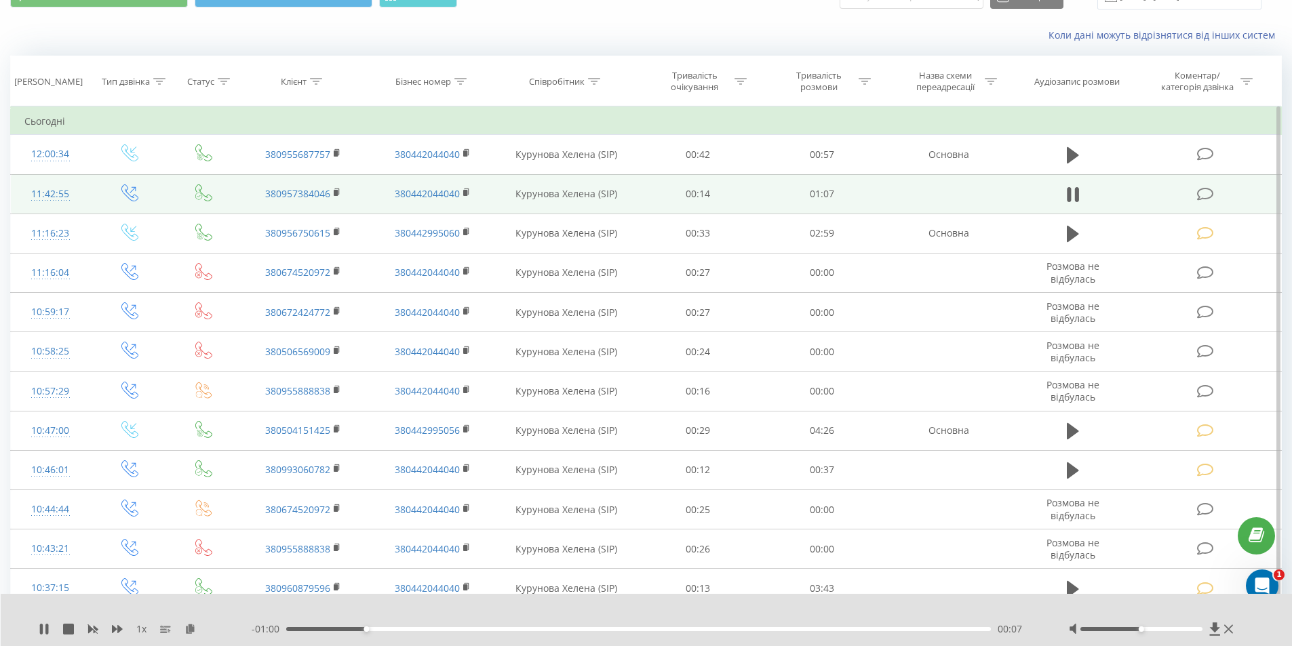
click at [1206, 194] on icon at bounding box center [1205, 194] width 17 height 14
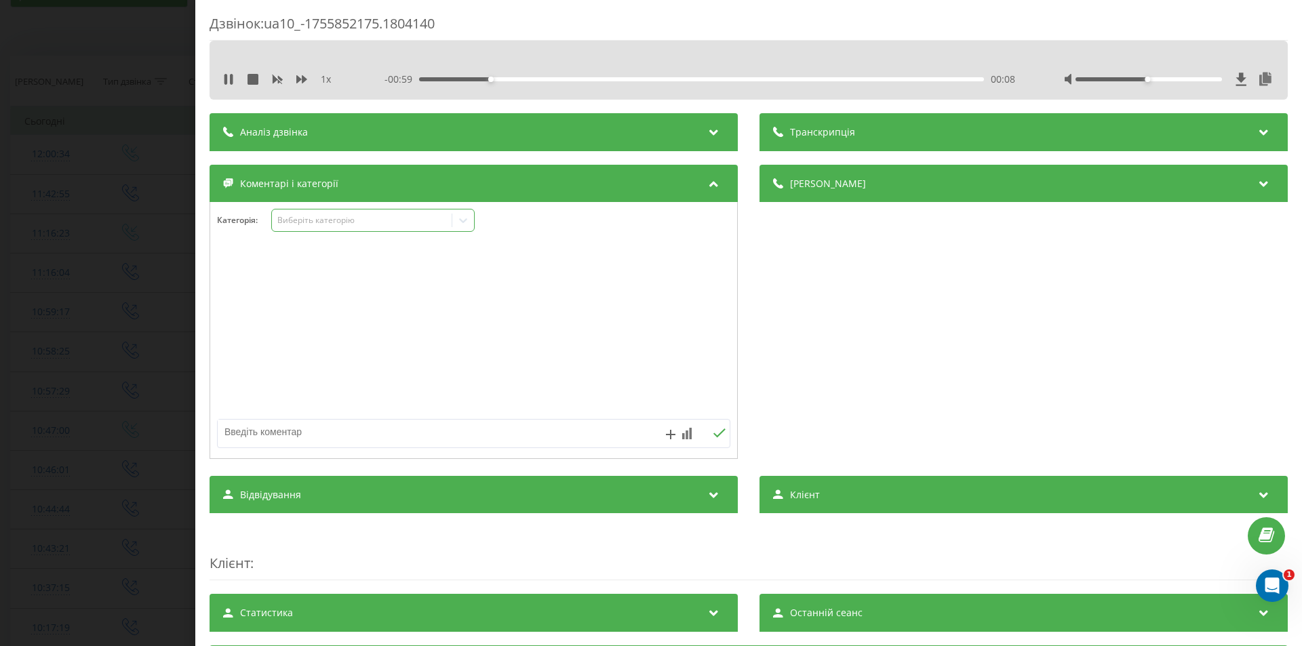
click at [344, 222] on div "Виберіть категорію" at bounding box center [362, 220] width 170 height 11
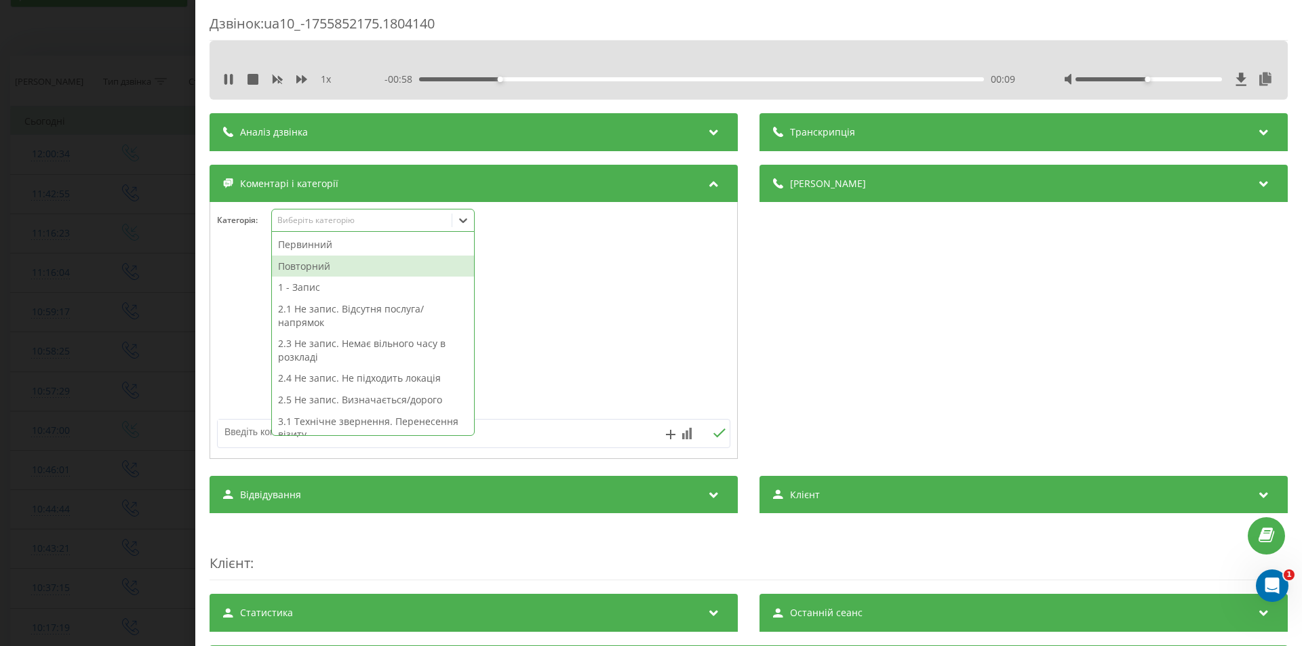
click at [345, 266] on div "Повторний" at bounding box center [373, 267] width 202 height 22
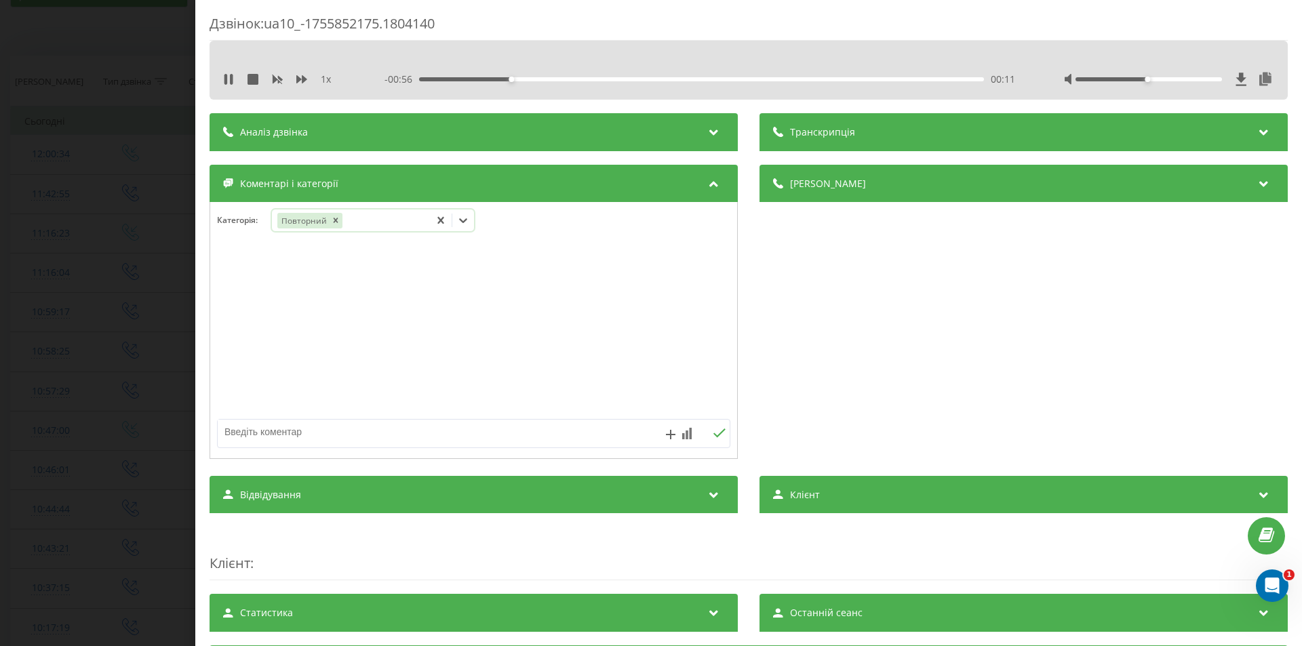
click at [419, 216] on div "Повторний" at bounding box center [351, 221] width 158 height 20
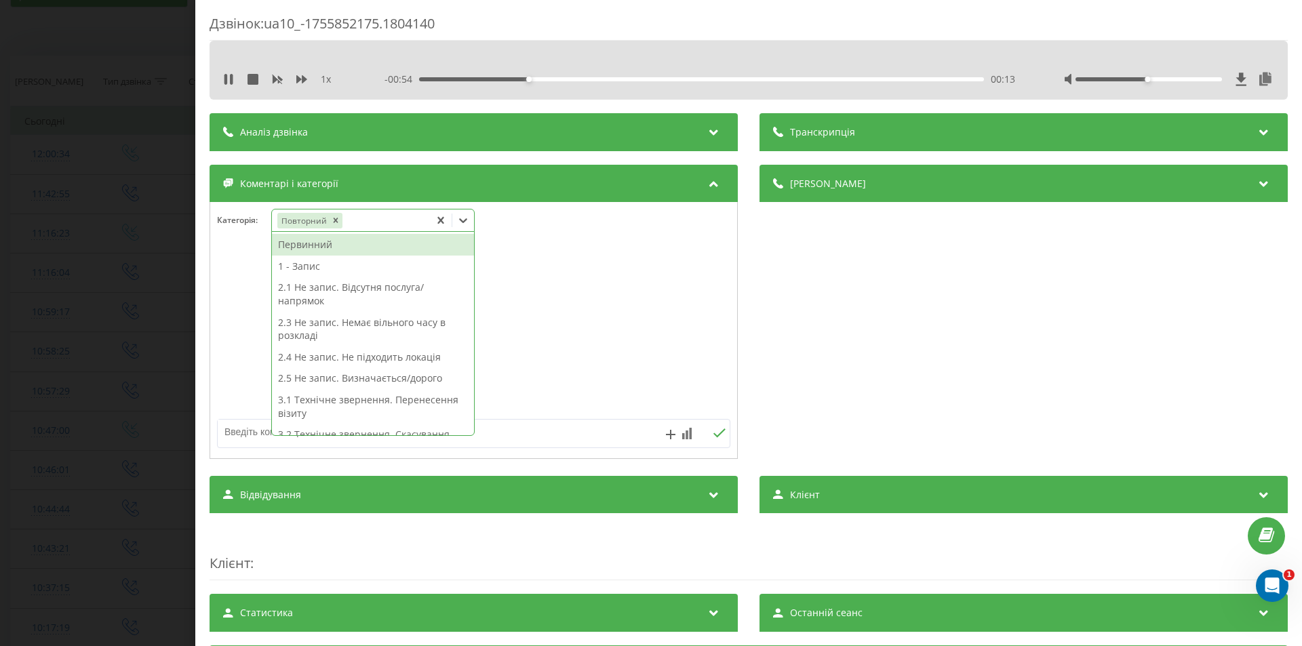
click at [346, 264] on div "1 - Запис" at bounding box center [373, 267] width 202 height 22
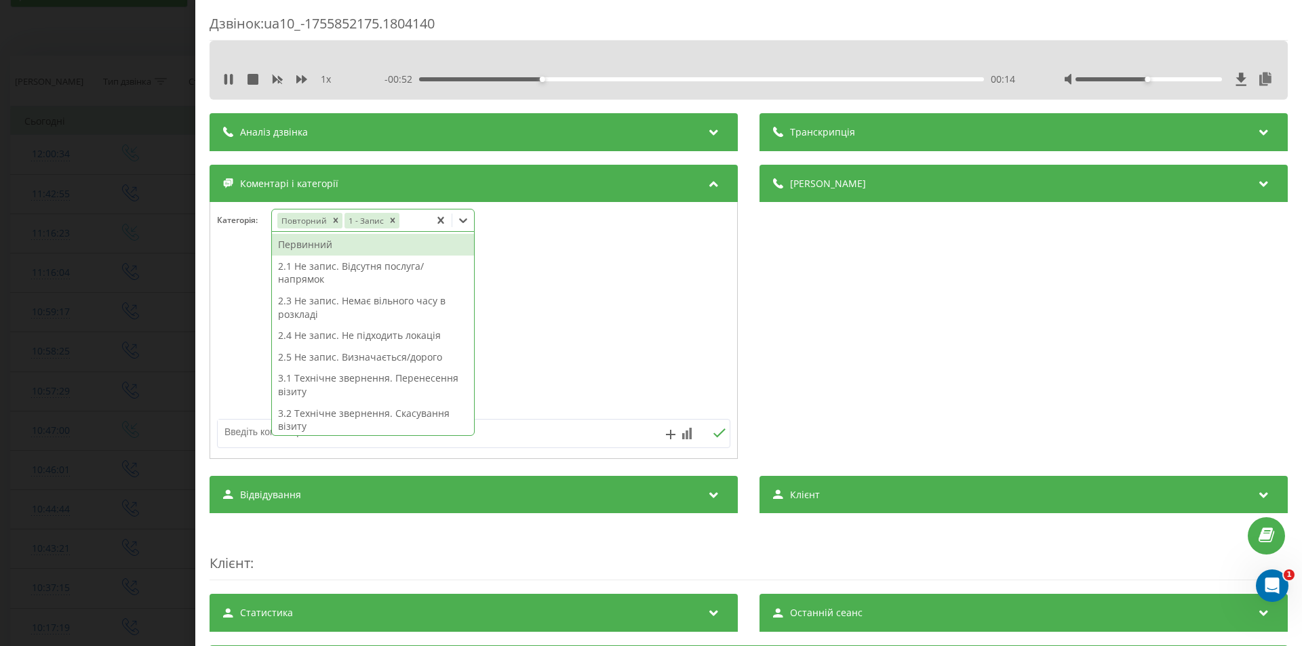
click at [163, 317] on div "Дзвінок : ua10_-1755852175.1804140 1 x - 00:52 00:14 00:14 Транскрипція Для AI-…" at bounding box center [651, 323] width 1302 height 646
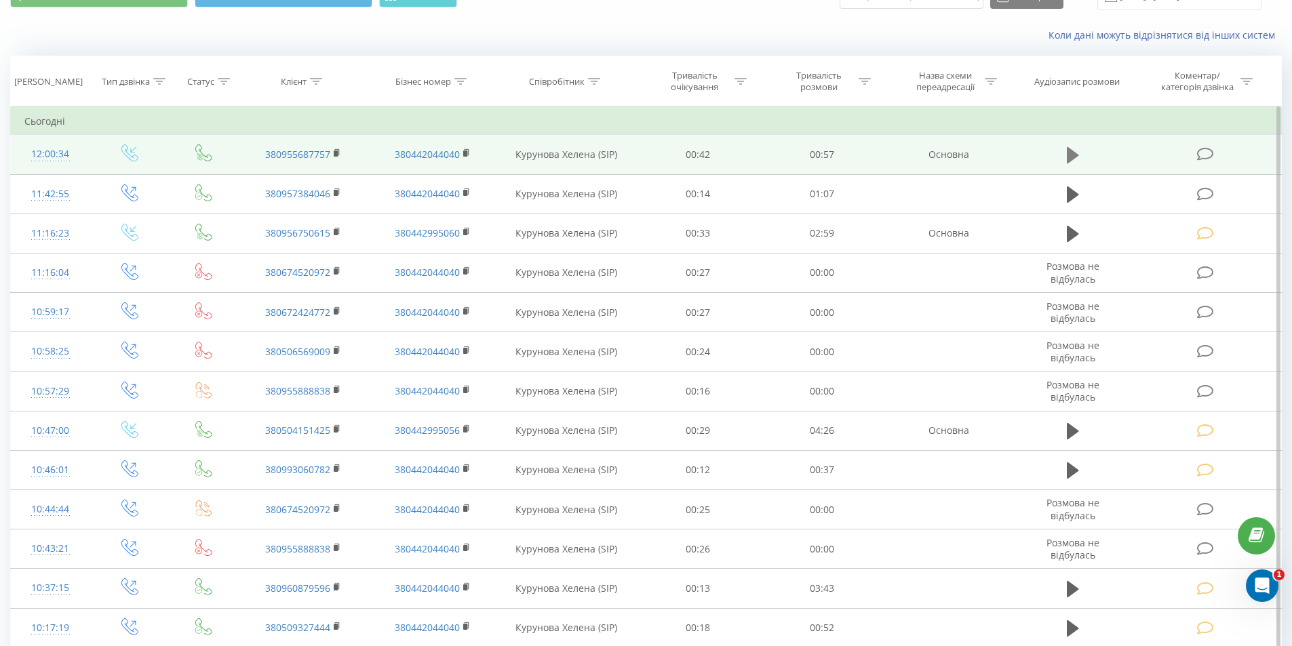
click at [1067, 155] on icon at bounding box center [1073, 155] width 12 height 16
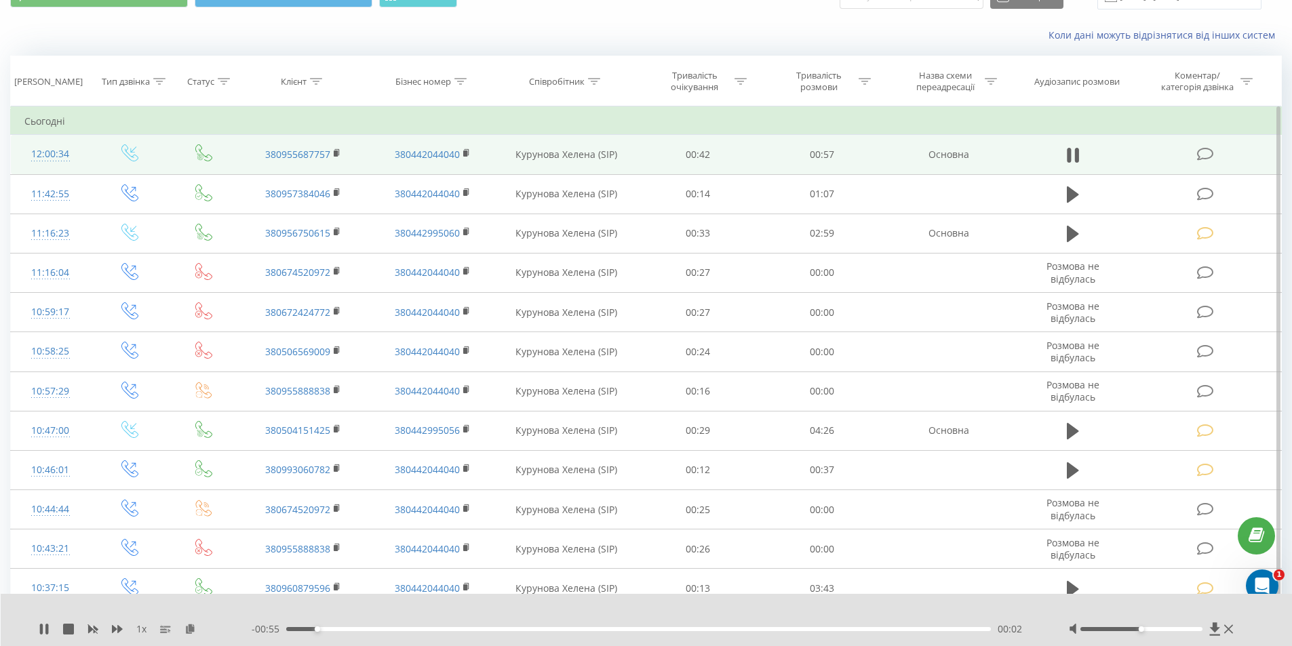
click at [903, 629] on div "00:02" at bounding box center [638, 629] width 705 height 4
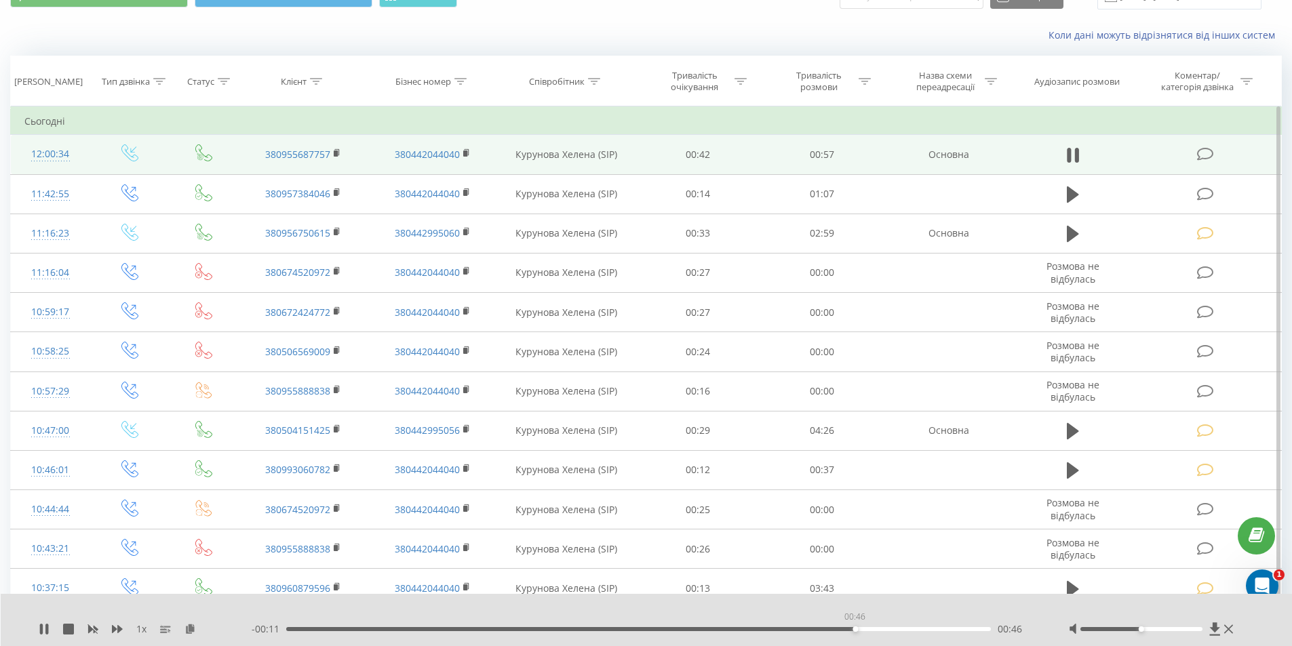
click at [854, 631] on div "00:46" at bounding box center [638, 629] width 705 height 4
click at [1206, 157] on icon at bounding box center [1205, 154] width 17 height 14
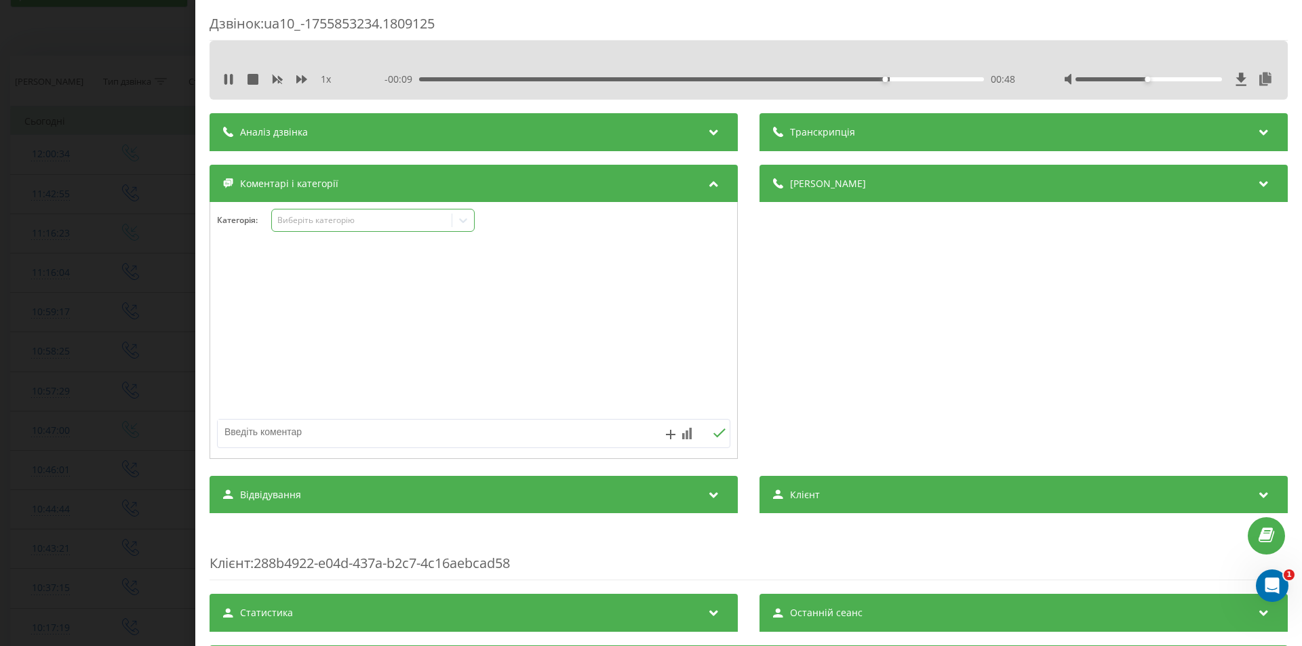
click at [347, 223] on div "Виберіть категорію" at bounding box center [362, 220] width 170 height 11
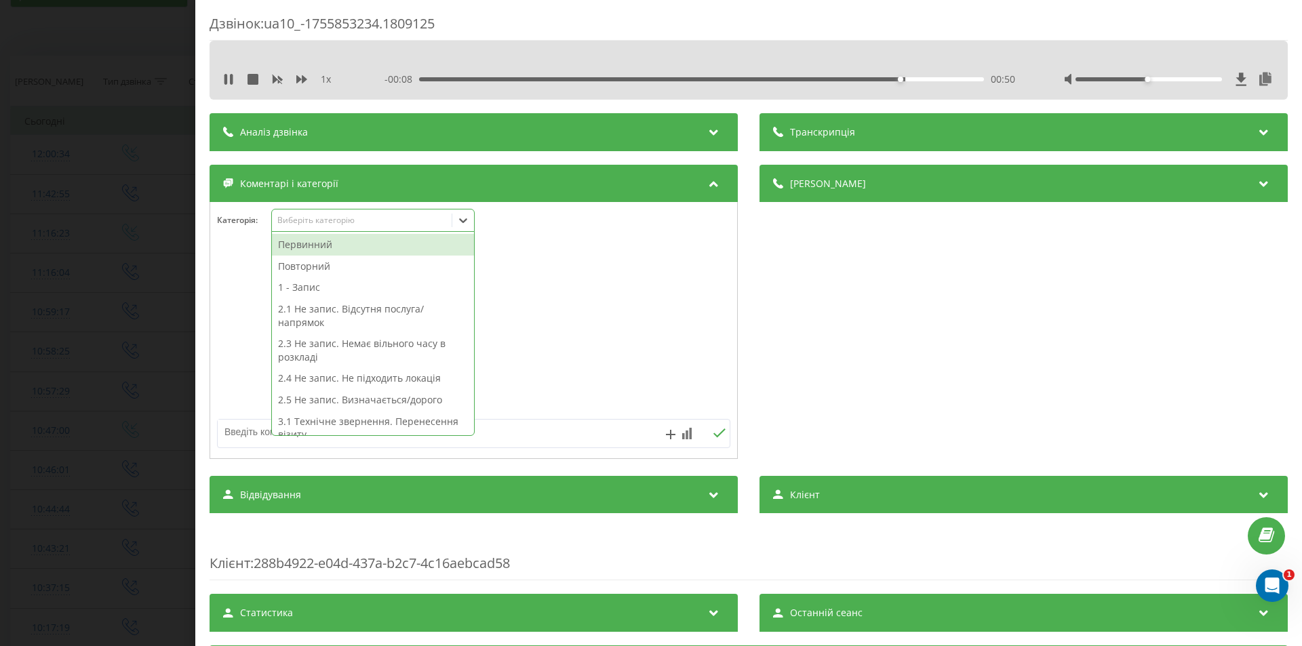
click at [330, 269] on div "Повторний" at bounding box center [373, 267] width 202 height 22
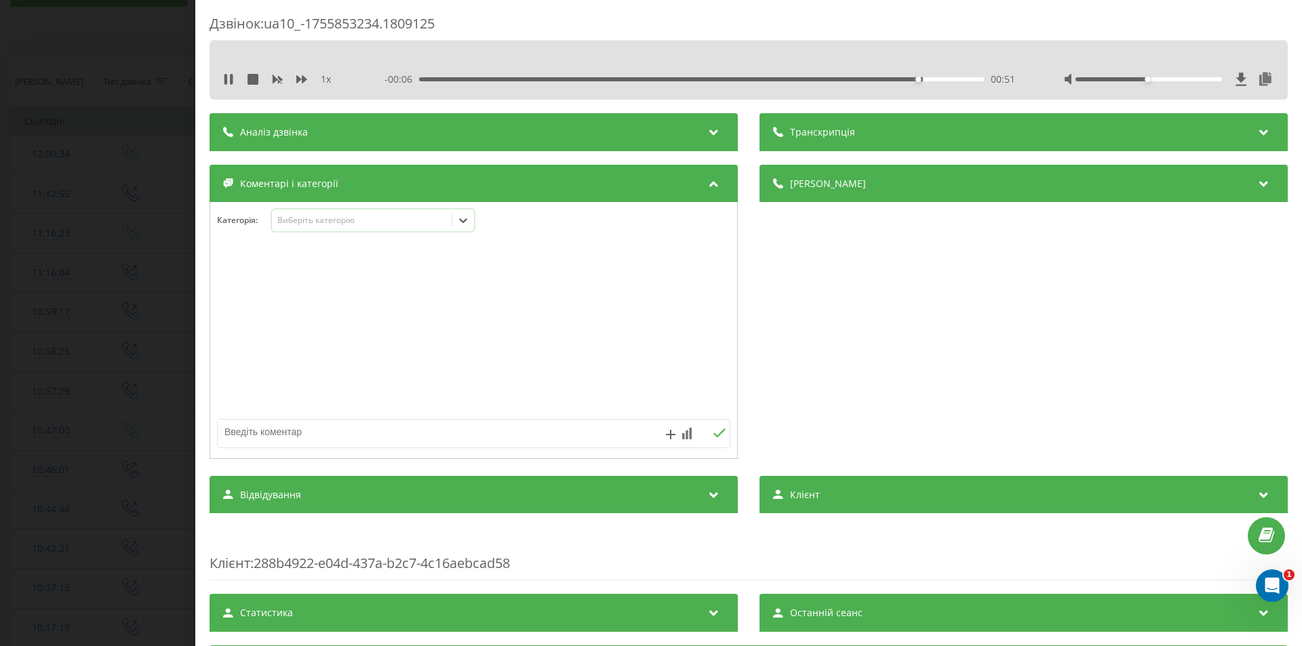
click at [421, 222] on div "Виберіть категорію" at bounding box center [362, 220] width 170 height 11
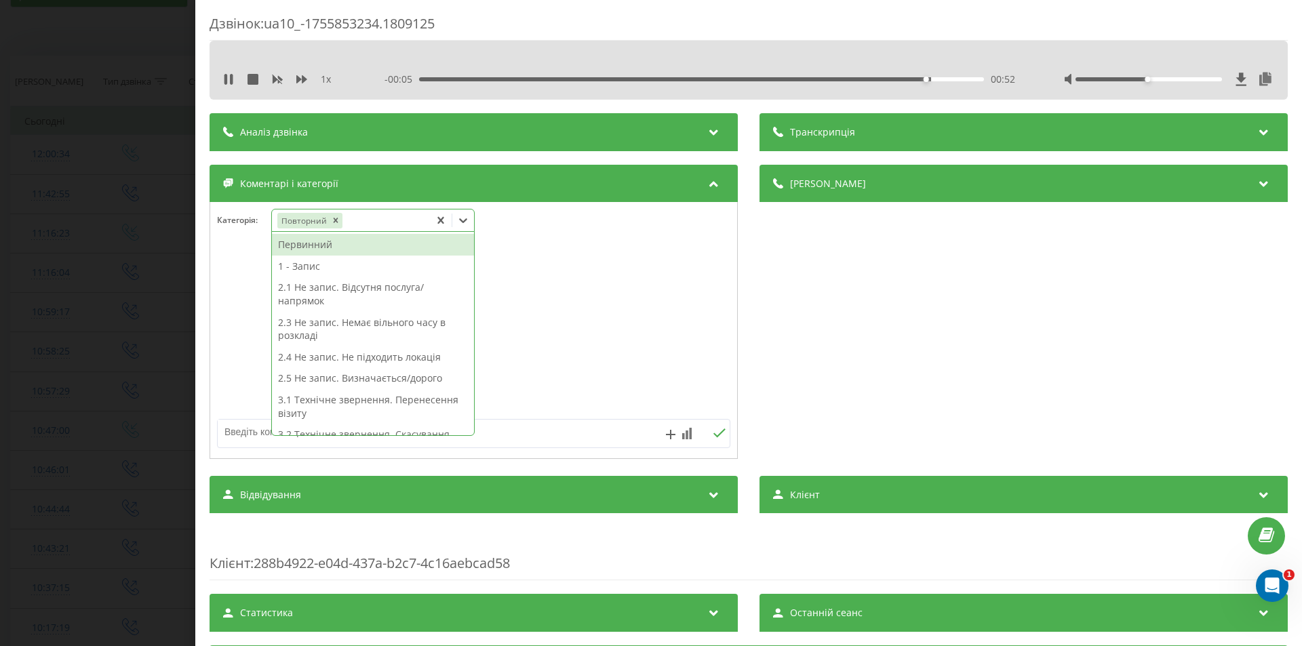
click at [421, 222] on div "Повторний" at bounding box center [351, 221] width 158 height 20
click at [344, 266] on div "1 - Запис" at bounding box center [373, 267] width 202 height 22
click at [143, 284] on div "Дзвінок : ua10_-1755853234.1809125 1 x - 00:03 00:54 00:54 Транскрипція Для AI-…" at bounding box center [651, 323] width 1302 height 646
